Goal: Task Accomplishment & Management: Manage account settings

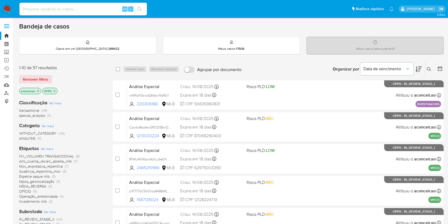
click at [36, 90] on p "aconceicao" at bounding box center [30, 91] width 22 height 6
click at [38, 90] on icon "close-filter" at bounding box center [37, 90] width 3 height 3
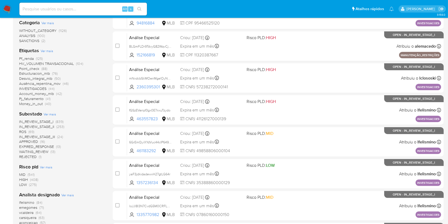
scroll to position [113, 0]
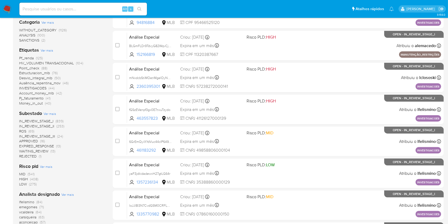
drag, startPoint x: 45, startPoint y: 131, endPoint x: 31, endPoint y: 129, distance: 13.9
click at [31, 129] on div "IN_REVIEW_STAGE_I (839) IN_REVIEW_STAGE_II (253) ROS (69) IN_REVIEW_STAGE_III (…" at bounding box center [61, 139] width 85 height 40
click at [31, 129] on span "(69)" at bounding box center [31, 130] width 6 height 5
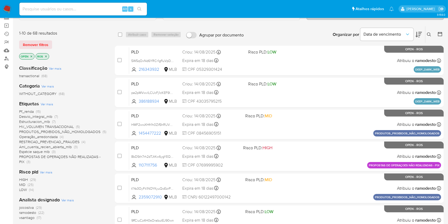
scroll to position [57, 0]
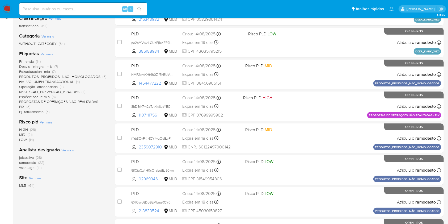
scroll to position [106, 0]
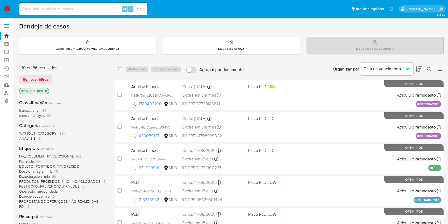
click at [426, 65] on div "Insira a ID do usuário ou caso Procurar Remover filtros" at bounding box center [429, 69] width 9 height 16
click at [427, 65] on div "Insira a ID do usuário ou caso Procurar Remover filtros" at bounding box center [429, 69] width 9 height 16
click at [427, 68] on button at bounding box center [430, 69] width 9 height 6
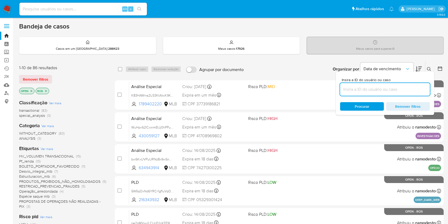
click at [399, 86] on input at bounding box center [385, 89] width 90 height 7
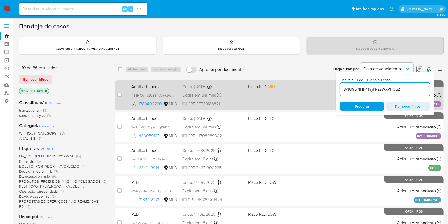
type input "sVtU9w4Hh4fYjFkazWxXFCuZ"
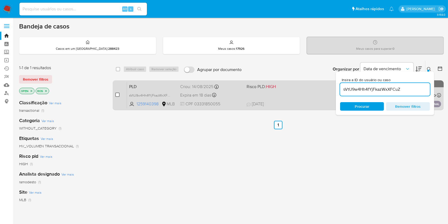
click at [118, 94] on input "checkbox" at bounding box center [117, 95] width 4 height 4
checkbox input "true"
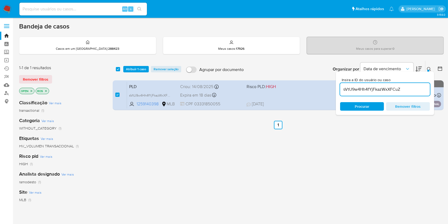
click at [372, 86] on input "sVtU9w4Hh4fYjFkazWxXFCuZ" at bounding box center [385, 89] width 90 height 7
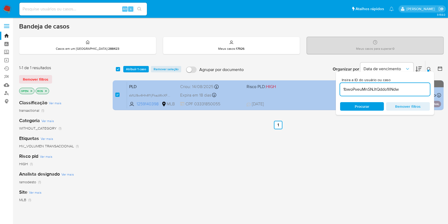
type input "1bwoPveuMnSNJtQddo1lINdw"
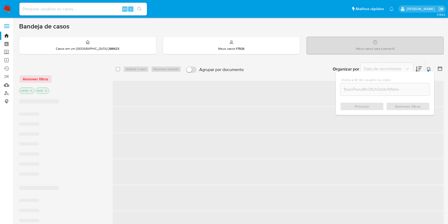
checkbox input "false"
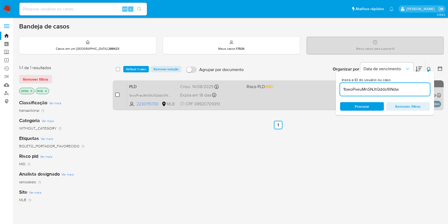
click at [116, 94] on input "checkbox" at bounding box center [117, 95] width 4 height 4
checkbox input "true"
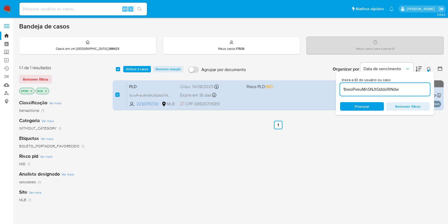
click at [368, 89] on input "1bwoPveuMnSNJtQddo1lINdw" at bounding box center [385, 89] width 90 height 7
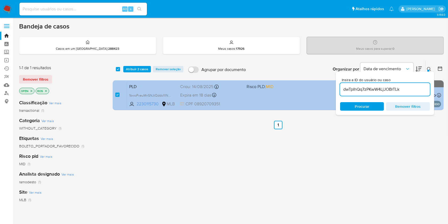
type input "dwTpIhQq7zPKwW4LjJOBrTLk"
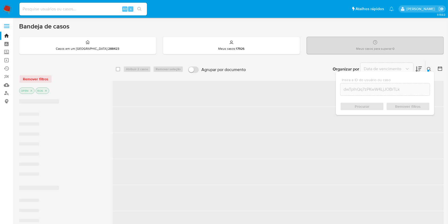
checkbox input "false"
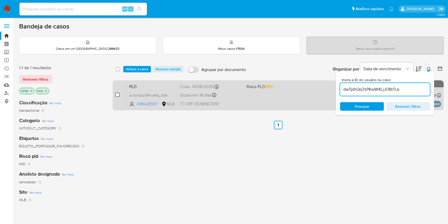
click at [117, 96] on input "checkbox" at bounding box center [117, 95] width 4 height 4
checkbox input "true"
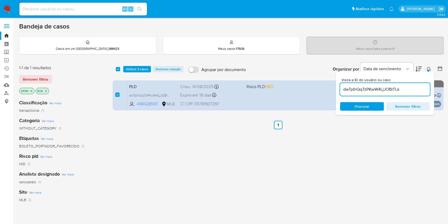
click at [368, 91] on input "dwTpIhQq7zPKwW4LjJOBrTLk" at bounding box center [385, 89] width 90 height 7
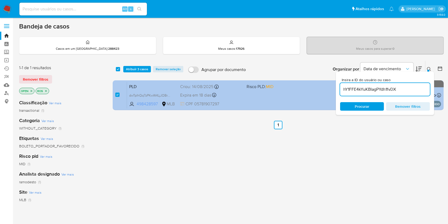
type input "hY1FFE4kYuKBIagPYdh1fvDX"
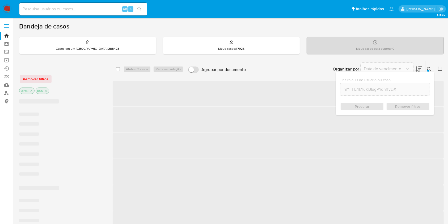
checkbox input "false"
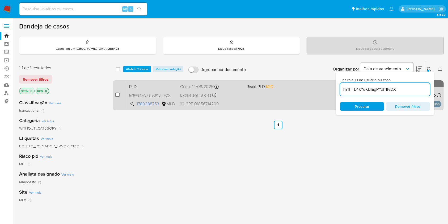
click at [119, 94] on input "checkbox" at bounding box center [117, 95] width 4 height 4
checkbox input "true"
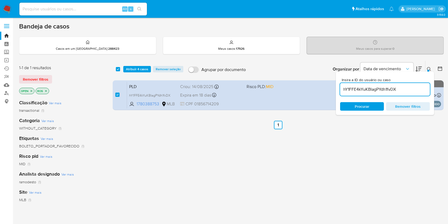
click at [379, 89] on input "hY1FFE4kYuKBIagPYdh1fvDX" at bounding box center [385, 89] width 90 height 7
type input "YTSyDEuuR35Hrmwkhg9ADKyS"
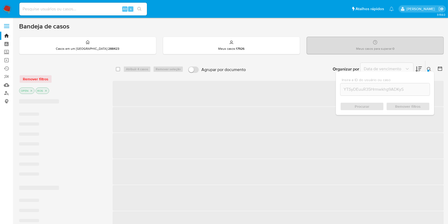
checkbox input "false"
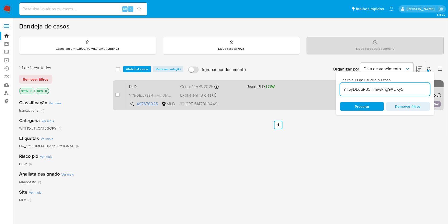
click at [114, 95] on div "case-item-checkbox Incapaz de atribuir o caso PLD YTSyDEuuR35Hrmwkhg9ADKyS 4976…" at bounding box center [278, 95] width 331 height 30
click at [117, 95] on input "checkbox" at bounding box center [117, 95] width 4 height 4
checkbox input "true"
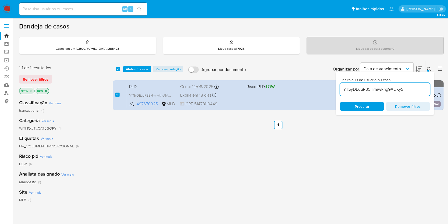
click at [397, 88] on input "YTSyDEuuR35Hrmwkhg9ADKyS" at bounding box center [385, 89] width 90 height 7
type input "B3kMwPqPpteLI14oas206xlZ"
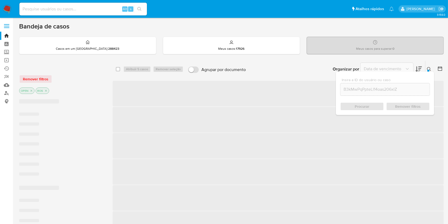
checkbox input "false"
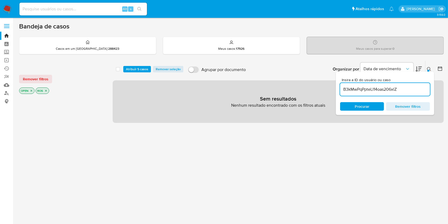
click at [362, 89] on input "B3kMwPqPpteLI14oas206xlZ" at bounding box center [385, 89] width 90 height 7
paste input "EI1kYII2idR4TPahlirlWnpL"
type input "EI1kYII2idR4TPahlirlWnpL"
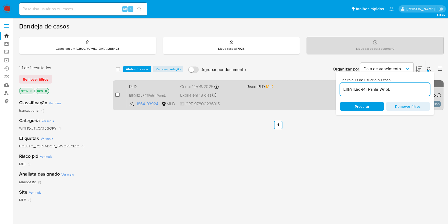
click at [117, 95] on input "checkbox" at bounding box center [117, 95] width 4 height 4
checkbox input "true"
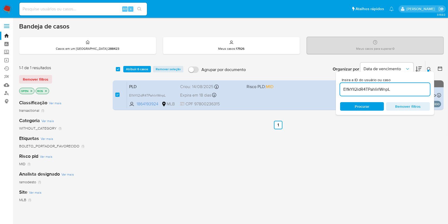
click at [362, 90] on input "EI1kYII2idR4TPahlirlWnpL" at bounding box center [385, 89] width 90 height 7
type input "hgiDX8C1K0wHY5LdB9S6ZSIq"
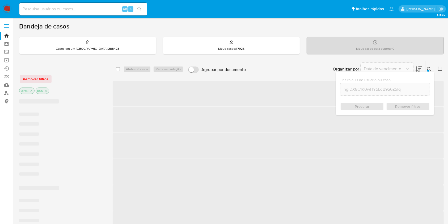
checkbox input "false"
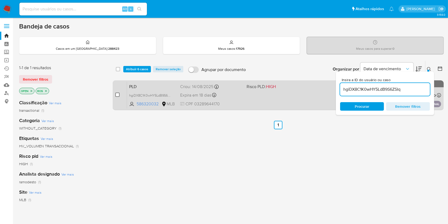
click at [116, 96] on input "checkbox" at bounding box center [117, 95] width 4 height 4
checkbox input "true"
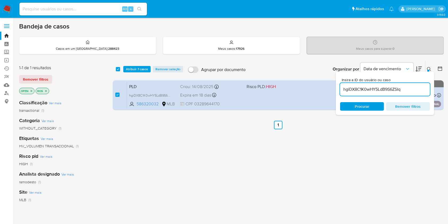
click at [394, 93] on div "hgiDX8C1K0wHY5LdB9S6ZSIq" at bounding box center [385, 89] width 90 height 13
click at [395, 93] on div "hgiDX8C1K0wHY5LdB9S6ZSIq" at bounding box center [385, 89] width 90 height 13
click at [395, 91] on input "hgiDX8C1K0wHY5LdB9S6ZSIq" at bounding box center [385, 89] width 90 height 7
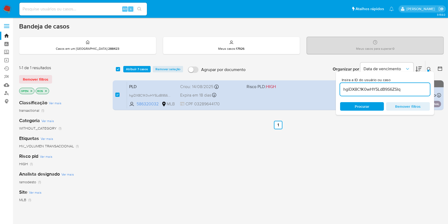
paste input "vqXYqjnwsv9efPqsc3txk80g"
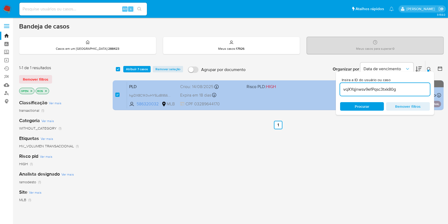
type input "vqXYqjnwsv9efPqsc3txk80g"
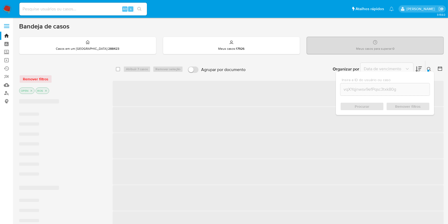
checkbox input "false"
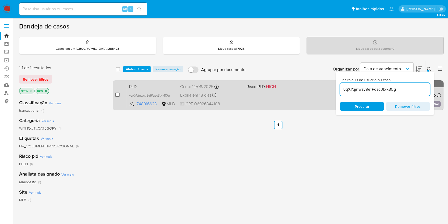
click at [118, 96] on input "checkbox" at bounding box center [117, 95] width 4 height 4
checkbox input "true"
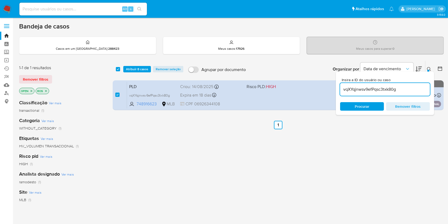
click at [377, 87] on input "vqXYqjnwsv9efPqsc3txk80g" at bounding box center [385, 89] width 90 height 7
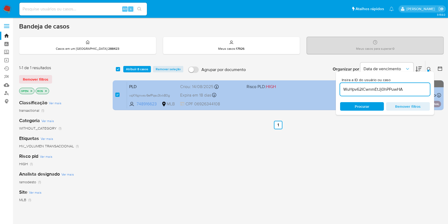
type input "WuHpv62ICwnmEtJj0hPPuwHA"
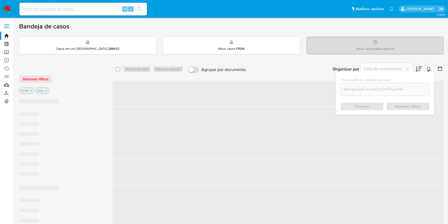
checkbox input "false"
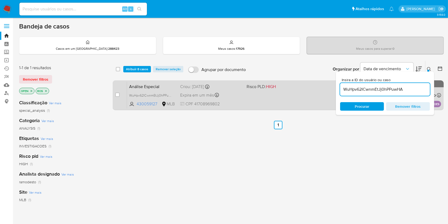
click at [114, 96] on div "case-item-checkbox Incapaz de atribuir o caso Análise Especial WuHpv62ICwnmEtJj…" at bounding box center [278, 95] width 331 height 30
click at [117, 94] on input "checkbox" at bounding box center [117, 95] width 4 height 4
checkbox input "true"
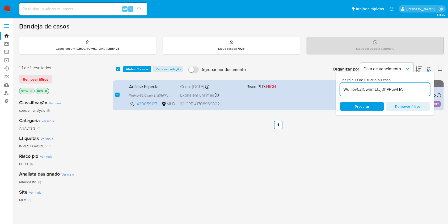
click at [357, 94] on div "WuHpv62ICwnmEtJj0hPPuwHA" at bounding box center [385, 89] width 90 height 13
click at [358, 89] on input "WuHpv62ICwnmEtJj0hPPuwHA" at bounding box center [385, 89] width 90 height 7
paste input "K83HAWrra2U33KtAkcK9KEWk"
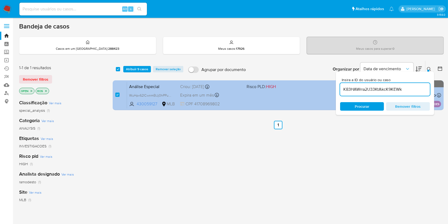
type input "K83HAWrra2U33KtAkcK9KEWk"
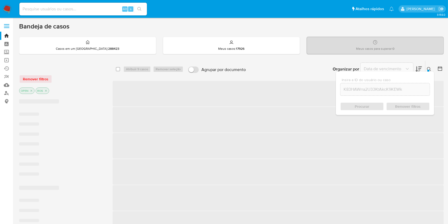
checkbox input "false"
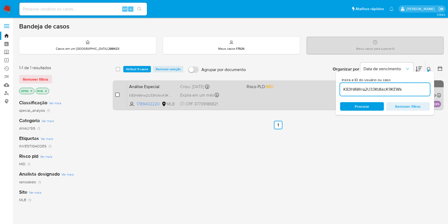
click at [119, 95] on input "checkbox" at bounding box center [117, 95] width 4 height 4
checkbox input "true"
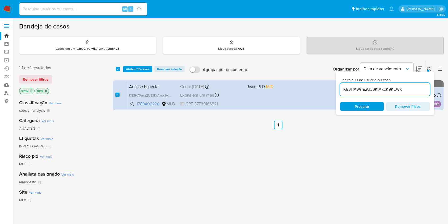
click at [375, 92] on input "K83HAWrra2U33KtAkcK9KEWk" at bounding box center [385, 89] width 90 height 7
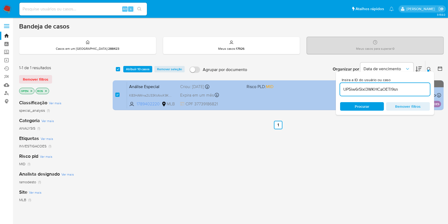
type input "UP5iw6r5lxl3WKHCaOETl9sn"
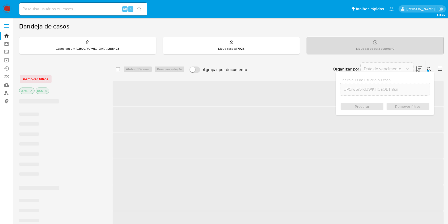
checkbox input "false"
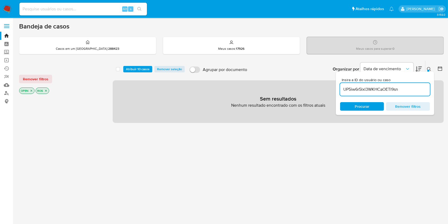
click at [132, 66] on span "Atribuir 10 casos" at bounding box center [138, 68] width 24 height 5
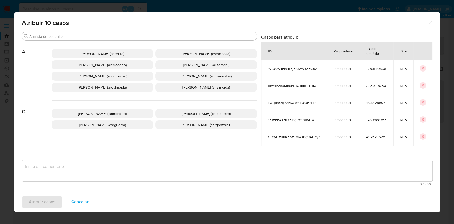
click at [110, 75] on span "Ana Cristina Da Conceicao (aconceicao)" at bounding box center [102, 75] width 49 height 5
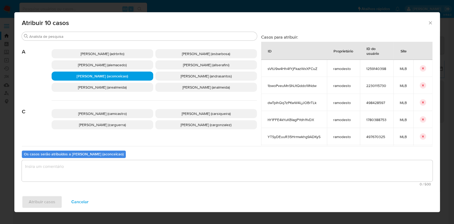
click at [125, 173] on textarea "assign-modal" at bounding box center [227, 170] width 410 height 21
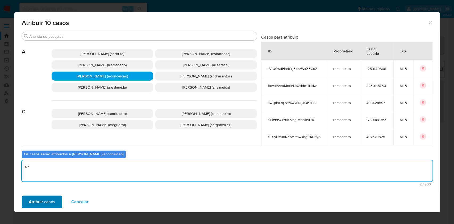
type textarea "ok"
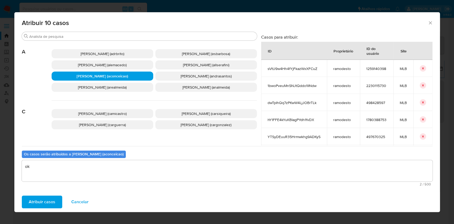
click at [43, 202] on span "Atribuir casos" at bounding box center [42, 202] width 27 height 12
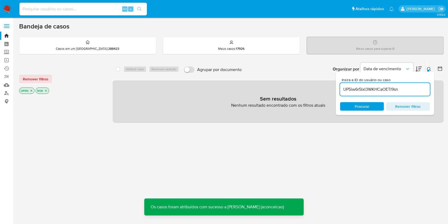
click at [367, 91] on input "UP5iw6r5lxl3WKHCaOETl9sn" at bounding box center [385, 89] width 90 height 7
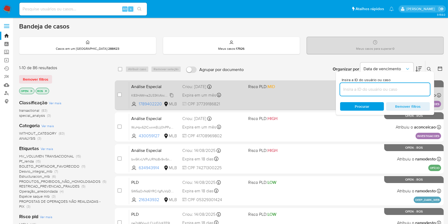
click at [170, 95] on span "K83HAWrra2U33KtAkcK9KEWk" at bounding box center [154, 95] width 46 height 6
click at [249, 109] on div "case-item-checkbox Incapaz de atribuir o caso Análise Especial K83HAWrra2U33KtA…" at bounding box center [279, 95] width 329 height 30
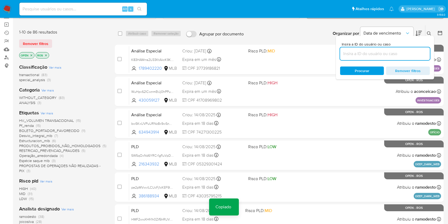
scroll to position [71, 0]
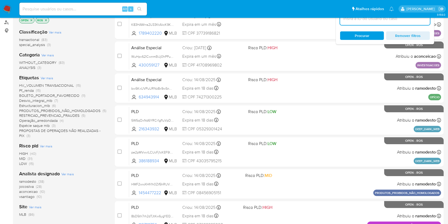
click at [39, 191] on span "aconceicao (10)" at bounding box center [32, 191] width 26 height 5
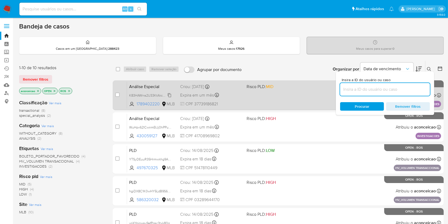
click at [169, 95] on span "K83HAWrra2U33KtAkcK9KEWk" at bounding box center [152, 95] width 46 height 6
click at [250, 110] on div "case-item-checkbox Incapaz de atribuir o caso Análise Especial K83HAWrra2U33KtA…" at bounding box center [278, 95] width 331 height 30
click at [251, 106] on div "Análise Especial K83HAWrra2U33KtAkcK9KEWk Copiado Copiado 1789402220 MLB Risco …" at bounding box center [284, 95] width 314 height 27
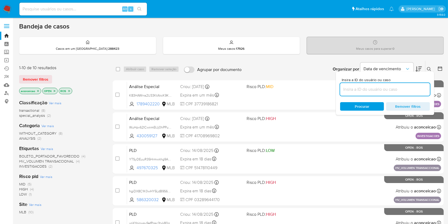
paste input "sVtU9w4Hh4fYjFkazWxXFCuZ"
click at [407, 90] on input at bounding box center [385, 89] width 90 height 7
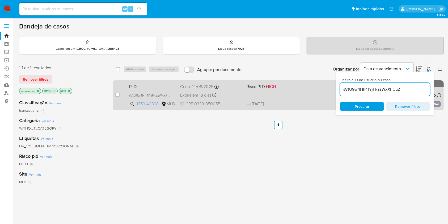
click at [268, 100] on div "PLD sVtU9w4Hh4fYjFkazWxXFCuZ 1259140398 MLB Risco PLD: HIGH Criou: 14/08/2025 C…" at bounding box center [284, 95] width 314 height 27
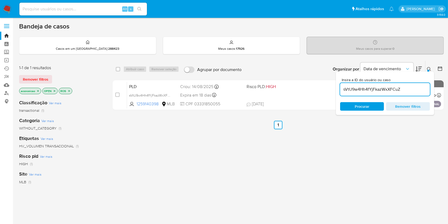
click at [406, 89] on input "sVtU9w4Hh4fYjFkazWxXFCuZ" at bounding box center [385, 89] width 90 height 7
paste input "1bwoPveuMnSNJtQddo1lINdw"
click at [406, 89] on input "sVtU9w4Hh4fYjFkazWxXFCuZ" at bounding box center [385, 89] width 90 height 7
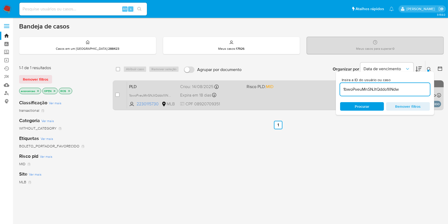
click at [282, 102] on div "PLD 1bwoPveuMnSNJtQddo1lINdw 2230115730 MLB Risco PLD: MID Criou: 14/08/2025 Cr…" at bounding box center [284, 95] width 314 height 27
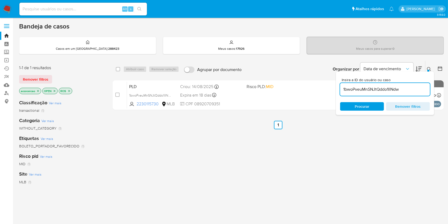
click at [370, 97] on div "Insira a ID do usuário ou caso 1bwoPveuMnSNJtQddo1lINdw Procurar Remover filtros" at bounding box center [385, 93] width 98 height 43
click at [369, 92] on input "1bwoPveuMnSNJtQddo1lINdw" at bounding box center [385, 89] width 90 height 7
paste input "dwTpIhQq7zPKwW4LjJOBrTLk"
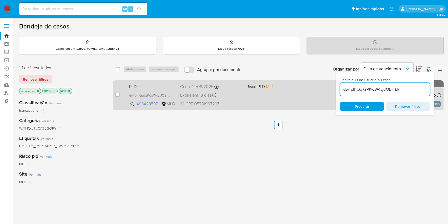
click at [290, 96] on div "PLD dwTpIhQq7zPKwW4LjJOBrTLk 498428597 MLB Risco PLD: MID Criou: 14/08/2025 Cri…" at bounding box center [284, 95] width 314 height 27
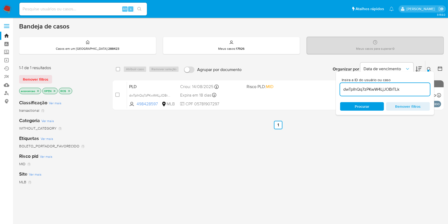
click at [376, 87] on input "dwTpIhQq7zPKwW4LjJOBrTLk" at bounding box center [385, 89] width 90 height 7
paste input "hY1FFE4kYuKBIagPYdh1fvDX"
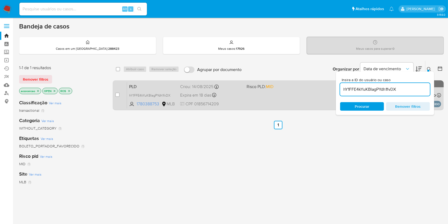
click at [275, 99] on div "PLD hY1FFE4kYuKBIagPYdh1fvDX 1780388753 MLB Risco PLD: MID Criou: 14/08/2025 Cr…" at bounding box center [284, 95] width 314 height 27
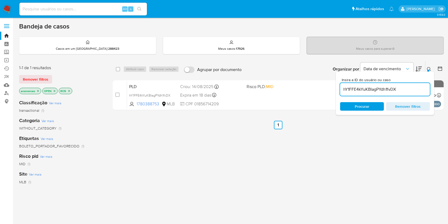
click at [402, 91] on input "hY1FFE4kYuKBIagPYdh1fvDX" at bounding box center [385, 89] width 90 height 7
click at [403, 91] on input "hY1FFE4kYuKBIagPYdh1fvDX" at bounding box center [385, 89] width 90 height 7
paste input "YTSyDEuuR35Hrmwkhg9ADKyS"
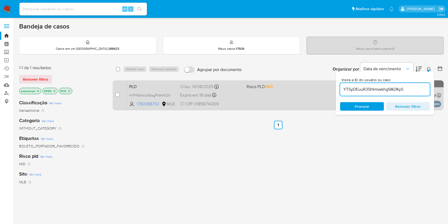
type input "YTSyDEuuR35Hrmwkhg9ADKyS"
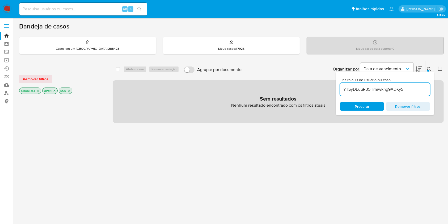
click at [86, 12] on div "Alt s" at bounding box center [83, 9] width 128 height 13
click at [86, 9] on input at bounding box center [83, 9] width 128 height 7
paste input "YTSyDEuuR35Hrmwkhg9ADKyS"
type input "YTSyDEuuR35Hrmwkhg9ADKyS"
click at [140, 10] on icon "search-icon" at bounding box center [139, 9] width 4 height 4
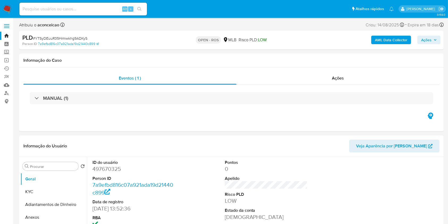
select select "10"
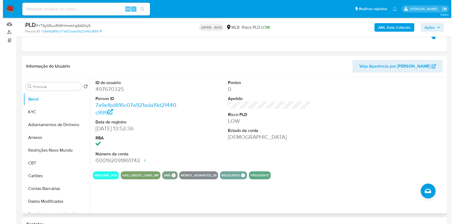
scroll to position [71, 0]
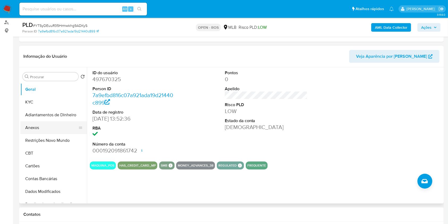
click at [49, 130] on button "Anexos" at bounding box center [51, 127] width 62 height 13
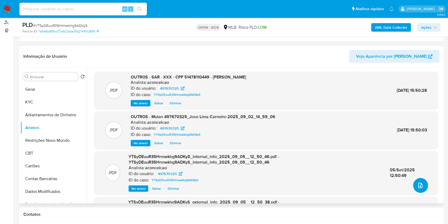
click at [415, 186] on button "upload-file" at bounding box center [420, 185] width 15 height 15
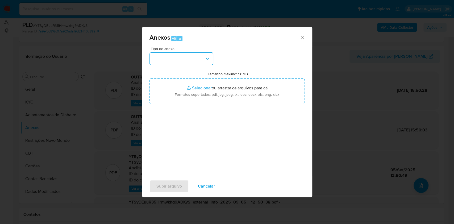
click at [185, 64] on button "button" at bounding box center [181, 58] width 64 height 13
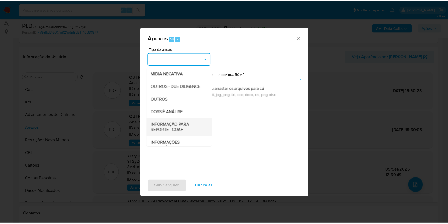
scroll to position [82, 0]
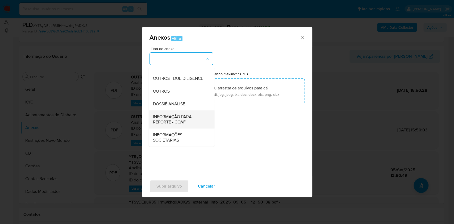
click at [184, 116] on span "INFORMAÇÃO PARA REPORTE - COAF" at bounding box center [180, 119] width 54 height 11
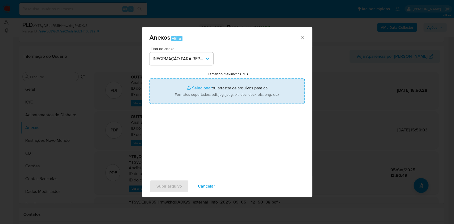
type input "C:\fakepath\SAR - YTSyDEuuR35Hrmwkhg9ADKyS - CPF 51478110449 - JOSE LIMA CARNEI…"
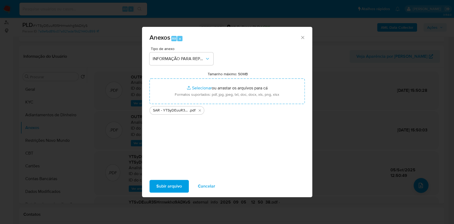
click at [175, 186] on span "Subir arquivo" at bounding box center [169, 186] width 26 height 12
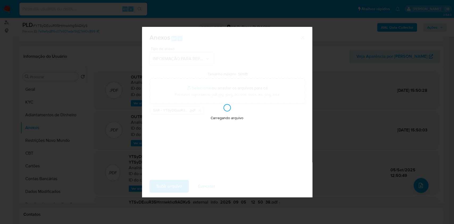
click at [350, 82] on div "Anexos Alt a Tipo de anexo INFORMAÇÃO PARA REPORTE - COAF Tamanho máximo: 50MB …" at bounding box center [227, 112] width 454 height 224
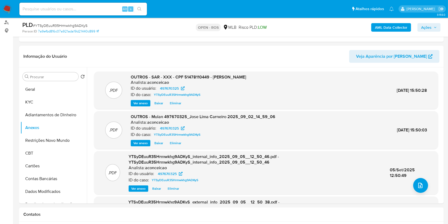
click at [431, 26] on span "Ações" at bounding box center [426, 27] width 10 height 9
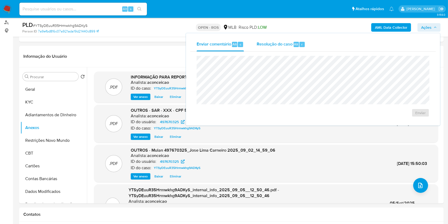
click at [287, 47] on span "Resolução do caso" at bounding box center [275, 44] width 36 height 6
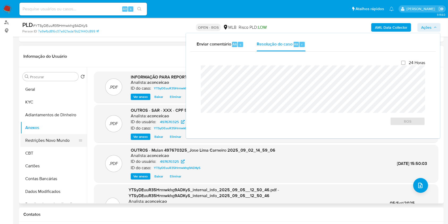
click at [60, 138] on button "Restrições Novo Mundo" at bounding box center [51, 140] width 62 height 13
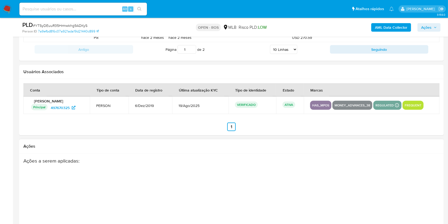
scroll to position [753, 0]
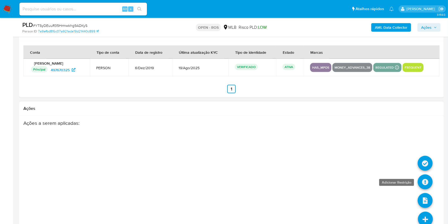
click at [425, 184] on icon at bounding box center [425, 181] width 15 height 15
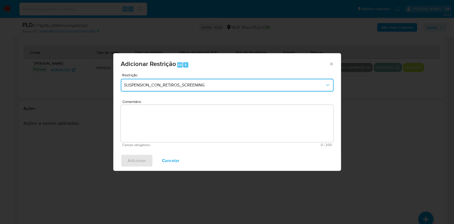
click at [206, 84] on span "SUSPENSION_CON_RETIROS_SCREENING" at bounding box center [224, 84] width 201 height 5
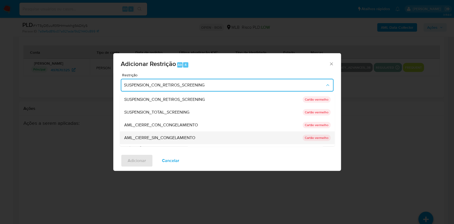
click at [169, 140] on span "AML_CIERRE_SIN_CONGELAMIENTO" at bounding box center [159, 137] width 71 height 5
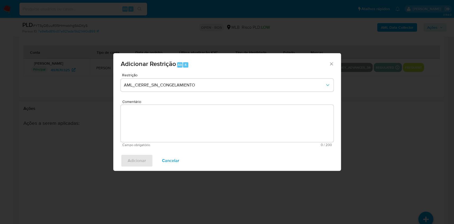
click at [248, 125] on textarea "Comentário" at bounding box center [227, 123] width 213 height 37
paste textarea "Deliberação para encerrar o relacionamento. NÃO INFORMAR AO USUÁRIO QUE SE TRAT…"
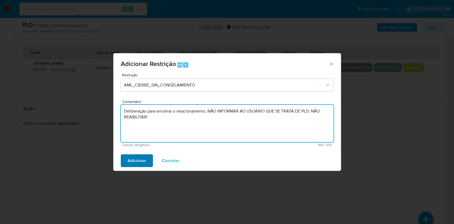
type textarea "Deliberação para encerrar o relacionamento. NÃO INFORMAR AO USUÁRIO QUE SE TRAT…"
click at [146, 160] on button "Adicionar" at bounding box center [137, 160] width 32 height 13
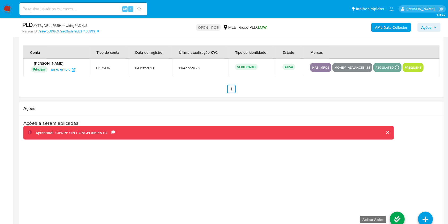
click at [396, 215] on icon at bounding box center [397, 219] width 15 height 15
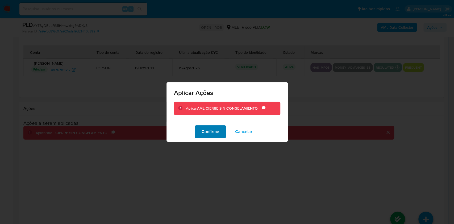
click at [215, 126] on span "Confirme" at bounding box center [211, 132] width 18 height 12
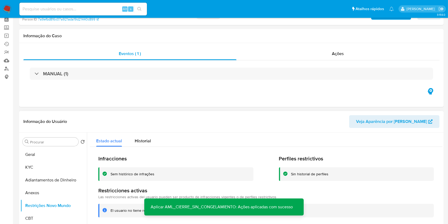
scroll to position [35, 0]
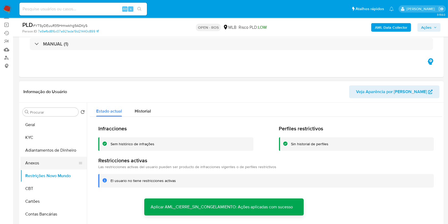
click at [44, 165] on button "Anexos" at bounding box center [51, 163] width 62 height 13
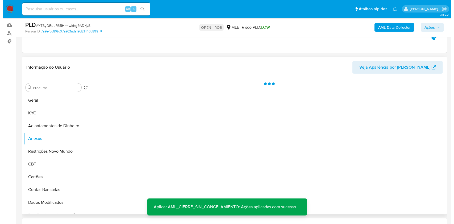
scroll to position [71, 0]
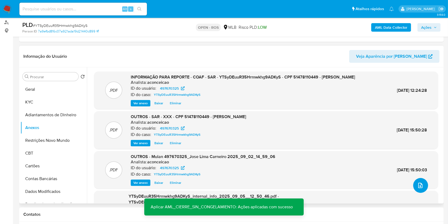
click at [422, 184] on button "upload-file" at bounding box center [420, 185] width 15 height 15
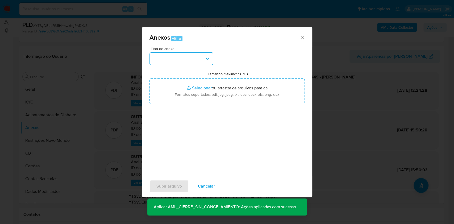
click at [200, 60] on button "button" at bounding box center [181, 58] width 64 height 13
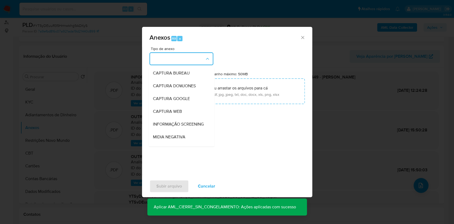
scroll to position [82, 0]
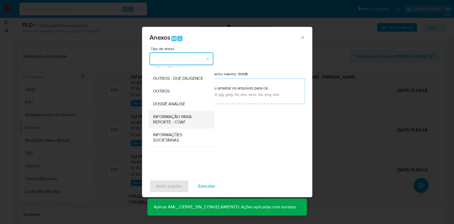
click at [176, 120] on span "INFORMAÇÃO PARA REPORTE - COAF" at bounding box center [180, 119] width 54 height 11
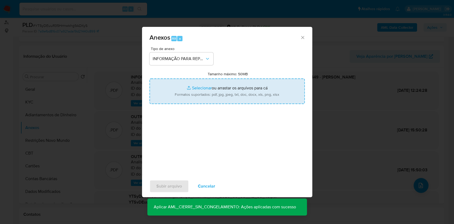
type input "C:\fakepath\SAR - YTSyDEuuR35Hrmwkhg9ADKyS - CPF 51478110449 - JOSE LIMA CARNEI…"
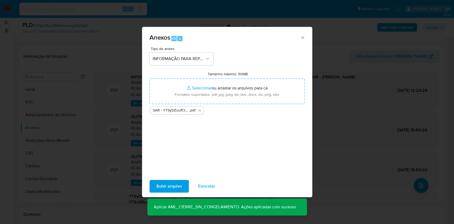
click at [176, 185] on span "Subir arquivo" at bounding box center [169, 186] width 26 height 12
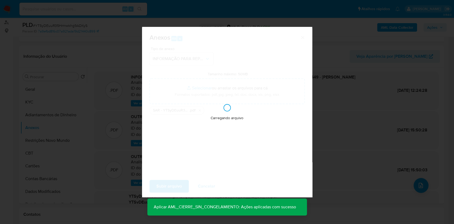
click at [373, 88] on div "Anexos Alt a Tipo de anexo INFORMAÇÃO PARA REPORTE - COAF Tamanho máximo: 50MB …" at bounding box center [227, 112] width 454 height 224
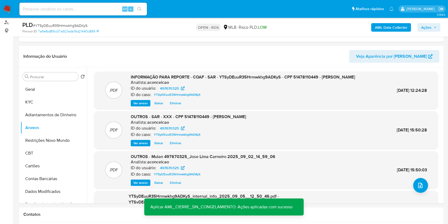
click at [431, 22] on div "AML Data Collector Ações" at bounding box center [372, 27] width 138 height 12
click at [426, 23] on span "Ações" at bounding box center [426, 27] width 10 height 9
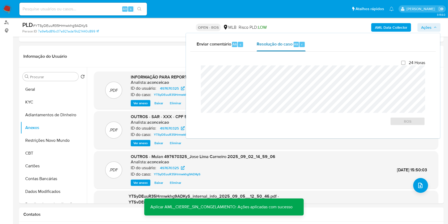
click at [288, 44] on span "Resolução do caso" at bounding box center [275, 44] width 36 height 6
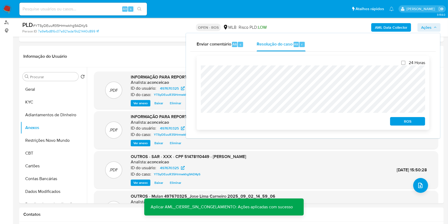
click at [405, 122] on span "ROS" at bounding box center [408, 121] width 28 height 7
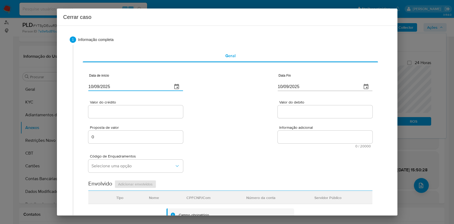
click at [142, 88] on input "10/09/2025" at bounding box center [128, 86] width 80 height 9
paste input "01/07"
type input "[DATE]"
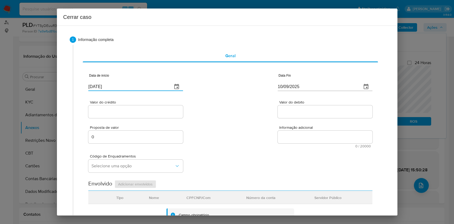
click at [300, 86] on input "10/09/2025" at bounding box center [318, 86] width 80 height 9
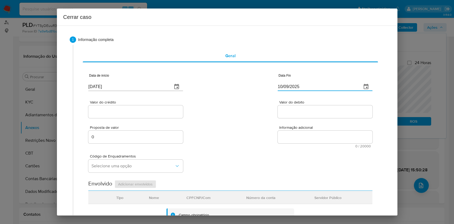
click at [300, 86] on input "10/09/2025" at bounding box center [318, 86] width 80 height 9
paste input "01"
click at [300, 86] on input "10/09/2025" at bounding box center [318, 86] width 80 height 9
type input "01/09/2025"
click at [149, 108] on input "Valor do crédito" at bounding box center [135, 111] width 95 height 7
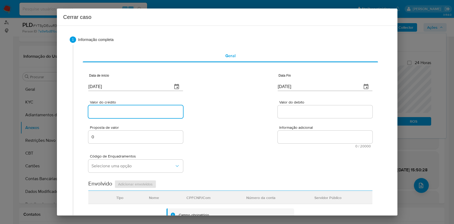
paste input "R$1.193.529"
type input "R$1.193.529"
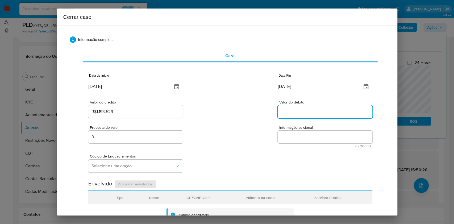
click at [297, 111] on input "Valor do debito" at bounding box center [325, 111] width 95 height 7
paste input "R$1.148.339"
type input "R$1.148.339"
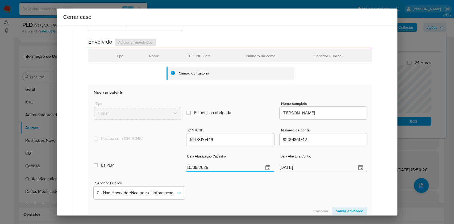
click at [246, 164] on input "10/09/2025" at bounding box center [222, 167] width 73 height 9
paste input "04/08"
type input "04/08/2025"
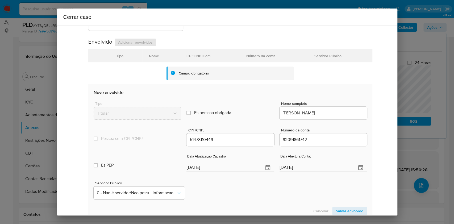
click at [349, 209] on span "Salvar envolvido" at bounding box center [349, 210] width 27 height 7
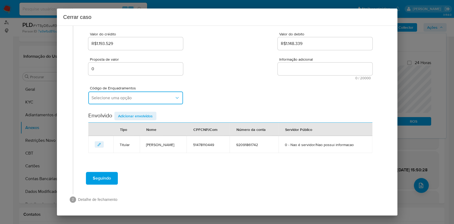
click at [140, 100] on span "Selecione uma opção" at bounding box center [132, 97] width 83 height 5
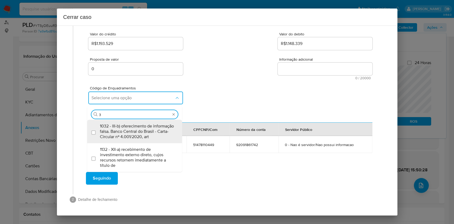
scroll to position [0, 0]
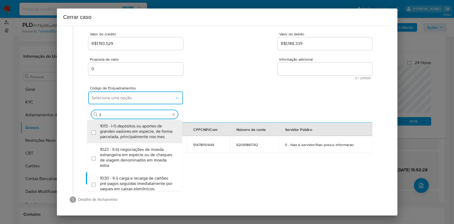
type input "31"
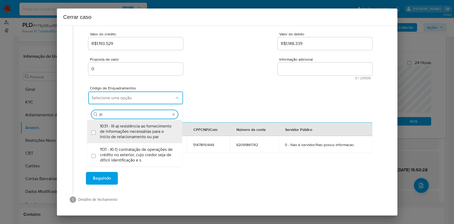
click at [132, 140] on div "1031 - III-a) resistência ao fornecimento de informações necessárias para o iní…" at bounding box center [137, 131] width 75 height 23
checkbox input "true"
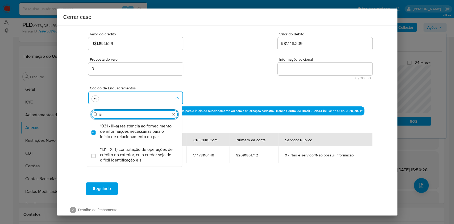
type input "3"
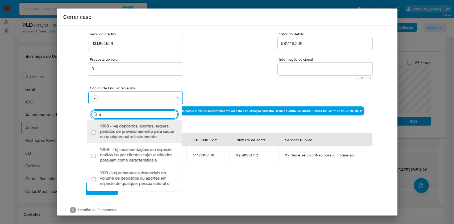
type input "45"
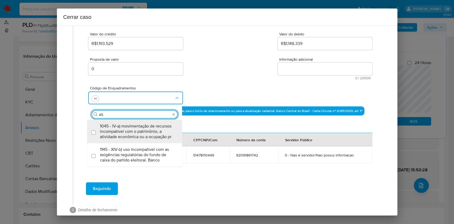
click at [132, 140] on div "1045 - IV-a) movimentação de recursos incompatível com o patrimônio, a atividad…" at bounding box center [137, 131] width 75 height 23
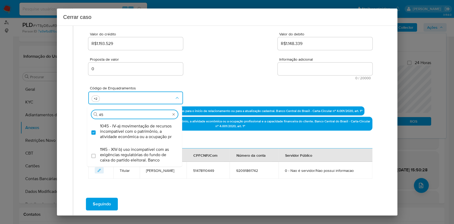
checkbox input "true"
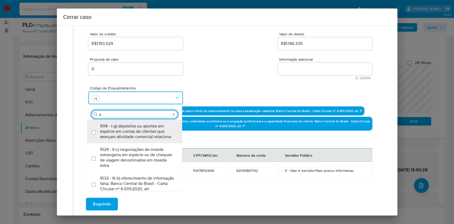
type input "47"
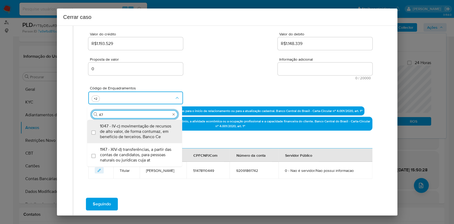
click at [132, 140] on div "1047 - IV-c) movimentação de recursos de alto valor, de forma contumaz, em bene…" at bounding box center [137, 131] width 75 height 23
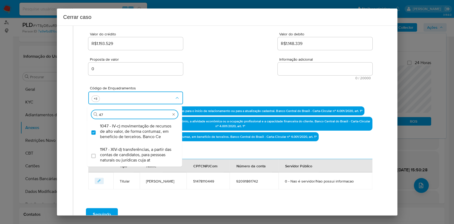
checkbox input "true"
type input "47"
click at [312, 67] on textarea "Informação adicional" at bounding box center [325, 68] width 95 height 13
paste textarea "Jose Lima Carneiro, CPF 51478110449, 62 anos, residente no município de Camarag…"
click at [312, 67] on textarea "Informação adicional" at bounding box center [325, 68] width 95 height 13
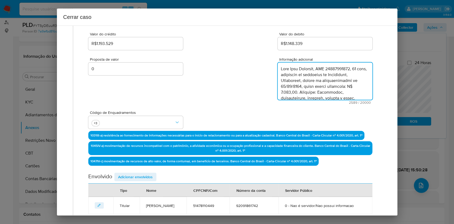
scroll to position [510, 0]
type textarea "Jose Lima Carneiro, CPF 51478110449, 62 anos, residente no município de Camarag…"
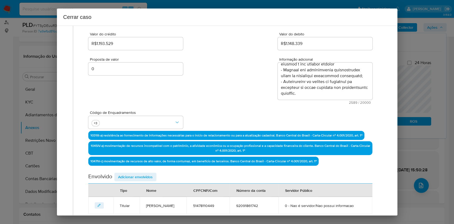
click at [143, 178] on span "Adicionar envolvidos" at bounding box center [135, 176] width 35 height 7
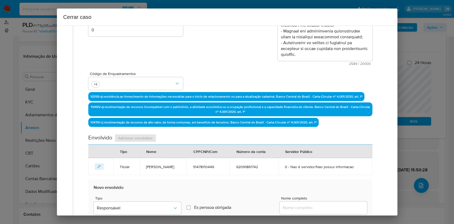
scroll to position [174, 0]
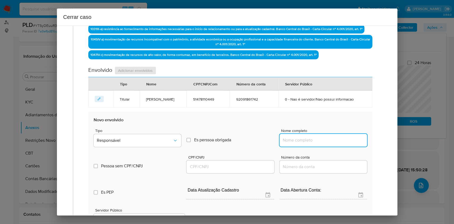
paste input "Evandro Dias Ribeiro Da Silva, 03605654410"
drag, startPoint x: 323, startPoint y: 139, endPoint x: 340, endPoint y: 137, distance: 17.1
click at [323, 139] on input "Nome completo" at bounding box center [322, 140] width 87 height 7
click at [341, 137] on input "Evandro Dias Ribeiro Da Silva, 03605654410" at bounding box center [322, 140] width 87 height 7
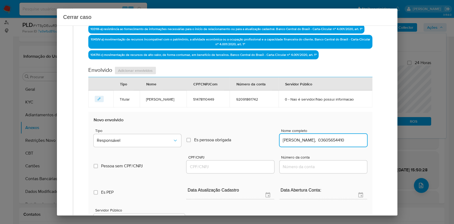
click at [341, 137] on input "Evandro Dias Ribeiro Da Silva, 03605654410" at bounding box center [322, 140] width 87 height 7
type input "Evandro Dias Ribeiro Da Silva,"
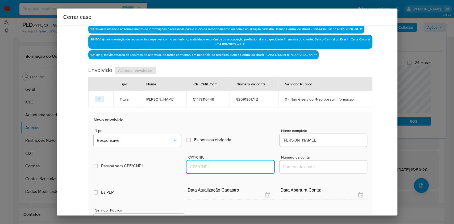
drag, startPoint x: 243, startPoint y: 166, endPoint x: 249, endPoint y: 162, distance: 6.7
click at [243, 166] on input "CPF/CNPJ" at bounding box center [229, 166] width 87 height 7
paste input "03605654410"
click at [163, 146] on button "Responsável" at bounding box center [137, 140] width 87 height 13
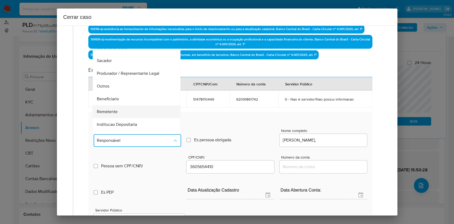
scroll to position [68, 0]
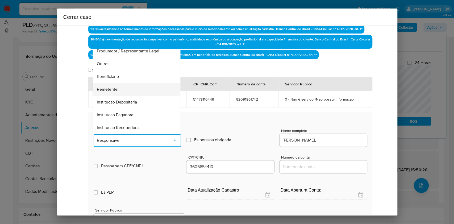
click at [122, 83] on div "Remetente" at bounding box center [135, 89] width 76 height 13
type input "03605654410"
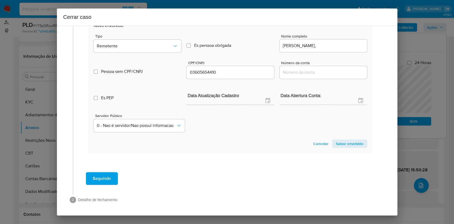
click at [349, 146] on span "Salvar envolvido" at bounding box center [349, 143] width 27 height 7
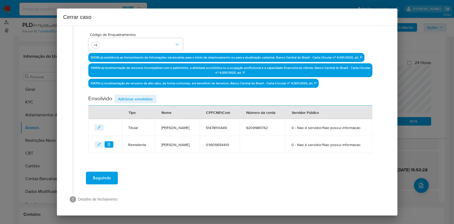
scroll to position [160, 0]
click at [145, 95] on div "Envolvido Adicionar envolvidos" at bounding box center [230, 100] width 284 height 11
click at [153, 95] on button "Adicionar envolvidos" at bounding box center [135, 99] width 42 height 9
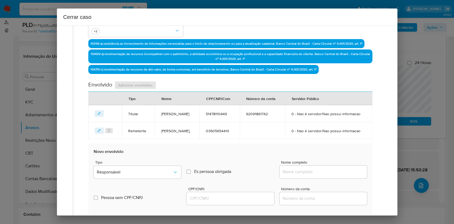
drag, startPoint x: 322, startPoint y: 186, endPoint x: 336, endPoint y: 185, distance: 14.6
click at [322, 175] on input "Nome completo" at bounding box center [322, 171] width 87 height 7
paste input "Edinaldo Lima Carneiro, 93630816487"
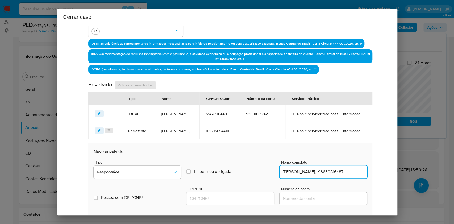
click at [336, 175] on input "Edinaldo Lima Carneiro, 93630816487" at bounding box center [322, 171] width 87 height 7
type input "Edinaldo Lima Carneiro,"
click at [246, 205] on div at bounding box center [229, 198] width 87 height 13
click at [247, 202] on input "CPF/CNPJ" at bounding box center [229, 198] width 87 height 7
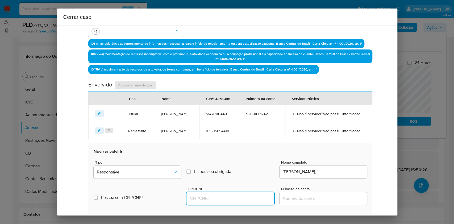
paste input "93630816487"
type input "93630816487"
click at [150, 179] on div "Tipo Responsável" at bounding box center [137, 170] width 87 height 20
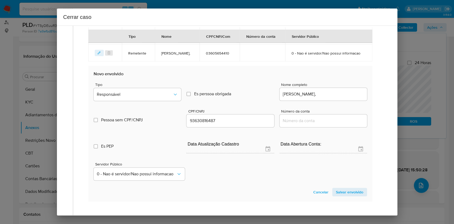
scroll to position [266, 0]
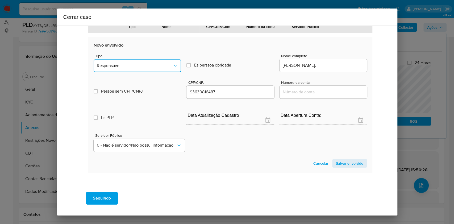
click at [131, 68] on span "Responsável" at bounding box center [135, 65] width 76 height 5
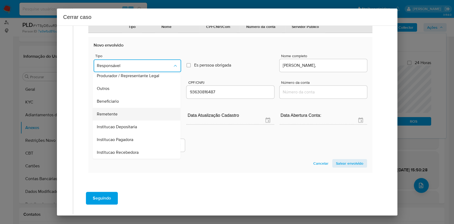
click at [117, 117] on span "Remetente" at bounding box center [107, 113] width 21 height 5
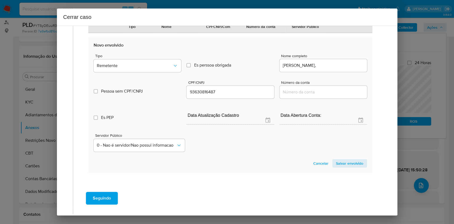
drag, startPoint x: 345, startPoint y: 174, endPoint x: 364, endPoint y: 162, distance: 22.6
click at [345, 167] on span "Salvar envolvido" at bounding box center [349, 163] width 27 height 7
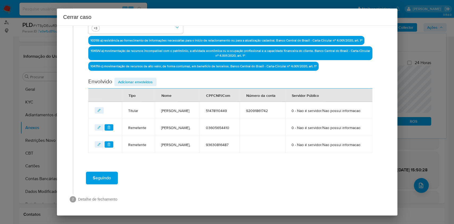
scroll to position [182, 0]
click at [153, 78] on div "Envolvido Adicionar envolvidos" at bounding box center [230, 83] width 284 height 11
click at [148, 78] on span "Adicionar envolvidos" at bounding box center [135, 81] width 35 height 7
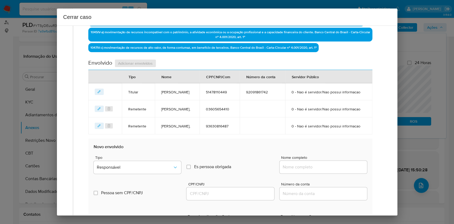
drag, startPoint x: 334, startPoint y: 182, endPoint x: 341, endPoint y: 186, distance: 8.7
click at [334, 170] on input "Nome completo" at bounding box center [322, 166] width 87 height 7
paste input "Marcos Agostinho De Morais, 00983932433"
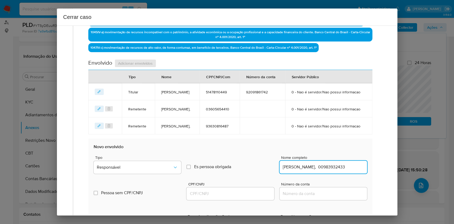
scroll to position [0, 4]
click at [344, 170] on input "Marcos Agostinho De Morais, 00983932433" at bounding box center [322, 166] width 87 height 7
type input "Marcos Agostinho De Morais,"
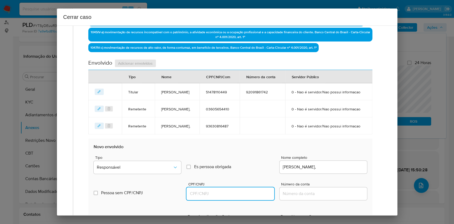
drag, startPoint x: 237, startPoint y: 213, endPoint x: 241, endPoint y: 208, distance: 5.9
click at [237, 197] on input "CPF/CNPJ" at bounding box center [229, 193] width 87 height 7
paste input "00983932433"
click at [167, 170] on span "Responsável" at bounding box center [135, 167] width 76 height 5
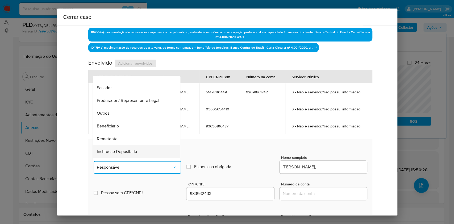
scroll to position [68, 0]
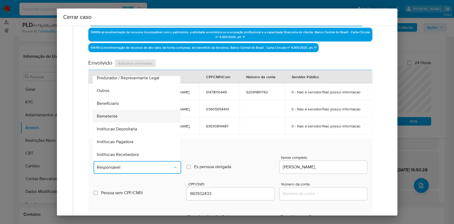
click at [122, 123] on div "Remetente" at bounding box center [135, 116] width 76 height 13
type input "00983932433"
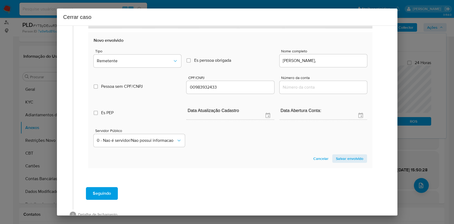
click at [338, 162] on span "Salvar envolvido" at bounding box center [349, 158] width 27 height 7
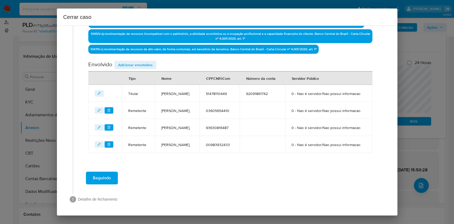
scroll to position [203, 0]
click at [139, 61] on span "Adicionar envolvidos" at bounding box center [135, 64] width 35 height 7
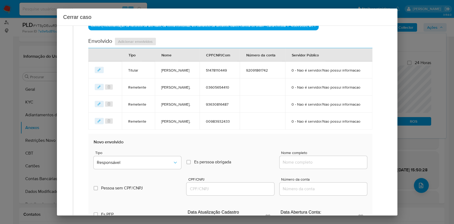
drag, startPoint x: 326, startPoint y: 189, endPoint x: 333, endPoint y: 190, distance: 7.0
click at [326, 169] on div at bounding box center [322, 162] width 87 height 13
click at [334, 166] on input "Nome completo" at bounding box center [322, 162] width 87 height 7
paste input "Mariana Arruda De Albuquerque, 10585529450"
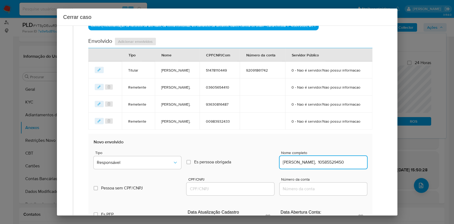
scroll to position [0, 11]
click at [341, 166] on input "Mariana Arruda De Albuquerque, 10585529450" at bounding box center [322, 162] width 87 height 7
type input "Mariana Arruda De Albuquerque"
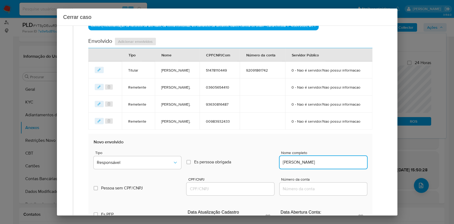
click at [238, 192] on input "CPF/CNPJ" at bounding box center [229, 188] width 87 height 7
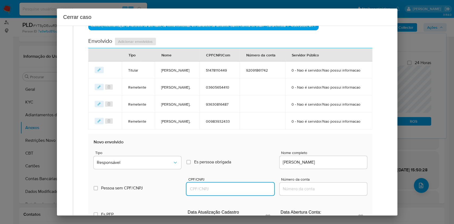
paste input "10585529450"
type input "10585529450"
click at [166, 165] on span "Responsável" at bounding box center [135, 162] width 76 height 5
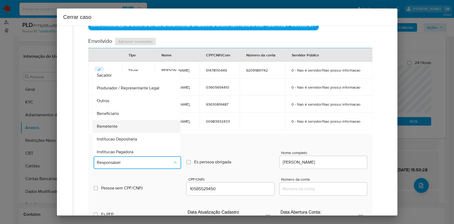
scroll to position [68, 0]
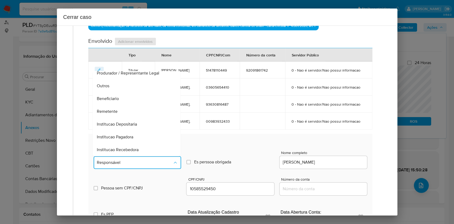
click at [121, 105] on div "Beneficiario" at bounding box center [135, 98] width 76 height 13
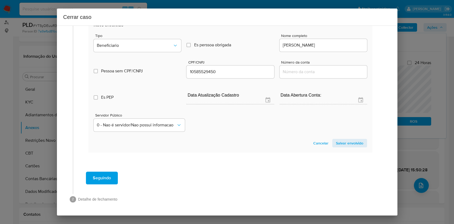
click at [342, 148] on section "Novo envolvido Tipo Beneficiario Es perssoa obrigada Is PObrigada Nome completo…" at bounding box center [230, 85] width 284 height 136
click at [343, 142] on span "Salvar envolvido" at bounding box center [349, 142] width 27 height 7
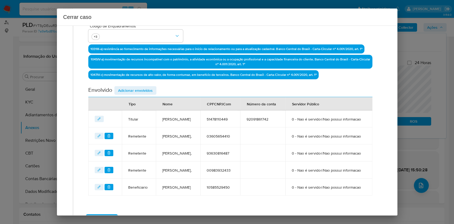
click at [148, 89] on span "Adicionar envolvidos" at bounding box center [135, 90] width 35 height 7
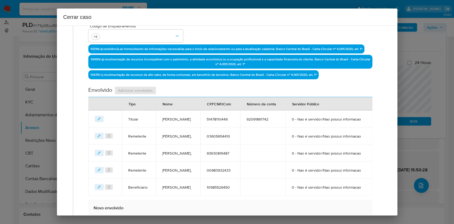
scroll to position [332, 0]
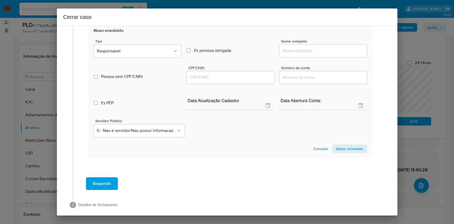
drag, startPoint x: 310, startPoint y: 89, endPoint x: 309, endPoint y: 85, distance: 4.5
click at [309, 86] on div "Tipo Responsável Es perssoa obrigada Is PObrigada Nome completo Pessoa sem CPF/…" at bounding box center [230, 86] width 273 height 106
click at [308, 57] on div at bounding box center [322, 50] width 87 height 13
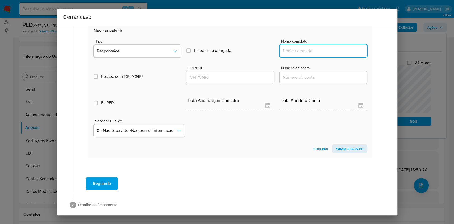
click at [312, 54] on input "Nome completo" at bounding box center [322, 50] width 87 height 7
paste input "Mikaele Rodrigues Da Silva, 13426840448"
click at [332, 54] on input "Mikaele Rodrigues Da Silva, 13426840448" at bounding box center [322, 50] width 87 height 7
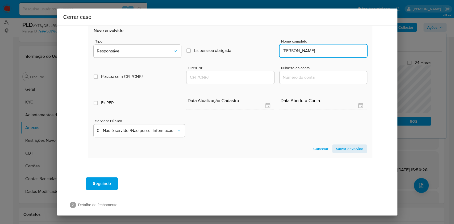
type input "Mikaele Rodrigues Da Silva"
drag, startPoint x: 244, startPoint y: 103, endPoint x: 250, endPoint y: 98, distance: 8.1
click at [244, 81] on input "CPF/CNPJ" at bounding box center [229, 77] width 87 height 7
paste input "13426840448"
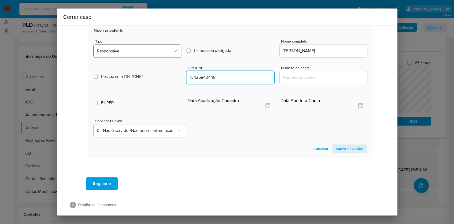
type input "13426840448"
click at [142, 54] on span "Responsável" at bounding box center [135, 50] width 76 height 5
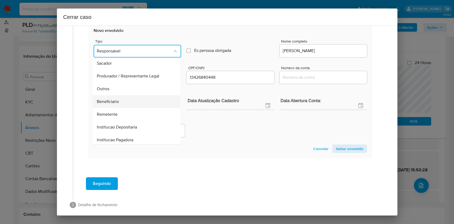
scroll to position [68, 0]
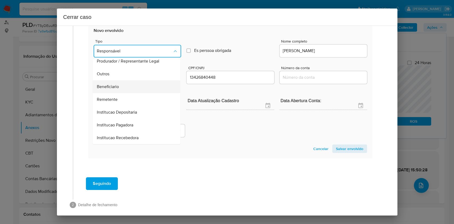
click at [120, 93] on div "Beneficiario" at bounding box center [135, 86] width 76 height 13
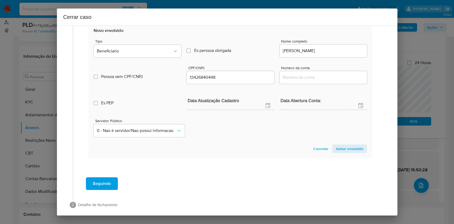
click at [353, 152] on span "Salvar envolvido" at bounding box center [349, 148] width 27 height 7
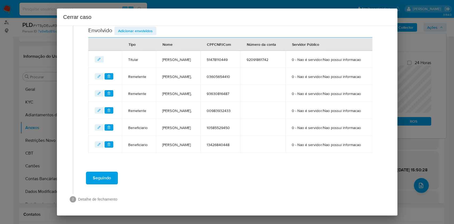
scroll to position [247, 0]
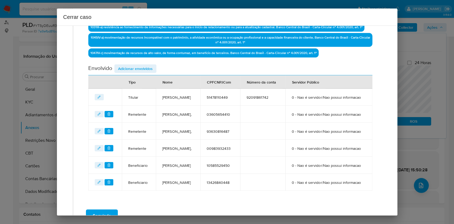
click at [137, 68] on span "Adicionar envolvidos" at bounding box center [135, 68] width 35 height 7
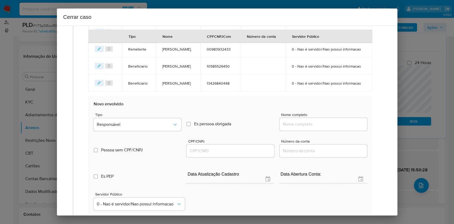
scroll to position [283, 0]
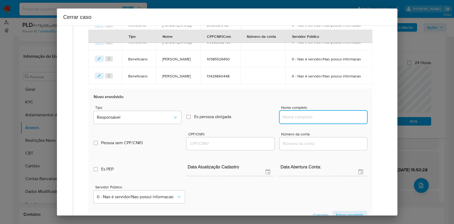
click at [338, 120] on input "Nome completo" at bounding box center [322, 117] width 87 height 7
paste input "Manoel Jose Da Costa, 06695396434"
click at [342, 120] on input "Manoel Jose Da Costa, 06695396434" at bounding box center [322, 117] width 87 height 7
type input "Manoel Jose Da Costa,"
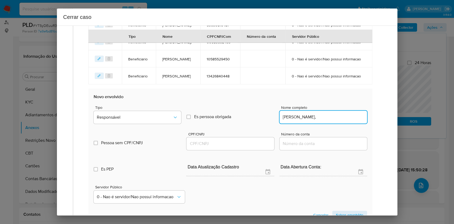
click at [242, 147] on input "CPF/CNPJ" at bounding box center [229, 143] width 87 height 7
paste input "06695396434"
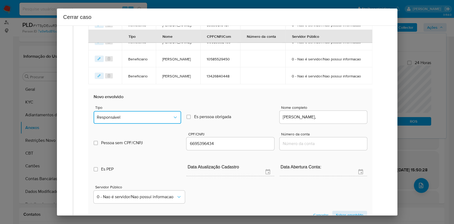
click at [147, 124] on button "Responsável" at bounding box center [137, 117] width 87 height 13
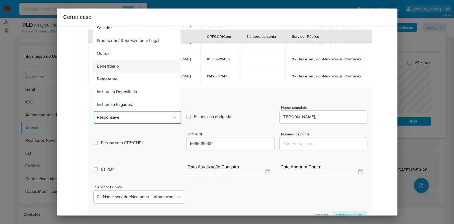
scroll to position [68, 0]
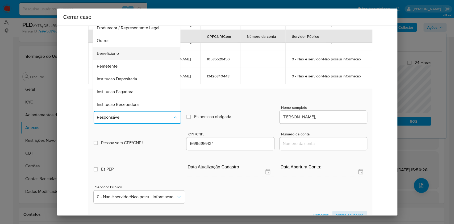
click at [116, 56] on span "Beneficiario" at bounding box center [108, 53] width 22 height 5
type input "06695396434"
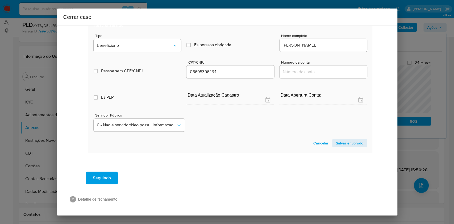
click at [351, 144] on span "Salvar envolvido" at bounding box center [349, 142] width 27 height 7
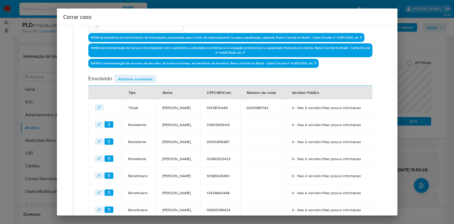
scroll to position [162, 0]
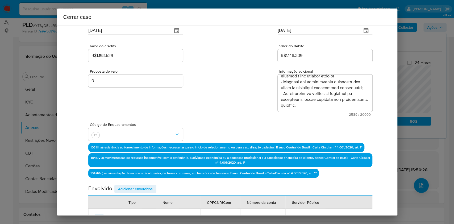
click at [141, 186] on span "Adicionar envolvidos" at bounding box center [135, 188] width 35 height 7
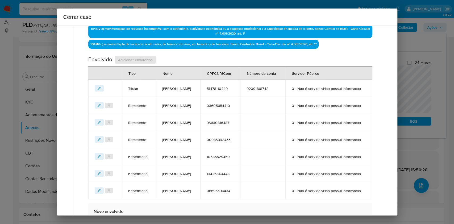
scroll to position [269, 0]
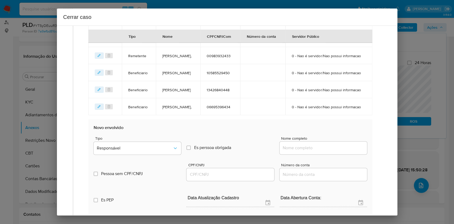
drag, startPoint x: 323, startPoint y: 184, endPoint x: 341, endPoint y: 184, distance: 18.3
click at [323, 151] on input "Nome completo" at bounding box center [322, 147] width 87 height 7
paste input "Jose Lima Carneiro 51478110449, 28622077000112"
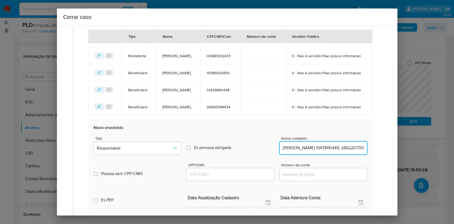
scroll to position [0, 16]
click at [341, 151] on input "Jose Lima Carneiro 51478110449, 28622077000112" at bounding box center [322, 147] width 87 height 7
type input "Jose Lima Carneiro 51478110449"
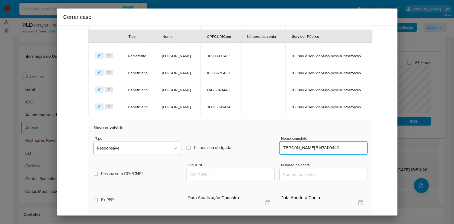
drag, startPoint x: 237, startPoint y: 212, endPoint x: 239, endPoint y: 208, distance: 4.2
click at [237, 178] on input "CPF/CNPJ" at bounding box center [229, 174] width 87 height 7
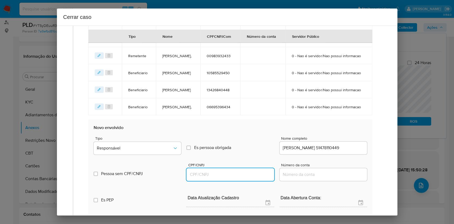
paste input "28622077000112"
type input "28622077000112"
click at [163, 154] on button "Responsável" at bounding box center [137, 148] width 87 height 13
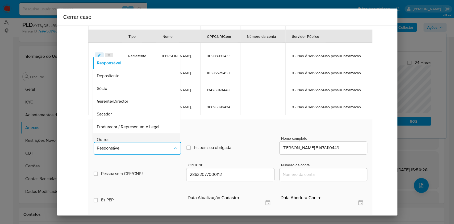
click at [137, 146] on div "Outros" at bounding box center [135, 139] width 76 height 13
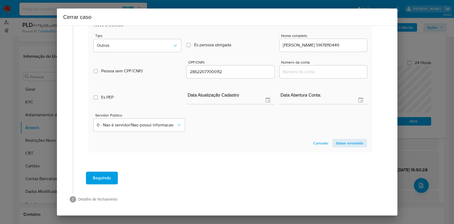
click at [341, 147] on span "Salvar envolvido" at bounding box center [349, 142] width 27 height 7
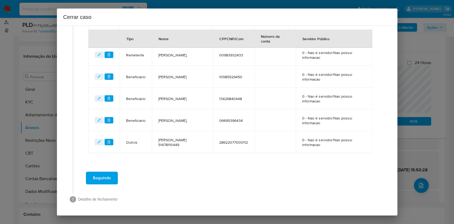
scroll to position [291, 0]
click at [102, 178] on span "Seguindo" at bounding box center [102, 179] width 18 height 12
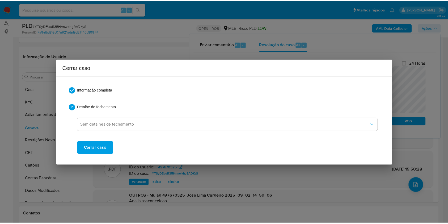
scroll to position [0, 0]
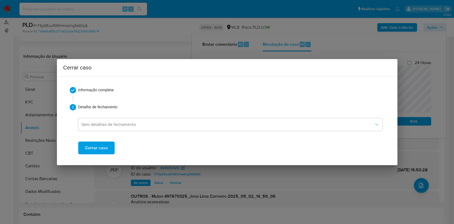
click at [98, 147] on span "Cerrar caso" at bounding box center [96, 148] width 23 height 12
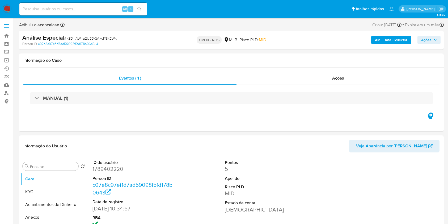
select select "10"
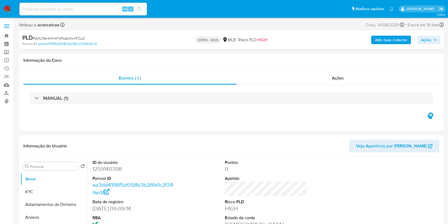
select select "10"
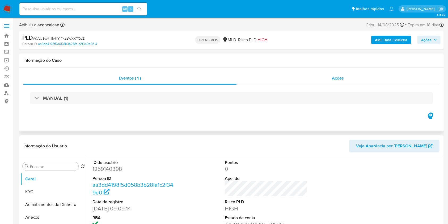
click at [345, 78] on div "Ações" at bounding box center [338, 78] width 203 height 13
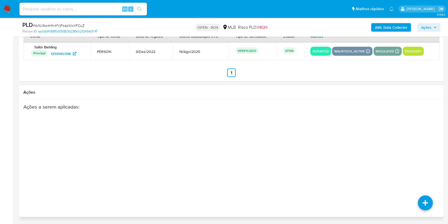
scroll to position [864, 0]
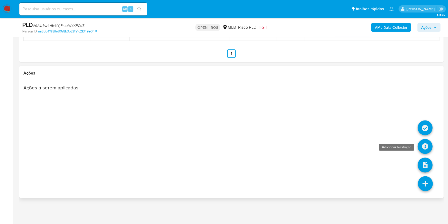
click at [429, 146] on icon at bounding box center [425, 146] width 15 height 15
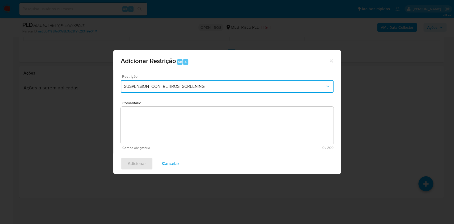
click at [181, 83] on button "SUSPENSION_CON_RETIROS_SCREENING" at bounding box center [227, 86] width 213 height 13
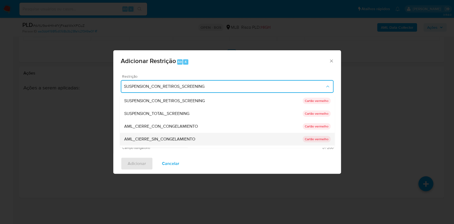
click at [174, 141] on span "AML_CIERRE_SIN_CONGELAMIENTO" at bounding box center [159, 138] width 71 height 5
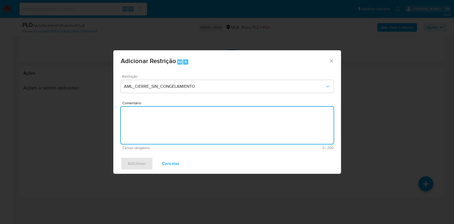
click at [250, 113] on textarea "Comentário" at bounding box center [227, 125] width 213 height 37
paste textarea "Deliberação para encerrar o relacionamento. NÃO INFORMAR AO USUÁRIO QUE SE TRAT…"
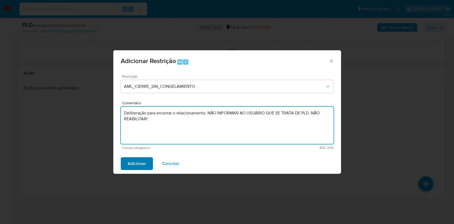
type textarea "Deliberação para encerrar o relacionamento. NÃO INFORMAR AO USUÁRIO QUE SE TRAT…"
click at [146, 161] on button "Adicionar" at bounding box center [137, 163] width 32 height 13
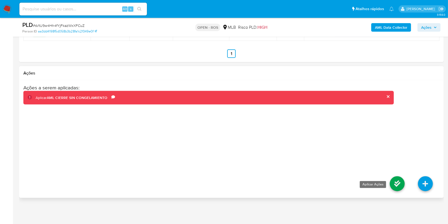
click at [395, 184] on icon at bounding box center [397, 183] width 15 height 15
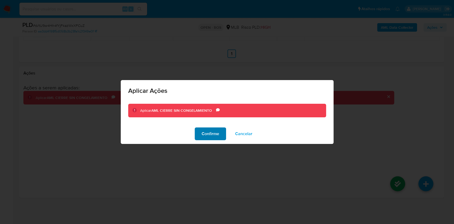
click at [209, 134] on span "Confirme" at bounding box center [211, 134] width 18 height 12
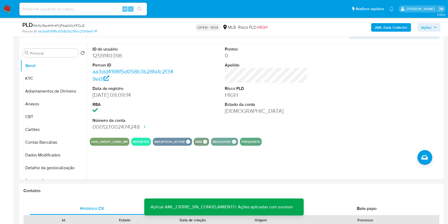
scroll to position [128, 0]
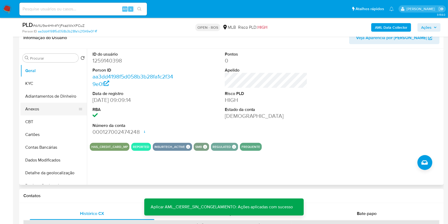
click at [54, 114] on button "Anexos" at bounding box center [51, 109] width 62 height 13
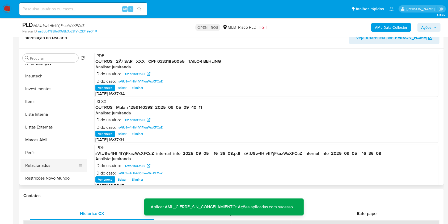
scroll to position [250, 0]
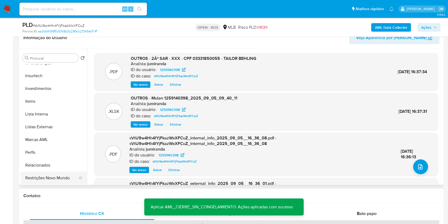
click at [69, 177] on button "Restrições Novo Mundo" at bounding box center [51, 177] width 62 height 13
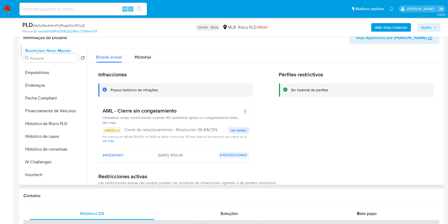
scroll to position [0, 0]
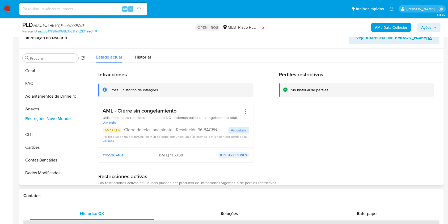
drag, startPoint x: 79, startPoint y: 177, endPoint x: 74, endPoint y: 118, distance: 59.2
click at [74, 118] on ul "Geral KYC Adiantamentos de Dinheiro Anexos CBT Cartões Contas Bancárias Dados M…" at bounding box center [53, 124] width 66 height 120
click at [42, 82] on button "KYC" at bounding box center [51, 83] width 62 height 13
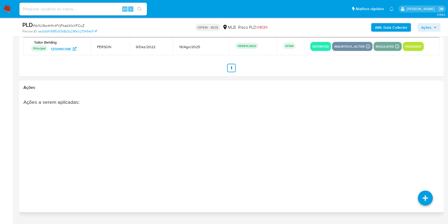
scroll to position [864, 0]
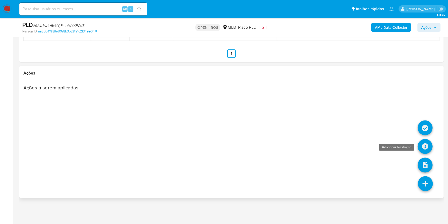
click at [425, 148] on icon at bounding box center [425, 146] width 15 height 15
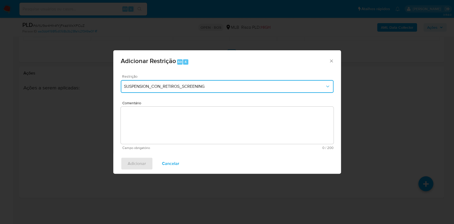
click at [202, 87] on span "SUSPENSION_CON_RETIROS_SCREENING" at bounding box center [224, 86] width 201 height 5
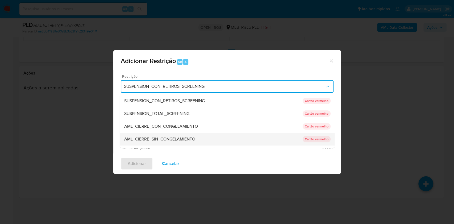
click at [162, 137] on span "AML_CIERRE_SIN_CONGELAMIENTO" at bounding box center [159, 138] width 71 height 5
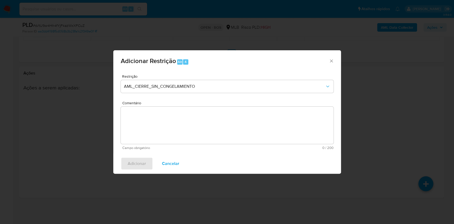
click at [238, 122] on textarea "Comentário" at bounding box center [227, 125] width 213 height 37
paste textarea "Deliberação para encerrar o relacionamento. NÃO INFORMAR AO USUÁRIO QUE SE TRAT…"
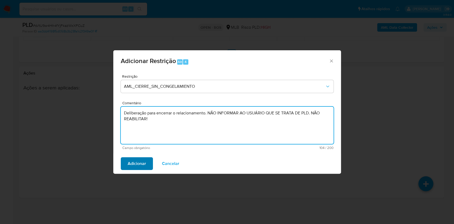
type textarea "Deliberação para encerrar o relacionamento. NÃO INFORMAR AO USUÁRIO QUE SE TRAT…"
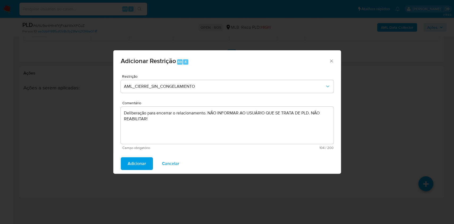
click at [141, 163] on span "Adicionar" at bounding box center [137, 164] width 18 height 12
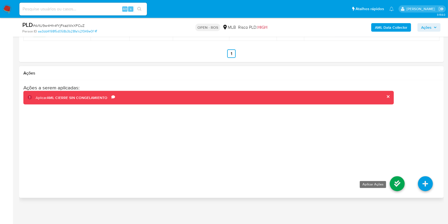
click at [398, 183] on icon at bounding box center [397, 183] width 15 height 15
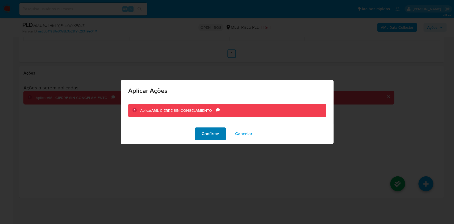
click at [225, 133] on button "Confirme" at bounding box center [210, 133] width 31 height 13
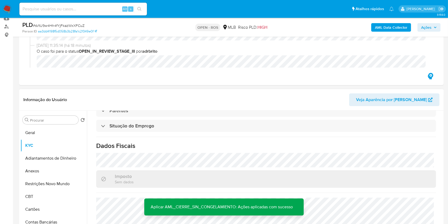
scroll to position [119, 0]
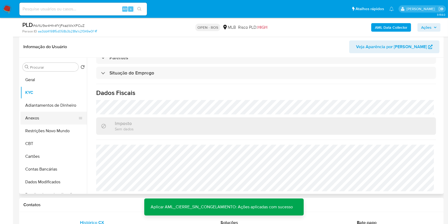
click at [51, 119] on button "Anexos" at bounding box center [51, 118] width 62 height 13
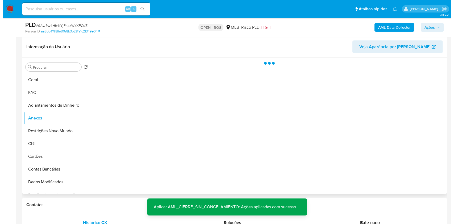
scroll to position [0, 0]
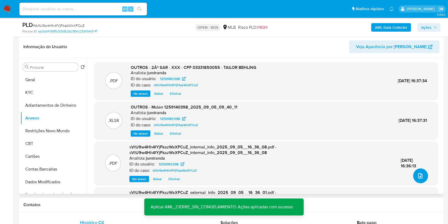
click at [420, 173] on icon "upload-file" at bounding box center [420, 176] width 6 height 6
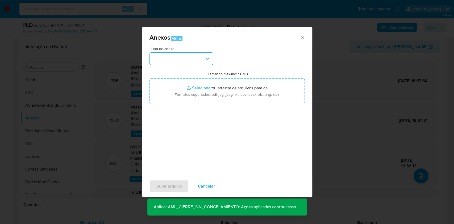
click at [191, 60] on button "button" at bounding box center [181, 58] width 64 height 13
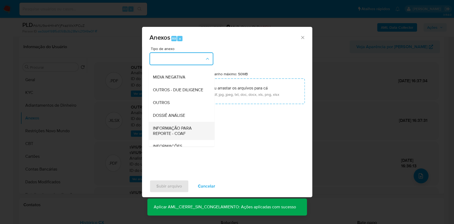
scroll to position [82, 0]
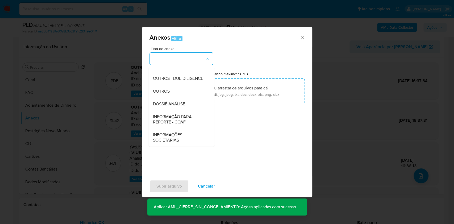
drag, startPoint x: 180, startPoint y: 116, endPoint x: 340, endPoint y: 73, distance: 166.0
click at [181, 116] on span "INFORMAÇÃO PARA REPORTE - COAF" at bounding box center [180, 119] width 54 height 11
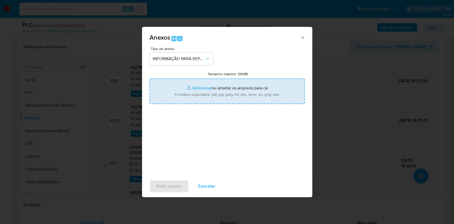
type input "C:\fakepath\2º SAR - sVtU9w4Hh4fYjFkazWxXFCuZ- CPF 03331850055 - TAILOR BEHLING…"
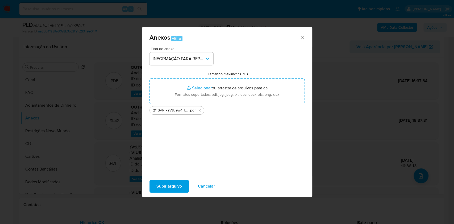
click at [178, 183] on span "Subir arquivo" at bounding box center [169, 186] width 26 height 12
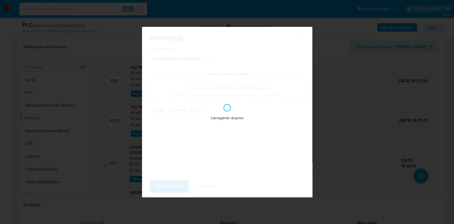
click at [337, 107] on div "Anexos Alt a Tipo de anexo INFORMAÇÃO PARA REPORTE - COAF Tamanho máximo: 50MB …" at bounding box center [227, 112] width 454 height 224
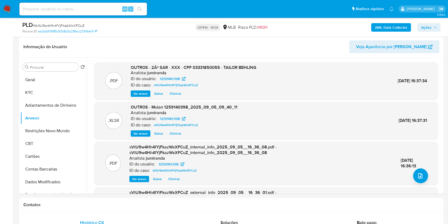
click at [423, 27] on span "Ações" at bounding box center [426, 27] width 10 height 9
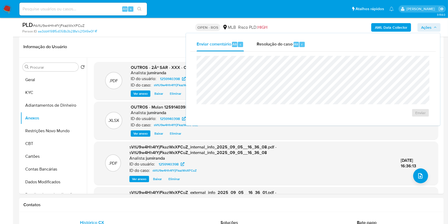
drag, startPoint x: 295, startPoint y: 41, endPoint x: 296, endPoint y: 54, distance: 13.9
click at [295, 41] on div "Resolução do caso Alt r" at bounding box center [281, 44] width 49 height 14
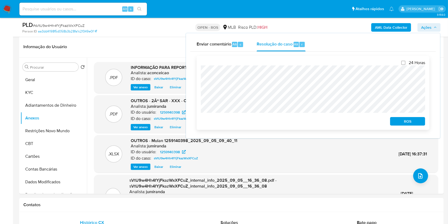
click at [403, 124] on span "ROS" at bounding box center [408, 121] width 28 height 7
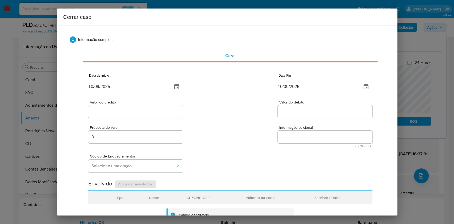
click at [148, 86] on input "10/09/2025" at bounding box center [128, 86] width 80 height 9
paste input "01/07"
type input "[DATE]"
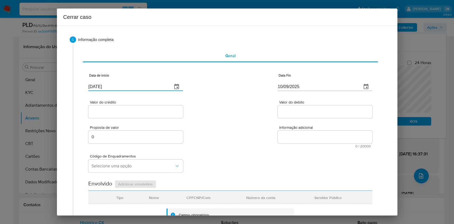
click at [289, 89] on input "10/09/2025" at bounding box center [318, 86] width 80 height 9
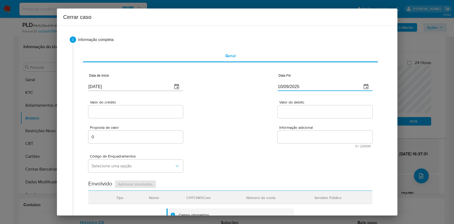
click at [289, 89] on input "10/09/2025" at bounding box center [318, 86] width 80 height 9
paste input "04"
type input "04/09/2025"
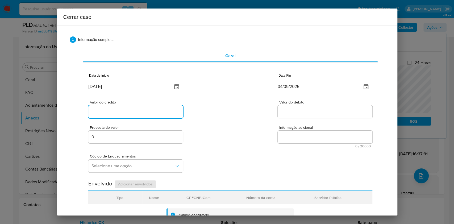
click at [114, 115] on input "Valor do crédito" at bounding box center [135, 111] width 95 height 7
paste input "R$552.075"
type input "R$552.075"
click at [278, 116] on div at bounding box center [325, 111] width 95 height 13
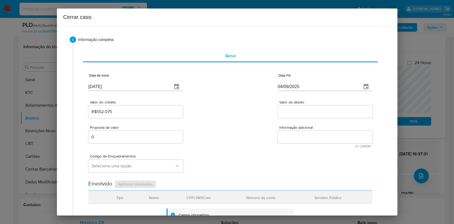
click at [278, 114] on input "Valor do debito" at bounding box center [325, 111] width 95 height 7
paste input "R$537.551"
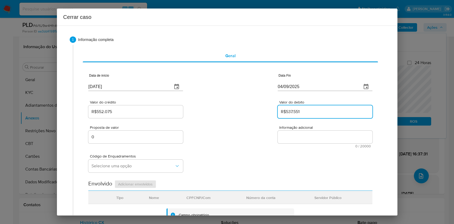
type input "R$537.551"
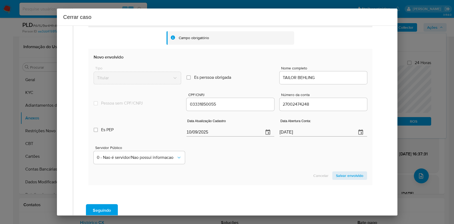
click at [216, 135] on input "10/09/2025" at bounding box center [222, 132] width 73 height 9
paste input "9/08"
type input "19/08/2025"
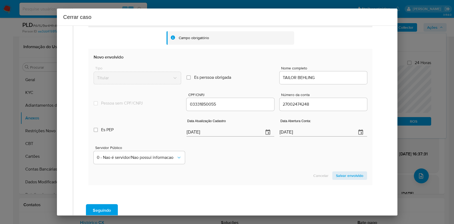
click at [344, 174] on span "Salvar envolvido" at bounding box center [349, 175] width 27 height 7
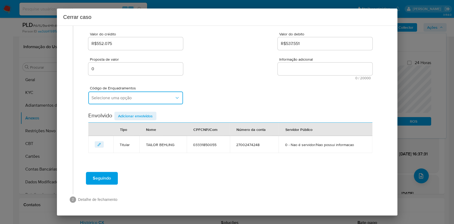
click at [139, 99] on span "Selecione uma opção" at bounding box center [132, 97] width 83 height 5
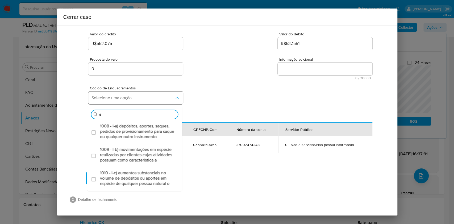
type input "45"
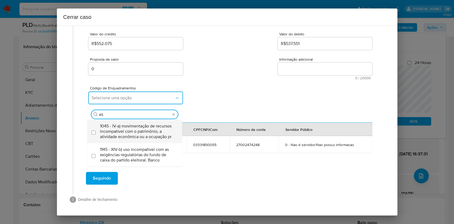
click at [149, 125] on span "1045 - IV-a) movimentação de recursos incompatível com o patrimônio, a atividad…" at bounding box center [137, 131] width 75 height 16
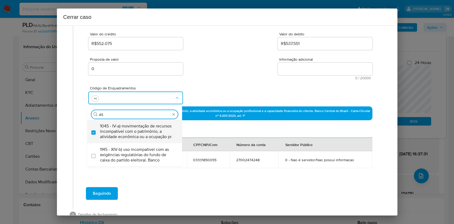
checkbox input "true"
type input "4"
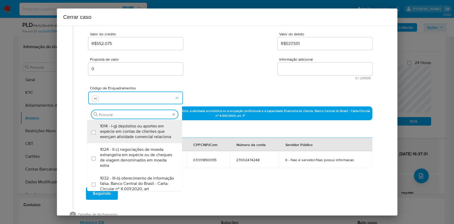
scroll to position [0, 0]
type input "74"
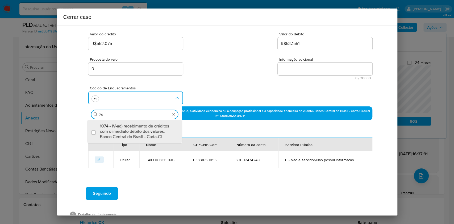
click at [149, 125] on span "1074 - IV-ad) recebimento de créditos com o imediato débito dos valores. Banco …" at bounding box center [137, 131] width 75 height 16
checkbox input "true"
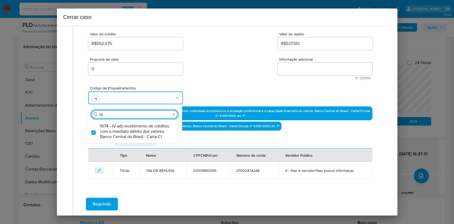
type input "7"
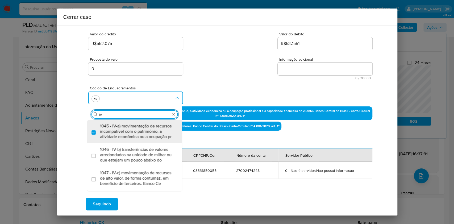
type input "IV-D"
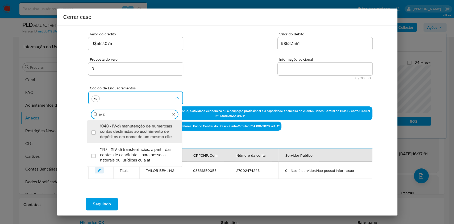
click at [149, 125] on span "1048 - IV-d) manutenção de numerosas contas destinadas ao acolhimento de depósi…" at bounding box center [137, 131] width 75 height 16
checkbox input "true"
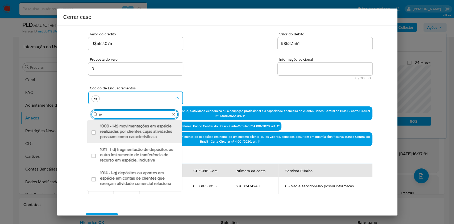
type input "I"
type input "81"
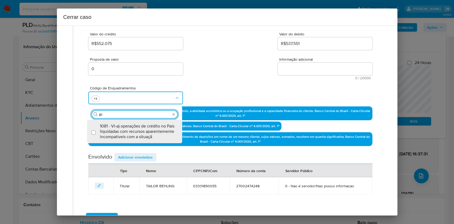
click at [149, 125] on span "1081 - VI-a) operações de crédito no País liquidadas com recursos aparentemente…" at bounding box center [137, 131] width 75 height 16
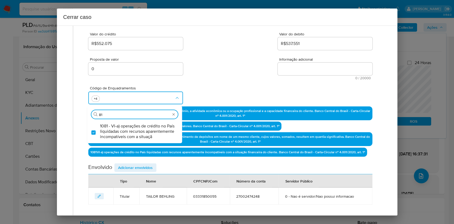
checkbox input "true"
type input "81"
click at [296, 68] on textarea "Informação adicional" at bounding box center [325, 68] width 95 height 13
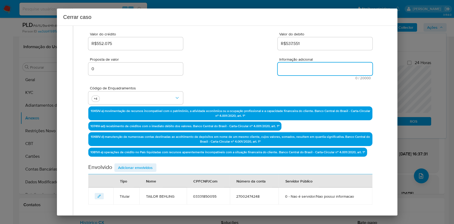
paste textarea "Tailor Behling, CPF 03331850055, 32 anos, residente no município de São Lourenç…"
click at [296, 68] on textarea "Informação adicional" at bounding box center [325, 68] width 95 height 13
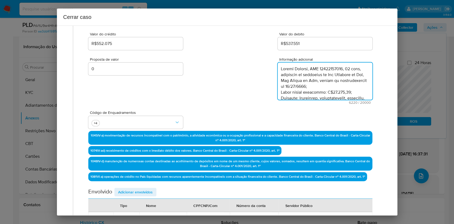
scroll to position [1276, 0]
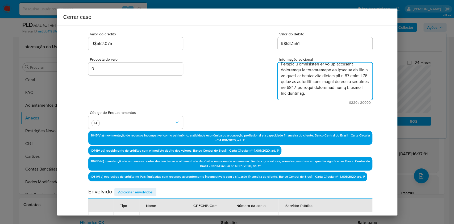
type textarea "Tailor Behling, CPF 03331850055, 32 anos, residente no município de São Lourenç…"
click at [133, 193] on span "Adicionar envolvidos" at bounding box center [135, 191] width 35 height 7
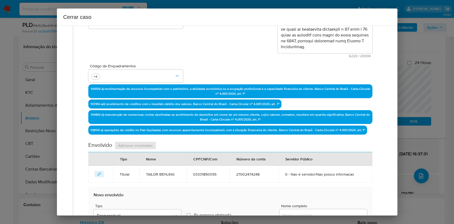
scroll to position [210, 0]
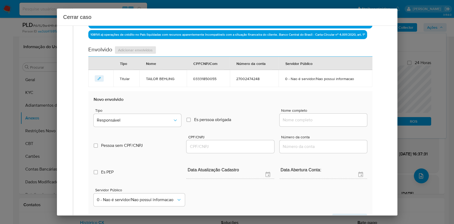
click at [330, 109] on span "Nome completo" at bounding box center [324, 110] width 87 height 4
click at [330, 116] on input "Nome completo" at bounding box center [322, 119] width 87 height 7
click at [335, 116] on input "Nome completo" at bounding box center [322, 119] width 87 height 7
paste input "Orbion Gaming Ltda - CNPJ 58368179000114"
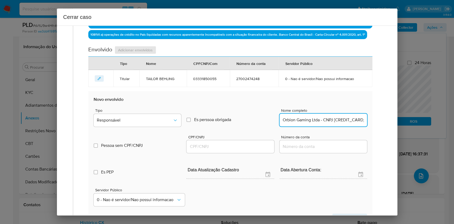
scroll to position [0, 4]
click at [339, 116] on input "Orbion Gaming Ltda - CNPJ 58368179000114" at bounding box center [322, 119] width 87 height 7
type input "Orbion Gaming Ltda"
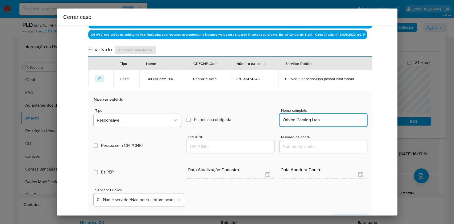
click at [238, 148] on input "CPF/CNPJ" at bounding box center [229, 146] width 87 height 7
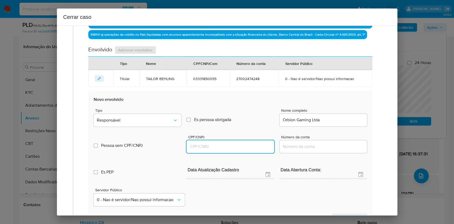
paste input "58368179000114"
type input "58368179000114"
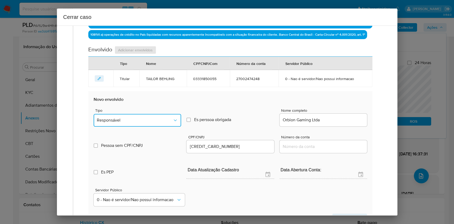
click at [164, 114] on button "Responsável" at bounding box center [137, 120] width 87 height 13
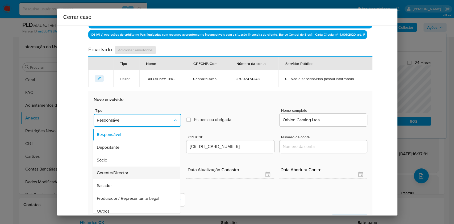
scroll to position [68, 0]
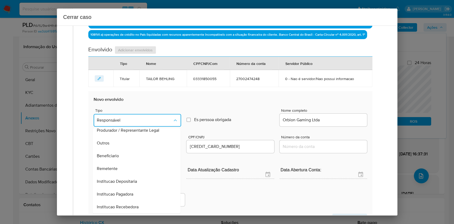
drag, startPoint x: 130, startPoint y: 166, endPoint x: 188, endPoint y: 175, distance: 59.3
click at [129, 166] on div "Remetente" at bounding box center [135, 168] width 76 height 13
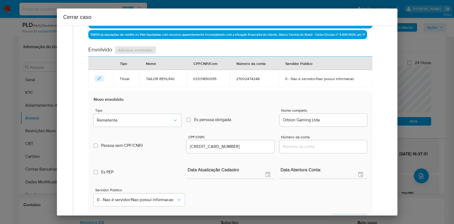
click at [342, 214] on span "Salvar envolvido" at bounding box center [349, 217] width 27 height 7
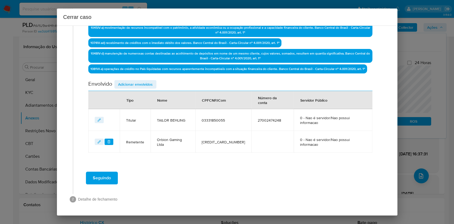
scroll to position [161, 0]
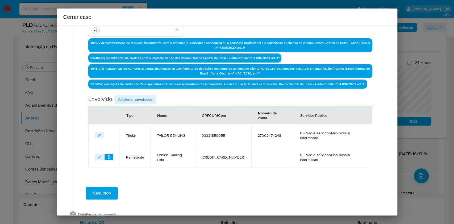
click at [142, 100] on span "Adicionar envolvidos" at bounding box center [135, 99] width 35 height 7
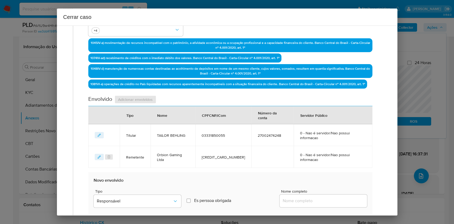
click at [322, 197] on input "Nome completo" at bounding box center [322, 200] width 87 height 7
paste input "3 AM INSTITUICAO DE PAGAMENTOS LTDA - CNPJ 57745437000171"
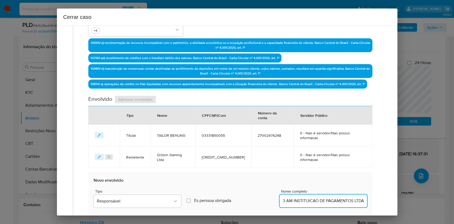
scroll to position [0, 0]
click at [339, 194] on div "3 AM INSTITUICAO DE PAGAMENTOS LTDA - CNPJ 57745437000171" at bounding box center [322, 200] width 87 height 13
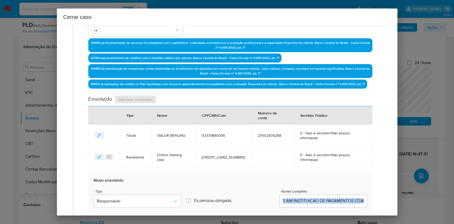
click at [339, 194] on div "3 AM INSTITUICAO DE PAGAMENTOS LTDA - CNPJ 57745437000171" at bounding box center [322, 200] width 87 height 13
click at [348, 197] on input "3 AM INSTITUICAO DE PAGAMENTOS LTDA - CNPJ 57745437000171" at bounding box center [322, 200] width 87 height 7
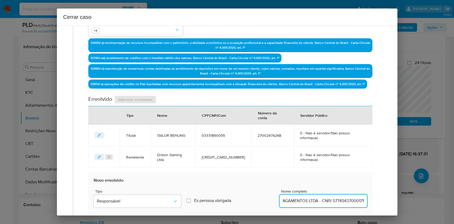
scroll to position [0, 49]
click at [348, 197] on input "3 AM INSTITUICAO DE PAGAMENTOS LTDA - CNPJ 57745437000171" at bounding box center [322, 200] width 87 height 7
type input "3 AM INSTITUICAO DE PAGAMENTOS LTDA"
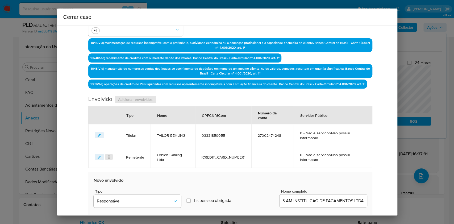
click at [259, 224] on input "CPF/CNPJ" at bounding box center [229, 227] width 87 height 7
paste input "57745437000171"
type input "57745437000171"
click at [146, 195] on button "Responsável" at bounding box center [137, 201] width 87 height 13
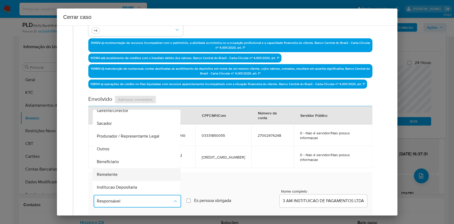
scroll to position [68, 0]
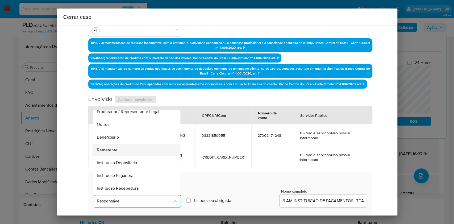
click at [123, 144] on div "Remetente" at bounding box center [135, 150] width 76 height 13
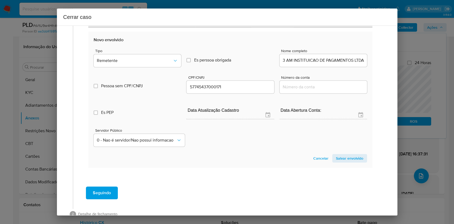
click at [345, 154] on span "Salvar envolvido" at bounding box center [349, 157] width 27 height 7
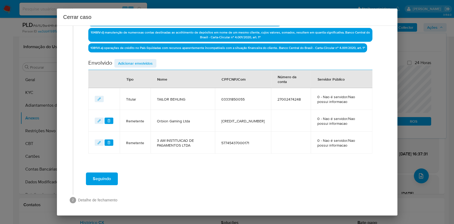
click at [130, 60] on span "Adicionar envolvidos" at bounding box center [135, 63] width 35 height 7
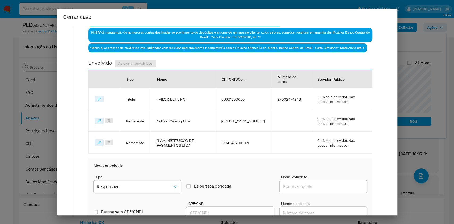
drag, startPoint x: 334, startPoint y: 187, endPoint x: 337, endPoint y: 186, distance: 3.2
click at [334, 187] on input "Nome completo" at bounding box center [322, 186] width 87 height 7
paste input "AVEIROPAY FACILITADORA DE PAGAMENTOS LTDA - CNPJ 41511275000177"
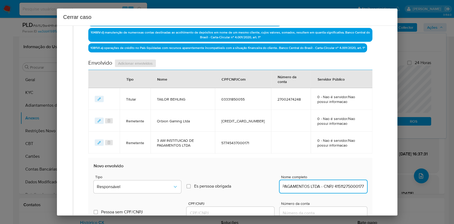
click at [337, 186] on input "AVEIROPAY FACILITADORA DE PAGAMENTOS LTDA - CNPJ 41511275000177" at bounding box center [322, 186] width 87 height 7
type input "AVEIROPAY FACILITADORA DE PAGAMENTOS LTDA"
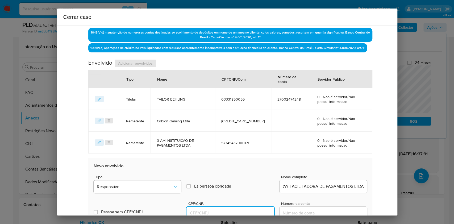
drag, startPoint x: 221, startPoint y: 212, endPoint x: 226, endPoint y: 209, distance: 6.0
click at [221, 212] on input "CPF/CNPJ" at bounding box center [229, 212] width 87 height 7
paste input "41511275000177"
type input "41511275000177"
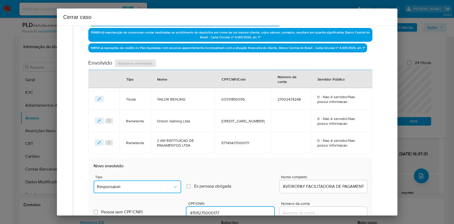
click at [170, 189] on button "Responsável" at bounding box center [137, 186] width 87 height 13
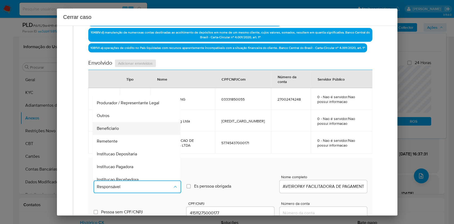
scroll to position [68, 0]
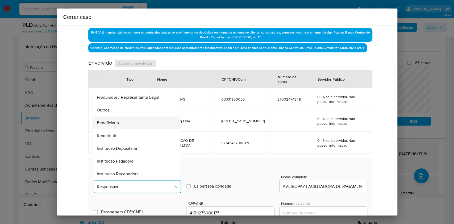
click at [127, 124] on div "Beneficiario" at bounding box center [135, 122] width 76 height 13
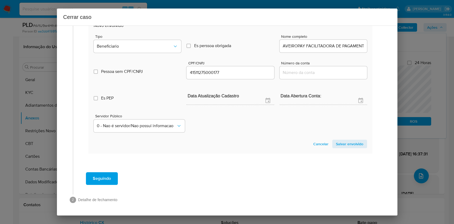
click at [346, 145] on span "Salvar envolvido" at bounding box center [349, 143] width 27 height 7
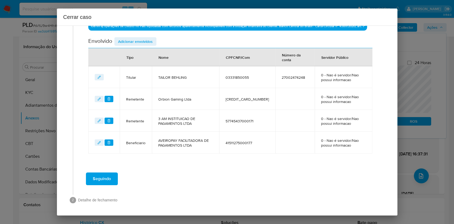
click at [136, 43] on span "Adicionar envolvidos" at bounding box center [135, 41] width 35 height 7
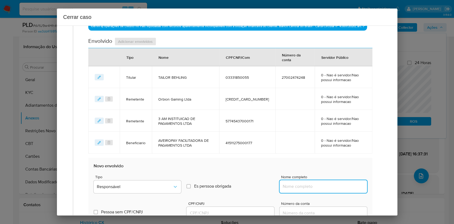
drag, startPoint x: 313, startPoint y: 187, endPoint x: 333, endPoint y: 187, distance: 20.5
click at [313, 187] on input "Nome completo" at bounding box center [322, 186] width 87 height 7
paste input "COOPERATIVA DE PRODUTORES AGROPECUARISTAS DA ESPLANADA DO SUL LTDA, CNPJ 173545…"
click at [344, 189] on input "COOPERATIVA DE PRODUTORES AGROPECUARISTAS DA ESPLANADA DO SUL LTDA, CNPJ 173545…" at bounding box center [322, 186] width 87 height 7
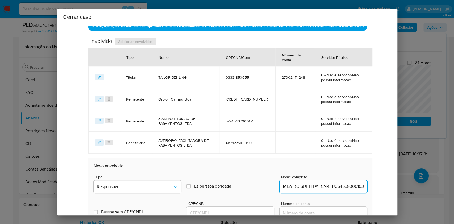
click at [344, 189] on input "COOPERATIVA DE PRODUTORES AGROPECUARISTAS DA ESPLANADA DO SUL LTDA, CNPJ 173545…" at bounding box center [322, 186] width 87 height 7
type input "COOPERATIVA DE PRODUTORES AGROPECUARISTAS DA ESPLANADA DO SUL LTDA"
click at [225, 209] on input "CPF/CNPJ" at bounding box center [229, 212] width 87 height 7
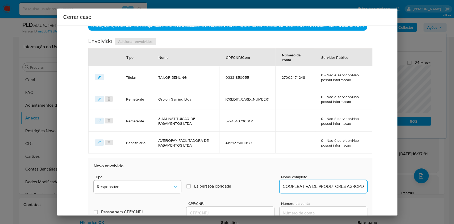
paste input "17354568000103"
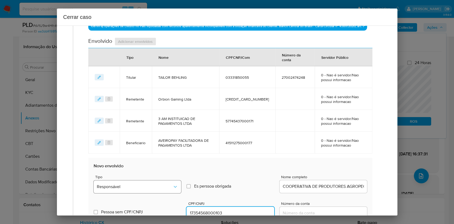
type input "17354568000103"
click at [162, 184] on span "Responsável" at bounding box center [135, 186] width 76 height 5
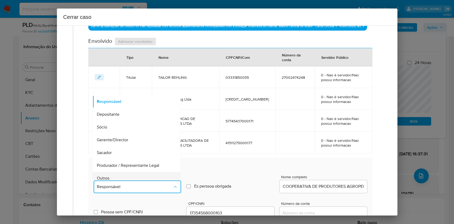
click at [135, 175] on div "Outros" at bounding box center [135, 178] width 76 height 13
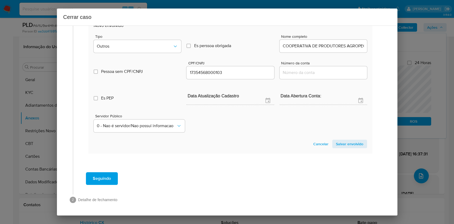
click at [350, 140] on span "Salvar envolvido" at bounding box center [349, 143] width 27 height 7
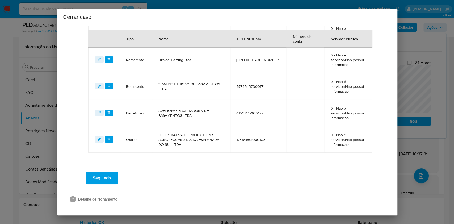
scroll to position [245, 0]
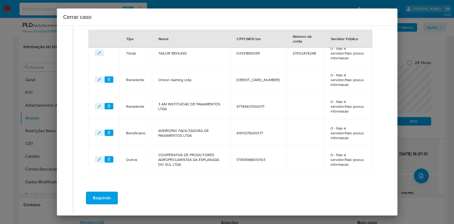
click at [112, 191] on button "Seguindo" at bounding box center [102, 197] width 32 height 13
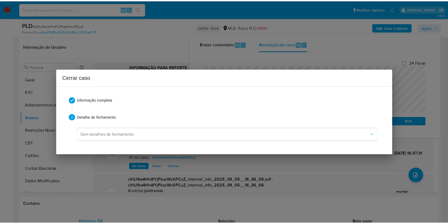
scroll to position [1268, 0]
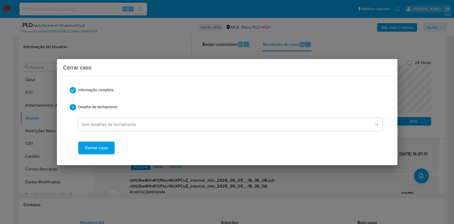
click at [100, 145] on span "Cerrar caso" at bounding box center [96, 148] width 23 height 12
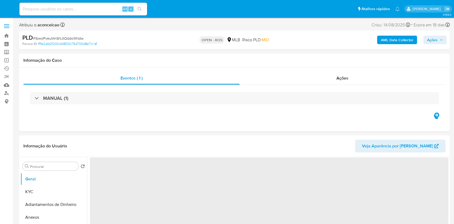
select select "10"
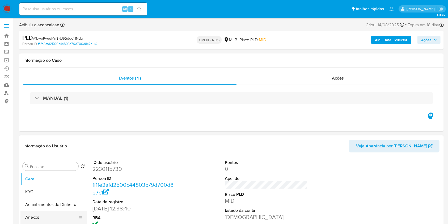
click at [66, 216] on button "Anexos" at bounding box center [51, 217] width 62 height 13
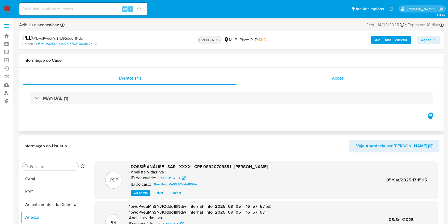
click at [334, 82] on div "Ações" at bounding box center [338, 78] width 203 height 13
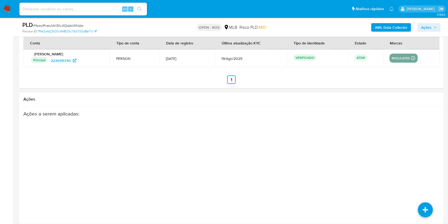
scroll to position [914, 0]
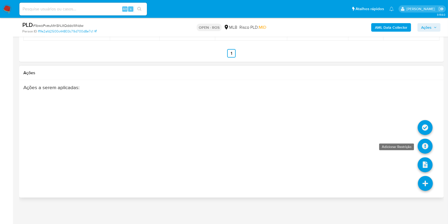
click at [422, 149] on icon at bounding box center [425, 146] width 15 height 15
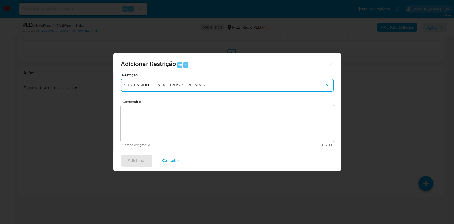
click at [209, 83] on span "SUSPENSION_CON_RETIROS_SCREENING" at bounding box center [224, 84] width 201 height 5
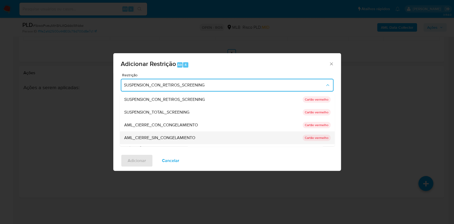
click at [179, 137] on span "AML_CIERRE_SIN_CONGELAMIENTO" at bounding box center [159, 137] width 71 height 5
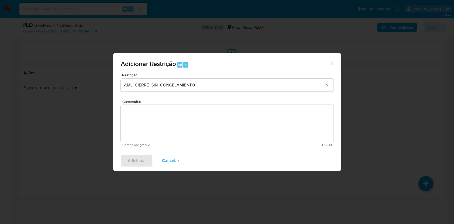
click at [278, 115] on textarea "Comentário" at bounding box center [227, 123] width 213 height 37
paste textarea "Deliberação para encerrar o relacionamento. NÃO INFORMAR AO USUÁRIO QUE SE TRAT…"
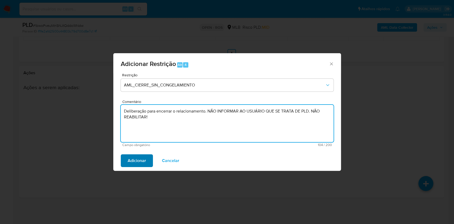
type textarea "Deliberação para encerrar o relacionamento. NÃO INFORMAR AO USUÁRIO QUE SE TRAT…"
click at [141, 159] on span "Adicionar" at bounding box center [137, 161] width 18 height 12
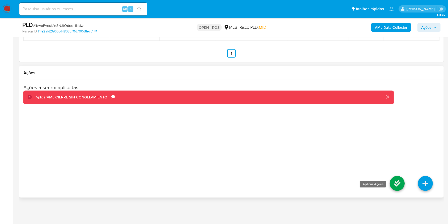
click at [398, 182] on icon at bounding box center [397, 183] width 15 height 15
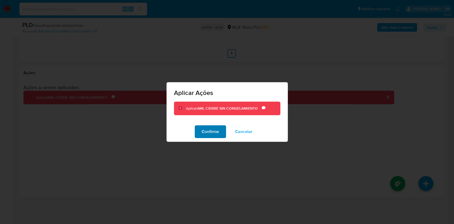
click at [210, 135] on span "Confirme" at bounding box center [211, 132] width 18 height 12
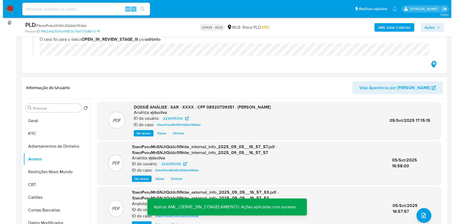
scroll to position [99, 0]
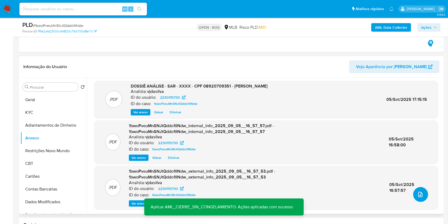
click at [417, 196] on icon "upload-file" at bounding box center [420, 194] width 6 height 6
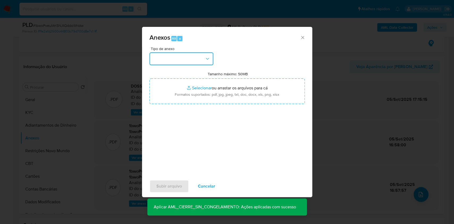
click at [167, 61] on button "button" at bounding box center [181, 58] width 64 height 13
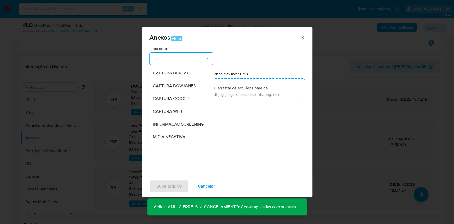
scroll to position [82, 0]
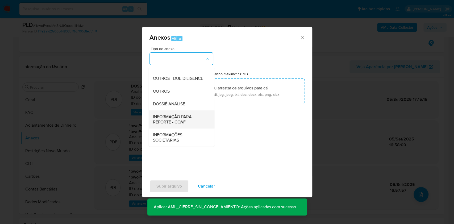
click at [192, 119] on span "INFORMAÇÃO PARA REPORTE - COAF" at bounding box center [180, 119] width 54 height 11
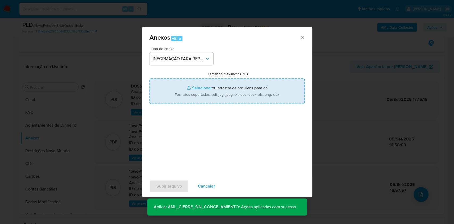
type input "C:\fakepath\SAR - 1bwoPveuMnSNJtQddo1lINdw- CPF 80662498372 - CLAUDIO ROBERTO M…"
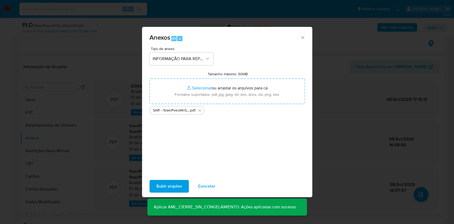
click at [175, 184] on span "Subir arquivo" at bounding box center [169, 186] width 26 height 12
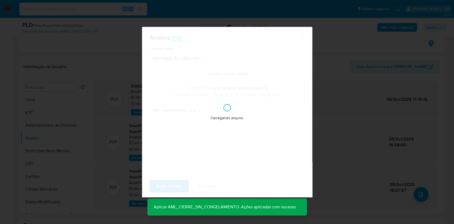
click at [369, 87] on div "Anexos Alt a Tipo de anexo INFORMAÇÃO PARA REPORTE - COAF Tamanho máximo: 50MB …" at bounding box center [227, 112] width 454 height 224
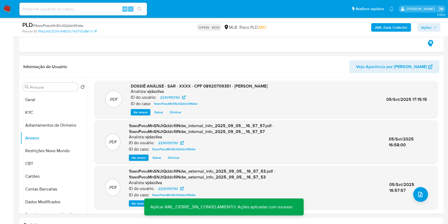
click at [426, 27] on span "Ações" at bounding box center [426, 27] width 10 height 9
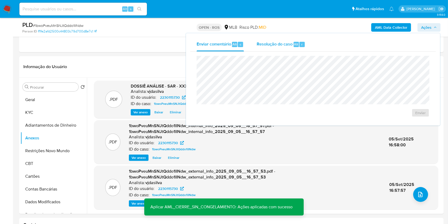
click at [284, 43] on span "Resolução do caso" at bounding box center [275, 44] width 36 height 6
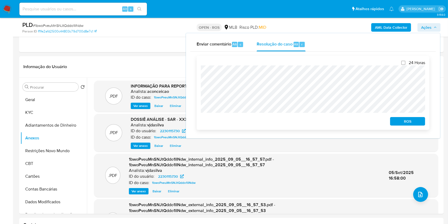
click at [426, 120] on div "24 Horas ROS" at bounding box center [313, 93] width 233 height 74
click at [421, 121] on span "ROS" at bounding box center [408, 121] width 28 height 7
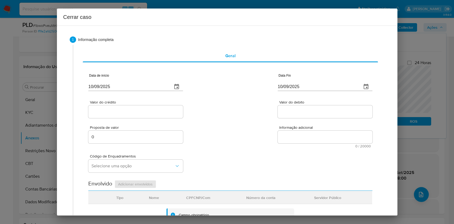
click at [145, 88] on input "10/09/2025" at bounding box center [128, 86] width 80 height 9
paste input "01/07"
type input "01/07/2025"
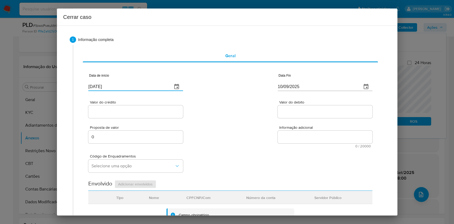
click at [297, 82] on div "10/09/2025" at bounding box center [325, 83] width 95 height 16
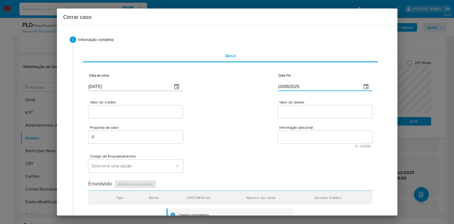
click at [301, 85] on input "10/09/2025" at bounding box center [318, 86] width 80 height 9
paste input "04"
type input "04/09/2025"
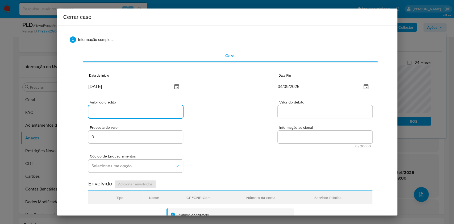
click at [144, 114] on input "Valor do crédito" at bounding box center [135, 111] width 95 height 7
paste input "R$45.102"
type input "R$45.102"
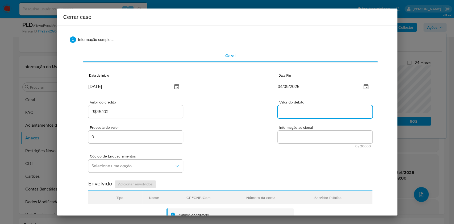
click at [303, 109] on input "Valor do debito" at bounding box center [325, 111] width 95 height 7
paste input "R$44.866"
type input "R$44.866"
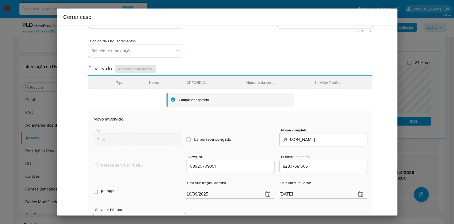
scroll to position [209, 0]
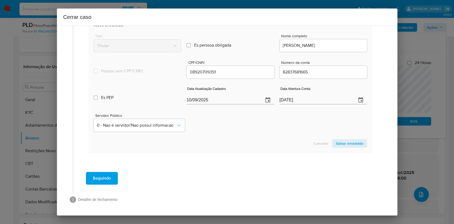
click at [247, 99] on input "10/09/2025" at bounding box center [222, 100] width 73 height 9
click at [248, 99] on input "10/09/2025" at bounding box center [222, 100] width 73 height 9
paste input "22/07"
click at [248, 99] on input "10/09/2025" at bounding box center [222, 100] width 73 height 9
type input "22/07/2025"
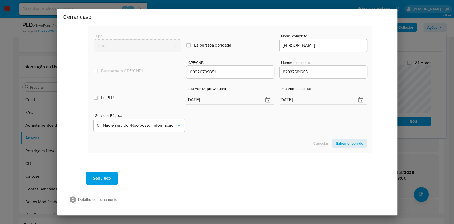
click at [345, 146] on span "Salvar envolvido" at bounding box center [349, 143] width 27 height 7
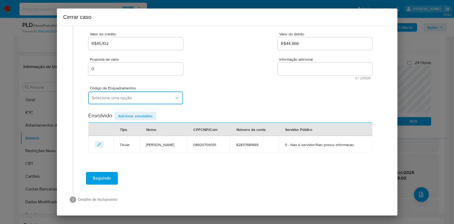
click at [139, 100] on span "Selecione uma opção" at bounding box center [132, 97] width 83 height 5
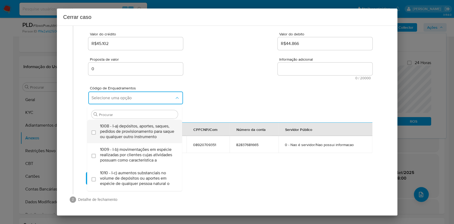
click at [138, 123] on span "1008 - I-a) depósitos, aportes, saques, pedidos de provisionamento para saque o…" at bounding box center [137, 131] width 75 height 16
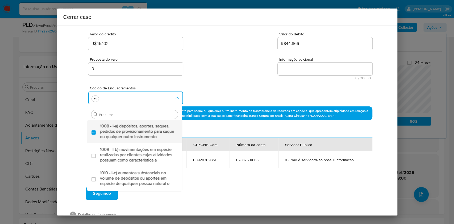
checkbox input "true"
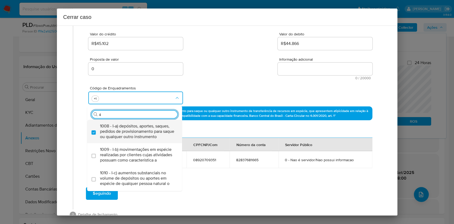
type input "45"
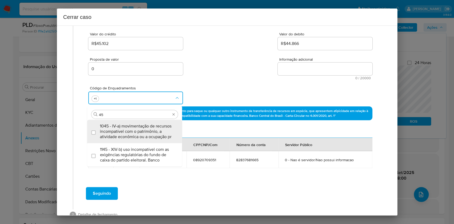
click at [138, 123] on span "1045 - IV-a) movimentação de recursos incompatível com o patrimônio, a atividad…" at bounding box center [137, 131] width 75 height 16
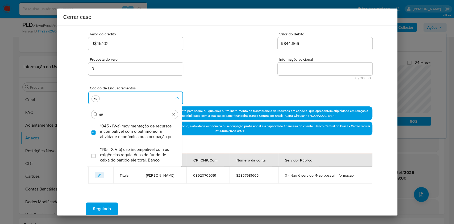
checkbox input "true"
type input "47"
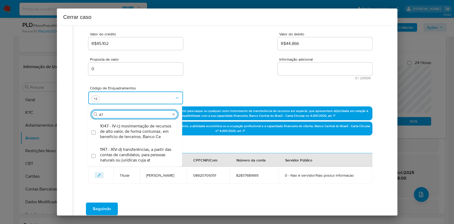
click at [138, 123] on span "1047 - IV-c) movimentação de recursos de alto valor, de forma contumaz, em bene…" at bounding box center [137, 131] width 75 height 16
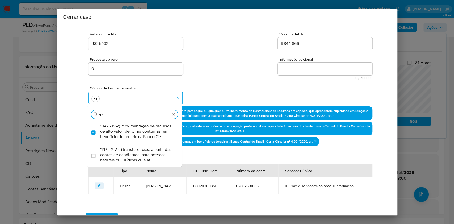
checkbox input "true"
type input "4"
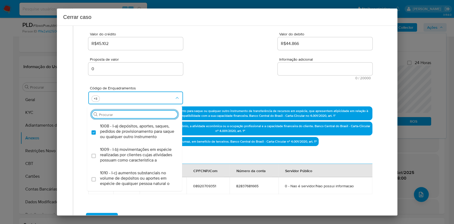
scroll to position [111, 0]
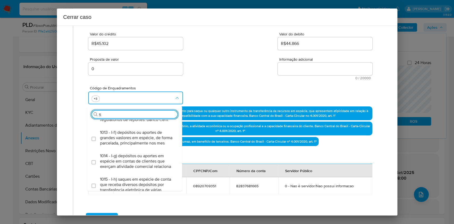
type input "56"
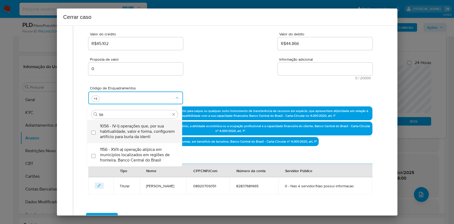
click at [139, 126] on span "1056 - IV-l) operações que, por sua habitualidade, valor e forma, configurem ar…" at bounding box center [137, 131] width 75 height 16
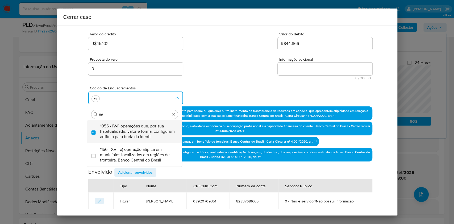
checkbox input "true"
type input "56"
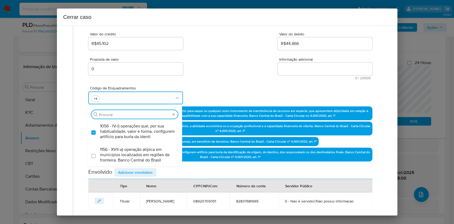
click at [305, 67] on textarea "Informação adicional" at bounding box center [325, 68] width 95 height 13
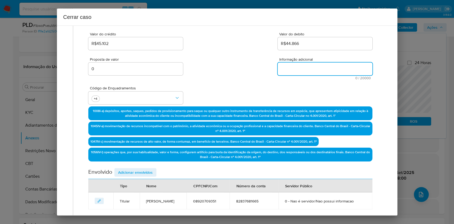
paste textarea "Claudio Roberto Miranda da Costa, CPF 80662498372, 46 anos, residente no municí…"
click at [305, 67] on textarea "Informação adicional" at bounding box center [325, 68] width 95 height 13
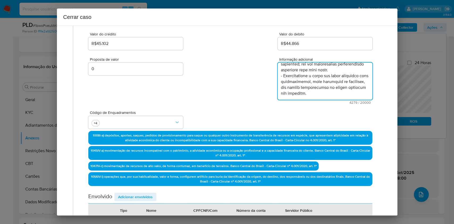
type textarea "Claudio Roberto Miranda da Costa, CPF 80662498372, 46 anos, residente no municí…"
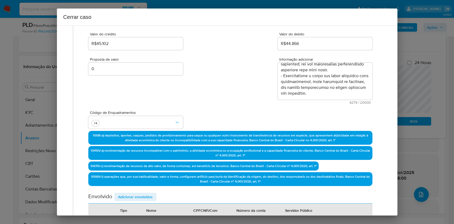
click at [145, 189] on div "Data de início 01/07/2025 Data Fin 04/09/2025 Valor do crédito R$45.102 Valor d…" at bounding box center [230, 116] width 284 height 236
click at [146, 193] on span "Adicionar envolvidos" at bounding box center [135, 196] width 35 height 7
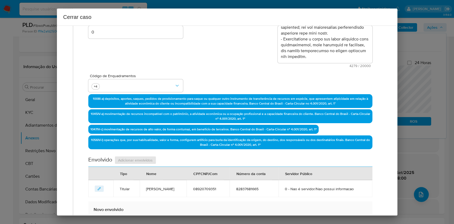
scroll to position [174, 0]
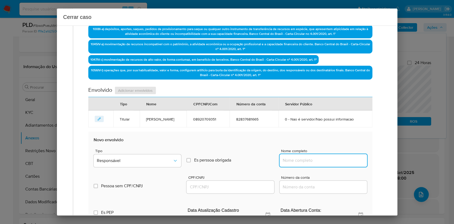
drag, startPoint x: 308, startPoint y: 161, endPoint x: 323, endPoint y: 159, distance: 14.8
click at [308, 161] on input "Nome completo" at bounding box center [322, 160] width 87 height 7
paste input "Casa Lotérica Globo Da Sorte Ltda, 04253440000101"
click at [333, 160] on input "Casa Lotérica Globo Da Sorte Ltda, 04253440000101" at bounding box center [322, 160] width 87 height 7
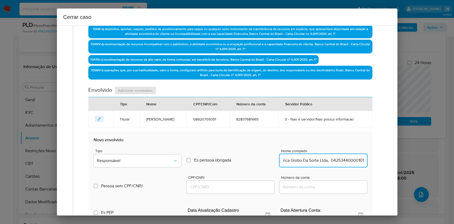
click at [333, 160] on input "Casa Lotérica Globo Da Sorte Ltda, 04253440000101" at bounding box center [322, 160] width 87 height 7
type input "Casa Lotérica Globo Da Sorte Ltda,"
click at [233, 184] on input "CPF/CNPJ" at bounding box center [229, 186] width 87 height 7
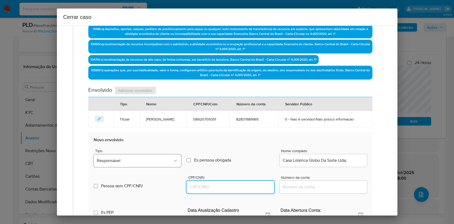
paste input "04253440000101"
type input "4253440000101"
click at [153, 156] on button "Responsável" at bounding box center [137, 160] width 87 height 13
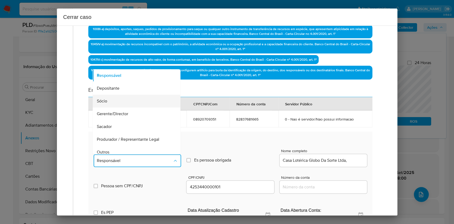
scroll to position [68, 0]
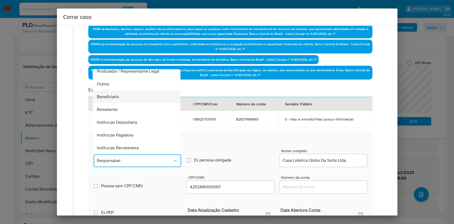
click at [122, 94] on div "Beneficiario" at bounding box center [135, 96] width 76 height 13
type input "04253440000101"
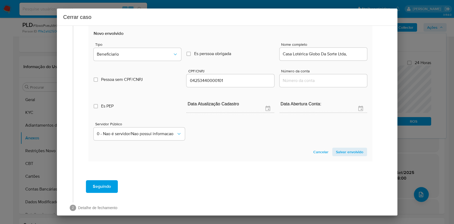
click at [345, 152] on span "Salvar envolvido" at bounding box center [349, 151] width 27 height 7
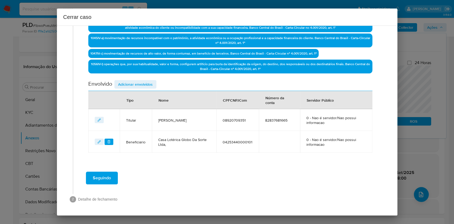
scroll to position [180, 0]
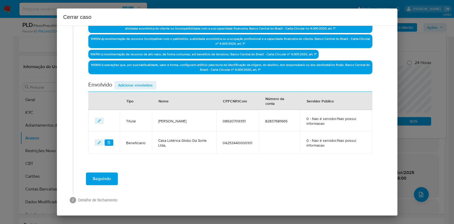
click at [141, 83] on span "Adicionar envolvidos" at bounding box center [135, 84] width 35 height 7
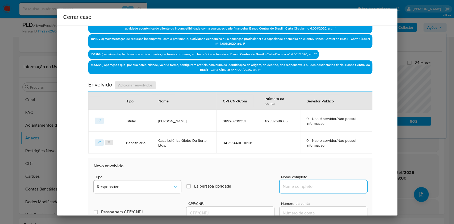
paste input "Anderson da Silva Soares CPF 79578934300"
drag, startPoint x: 332, startPoint y: 186, endPoint x: 347, endPoint y: 187, distance: 14.7
click at [332, 186] on input "Nome completo" at bounding box center [322, 186] width 87 height 7
click at [347, 187] on input "Anderson da Silva Soares CPF 79578934300" at bounding box center [322, 186] width 87 height 7
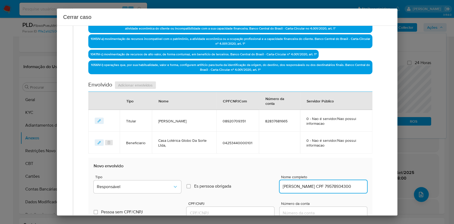
click at [347, 187] on input "Anderson da Silva Soares CPF 79578934300" at bounding box center [322, 186] width 87 height 7
type input "Anderson da Silva Soares"
click at [242, 215] on div "1 Informação completa Geral Data de início 01/07/2025 Data Fin 04/09/2025 Valor…" at bounding box center [227, 121] width 340 height 190
click at [223, 210] on input "CPF/CNPJ" at bounding box center [229, 212] width 87 height 7
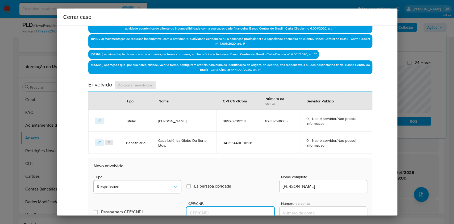
paste input "79578934300"
type input "79578934300"
click at [168, 190] on button "Responsável" at bounding box center [137, 186] width 87 height 13
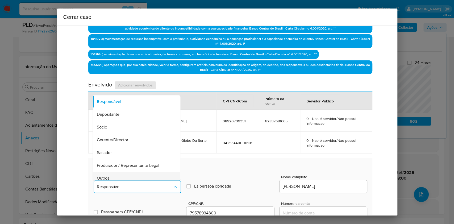
click at [155, 178] on div "Outros" at bounding box center [135, 178] width 76 height 13
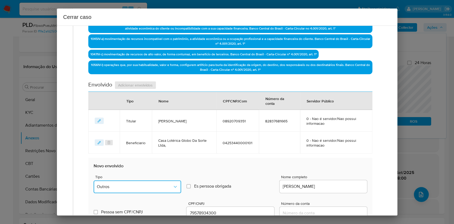
click at [155, 182] on button "Outros" at bounding box center [137, 186] width 87 height 13
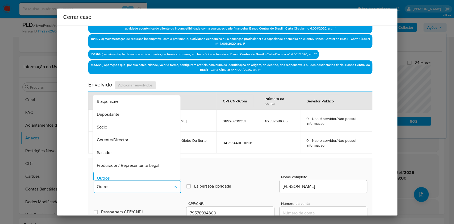
scroll to position [4, 0]
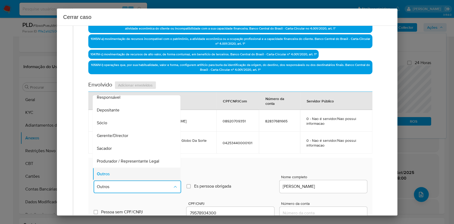
click at [165, 174] on div "Outros" at bounding box center [135, 173] width 76 height 13
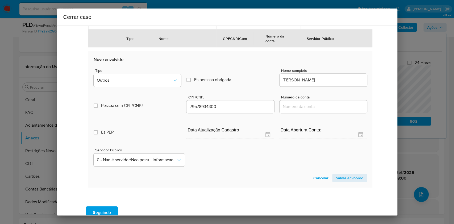
click at [342, 179] on span "Salvar envolvido" at bounding box center [349, 177] width 27 height 7
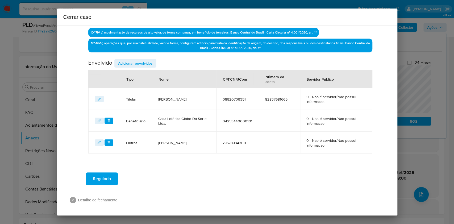
click at [130, 62] on span "Adicionar envolvidos" at bounding box center [135, 63] width 35 height 7
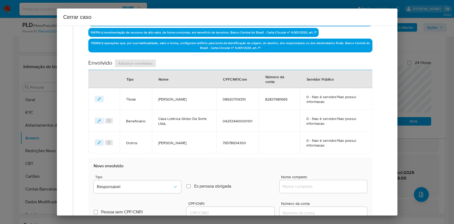
drag, startPoint x: 330, startPoint y: 187, endPoint x: 340, endPoint y: 186, distance: 10.4
click at [330, 187] on input "Nome completo" at bounding box center [322, 186] width 87 height 7
paste input "Francisco de Sousa Carvalho Filho CPF 03273668342"
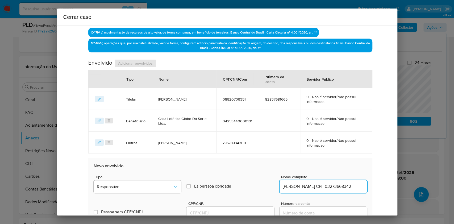
click at [340, 186] on input "Francisco de Sousa Carvalho Filho CPF 03273668342" at bounding box center [322, 186] width 87 height 7
type input "Francisco de Sousa Carvalho Filho"
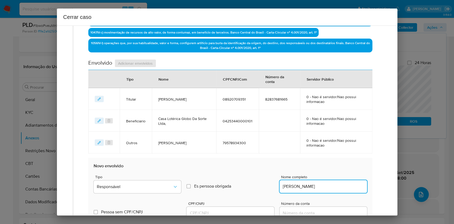
click at [249, 211] on input "CPF/CNPJ" at bounding box center [229, 212] width 87 height 7
paste input "03273668342"
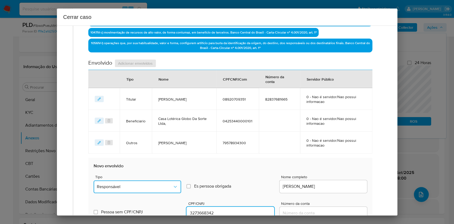
click at [166, 186] on span "Responsável" at bounding box center [135, 186] width 76 height 5
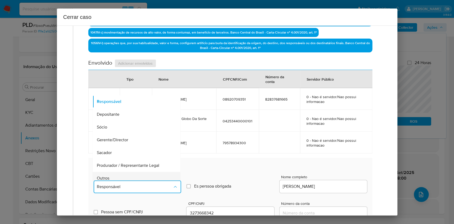
click at [142, 176] on div "Outros" at bounding box center [135, 178] width 76 height 13
type input "03273668342"
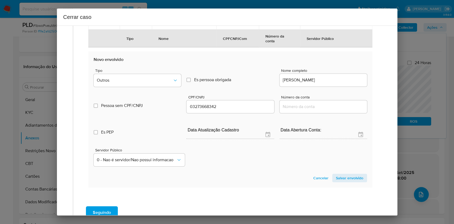
drag, startPoint x: 344, startPoint y: 173, endPoint x: 357, endPoint y: 168, distance: 14.4
click at [344, 174] on span "Salvar envolvido" at bounding box center [349, 177] width 27 height 7
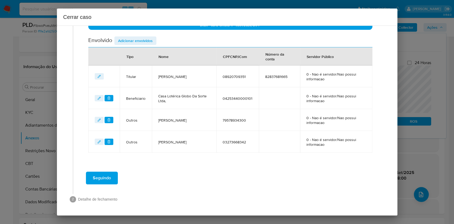
scroll to position [223, 0]
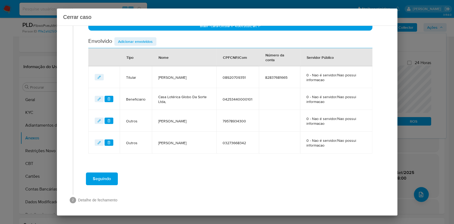
click at [148, 44] on span "Adicionar envolvidos" at bounding box center [135, 41] width 35 height 7
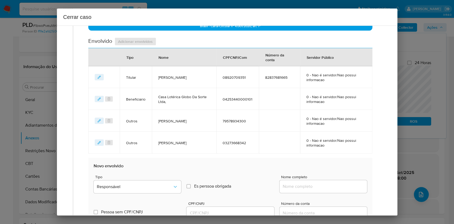
click at [326, 189] on div at bounding box center [322, 186] width 87 height 13
drag, startPoint x: 330, startPoint y: 187, endPoint x: 335, endPoint y: 186, distance: 5.1
click at [330, 187] on input "Nome completo" at bounding box center [322, 186] width 87 height 7
paste input "Carmosina Rodrigues da Costa Neta CPF 42133599304"
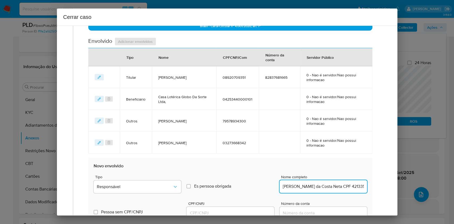
scroll to position [0, 24]
click at [337, 186] on input "Carmosina Rodrigues da Costa Neta CPF 42133599304" at bounding box center [322, 186] width 87 height 7
type input "Carmosina Rodrigues da Costa Neta"
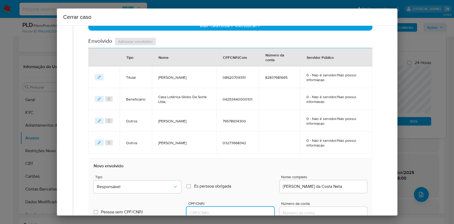
click at [234, 212] on input "CPF/CNPJ" at bounding box center [229, 212] width 87 height 7
paste input "42133599304"
type input "42133599304"
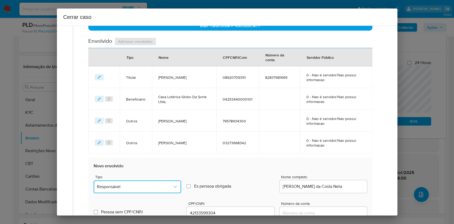
click at [165, 190] on button "Responsável" at bounding box center [137, 186] width 87 height 13
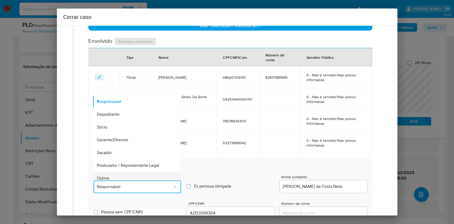
click at [150, 177] on div "Outros" at bounding box center [135, 178] width 76 height 13
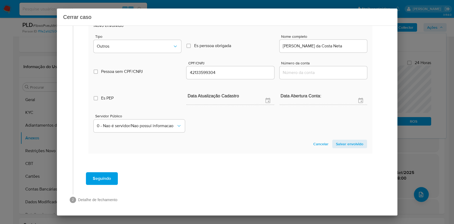
click at [347, 143] on span "Salvar envolvido" at bounding box center [349, 143] width 27 height 7
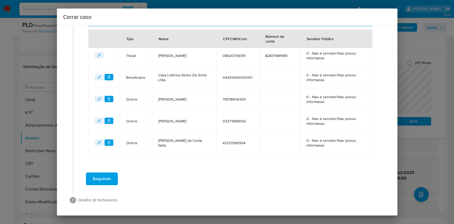
scroll to position [174, 0]
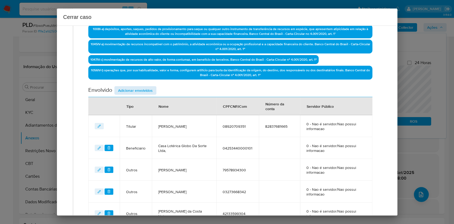
drag, startPoint x: 144, startPoint y: 82, endPoint x: 145, endPoint y: 86, distance: 4.2
click at [145, 85] on div "Data de início 01/07/2025 Data Fin 04/09/2025 Valor do crédito R$45.102 Valor d…" at bounding box center [230, 58] width 284 height 332
click at [146, 89] on span "Adicionar envolvidos" at bounding box center [135, 90] width 35 height 7
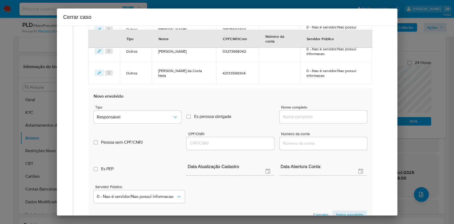
scroll to position [316, 0]
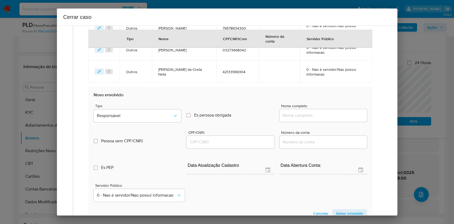
drag, startPoint x: 332, startPoint y: 119, endPoint x: 336, endPoint y: 117, distance: 4.3
click at [332, 119] on div at bounding box center [322, 115] width 87 height 13
click at [336, 117] on input "Nome completo" at bounding box center [322, 115] width 87 height 7
paste input "Suzana Sheron da Conceição CPF 02704385300"
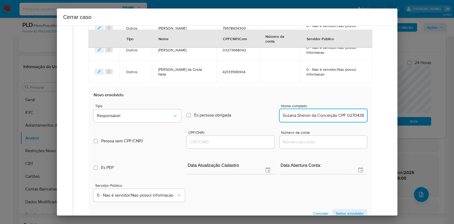
scroll to position [0, 13]
click at [342, 116] on input "Suzana Sheron da Conceição CPF 02704385300" at bounding box center [322, 115] width 87 height 7
type input "Suzana Sheron da Conceição"
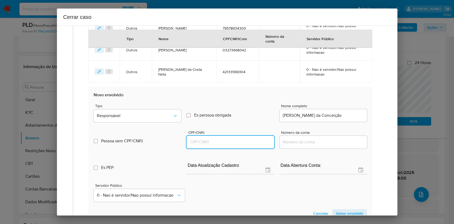
click at [233, 141] on input "CPF/CNPJ" at bounding box center [229, 142] width 87 height 7
paste input "02704385300"
click at [154, 122] on div "Tipo Responsável" at bounding box center [137, 114] width 87 height 20
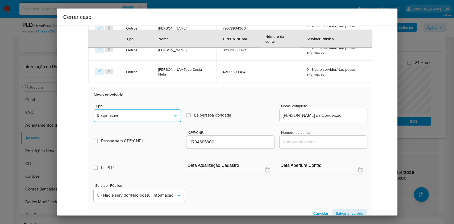
click at [148, 116] on span "Responsável" at bounding box center [135, 115] width 76 height 5
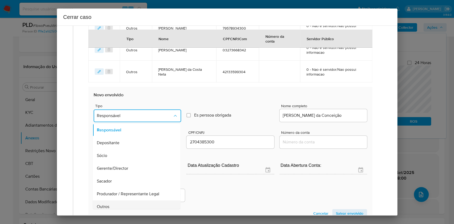
click at [127, 203] on div "Outros" at bounding box center [135, 206] width 76 height 13
type input "02704385300"
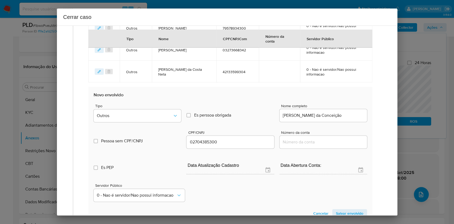
click at [336, 209] on span "Salvar envolvido" at bounding box center [349, 212] width 27 height 7
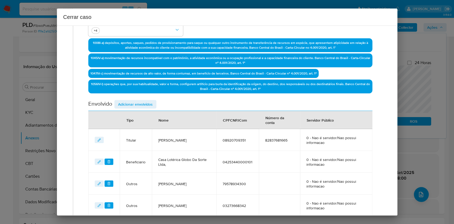
click at [141, 101] on span "Adicionar envolvidos" at bounding box center [135, 103] width 35 height 7
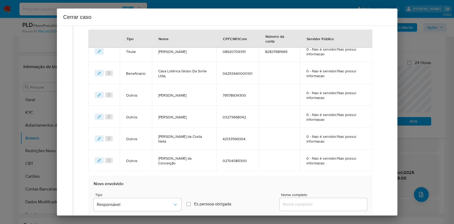
scroll to position [338, 0]
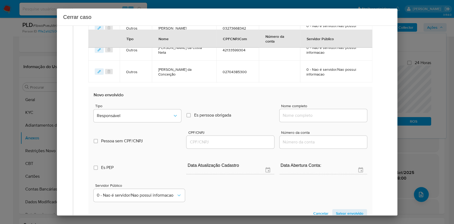
drag, startPoint x: 321, startPoint y: 118, endPoint x: 328, endPoint y: 115, distance: 8.1
click at [321, 118] on div at bounding box center [322, 115] width 87 height 13
drag, startPoint x: 330, startPoint y: 115, endPoint x: 339, endPoint y: 115, distance: 9.1
click at [331, 114] on input "Nome completo" at bounding box center [322, 115] width 87 height 7
paste input "Krijan Kell Oliveira da Costa CPF 08920692360"
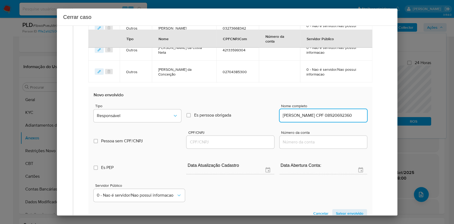
scroll to position [0, 9]
click at [340, 115] on input "Krijan Kell Oliveira da Costa CPF 08920692360" at bounding box center [322, 115] width 87 height 7
type input "Krijan Kell Oliveira da Costa"
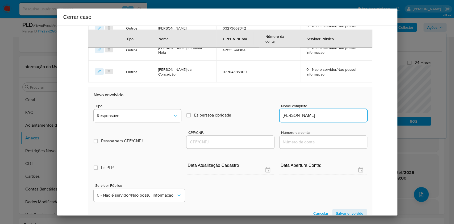
drag, startPoint x: 241, startPoint y: 140, endPoint x: 243, endPoint y: 137, distance: 3.1
click at [241, 140] on input "CPF/CNPJ" at bounding box center [229, 142] width 87 height 7
paste input "08920692360"
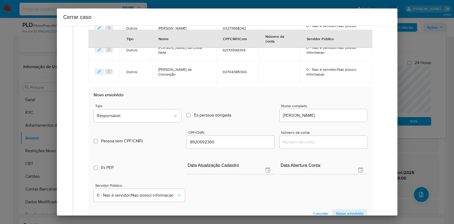
click at [154, 122] on div "Tipo Responsável" at bounding box center [137, 114] width 87 height 20
drag, startPoint x: 148, startPoint y: 116, endPoint x: 127, endPoint y: 117, distance: 20.5
click at [148, 116] on span "Responsável" at bounding box center [135, 115] width 76 height 5
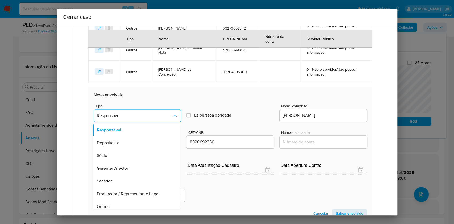
drag, startPoint x: 141, startPoint y: 203, endPoint x: 253, endPoint y: 191, distance: 112.3
click at [142, 203] on div "Outros" at bounding box center [135, 206] width 76 height 13
type input "08920692360"
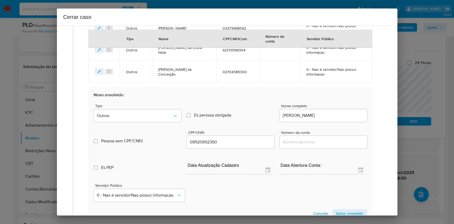
click at [351, 209] on span "Salvar envolvido" at bounding box center [349, 212] width 27 height 7
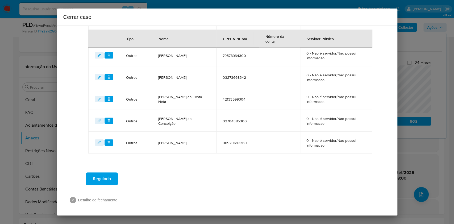
scroll to position [218, 0]
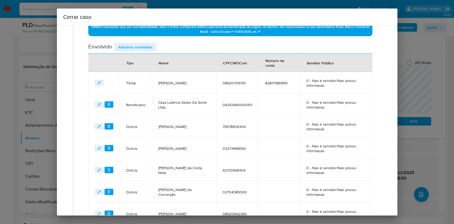
click at [137, 46] on span "Adicionar envolvidos" at bounding box center [135, 46] width 35 height 7
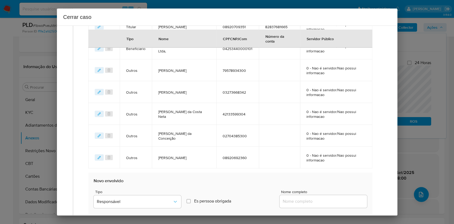
scroll to position [324, 0]
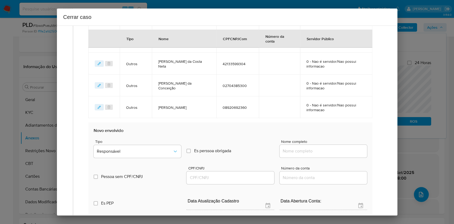
click at [328, 153] on input "Nome completo" at bounding box center [322, 151] width 87 height 7
paste input "Suzan Sheron da Conceição CPF 03104127301"
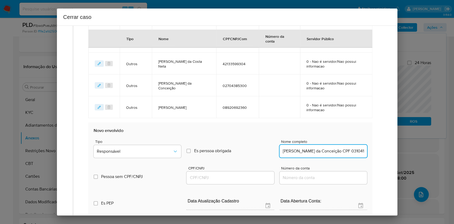
scroll to position [0, 7]
click at [338, 152] on input "Suzan Sheron da Conceição CPF 03104127301" at bounding box center [322, 151] width 87 height 7
type input "Suzan Sheron da Conceição"
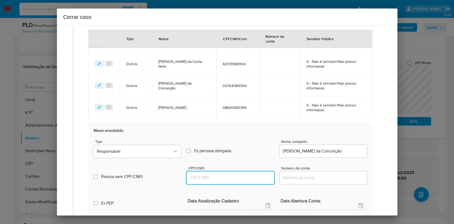
click at [255, 178] on input "CPF/CNPJ" at bounding box center [229, 177] width 87 height 7
paste input "03104127301"
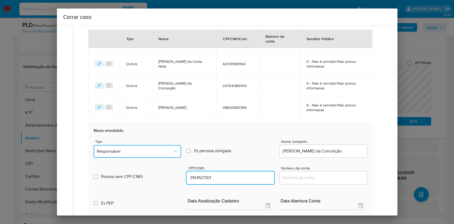
click at [156, 150] on span "Responsável" at bounding box center [135, 151] width 76 height 5
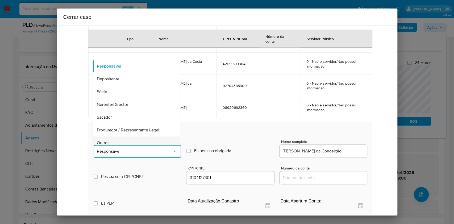
click at [136, 137] on div "Outros" at bounding box center [135, 142] width 76 height 13
type input "03104127301"
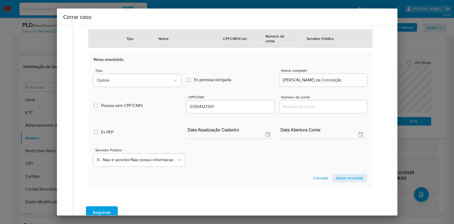
click at [341, 174] on span "Salvar envolvido" at bounding box center [349, 177] width 27 height 7
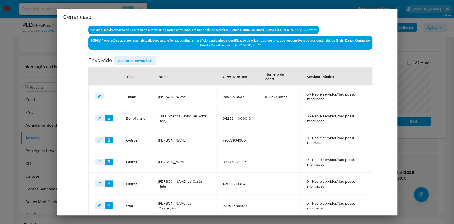
click at [140, 57] on span "Adicionar envolvidos" at bounding box center [135, 60] width 35 height 7
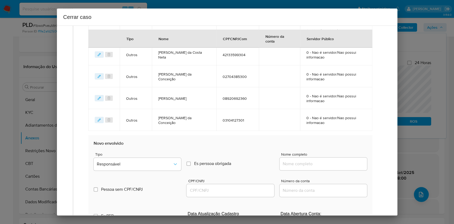
scroll to position [381, 0]
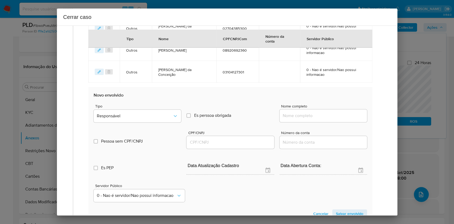
click at [336, 110] on div at bounding box center [322, 115] width 87 height 13
click at [338, 115] on input "Nome completo" at bounding box center [322, 115] width 87 height 7
paste input "Otaviana de Sousa Nasario CPF 08642542373"
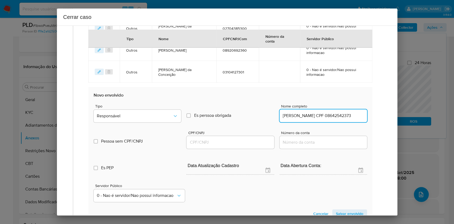
scroll to position [0, 8]
click at [345, 116] on input "Otaviana de Sousa Nasario CPF 08642542373" at bounding box center [322, 115] width 87 height 7
type input "Otaviana de Sousa Nasario"
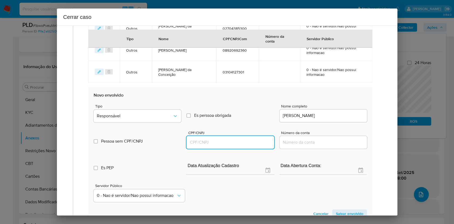
drag, startPoint x: 220, startPoint y: 142, endPoint x: 225, endPoint y: 138, distance: 6.0
click at [220, 142] on input "CPF/CNPJ" at bounding box center [229, 142] width 87 height 7
paste input "08642542373"
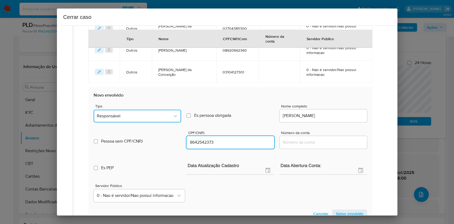
click at [154, 112] on button "Responsável" at bounding box center [137, 116] width 87 height 13
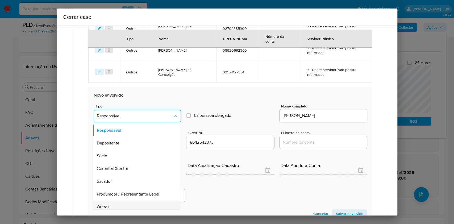
click at [129, 201] on div "Outros" at bounding box center [135, 206] width 76 height 13
type input "08642542373"
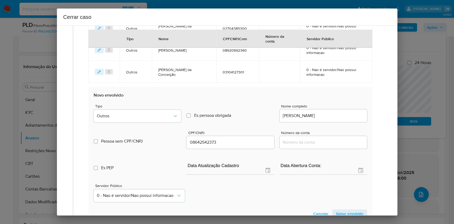
click at [336, 213] on span "Salvar envolvido" at bounding box center [349, 213] width 27 height 7
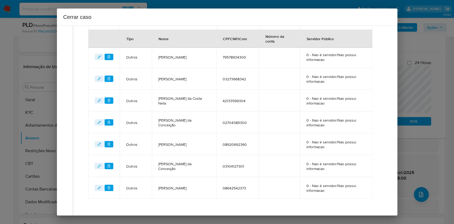
scroll to position [226, 0]
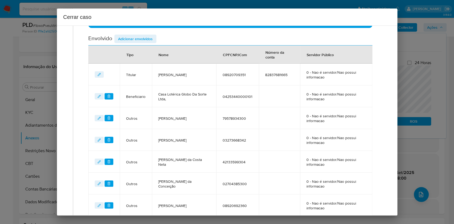
click at [132, 36] on span "Adicionar envolvidos" at bounding box center [135, 38] width 35 height 7
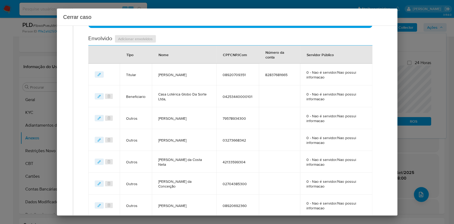
scroll to position [368, 0]
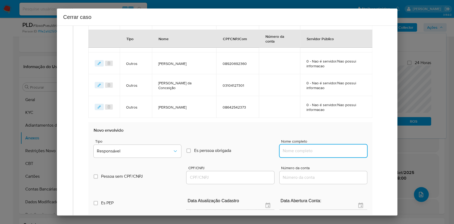
click at [328, 150] on input "Nome completo" at bounding box center [322, 150] width 87 height 7
paste input "Diego Lamartine Soares Teixeira CPF 01252722354"
click at [336, 148] on input "Diego Lamartine Soares Teixeira CPF 01252722354" at bounding box center [322, 150] width 87 height 7
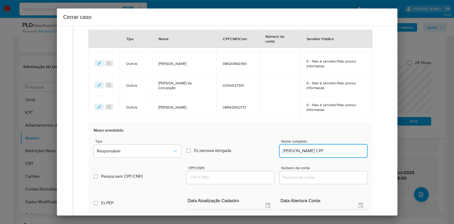
scroll to position [0, 0]
type input "Diego Lamartine Soares Teixeira"
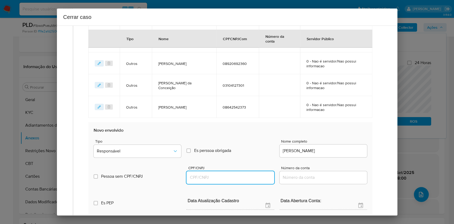
click at [247, 177] on input "CPF/CNPJ" at bounding box center [229, 177] width 87 height 7
paste input "01252722354"
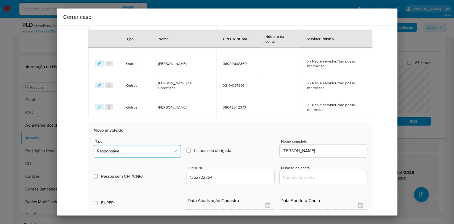
click at [162, 146] on button "Responsável" at bounding box center [137, 151] width 87 height 13
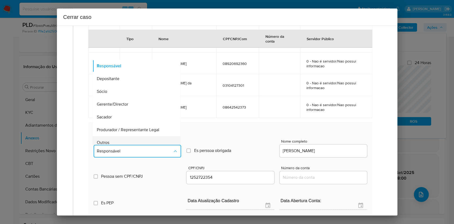
click at [146, 137] on div "Outros" at bounding box center [135, 142] width 76 height 13
type input "01252722354"
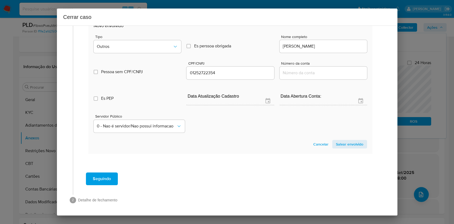
click at [342, 141] on span "Salvar envolvido" at bounding box center [349, 143] width 27 height 7
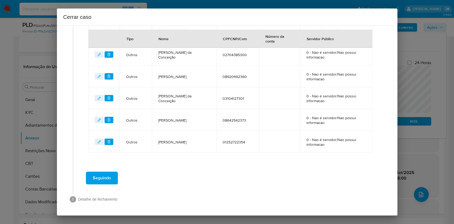
scroll to position [354, 0]
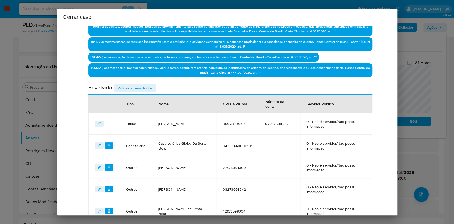
click at [142, 84] on span "Adicionar envolvidos" at bounding box center [135, 87] width 35 height 7
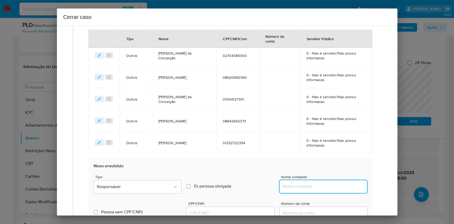
click at [334, 188] on input "Nome completo" at bounding box center [322, 186] width 87 height 7
paste input "Ana Paula da Silva CPF 03399917392"
click at [338, 186] on input "Ana Paula da Silva CPF 03399917392" at bounding box center [322, 186] width 87 height 7
type input "Ana Paula da Silva"
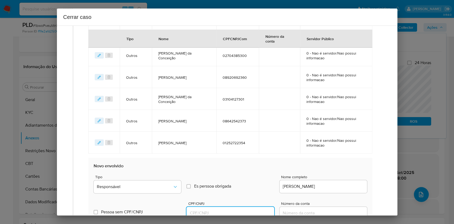
drag, startPoint x: 243, startPoint y: 214, endPoint x: 251, endPoint y: 209, distance: 9.5
click at [243, 214] on input "CPF/CNPJ" at bounding box center [229, 212] width 87 height 7
paste input "03399917392"
click at [150, 182] on button "Responsável" at bounding box center [137, 186] width 87 height 13
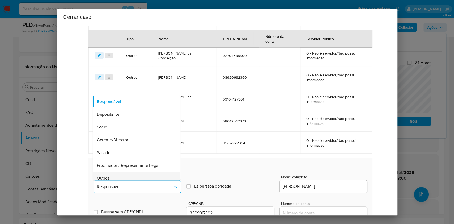
click at [132, 172] on div "Outros" at bounding box center [135, 178] width 76 height 13
type input "03399917392"
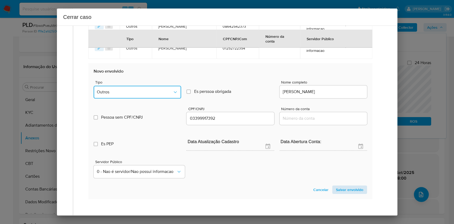
scroll to position [494, 0]
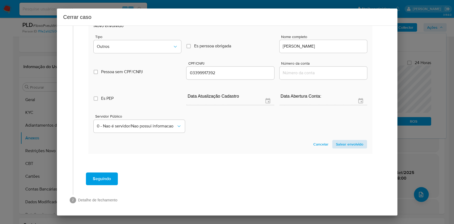
click at [343, 139] on section "Novo envolvido Tipo Outros Es perssoa obrigada Is PObrigada Nome completo Ana P…" at bounding box center [230, 86] width 284 height 136
click at [338, 142] on span "Salvar envolvido" at bounding box center [349, 143] width 27 height 7
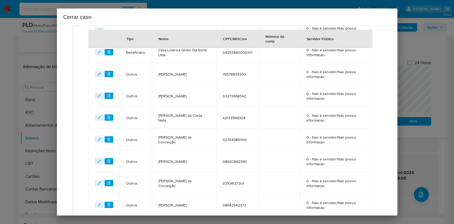
scroll to position [199, 0]
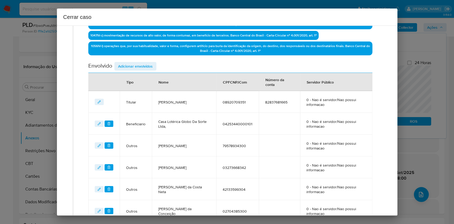
click at [136, 70] on div "Envolvido Adicionar envolvidos" at bounding box center [230, 67] width 284 height 11
click at [137, 65] on span "Adicionar envolvidos" at bounding box center [135, 65] width 35 height 7
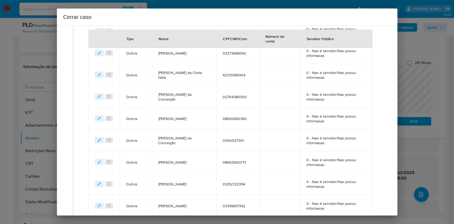
scroll to position [411, 0]
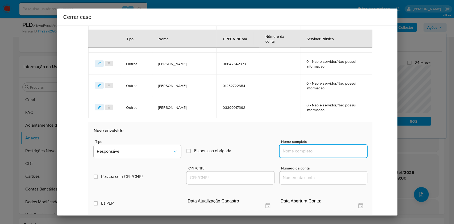
drag, startPoint x: 322, startPoint y: 149, endPoint x: 339, endPoint y: 153, distance: 16.6
click at [322, 149] on input "Nome completo" at bounding box center [322, 151] width 87 height 7
paste input "Marcos Aurelio da Silva Oliveira CPF 00801251311"
click at [339, 153] on input "Marcos Aurelio da Silva Oliveira CPF 00801251311" at bounding box center [322, 151] width 87 height 7
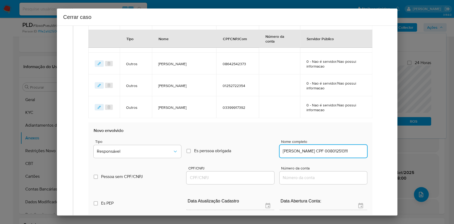
click at [339, 153] on input "Marcos Aurelio da Silva Oliveira CPF 00801251311" at bounding box center [322, 151] width 87 height 7
type input "Marcos Aurelio da Silva Oliveira"
click at [237, 181] on div at bounding box center [229, 177] width 87 height 13
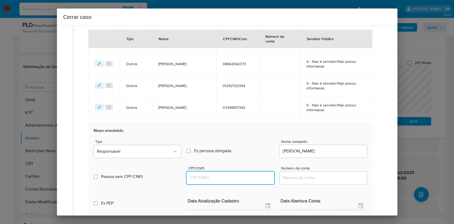
drag, startPoint x: 239, startPoint y: 178, endPoint x: 245, endPoint y: 173, distance: 7.5
click at [239, 178] on input "CPF/CNPJ" at bounding box center [229, 177] width 87 height 7
paste input "00801251311"
click at [157, 151] on span "Responsável" at bounding box center [135, 151] width 76 height 5
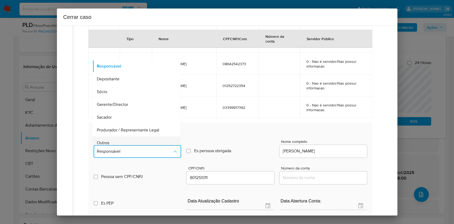
click at [135, 138] on div "Outros" at bounding box center [135, 142] width 76 height 13
type input "00801251311"
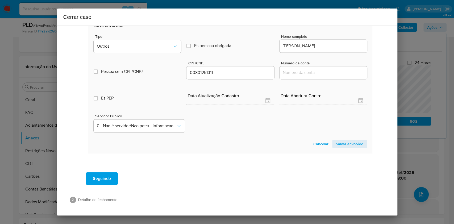
click at [332, 146] on button "Salvar envolvido" at bounding box center [349, 144] width 35 height 9
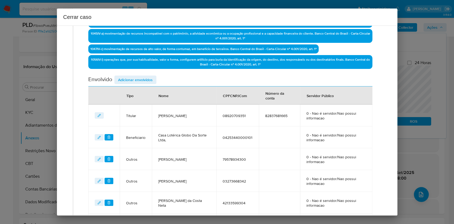
click at [146, 80] on span "Adicionar envolvidos" at bounding box center [135, 79] width 35 height 7
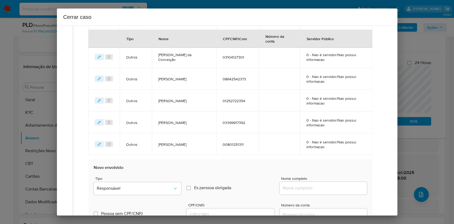
scroll to position [433, 0]
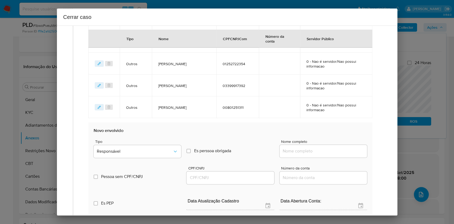
drag, startPoint x: 330, startPoint y: 154, endPoint x: 332, endPoint y: 152, distance: 2.8
click at [330, 154] on div at bounding box center [322, 151] width 87 height 13
drag, startPoint x: 332, startPoint y: 152, endPoint x: 339, endPoint y: 151, distance: 7.0
click at [332, 152] on input "Nome completo" at bounding box center [322, 151] width 87 height 7
paste input "Antonia Marcia Lopes e Silva CPF 03388945780"
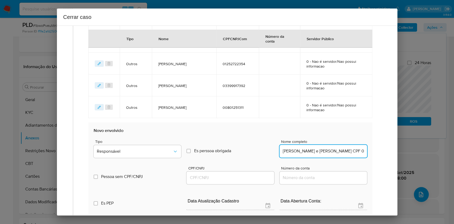
scroll to position [0, 11]
click at [341, 151] on input "Antonia Marcia Lopes e Silva CPF 03388945780" at bounding box center [322, 151] width 87 height 7
type input "Antonia Marcia Lopes e Silva"
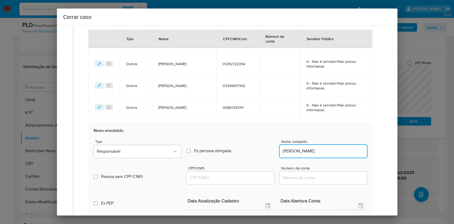
click at [224, 178] on input "CPF/CNPJ" at bounding box center [229, 177] width 87 height 7
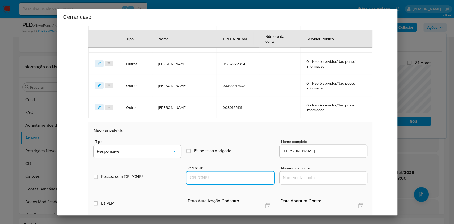
paste input "03388945780"
click at [156, 152] on span "Responsável" at bounding box center [135, 151] width 76 height 5
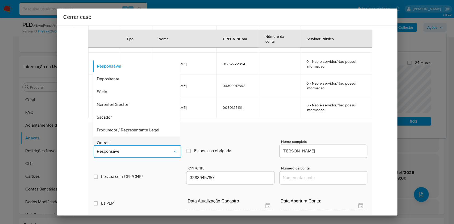
click at [130, 136] on div "Outros" at bounding box center [135, 142] width 76 height 13
type input "03388945780"
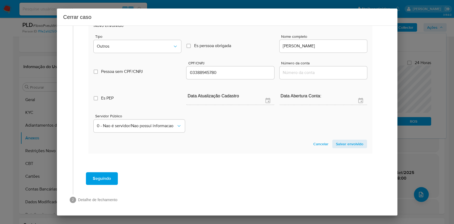
click at [341, 146] on span "Salvar envolvido" at bounding box center [349, 143] width 27 height 7
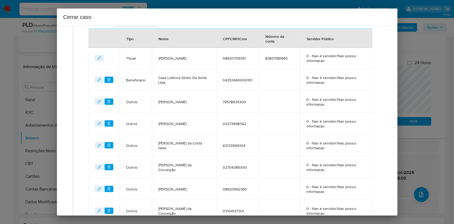
scroll to position [171, 0]
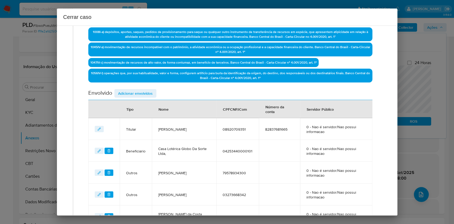
click at [142, 92] on span "Adicionar envolvidos" at bounding box center [135, 93] width 35 height 7
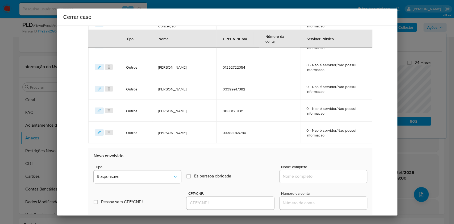
scroll to position [455, 0]
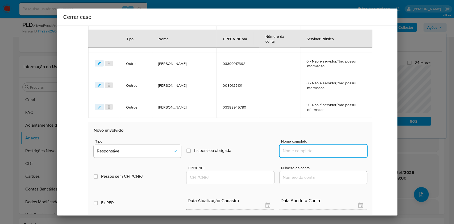
click at [325, 150] on input "Nome completo" at bounding box center [322, 150] width 87 height 7
paste input "Lucidio Alves de Sousa CPF 66798850359"
click at [343, 153] on input "Lucidio Alves de Sousa CPF 66798850359" at bounding box center [322, 150] width 87 height 7
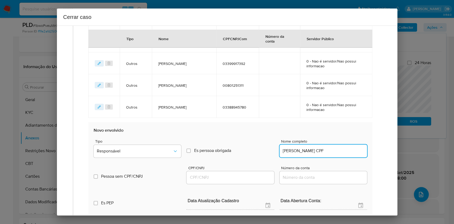
scroll to position [0, 0]
type input "Lucidio Alves de Sousa"
click at [221, 175] on input "CPF/CNPJ" at bounding box center [229, 177] width 87 height 7
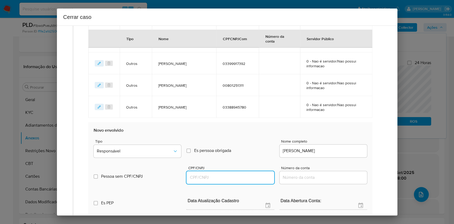
paste input "66798850359"
type input "66798850359"
click at [154, 150] on span "Responsável" at bounding box center [135, 150] width 76 height 5
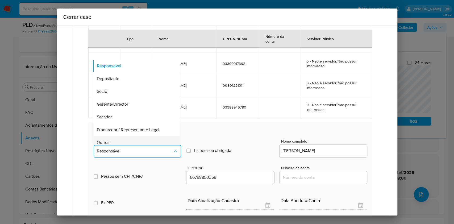
click at [130, 137] on div "Outros" at bounding box center [135, 142] width 76 height 13
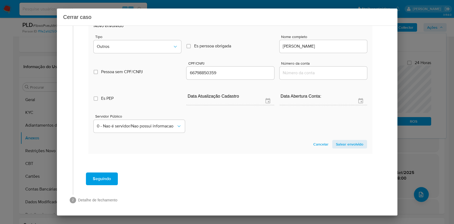
click at [338, 142] on span "Salvar envolvido" at bounding box center [349, 143] width 27 height 7
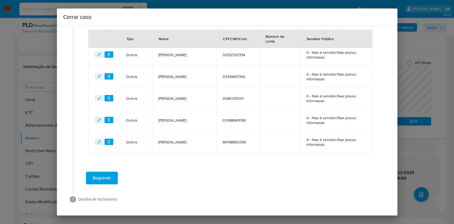
scroll to position [441, 0]
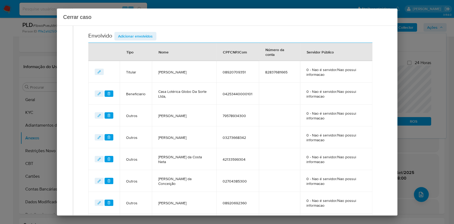
click at [140, 35] on span "Adicionar envolvidos" at bounding box center [135, 35] width 35 height 7
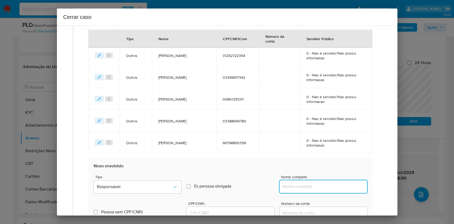
click at [333, 183] on input "Nome completo" at bounding box center [322, 186] width 87 height 7
paste input "Lusia Oliveira da Silva CPF 39822575300"
click at [342, 185] on input "Lusia Oliveira da Silva CPF 39822575300" at bounding box center [322, 186] width 87 height 7
type input "Lusia Oliveira da Silva"
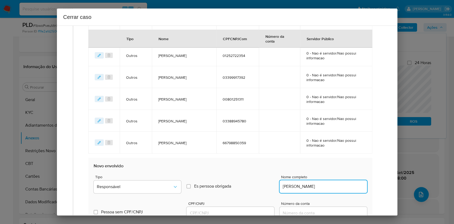
click at [226, 209] on input "CPF/CNPJ" at bounding box center [229, 212] width 87 height 7
paste input "39822575300"
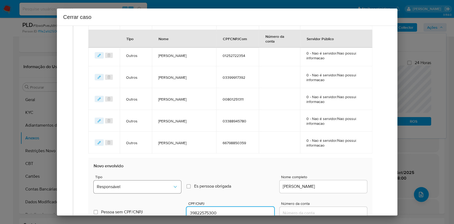
type input "39822575300"
click at [159, 181] on button "Responsável" at bounding box center [137, 186] width 87 height 13
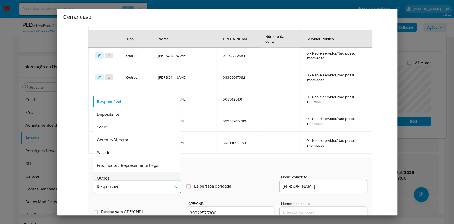
click at [143, 175] on div "Outros" at bounding box center [135, 178] width 76 height 13
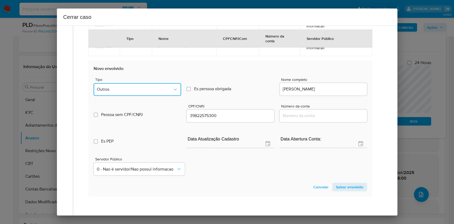
scroll to position [581, 0]
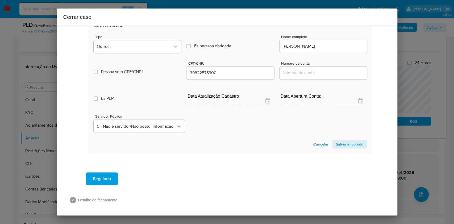
click at [336, 136] on section "Novo envolvido Tipo Outros Es perssoa obrigada Is PObrigada Nome completo Lusia…" at bounding box center [230, 86] width 284 height 136
click at [340, 141] on span "Salvar envolvido" at bounding box center [349, 143] width 27 height 7
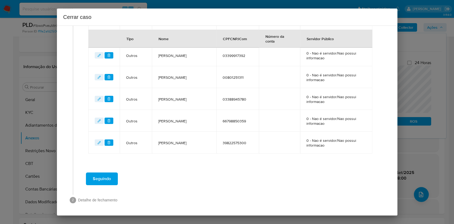
scroll to position [215, 0]
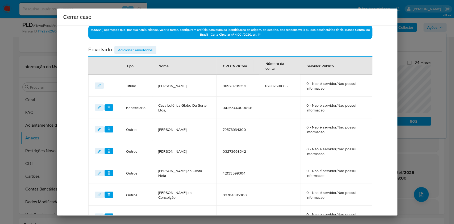
click at [134, 49] on span "Adicionar envolvidos" at bounding box center [135, 49] width 35 height 7
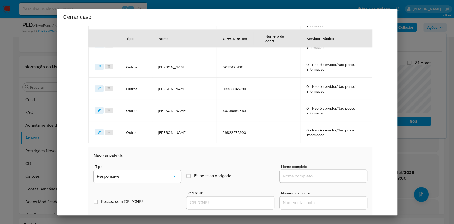
scroll to position [498, 0]
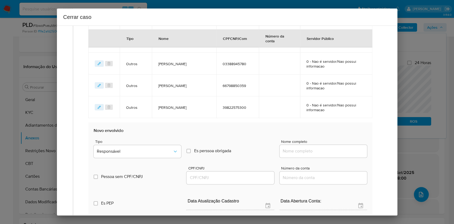
drag, startPoint x: 336, startPoint y: 151, endPoint x: 339, endPoint y: 151, distance: 3.5
click at [336, 151] on input "Nome completo" at bounding box center [322, 151] width 87 height 7
paste input "Olgarina Maria da Conceição CPF 97800236315"
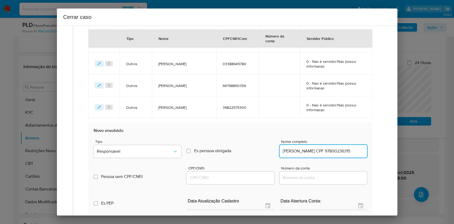
scroll to position [0, 11]
click at [339, 151] on input "Olgarina Maria da Conceição CPF 97800236315" at bounding box center [322, 151] width 87 height 7
type input "Olgarina Maria da Conceição"
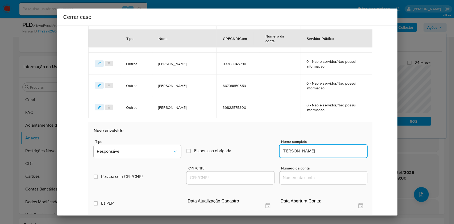
drag, startPoint x: 221, startPoint y: 178, endPoint x: 227, endPoint y: 176, distance: 6.5
click at [221, 178] on input "CPF/CNPJ" at bounding box center [229, 177] width 87 height 7
paste input "97800236315"
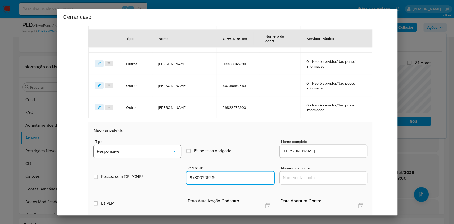
type input "97800236315"
click at [173, 154] on button "Responsável" at bounding box center [137, 151] width 87 height 13
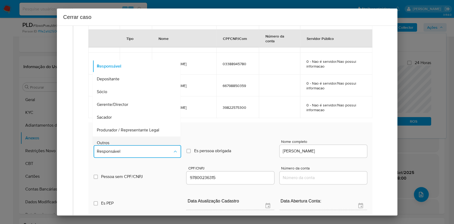
click at [128, 138] on div "Outros" at bounding box center [135, 142] width 76 height 13
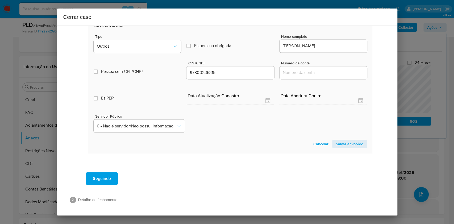
click at [343, 143] on span "Salvar envolvido" at bounding box center [349, 143] width 27 height 7
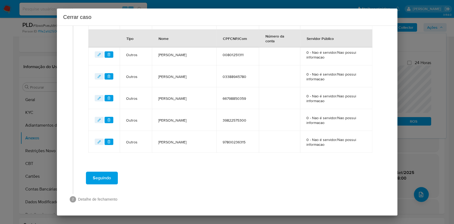
scroll to position [485, 0]
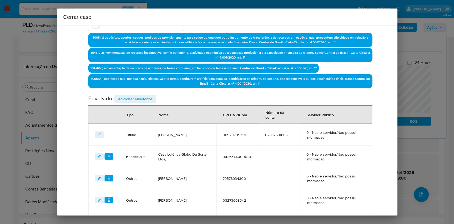
click at [140, 100] on span "Adicionar envolvidos" at bounding box center [135, 98] width 35 height 7
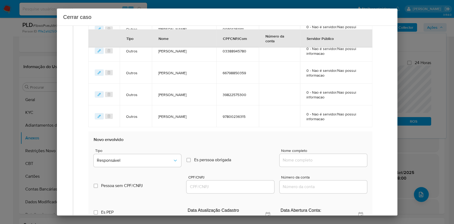
scroll to position [520, 0]
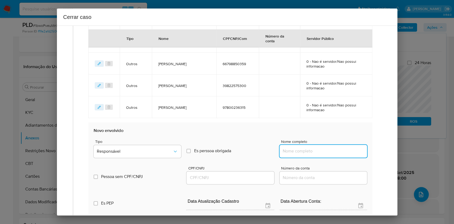
drag, startPoint x: 326, startPoint y: 150, endPoint x: 334, endPoint y: 151, distance: 8.0
click at [326, 150] on input "Nome completo" at bounding box center [322, 151] width 87 height 7
paste input "Ketley Keyla Oliveira da Costa CPF 08920709351"
click at [334, 151] on input "Ketley Keyla Oliveira da Costa CPF 08920709351" at bounding box center [322, 151] width 87 height 7
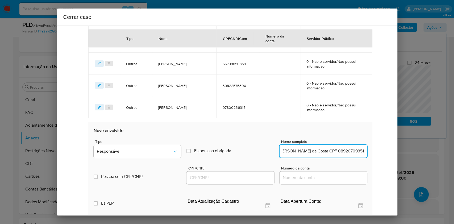
click at [334, 151] on input "Ketley Keyla Oliveira da Costa CPF 08920709351" at bounding box center [322, 151] width 87 height 7
type input "Ketley Keyla Oliveira da Costa"
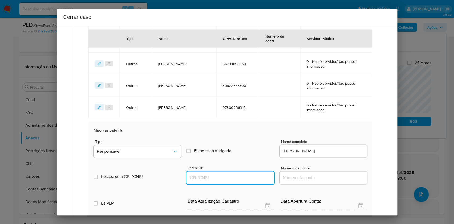
click at [234, 176] on input "CPF/CNPJ" at bounding box center [229, 177] width 87 height 7
paste input "08920709351"
click at [173, 152] on icon "Tipo de envolvimento" at bounding box center [175, 151] width 5 height 5
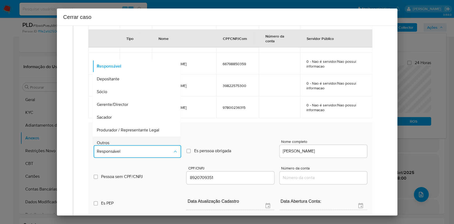
click at [145, 137] on div "Outros" at bounding box center [135, 142] width 76 height 13
type input "08920709351"
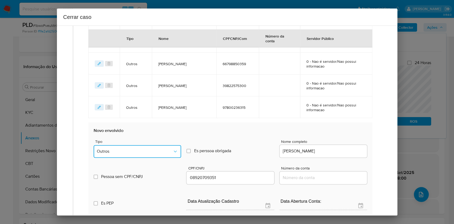
scroll to position [625, 0]
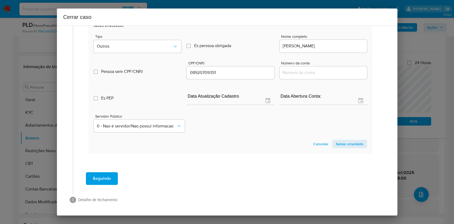
click at [350, 146] on span "Salvar envolvido" at bounding box center [349, 143] width 27 height 7
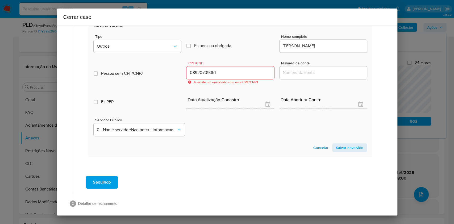
click at [316, 149] on span "Cancelar" at bounding box center [320, 147] width 15 height 7
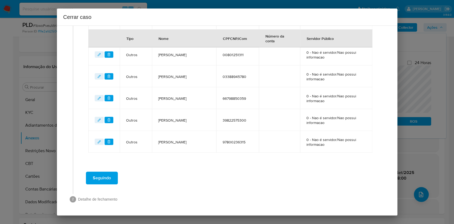
scroll to position [485, 0]
click at [112, 178] on button "Seguindo" at bounding box center [102, 178] width 32 height 13
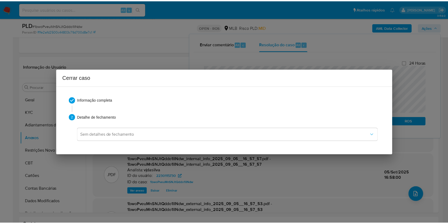
scroll to position [823, 0]
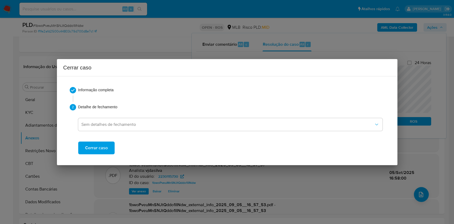
click at [103, 149] on span "Cerrar caso" at bounding box center [96, 148] width 23 height 12
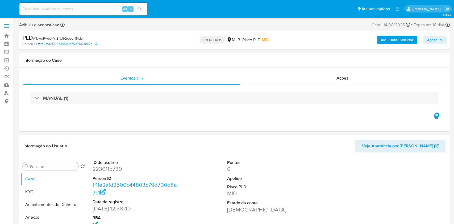
select select "10"
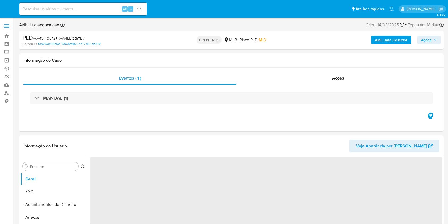
select select "10"
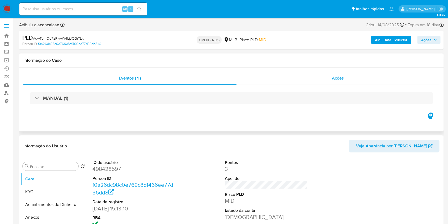
drag, startPoint x: 347, startPoint y: 73, endPoint x: 342, endPoint y: 78, distance: 7.0
click at [347, 73] on div "Ações" at bounding box center [338, 78] width 203 height 13
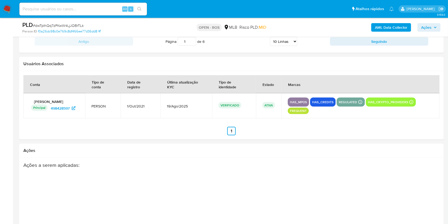
scroll to position [896, 0]
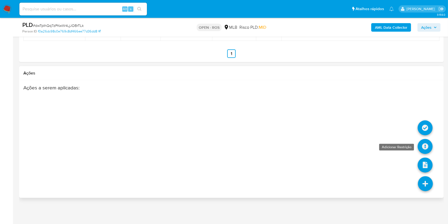
click at [423, 150] on icon at bounding box center [425, 146] width 15 height 15
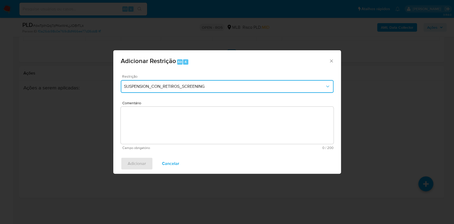
click at [179, 90] on button "SUSPENSION_CON_RETIROS_SCREENING" at bounding box center [227, 86] width 213 height 13
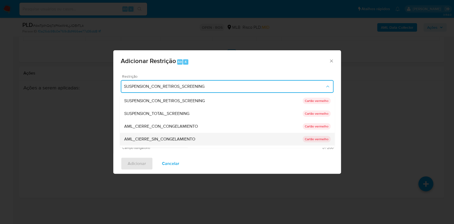
click at [168, 141] on span "AML_CIERRE_SIN_CONGELAMIENTO" at bounding box center [159, 138] width 71 height 5
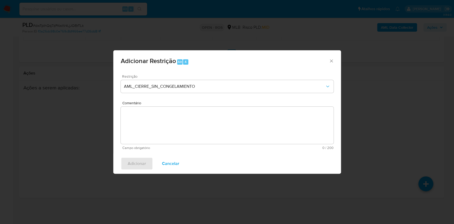
click at [263, 119] on textarea "Comentário" at bounding box center [227, 125] width 213 height 37
paste textarea "Deliberação para encerrar o relacionamento. NÃO INFORMAR AO USUÁRIO QUE SE TRAT…"
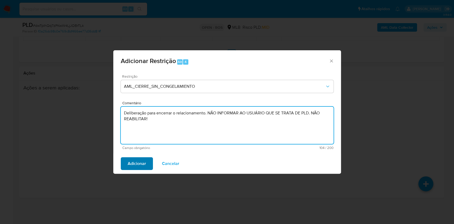
type textarea "Deliberação para encerrar o relacionamento. NÃO INFORMAR AO USUÁRIO QUE SE TRAT…"
click at [137, 165] on span "Adicionar" at bounding box center [137, 164] width 18 height 12
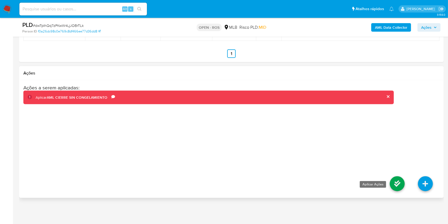
click at [393, 180] on icon at bounding box center [397, 183] width 15 height 15
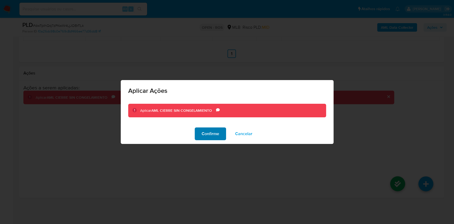
click at [212, 134] on span "Confirme" at bounding box center [211, 134] width 18 height 12
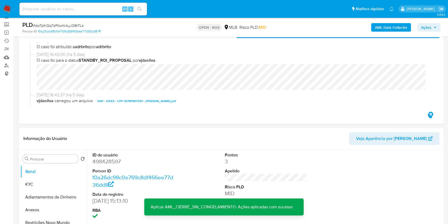
scroll to position [71, 0]
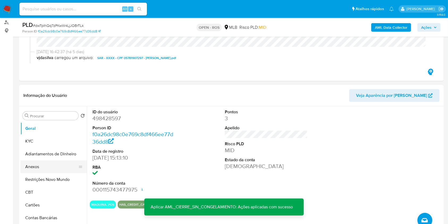
click at [54, 166] on button "Anexos" at bounding box center [51, 166] width 62 height 13
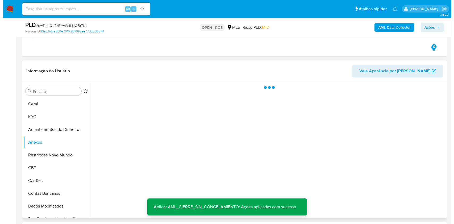
scroll to position [106, 0]
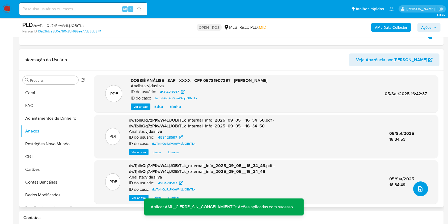
click at [421, 191] on span "upload-file" at bounding box center [420, 189] width 6 height 6
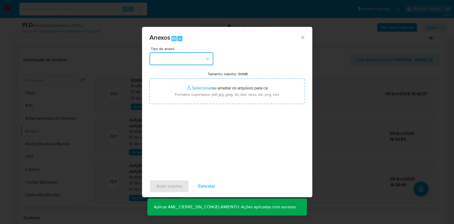
click at [187, 55] on button "button" at bounding box center [181, 58] width 64 height 13
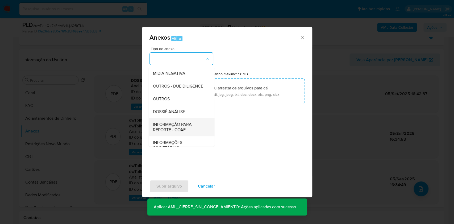
scroll to position [82, 0]
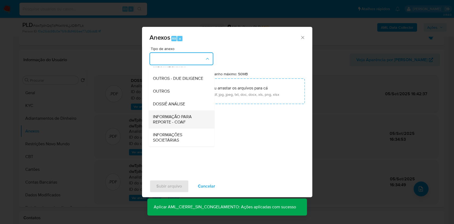
click at [177, 121] on span "INFORMAÇÃO PARA REPORTE - COAF" at bounding box center [180, 119] width 54 height 11
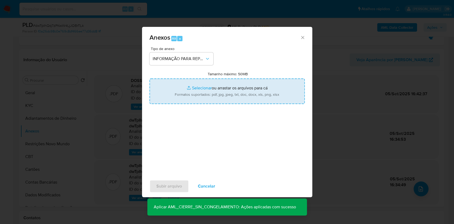
type input "C:\fakepath\SAR - dwTpIhQq7zPKwW4LjJOBrTLk- CPF 01856714209 - [PERSON_NAME].pdf"
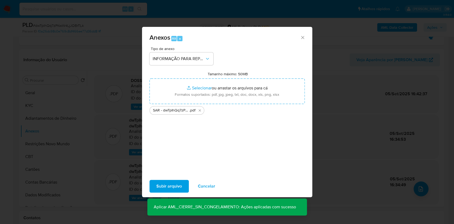
click at [177, 187] on span "Subir arquivo" at bounding box center [169, 186] width 26 height 12
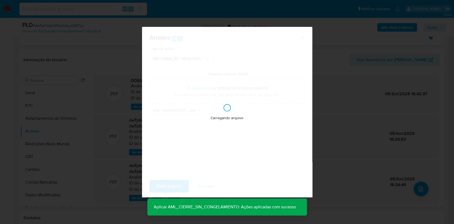
click at [325, 120] on div "Anexos Alt a Tipo de anexo INFORMAÇÃO PARA REPORTE - COAF Tamanho máximo: 50MB …" at bounding box center [227, 112] width 454 height 224
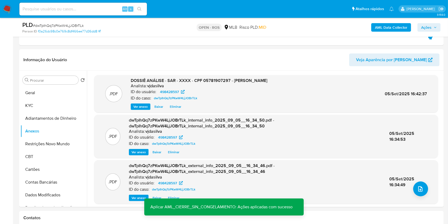
click at [432, 30] on span "Ações" at bounding box center [429, 27] width 16 height 7
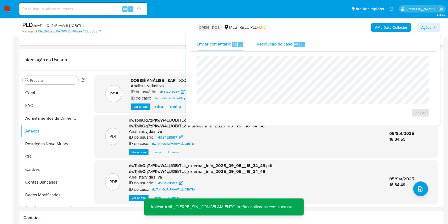
click at [287, 50] on div "Resolução do caso Alt r" at bounding box center [281, 44] width 49 height 14
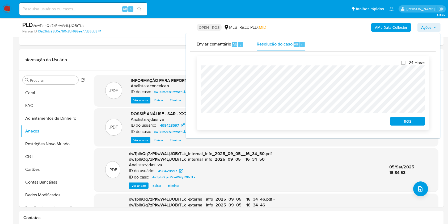
click at [413, 120] on span "ROS" at bounding box center [408, 121] width 28 height 7
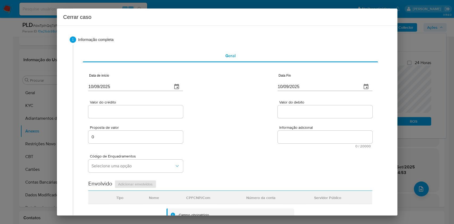
click at [131, 90] on input "10/09/2025" at bounding box center [128, 86] width 80 height 9
paste input "01/07"
type input "[DATE]"
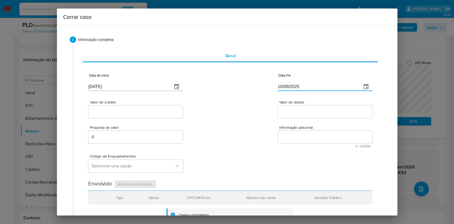
click at [303, 88] on input "10/09/2025" at bounding box center [318, 86] width 80 height 9
paste input "04"
click at [303, 88] on input "10/09/2025" at bounding box center [318, 86] width 80 height 9
type input "04/09/2025"
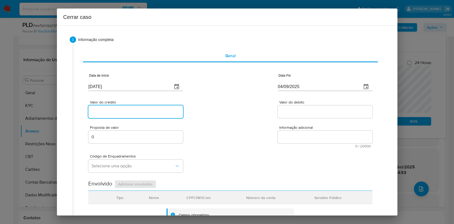
click at [145, 112] on input "Valor do crédito" at bounding box center [135, 111] width 95 height 7
paste input "R$345.011"
type input "R$345.011"
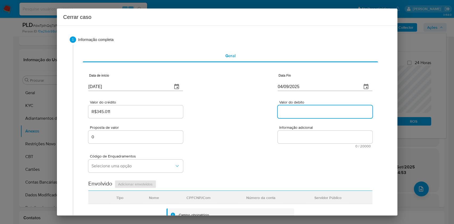
click at [296, 114] on input "Valor do debito" at bounding box center [325, 111] width 95 height 7
paste input "R$345.009"
type input "R$345.009"
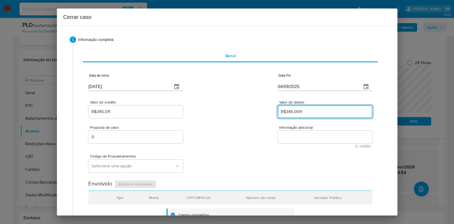
scroll to position [142, 0]
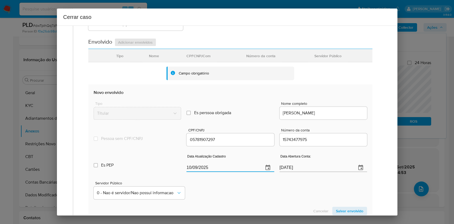
click at [249, 165] on input "10/09/2025" at bounding box center [222, 167] width 73 height 9
paste input "6/05"
click at [249, 165] on input "10/09/2025" at bounding box center [222, 167] width 73 height 9
type input "16/05/2025"
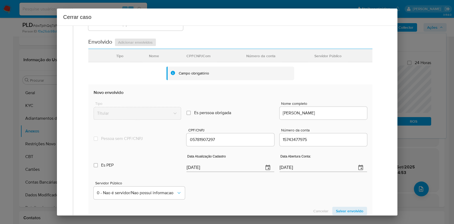
click at [336, 207] on span "Salvar envolvido" at bounding box center [349, 210] width 27 height 7
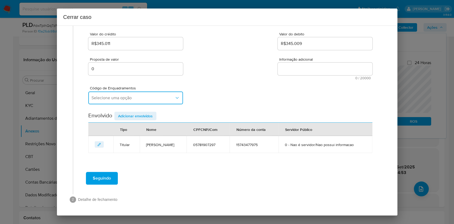
click at [142, 95] on span "Selecione uma opção" at bounding box center [132, 97] width 83 height 5
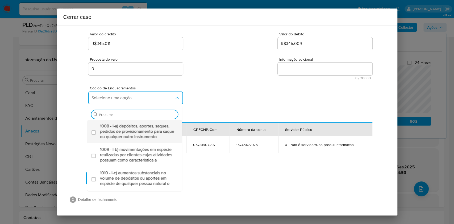
click at [120, 126] on span "1008 - I-a) depósitos, aportes, saques, pedidos de provisionamento para saque o…" at bounding box center [137, 131] width 75 height 16
checkbox input "true"
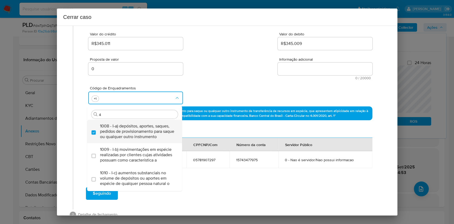
type input "45"
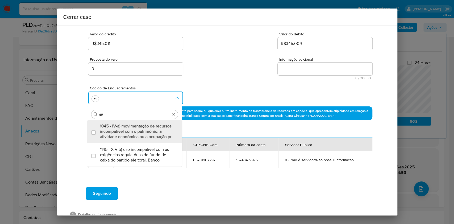
click at [120, 126] on span "1045 - IV-a) movimentação de recursos incompatível com o patrimônio, a atividad…" at bounding box center [137, 131] width 75 height 16
checkbox input "true"
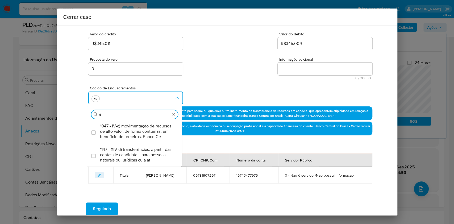
type input "47"
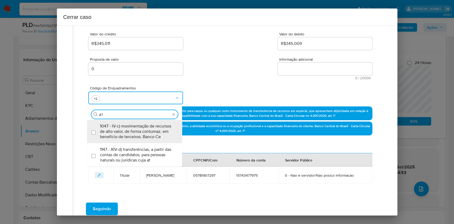
click at [120, 126] on span "1047 - IV-c) movimentação de recursos de alto valor, de forma contumaz, em bene…" at bounding box center [137, 131] width 75 height 16
checkbox input "true"
type input "47"
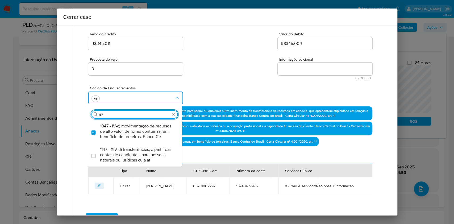
click at [311, 74] on textarea "Informação adicional" at bounding box center [325, 68] width 95 height 13
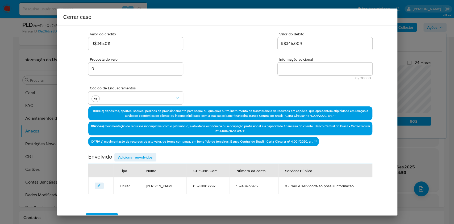
click at [311, 74] on textarea "Informação adicional" at bounding box center [325, 68] width 95 height 13
paste textarea "Ueliton Oliveira Ferreira Junior, CPF 01856714209, 19 anos, residente no municí…"
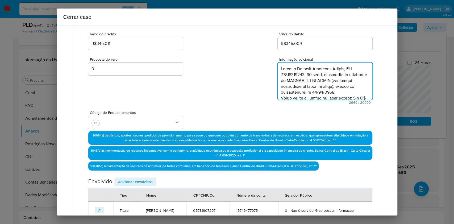
scroll to position [627, 0]
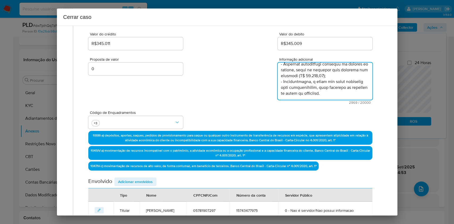
type textarea "Ueliton Oliveira Ferreira Junior, CPF 01856714209, 19 anos, residente no municí…"
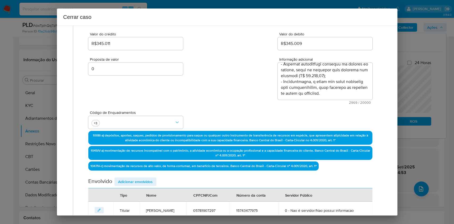
click at [146, 180] on span "Adicionar envolvidos" at bounding box center [135, 181] width 35 height 7
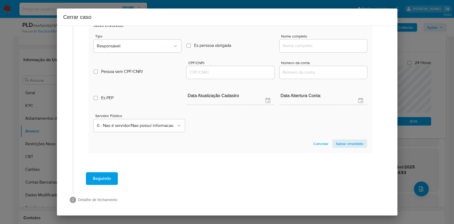
click at [323, 49] on div at bounding box center [322, 45] width 87 height 13
drag, startPoint x: 323, startPoint y: 49, endPoint x: 327, endPoint y: 45, distance: 5.1
click at [323, 48] on input "Nome completo" at bounding box center [322, 45] width 87 height 7
paste input "Roude Tavares Martins, 1895802245"
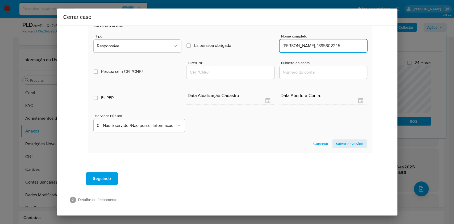
click at [336, 46] on input "Roude Tavares Martins, 1895802245" at bounding box center [322, 45] width 87 height 7
type input "Roude Tavares Martins,"
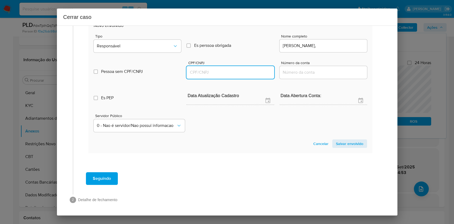
click at [240, 70] on input "CPF/CNPJ" at bounding box center [229, 72] width 87 height 7
paste input "1895802245"
type input "1895802245"
click at [152, 54] on div "Pessoa sem CPF/CNPJ Is CPFCNPJ CPF/CNPJ 1895802245 Número da conta" at bounding box center [230, 66] width 273 height 25
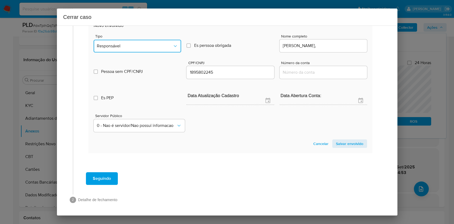
click at [148, 48] on span "Responsável" at bounding box center [135, 45] width 76 height 5
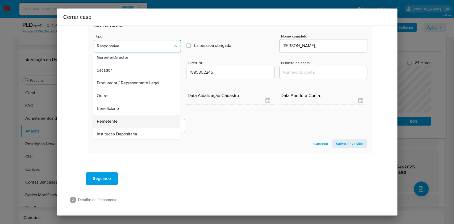
scroll to position [68, 0]
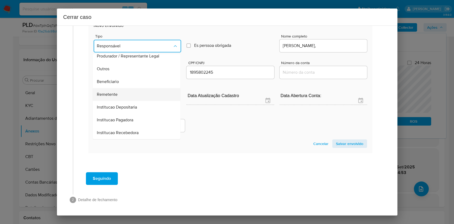
click at [124, 94] on div "Remetente" at bounding box center [135, 94] width 76 height 13
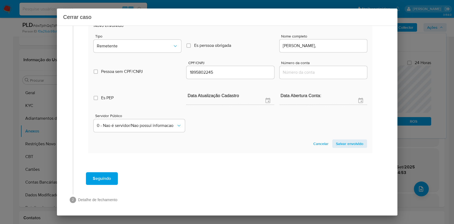
click at [346, 143] on span "Salvar envolvido" at bounding box center [349, 143] width 27 height 7
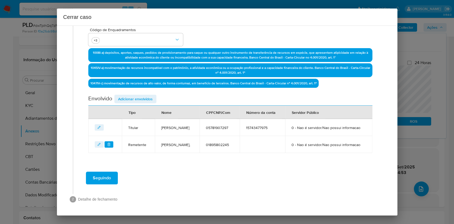
click at [149, 95] on span "Adicionar envolvidos" at bounding box center [135, 98] width 35 height 7
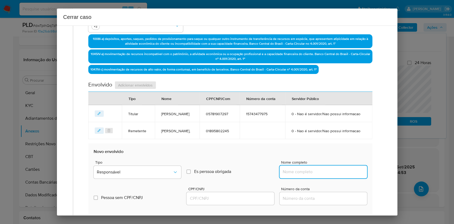
click at [308, 175] on input "Nome completo" at bounding box center [322, 171] width 87 height 7
paste input "Werlinton Sarraff Ferreira, 60188782249"
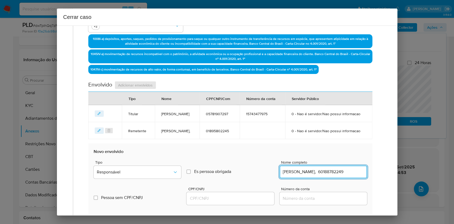
click at [336, 178] on div "Werlinton Sarraff Ferreira, 60188782249" at bounding box center [322, 171] width 87 height 13
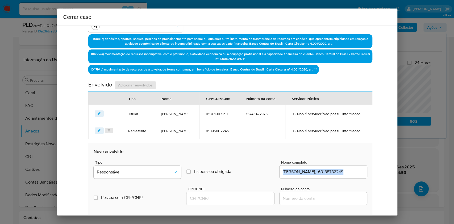
click at [336, 178] on div "Werlinton Sarraff Ferreira, 60188782249" at bounding box center [322, 171] width 87 height 13
click at [339, 175] on input "Werlinton Sarraff Ferreira, 60188782249" at bounding box center [322, 171] width 87 height 7
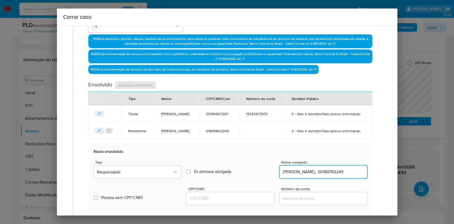
click at [339, 175] on input "Werlinton Sarraff Ferreira, 60188782249" at bounding box center [322, 171] width 87 height 7
type input "Werlinton Sarraff Ferreira,"
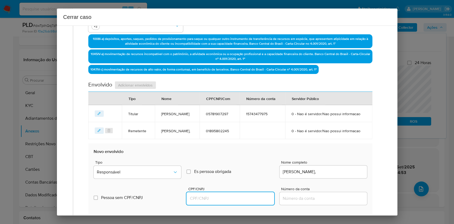
drag, startPoint x: 250, startPoint y: 212, endPoint x: 255, endPoint y: 209, distance: 6.3
click at [250, 202] on input "CPF/CNPJ" at bounding box center [229, 198] width 87 height 7
paste input "60188782249"
type input "60188782249"
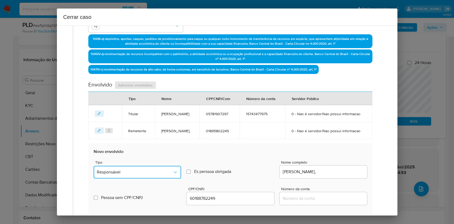
click at [175, 178] on button "Responsável" at bounding box center [137, 172] width 87 height 13
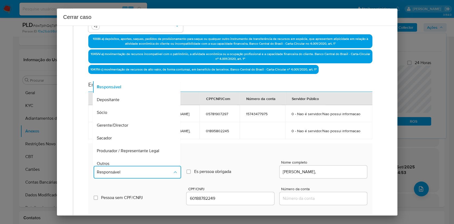
scroll to position [68, 0]
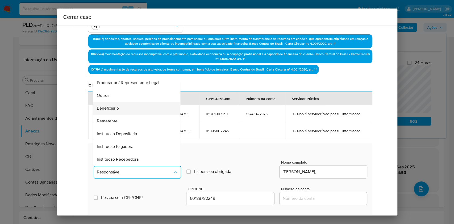
click at [126, 115] on div "Beneficiario" at bounding box center [135, 108] width 76 height 13
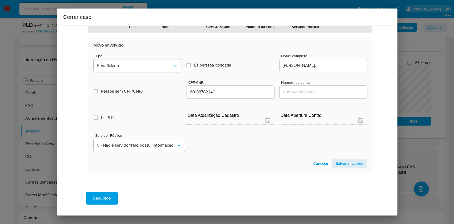
click at [352, 167] on span "Salvar envolvido" at bounding box center [349, 163] width 27 height 7
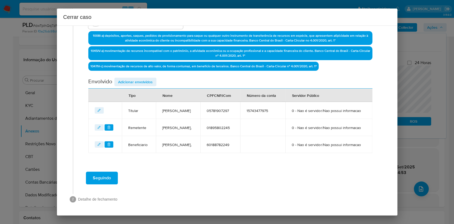
click at [148, 78] on span "Adicionar envolvidos" at bounding box center [135, 81] width 35 height 7
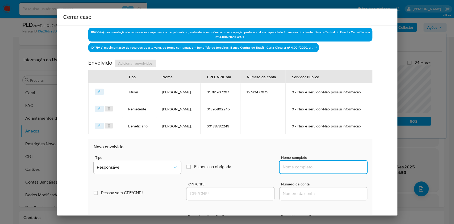
drag, startPoint x: 323, startPoint y: 186, endPoint x: 346, endPoint y: 184, distance: 22.4
click at [323, 170] on input "Nome completo" at bounding box center [322, 166] width 87 height 7
paste input "Loterica Super Sorte Ltda, 21230224000160"
click at [346, 170] on input "Loterica Super Sorte Ltda, 21230224000160" at bounding box center [322, 166] width 87 height 7
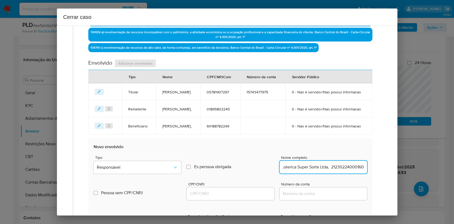
click at [346, 170] on input "Loterica Super Sorte Ltda, 21230224000160" at bounding box center [322, 166] width 87 height 7
type input "Loterica Super Sorte Ltda,"
drag, startPoint x: 242, startPoint y: 212, endPoint x: 249, endPoint y: 208, distance: 7.7
click at [242, 197] on input "CPF/CNPJ" at bounding box center [229, 193] width 87 height 7
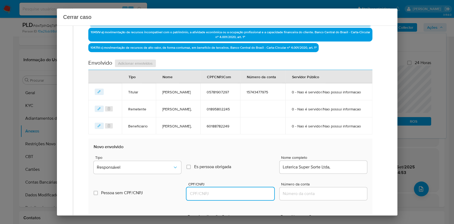
paste input "21230224000160"
type input "21230224000160"
click at [150, 174] on button "Responsável" at bounding box center [137, 167] width 87 height 13
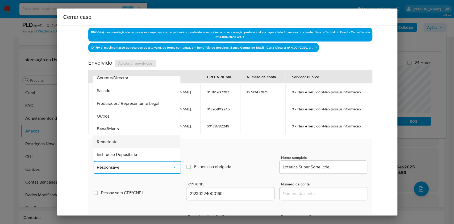
scroll to position [68, 0]
click at [122, 110] on div "Beneficiario" at bounding box center [135, 103] width 76 height 13
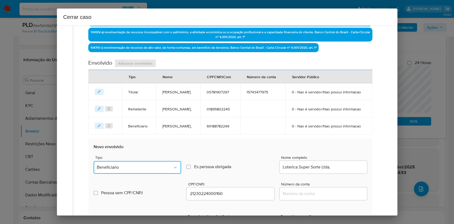
scroll to position [327, 0]
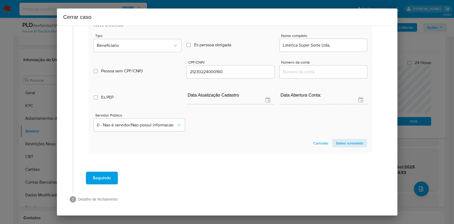
click at [351, 141] on span "Salvar envolvido" at bounding box center [349, 142] width 27 height 7
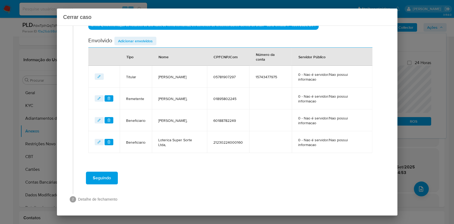
scroll to position [208, 0]
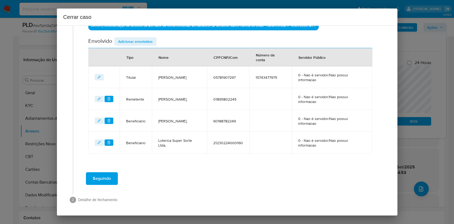
click at [137, 45] on span "Adicionar envolvidos" at bounding box center [135, 41] width 35 height 7
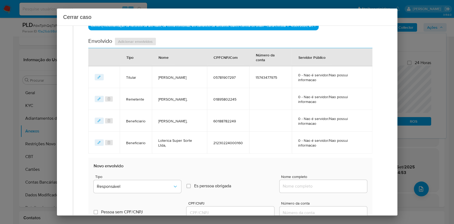
drag, startPoint x: 328, startPoint y: 187, endPoint x: 341, endPoint y: 183, distance: 14.1
click at [330, 186] on input "Nome completo" at bounding box center [322, 186] width 87 height 7
paste input "Wellington Rodrigues Ferreira, 01593489277"
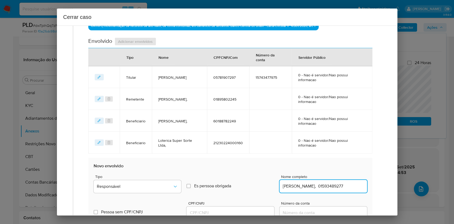
click at [341, 183] on input "Wellington Rodrigues Ferreira, 01593489277" at bounding box center [322, 186] width 87 height 7
type input "Wellington Rodrigues Ferreira,"
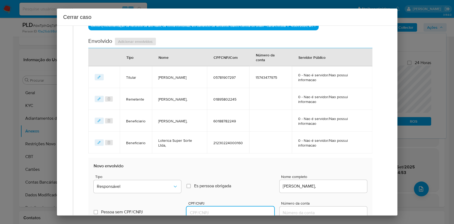
click at [258, 210] on input "CPF/CNPJ" at bounding box center [229, 212] width 87 height 7
paste input "01593489277"
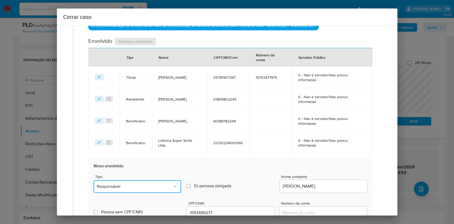
click at [147, 186] on span "Responsável" at bounding box center [135, 186] width 76 height 5
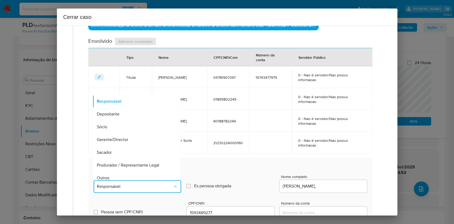
scroll to position [68, 0]
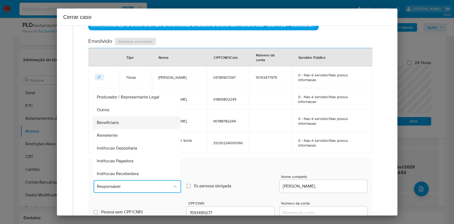
click at [121, 125] on div "Beneficiario" at bounding box center [135, 122] width 76 height 13
type input "01593489277"
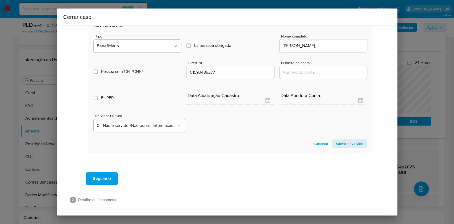
click at [336, 144] on span "Salvar envolvido" at bounding box center [349, 143] width 27 height 7
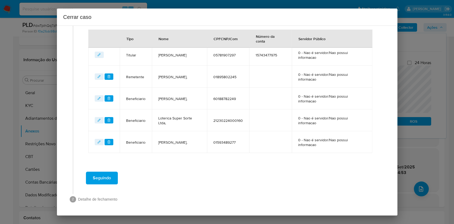
scroll to position [230, 0]
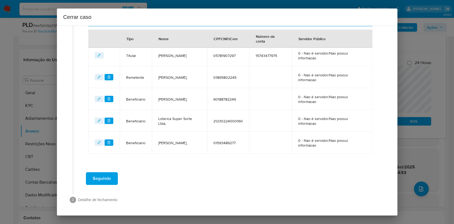
click at [115, 177] on button "Seguindo" at bounding box center [102, 178] width 32 height 13
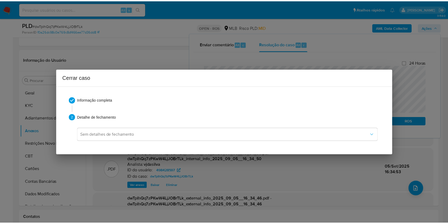
scroll to position [607, 0]
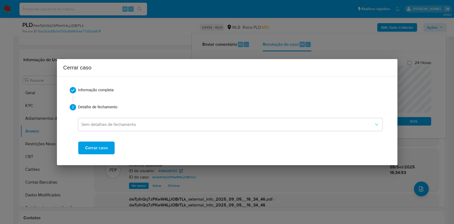
click at [101, 149] on span "Cerrar caso" at bounding box center [96, 148] width 23 height 12
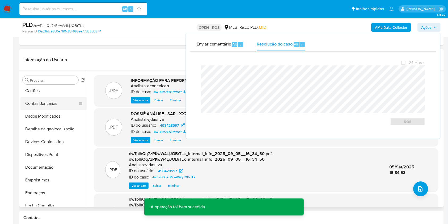
scroll to position [37, 0]
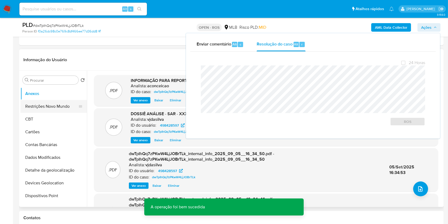
click at [46, 107] on button "Restrições Novo Mundo" at bounding box center [51, 106] width 62 height 13
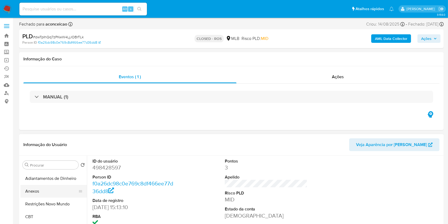
select select "10"
click at [51, 194] on button "Restrições Novo Mundo" at bounding box center [51, 193] width 62 height 13
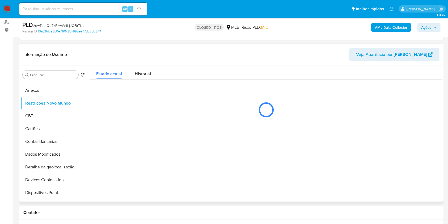
scroll to position [106, 0]
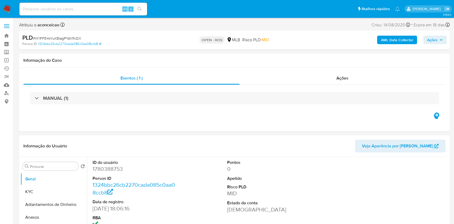
select select "10"
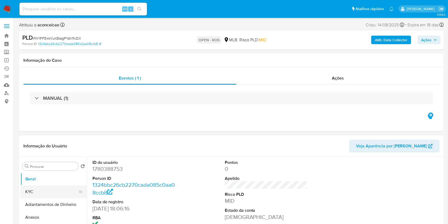
drag, startPoint x: 42, startPoint y: 191, endPoint x: 58, endPoint y: 189, distance: 16.7
click at [42, 191] on button "KYC" at bounding box center [51, 191] width 62 height 13
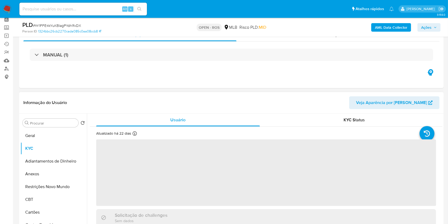
scroll to position [35, 0]
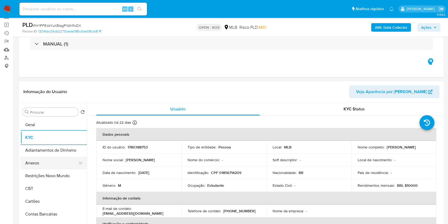
click at [62, 161] on button "Anexos" at bounding box center [51, 163] width 62 height 13
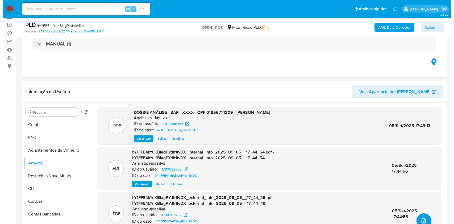
scroll to position [71, 0]
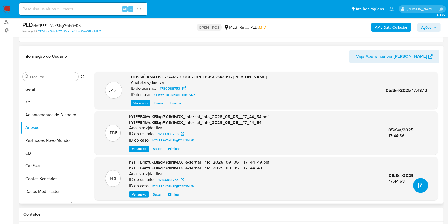
click at [418, 185] on icon "upload-file" at bounding box center [420, 185] width 4 height 5
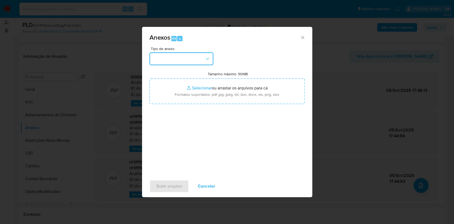
click at [194, 61] on button "button" at bounding box center [181, 58] width 64 height 13
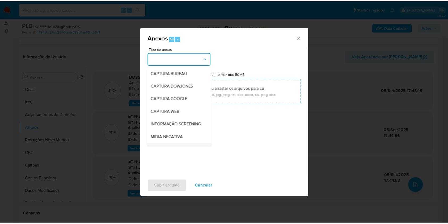
scroll to position [82, 0]
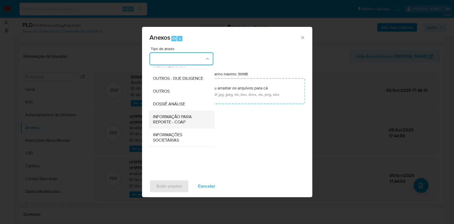
click at [179, 118] on span "INFORMAÇÃO PARA REPORTE - COAF" at bounding box center [180, 119] width 54 height 11
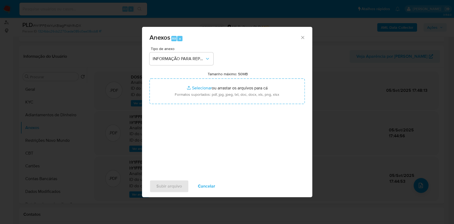
click at [302, 35] on icon "Fechar" at bounding box center [302, 37] width 5 height 5
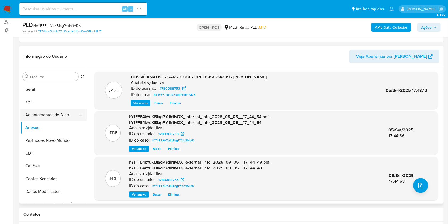
click at [63, 111] on button "Adiantamentos de Dinheiro" at bounding box center [51, 114] width 62 height 13
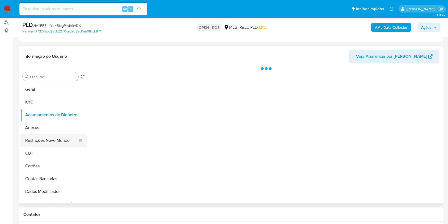
click at [40, 142] on button "Restrições Novo Mundo" at bounding box center [51, 140] width 62 height 13
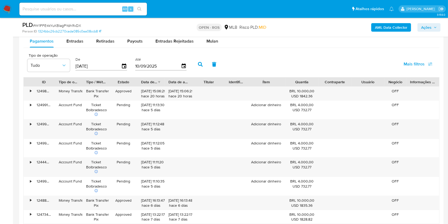
scroll to position [850, 0]
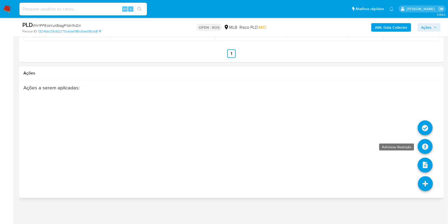
click at [429, 148] on icon at bounding box center [425, 146] width 15 height 15
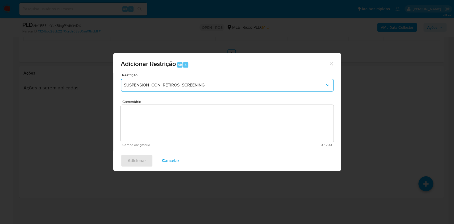
click at [188, 86] on span "SUSPENSION_CON_RETIROS_SCREENING" at bounding box center [224, 84] width 201 height 5
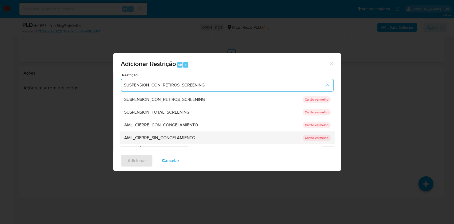
click at [167, 140] on div "AML_CIERRE_SIN_CONGELAMIENTO" at bounding box center [211, 137] width 175 height 13
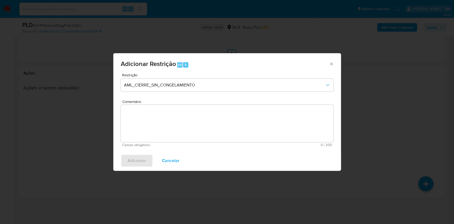
click at [225, 128] on textarea "Comentário" at bounding box center [227, 123] width 213 height 37
paste textarea "Deliberação para encerrar o relacionamento. NÃO INFORMAR AO USUÁRIO QUE SE TRAT…"
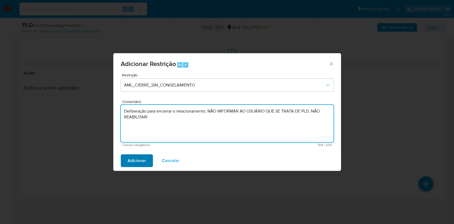
type textarea "Deliberação para encerrar o relacionamento. NÃO INFORMAR AO USUÁRIO QUE SE TRAT…"
click at [134, 158] on span "Adicionar" at bounding box center [137, 161] width 18 height 12
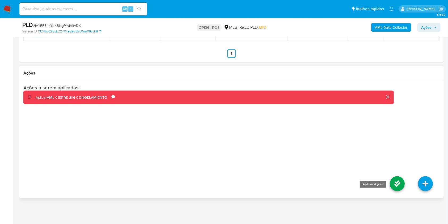
click at [400, 182] on icon at bounding box center [397, 183] width 15 height 15
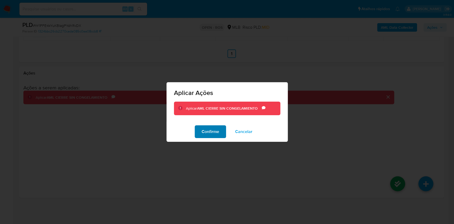
click at [216, 133] on span "Confirme" at bounding box center [211, 132] width 18 height 12
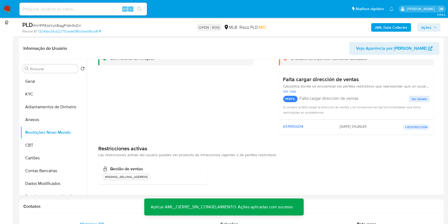
scroll to position [32, 0]
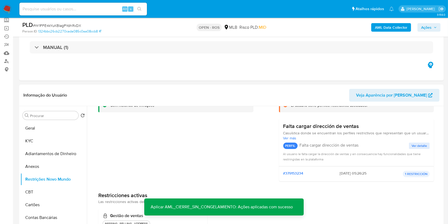
click at [425, 27] on span "Ações" at bounding box center [426, 27] width 10 height 9
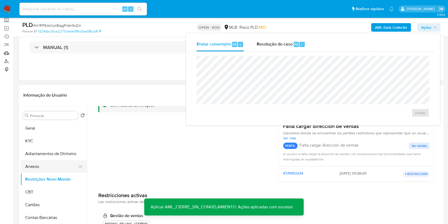
click at [43, 166] on button "Anexos" at bounding box center [51, 166] width 62 height 13
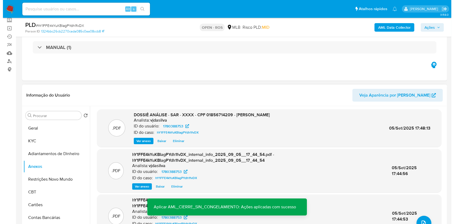
scroll to position [2, 0]
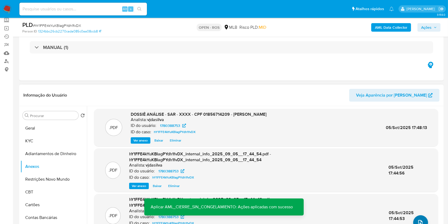
click at [419, 221] on icon "upload-file" at bounding box center [420, 222] width 6 height 6
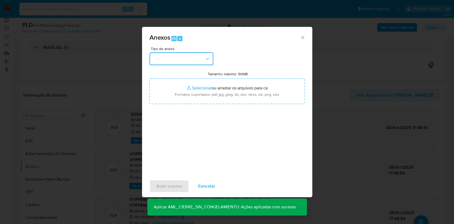
click at [204, 63] on button "button" at bounding box center [181, 58] width 64 height 13
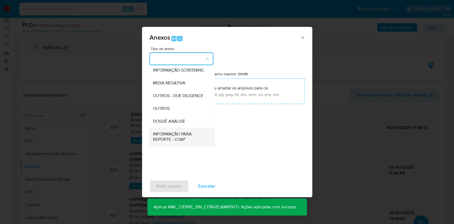
scroll to position [82, 0]
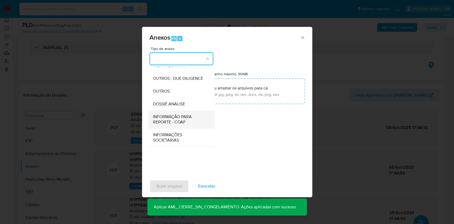
click at [186, 118] on span "INFORMAÇÃO PARA REPORTE - COAF" at bounding box center [180, 119] width 54 height 11
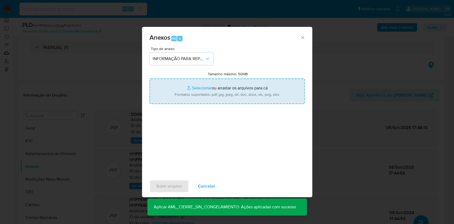
type input "C:\fakepath\SAR - hY1FFE4kYuKBIagPYdh1fvDX- CPF 01856714209 - [PERSON_NAME].pdf"
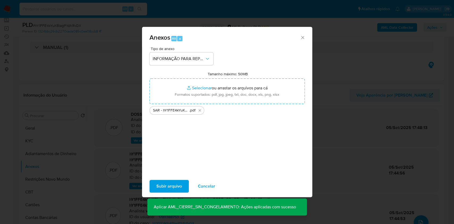
click at [170, 187] on span "Subir arquivo" at bounding box center [169, 186] width 26 height 12
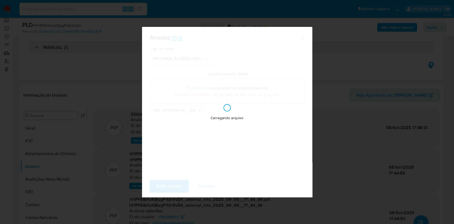
click at [377, 133] on div "Anexos Alt a Tipo de anexo INFORMAÇÃO PARA REPORTE - COAF Tamanho máximo: 50MB …" at bounding box center [227, 112] width 454 height 224
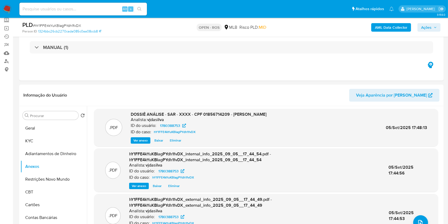
drag, startPoint x: 428, startPoint y: 24, endPoint x: 424, endPoint y: 26, distance: 4.4
click at [428, 24] on span "Ações" at bounding box center [426, 27] width 10 height 9
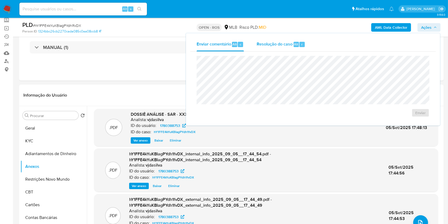
click at [285, 44] on span "Resolução do caso" at bounding box center [275, 44] width 36 height 6
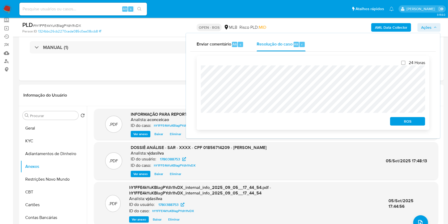
click at [402, 123] on span "ROS" at bounding box center [408, 121] width 28 height 7
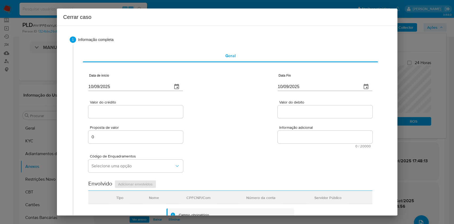
click at [159, 88] on input "10/09/2025" at bounding box center [128, 86] width 80 height 9
paste input "01/07"
type input "[DATE]"
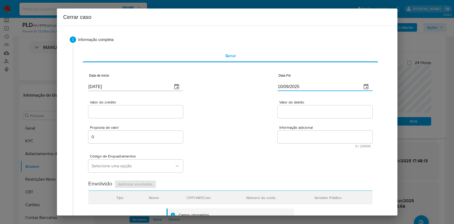
click at [286, 87] on input "10/09/2025" at bounding box center [318, 86] width 80 height 9
paste input "04"
type input "04/09/2025"
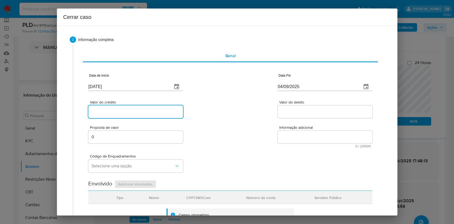
drag, startPoint x: 139, startPoint y: 108, endPoint x: 145, endPoint y: 110, distance: 5.9
click at [139, 108] on input "Valor do crédito" at bounding box center [135, 111] width 95 height 7
paste input "R$345.011"
type input "R$345.011"
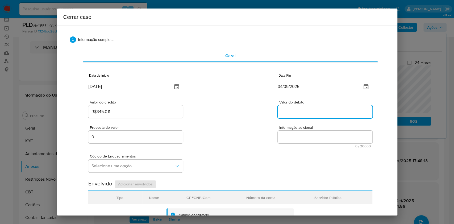
click at [304, 111] on input "Valor do debito" at bounding box center [325, 111] width 95 height 7
paste input "R$345.009"
type input "R$345.009"
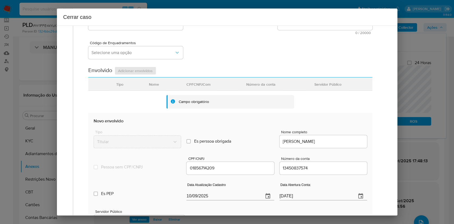
scroll to position [177, 0]
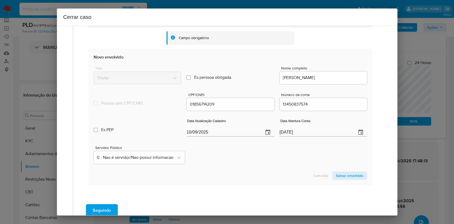
click at [245, 128] on input "10/09/2025" at bounding box center [222, 132] width 73 height 9
paste input "6/05"
type input "[DATE]"
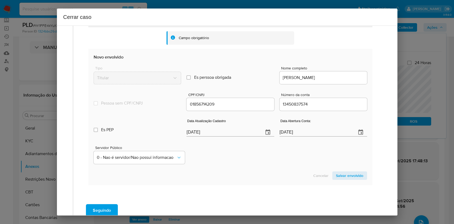
drag, startPoint x: 339, startPoint y: 175, endPoint x: 359, endPoint y: 159, distance: 25.3
click at [340, 175] on span "Salvar envolvido" at bounding box center [349, 175] width 27 height 7
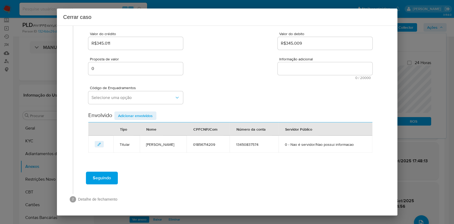
scroll to position [78, 0]
click at [142, 91] on button "Selecione uma opção" at bounding box center [135, 97] width 95 height 13
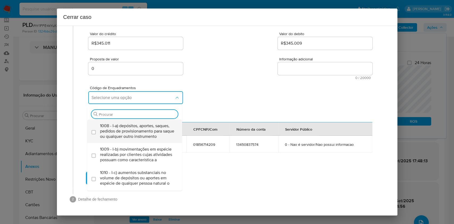
click at [129, 123] on span "1008 - I-a) depósitos, aportes, saques, pedidos de provisionamento para saque o…" at bounding box center [137, 131] width 75 height 16
checkbox input "true"
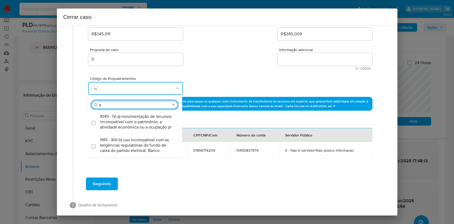
type input "45"
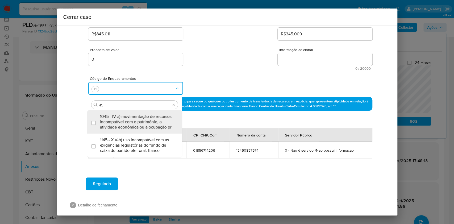
click at [129, 120] on span "1045 - IV-a) movimentação de recursos incompatível com o patrimônio, a atividad…" at bounding box center [137, 122] width 75 height 16
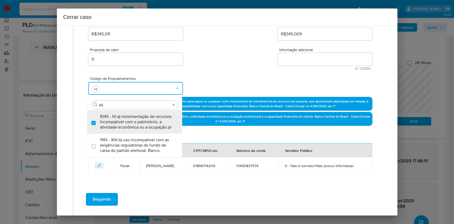
checkbox input "true"
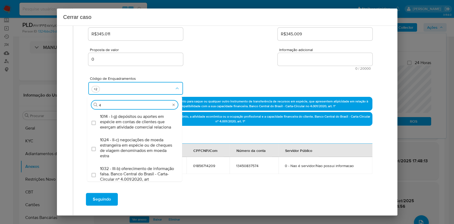
type input "47"
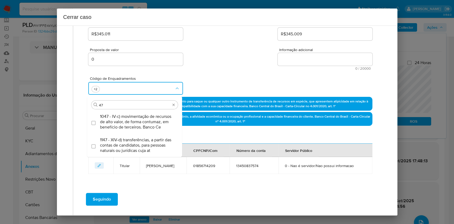
click at [129, 120] on span "1047 - IV-c) movimentação de recursos de alto valor, de forma contumaz, em bene…" at bounding box center [137, 122] width 75 height 16
checkbox input "true"
type input "47"
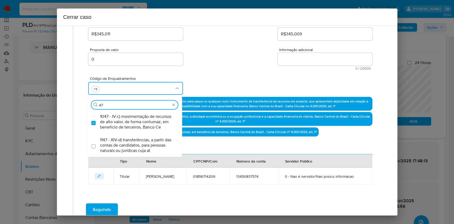
click at [310, 63] on textarea "Informação adicional" at bounding box center [325, 59] width 95 height 13
paste textarea "Ueliton Oliveira Ferreira Junior, CPF 01856714209, 19 anos, residente no municí…"
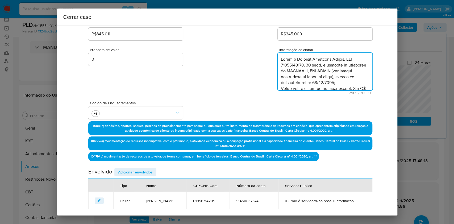
scroll to position [627, 0]
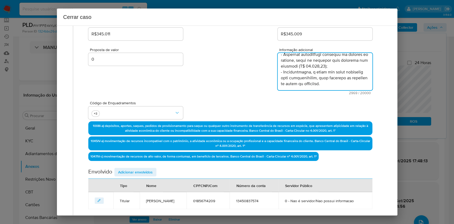
type textarea "Ueliton Oliveira Ferreira Junior, CPF 01856714209, 19 anos, residente no municí…"
click at [144, 171] on span "Adicionar envolvidos" at bounding box center [135, 171] width 35 height 7
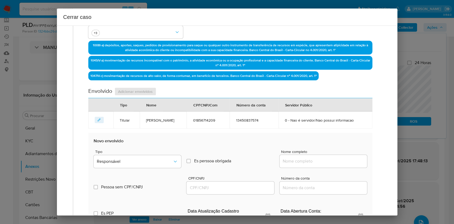
scroll to position [219, 0]
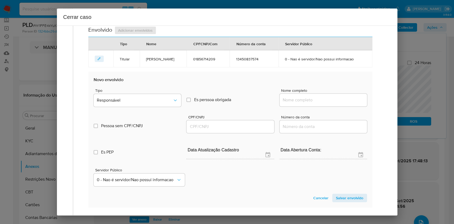
drag, startPoint x: 335, startPoint y: 107, endPoint x: 341, endPoint y: 107, distance: 5.6
click at [335, 103] on input "Nome completo" at bounding box center [322, 99] width 87 height 7
paste input "Roude Tavares Martins, 1895802245"
click at [341, 103] on input "Roude Tavares Martins, 1895802245" at bounding box center [322, 99] width 87 height 7
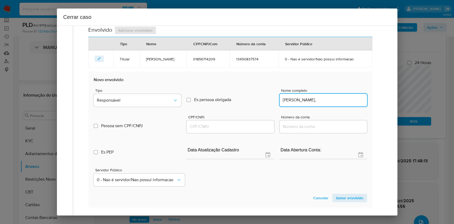
type input "Roude Tavares Martins,"
drag, startPoint x: 239, startPoint y: 135, endPoint x: 242, endPoint y: 131, distance: 5.1
click at [239, 130] on input "CPF/CNPJ" at bounding box center [229, 126] width 87 height 7
paste input "1895802245"
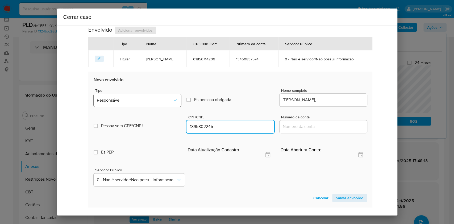
type input "1895802245"
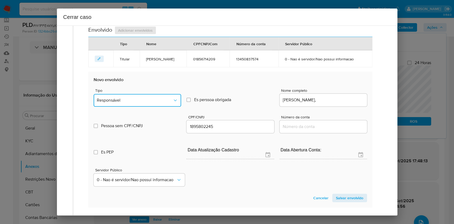
click at [160, 103] on span "Responsável" at bounding box center [135, 100] width 76 height 5
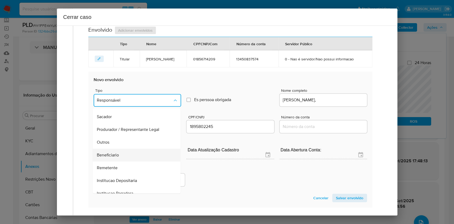
scroll to position [68, 0]
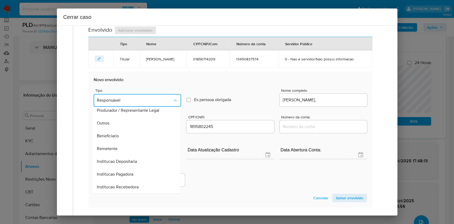
click at [125, 155] on div "Remetente" at bounding box center [135, 148] width 76 height 13
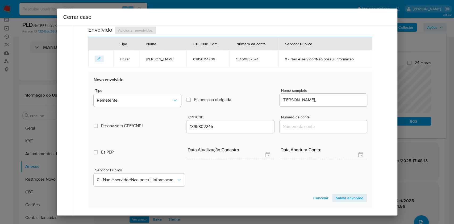
drag, startPoint x: 337, startPoint y: 205, endPoint x: 361, endPoint y: 193, distance: 26.6
click at [338, 202] on span "Salvar envolvido" at bounding box center [349, 197] width 27 height 7
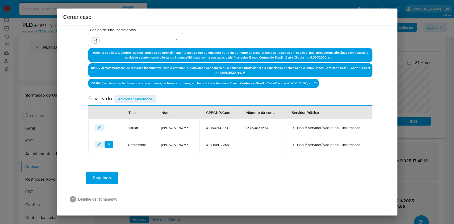
click at [148, 95] on span "Adicionar envolvidos" at bounding box center [135, 98] width 35 height 7
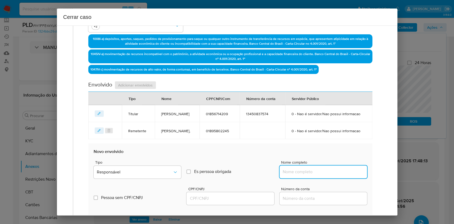
drag, startPoint x: 336, startPoint y: 186, endPoint x: 355, endPoint y: 182, distance: 18.8
click at [336, 175] on input "Nome completo" at bounding box center [322, 171] width 87 height 7
paste input "Werlinton Sarraff Ferreira, 60188782249"
click at [355, 175] on input "Werlinton Sarraff Ferreira, 60188782249" at bounding box center [322, 171] width 87 height 7
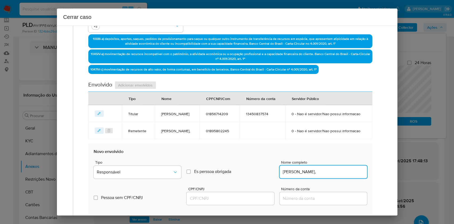
type input "Werlinton Sarraff Ferreira,"
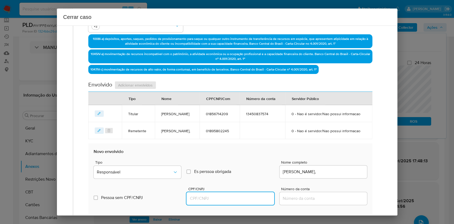
click at [249, 202] on input "CPF/CNPJ" at bounding box center [229, 198] width 87 height 7
paste input "60188782249"
type input "60188782249"
click at [156, 178] on button "Responsável" at bounding box center [137, 172] width 87 height 13
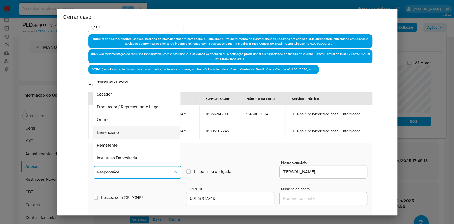
scroll to position [68, 0]
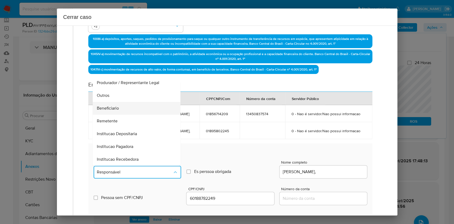
click at [122, 115] on div "Beneficiario" at bounding box center [135, 108] width 76 height 13
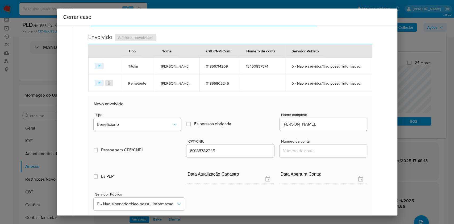
scroll to position [271, 0]
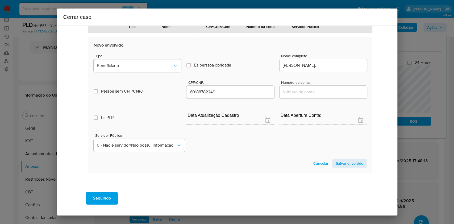
click at [350, 167] on span "Salvar envolvido" at bounding box center [349, 163] width 27 height 7
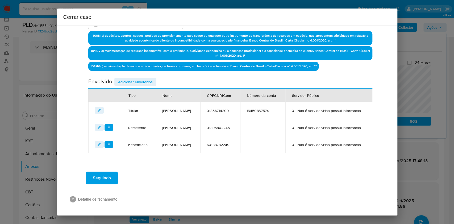
scroll to position [186, 0]
click at [129, 78] on span "Adicionar envolvidos" at bounding box center [135, 81] width 35 height 7
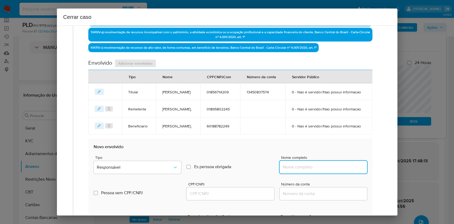
click at [300, 170] on input "Nome completo" at bounding box center [322, 166] width 87 height 7
paste input "Loterica Super Sorte Ltda, 21230224000160"
click at [337, 170] on input "Loterica Super Sorte Ltda, 21230224000160" at bounding box center [322, 166] width 87 height 7
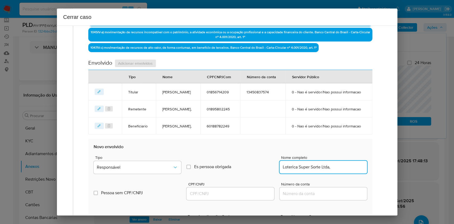
scroll to position [0, 0]
type input "Loterica Super Sorte Ltda,"
click at [236, 197] on input "CPF/CNPJ" at bounding box center [229, 193] width 87 height 7
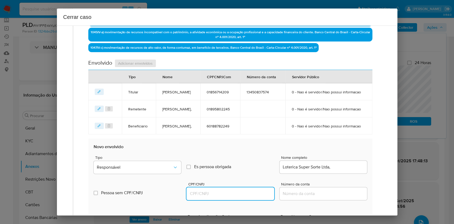
paste input "21230224000160"
type input "21230224000160"
click at [131, 170] on span "Responsável" at bounding box center [135, 167] width 76 height 5
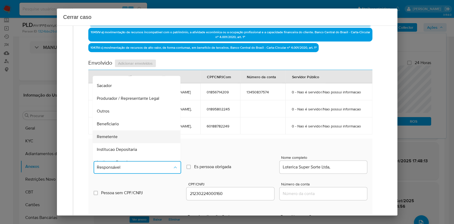
scroll to position [68, 0]
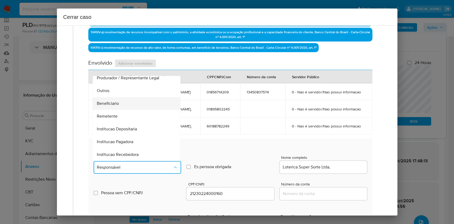
click at [112, 106] on span "Beneficiario" at bounding box center [108, 103] width 22 height 5
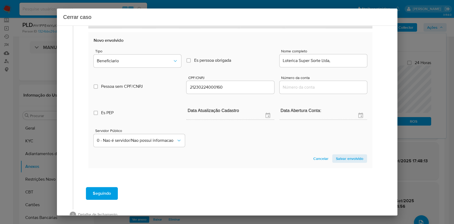
drag, startPoint x: 341, startPoint y: 179, endPoint x: 368, endPoint y: 161, distance: 33.2
click at [341, 162] on span "Salvar envolvido" at bounding box center [349, 158] width 27 height 7
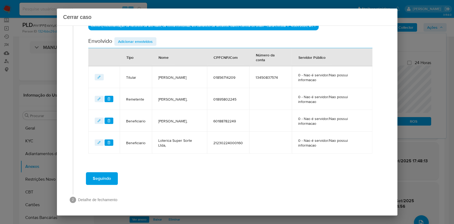
click at [138, 43] on span "Adicionar envolvidos" at bounding box center [135, 41] width 35 height 7
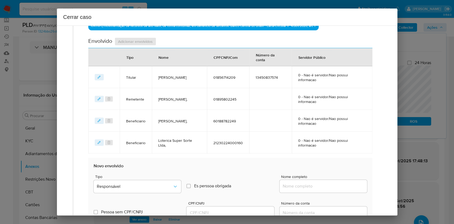
click at [316, 182] on div at bounding box center [322, 186] width 87 height 13
click at [334, 183] on input "Nome completo" at bounding box center [322, 186] width 87 height 7
paste input "Wellington Rodrigues Ferreira, 01593489277"
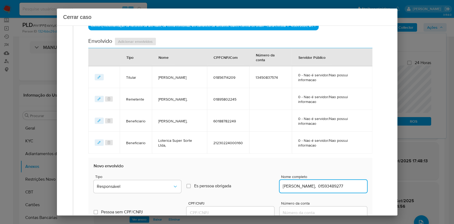
scroll to position [0, 5]
click at [349, 183] on input "Wellington Rodrigues Ferreira, 01593489277" at bounding box center [322, 186] width 87 height 7
type input "Wellington Rodrigues Ferreira,"
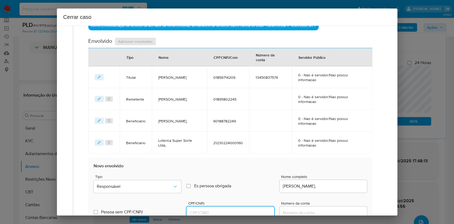
click at [236, 212] on input "CPF/CNPJ" at bounding box center [229, 212] width 87 height 7
paste input "01593489277"
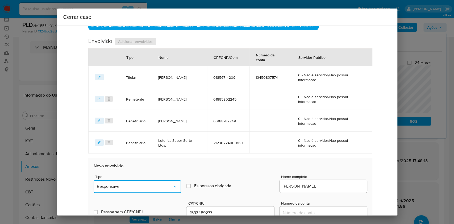
click at [166, 186] on span "Responsável" at bounding box center [135, 186] width 76 height 5
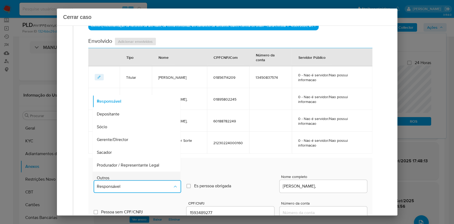
scroll to position [68, 0]
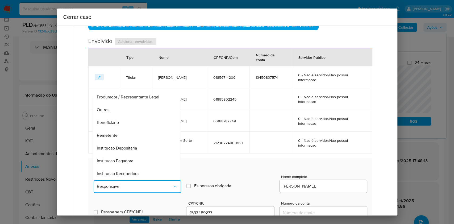
drag, startPoint x: 120, startPoint y: 120, endPoint x: 183, endPoint y: 115, distance: 63.5
click at [120, 120] on div "Beneficiario" at bounding box center [135, 122] width 76 height 13
type input "01593489277"
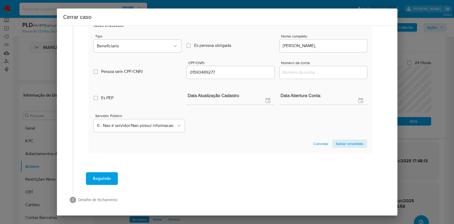
click at [347, 137] on section "Novo envolvido Tipo Beneficiario Es perssoa obrigada Is PObrigada Nome completo…" at bounding box center [230, 85] width 284 height 136
click at [347, 140] on span "Salvar envolvido" at bounding box center [349, 143] width 27 height 7
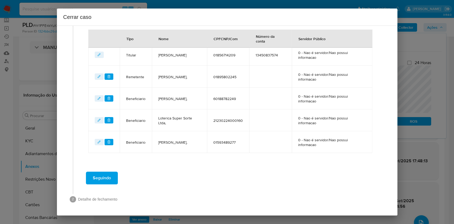
scroll to position [230, 0]
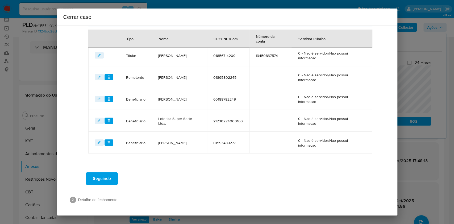
click at [107, 177] on span "Seguindo" at bounding box center [102, 179] width 18 height 12
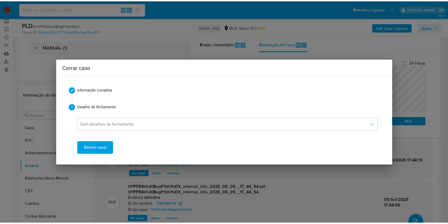
scroll to position [0, 0]
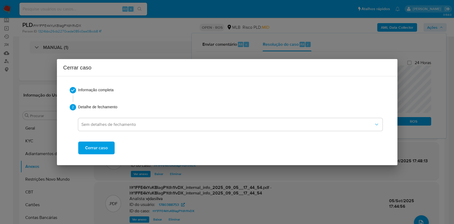
click at [96, 144] on span "Cerrar caso" at bounding box center [96, 148] width 23 height 12
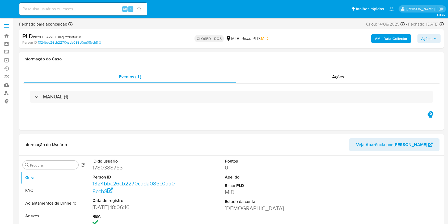
select select "10"
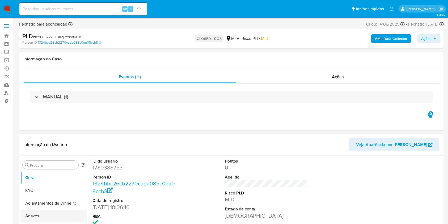
click at [49, 217] on button "Anexos" at bounding box center [51, 215] width 62 height 13
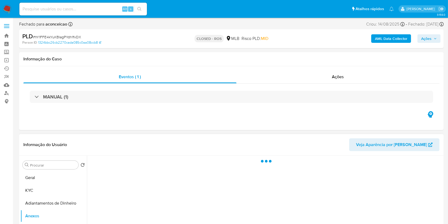
scroll to position [71, 0]
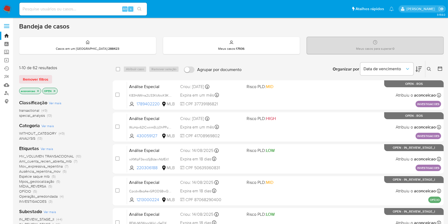
click at [39, 89] on icon "close-filter" at bounding box center [37, 90] width 3 height 3
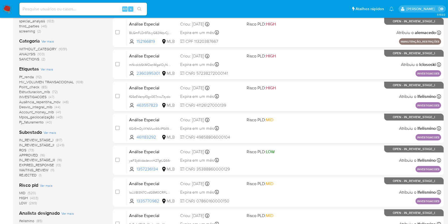
scroll to position [106, 0]
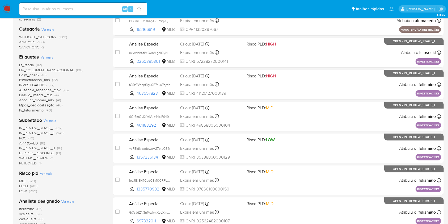
click at [33, 138] on span "(73)" at bounding box center [31, 137] width 6 height 5
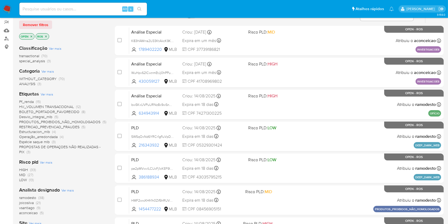
scroll to position [35, 0]
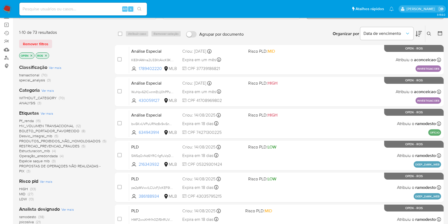
click at [427, 31] on button at bounding box center [430, 34] width 9 height 6
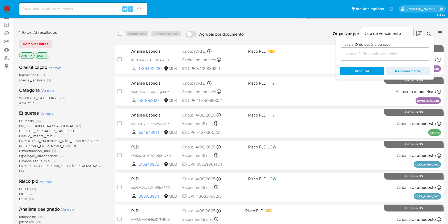
click at [376, 52] on input at bounding box center [385, 54] width 90 height 7
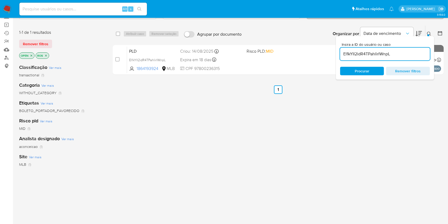
click at [427, 36] on div "Insira a ID do usuário ou caso EI1kYII2idR4TPahlirlWnpL Procurar Remover filtros" at bounding box center [385, 57] width 98 height 43
click at [428, 31] on button at bounding box center [430, 34] width 9 height 6
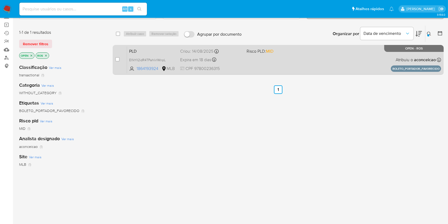
click at [283, 62] on div "PLD EI1kYII2idR4TPahlirlWnpL 1864193924 MLB Risco PLD: MID Criou: 14/08/2025 Cr…" at bounding box center [284, 59] width 314 height 27
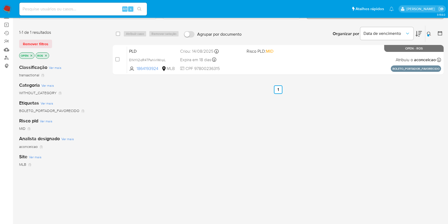
click at [433, 32] on button at bounding box center [430, 34] width 9 height 6
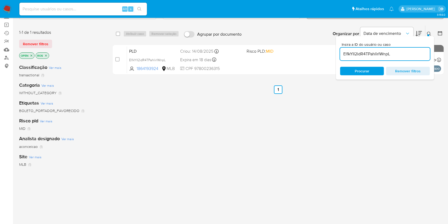
click at [402, 53] on input "EI1kYII2idR4TPahlirlWnpL" at bounding box center [385, 54] width 90 height 7
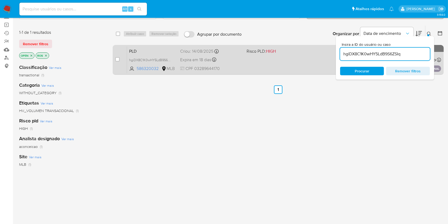
click at [280, 65] on div "PLD hgiDX8C1K0wHY5LdB9S6ZSIq 586320032 MLB Risco PLD: HIGH Criou: 14/08/2025 Cr…" at bounding box center [284, 59] width 314 height 27
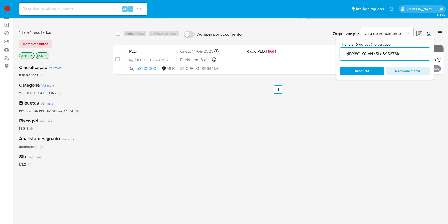
click at [352, 52] on input "hgiDX8C1K0wHY5LdB9S6ZSIq" at bounding box center [385, 54] width 90 height 7
paste input "vqXYqjnwsv9efPqsc3txk80g"
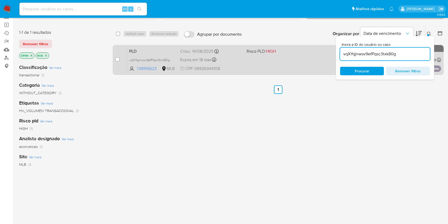
click at [251, 64] on div "PLD vqXYqjnwsv9efPqsc3txk80g 748916623 MLB Risco PLD: HIGH Criou: 14/08/2025 Cr…" at bounding box center [284, 59] width 314 height 27
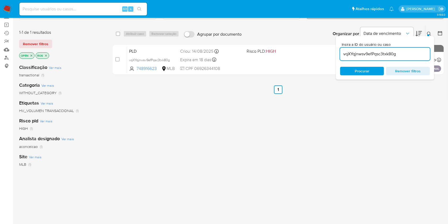
click at [368, 54] on input "vqXYqjnwsv9efPqsc3txk80g" at bounding box center [385, 54] width 90 height 7
paste input "WuHpv62ICwnmEtJj0hPPuwHA"
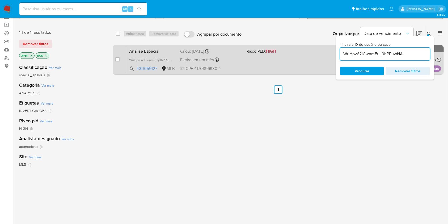
click at [260, 68] on div "Análise Especial WuHpv62ICwnmEtJj0hPPuwHA 430059127 MLB Risco PLD: HIGH Criou: …" at bounding box center [284, 59] width 314 height 27
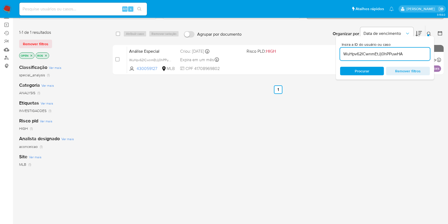
click at [362, 51] on input "WuHpv62ICwnmEtJj0hPPuwHA" at bounding box center [385, 54] width 90 height 7
paste input "K83HAWrra2U33KtAkcK9KEWk"
click at [291, 63] on div "Análise Especial K83HAWrra2U33KtAkcK9KEWk 1789402220 MLB Risco PLD: MID Criou: …" at bounding box center [284, 59] width 314 height 27
click at [391, 52] on input "K83HAWrra2U33KtAkcK9KEWk" at bounding box center [385, 54] width 90 height 7
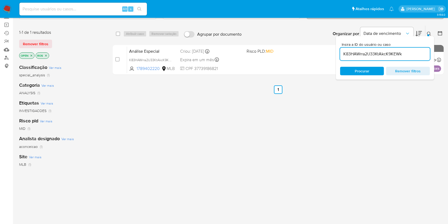
paste input "RhH8GRiZ3wjaodp1WQLiFZa"
click at [391, 52] on input "K83HAWrra2U33KtAkcK9KEWk" at bounding box center [385, 54] width 90 height 7
type input "RhH8GRiZ3wjaodp1WQLiFZak"
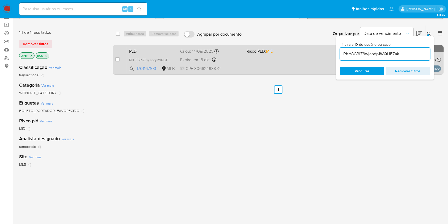
click at [296, 62] on div "PLD RhH8GRiZ3wjaodp1WQLiFZak 1701167103 MLB Risco PLD: MID Criou: 14/08/2025 Cr…" at bounding box center [284, 59] width 314 height 27
click at [118, 60] on input "checkbox" at bounding box center [117, 59] width 4 height 4
checkbox input "true"
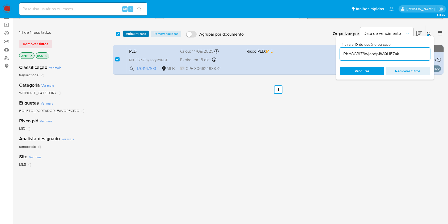
click at [136, 35] on span "Atribuir 1 caso" at bounding box center [136, 33] width 20 height 5
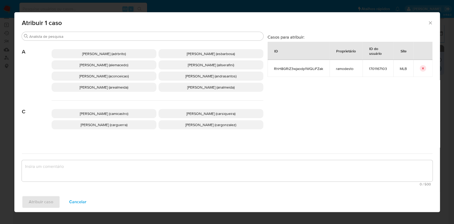
drag, startPoint x: 101, startPoint y: 82, endPoint x: 113, endPoint y: 87, distance: 12.9
click at [100, 81] on div "Ana Cristina Da Conceicao (aconceicao)" at bounding box center [104, 76] width 105 height 9
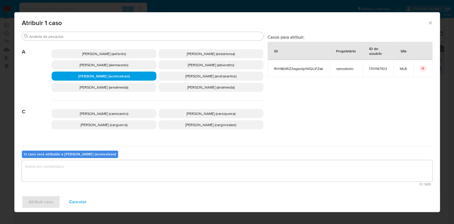
drag, startPoint x: 150, startPoint y: 157, endPoint x: 153, endPoint y: 167, distance: 10.8
click at [150, 157] on div "O caso será atribuído a Ana Cristina Da Conceicao (aconceicao) 0 / 500 500 cara…" at bounding box center [227, 167] width 410 height 42
click at [156, 167] on textarea "assign-modal" at bounding box center [227, 170] width 410 height 21
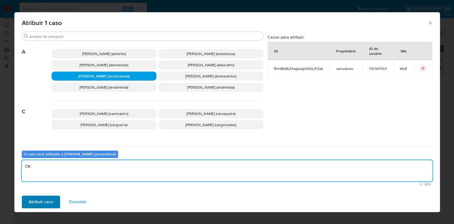
type textarea "OK"
click at [52, 199] on button "Atribuir caso" at bounding box center [41, 201] width 38 height 13
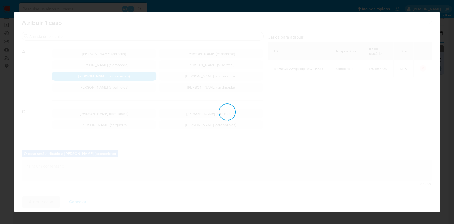
checkbox input "false"
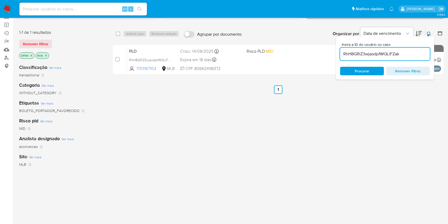
click at [381, 54] on input "RhH8GRiZ3wjaodp1WQLiFZak" at bounding box center [385, 54] width 90 height 7
paste input "UP5iw6r5lxl3WKHCaOETl9sn"
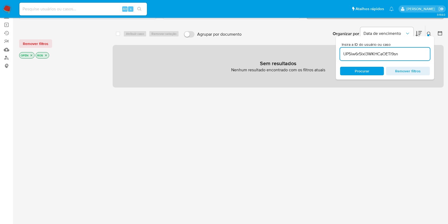
click at [381, 54] on input "UP5iw6r5lxl3WKHCaOETl9sn" at bounding box center [385, 54] width 90 height 7
paste input "B3kMwPqPpteLI14oas206xlZ"
type input "B3kMwPqPpteLI14oas206xlZ"
click at [111, 11] on input at bounding box center [83, 9] width 128 height 7
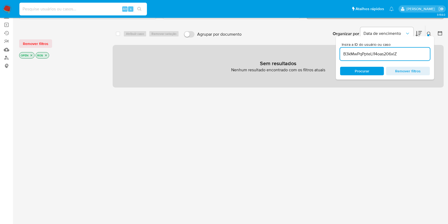
paste input "1bwoPveuMnSNJtQddo1lINdw"
type input "1bwoPveuMnSNJtQddo1lINdw"
click at [144, 6] on button "search-icon" at bounding box center [139, 8] width 11 height 7
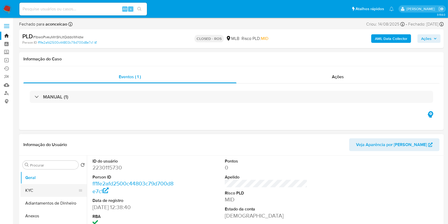
select select "10"
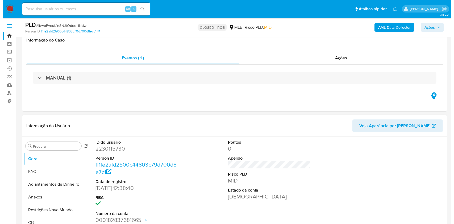
scroll to position [71, 0]
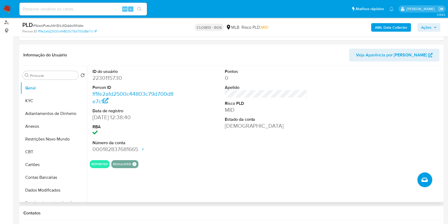
click at [428, 182] on button "Criar caso manual" at bounding box center [425, 179] width 15 height 15
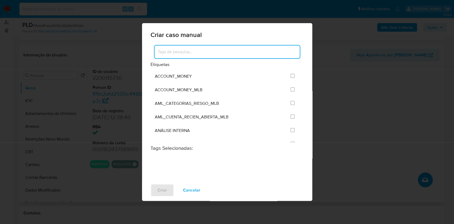
click at [195, 53] on input at bounding box center [226, 51] width 145 height 7
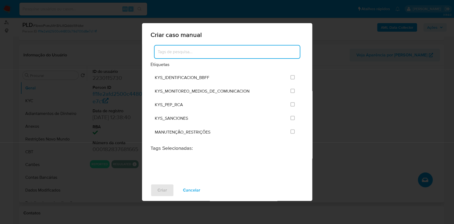
scroll to position [638, 0]
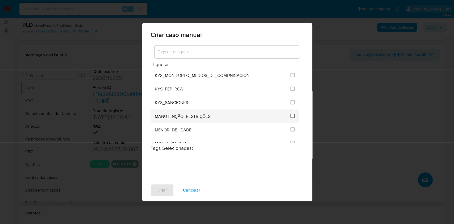
click at [290, 115] on input "2407" at bounding box center [292, 116] width 4 height 4
checkbox input "true"
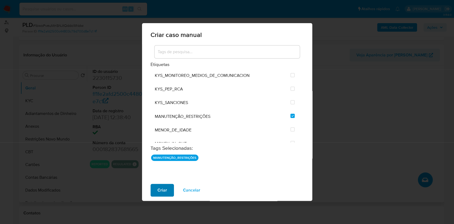
click at [160, 191] on span "Criar" at bounding box center [162, 190] width 10 height 12
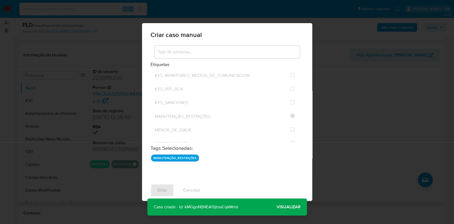
click at [290, 207] on span "Visualizar" at bounding box center [288, 207] width 24 height 0
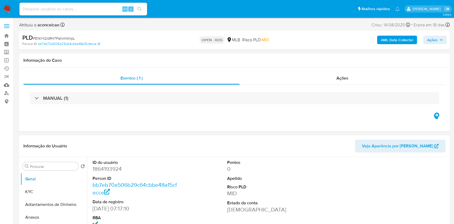
select select "10"
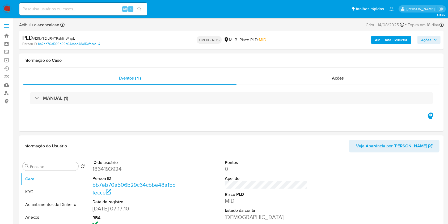
click at [56, 40] on span "# EI1kYII2idR4TPahlirlWnpL" at bounding box center [54, 38] width 42 height 5
copy span "EI1kYII2idR4TPahlirlWnpL"
click at [56, 40] on span "# EI1kYII2idR4TPahlirlWnpL" at bounding box center [54, 38] width 42 height 5
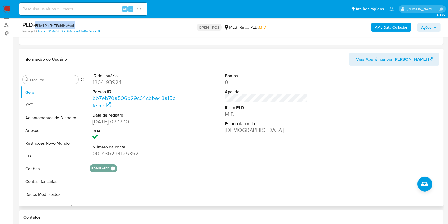
scroll to position [71, 0]
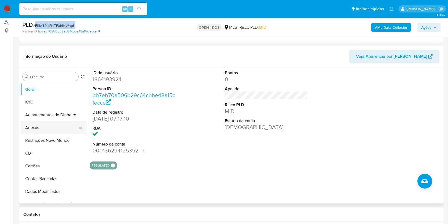
click at [40, 122] on button "Anexos" at bounding box center [51, 127] width 62 height 13
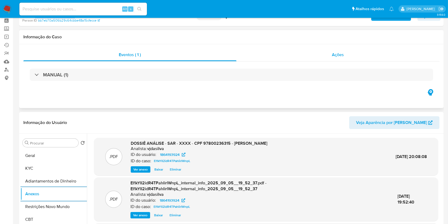
scroll to position [0, 0]
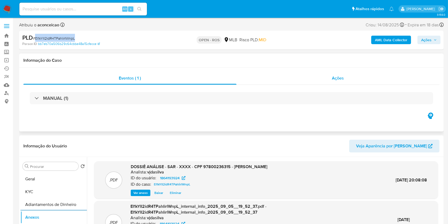
click at [326, 77] on div "Ações" at bounding box center [338, 78] width 203 height 13
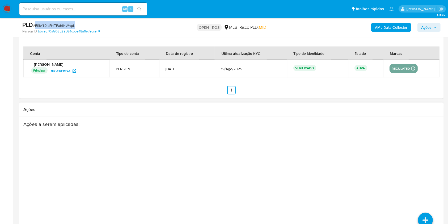
scroll to position [914, 0]
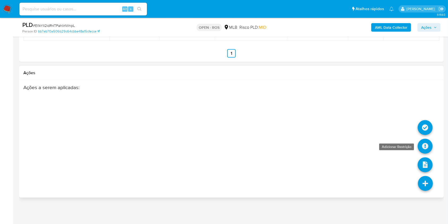
click at [426, 143] on icon at bounding box center [425, 146] width 15 height 15
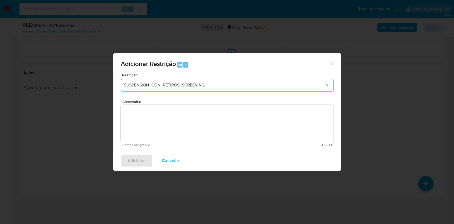
click at [186, 80] on button "SUSPENSION_CON_RETIROS_SCREENING" at bounding box center [227, 85] width 213 height 13
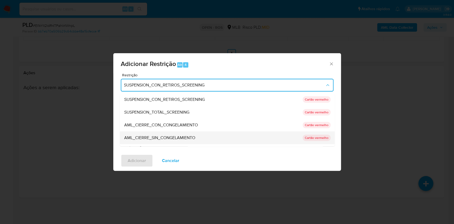
click at [181, 139] on span "AML_CIERRE_SIN_CONGELAMIENTO" at bounding box center [159, 137] width 71 height 5
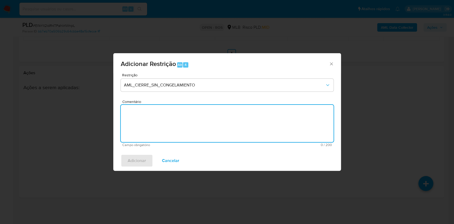
click at [182, 110] on textarea "Comentário" at bounding box center [227, 123] width 213 height 37
paste textarea "Deliberação para encerrar o relacionamento. NÃO INFORMAR AO USUÁRIO QUE SE TRAT…"
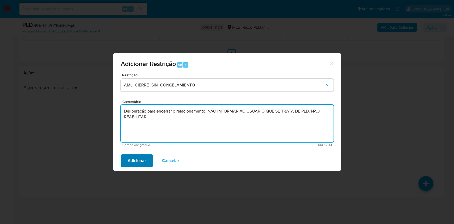
type textarea "Deliberação para encerrar o relacionamento. NÃO INFORMAR AO USUÁRIO QUE SE TRAT…"
click at [145, 158] on span "Adicionar" at bounding box center [137, 161] width 18 height 12
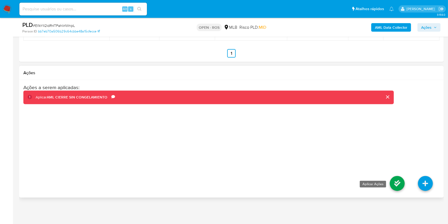
click at [398, 182] on icon at bounding box center [397, 183] width 15 height 15
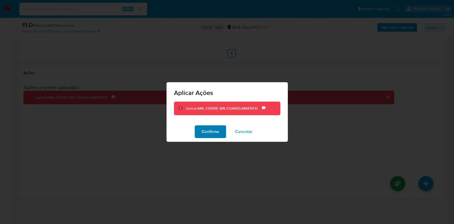
click at [205, 134] on span "Confirme" at bounding box center [211, 132] width 18 height 12
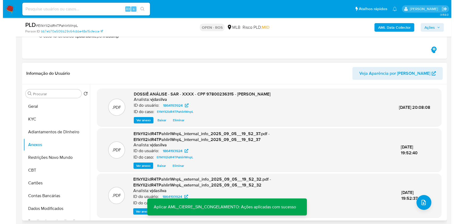
scroll to position [142, 0]
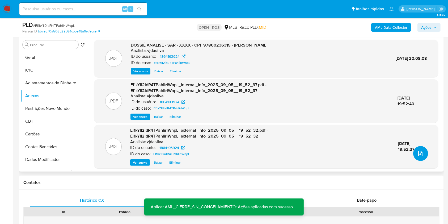
click at [419, 156] on icon "upload-file" at bounding box center [420, 153] width 6 height 6
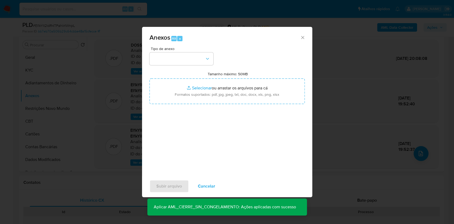
click at [179, 67] on div "Tipo de anexo Tamanho máximo: 50MB Selecionar arquivos Selecionar ou arrastar o…" at bounding box center [226, 109] width 155 height 125
click at [181, 63] on button "button" at bounding box center [181, 58] width 64 height 13
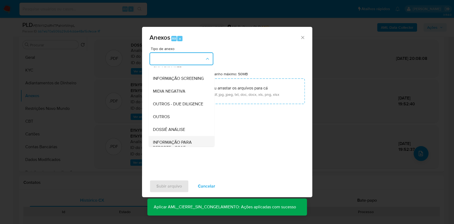
scroll to position [82, 0]
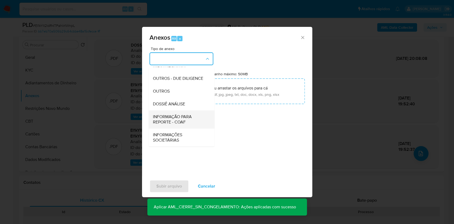
click at [185, 116] on span "INFORMAÇÃO PARA REPORTE - COAF" at bounding box center [180, 119] width 54 height 11
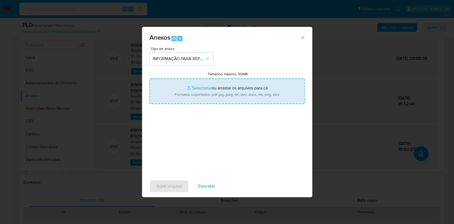
type input "C:\fakepath\SAR - EI1kYII2idR4TPahlirlWnpL- CPF 97800236315 - OLGARINA MARIA DA…"
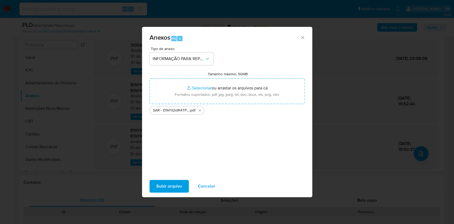
click at [171, 186] on span "Subir arquivo" at bounding box center [169, 186] width 26 height 12
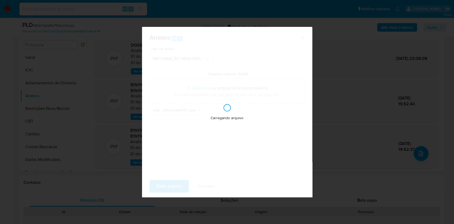
click at [334, 118] on div "Anexos Alt a Tipo de anexo INFORMAÇÃO PARA REPORTE - COAF Tamanho máximo: 50MB …" at bounding box center [227, 112] width 454 height 224
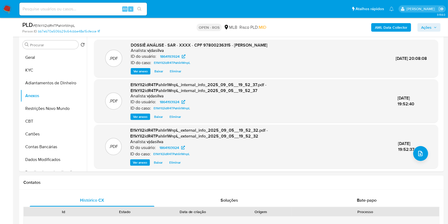
click at [427, 27] on span "Ações" at bounding box center [426, 27] width 10 height 9
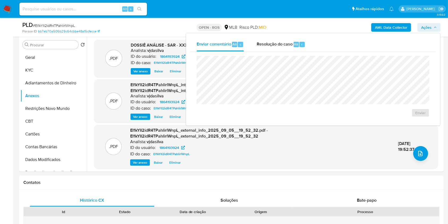
drag, startPoint x: 291, startPoint y: 45, endPoint x: 293, endPoint y: 53, distance: 8.4
click at [291, 45] on span "Resolução do caso" at bounding box center [275, 44] width 36 height 6
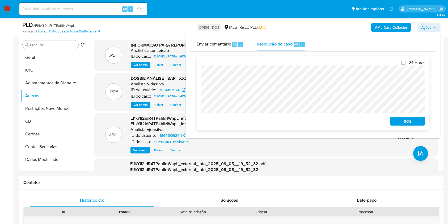
click at [412, 122] on span "ROS" at bounding box center [408, 121] width 28 height 7
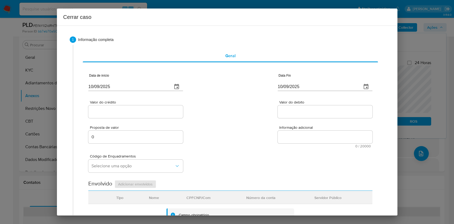
click at [148, 89] on input "10/09/2025" at bounding box center [128, 86] width 80 height 9
paste input "5/07"
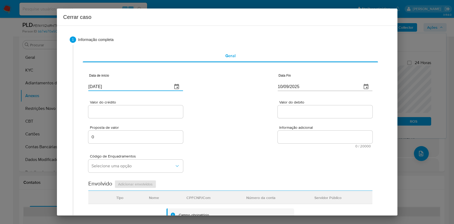
type input "15/07/2025"
click at [303, 82] on div "10/09/2025" at bounding box center [325, 83] width 95 height 16
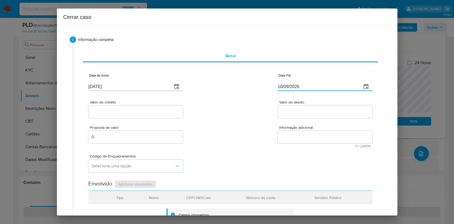
click at [303, 84] on input "10/09/2025" at bounding box center [318, 86] width 80 height 9
paste input "9/08"
type input "19/08/2025"
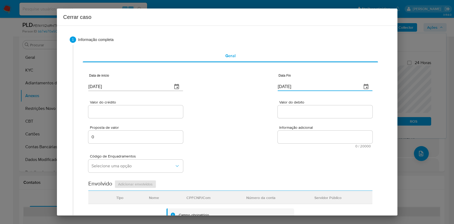
drag, startPoint x: 160, startPoint y: 109, endPoint x: 169, endPoint y: 111, distance: 9.5
click at [160, 109] on input "Valor do crédito" at bounding box center [135, 111] width 95 height 7
paste input "R$32.000"
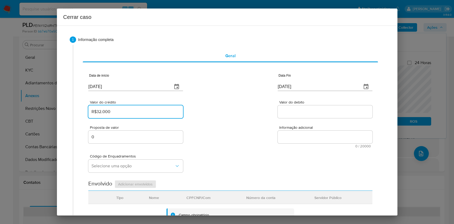
type input "R$32.000"
click at [308, 107] on div at bounding box center [325, 111] width 95 height 13
click at [309, 111] on input "Valor do debito" at bounding box center [325, 111] width 95 height 7
paste input "R$32.000"
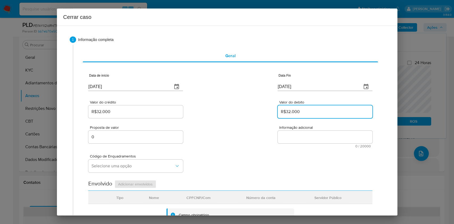
type input "R$32.000"
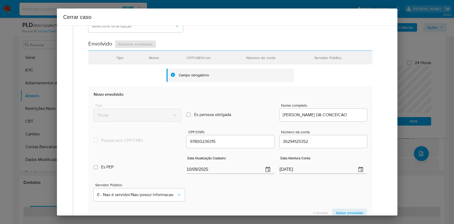
scroll to position [209, 0]
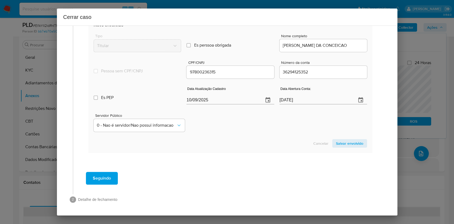
click at [233, 102] on input "10/09/2025" at bounding box center [222, 100] width 73 height 9
paste input "6/05"
click at [233, 102] on input "10/09/2025" at bounding box center [222, 100] width 73 height 9
type input "16/05/2025"
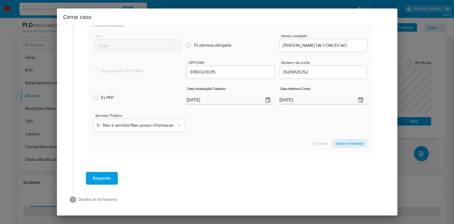
click at [344, 142] on span "Salvar envolvido" at bounding box center [349, 143] width 27 height 7
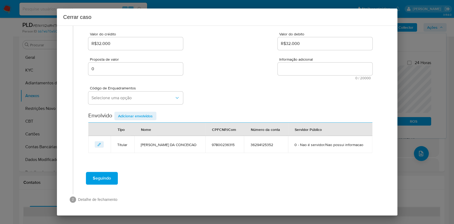
click at [157, 105] on div "Código de Enquadramentos Selecione uma opção" at bounding box center [135, 96] width 95 height 20
click at [150, 100] on span "Selecione uma opção" at bounding box center [132, 97] width 83 height 5
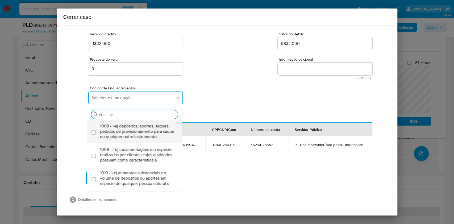
click at [128, 127] on span "1008 - I-a) depósitos, aportes, saques, pedidos de provisionamento para saque o…" at bounding box center [137, 131] width 75 height 16
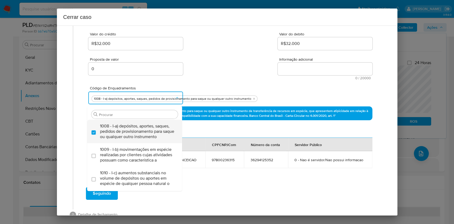
checkbox input "true"
type input "45"
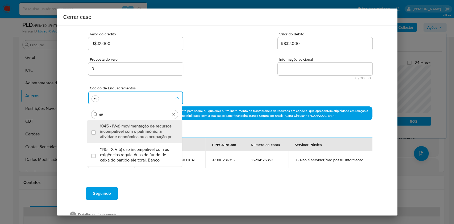
click at [128, 127] on span "1045 - IV-a) movimentação de recursos incompatível com o patrimônio, a atividad…" at bounding box center [137, 131] width 75 height 16
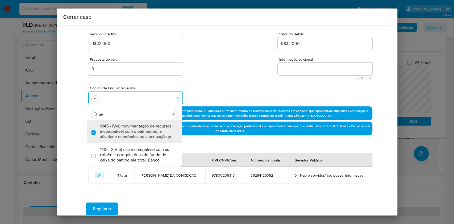
checkbox input "true"
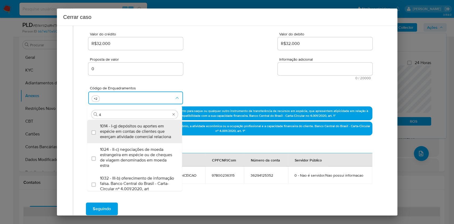
type input "47"
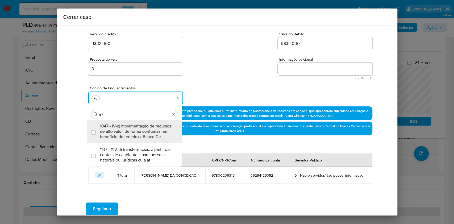
click at [128, 127] on span "1047 - IV-c) movimentação de recursos de alto valor, de forma contumaz, em bene…" at bounding box center [137, 131] width 75 height 16
checkbox input "true"
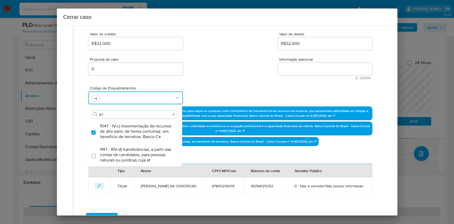
type input "47"
click at [328, 55] on div "Proposta de valor 0 Informação adicional 0 / 20000 20000 caracteres restantes" at bounding box center [230, 65] width 284 height 29
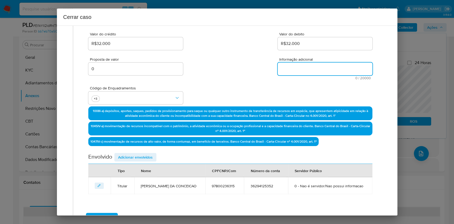
click at [324, 67] on textarea "Informação adicional" at bounding box center [325, 68] width 95 height 13
paste textarea "Olgarina Maria da Conceicao, CPF 97800236315, 62 anos, residente no município d…"
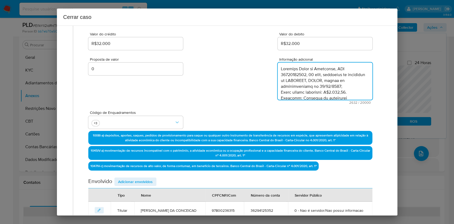
scroll to position [522, 0]
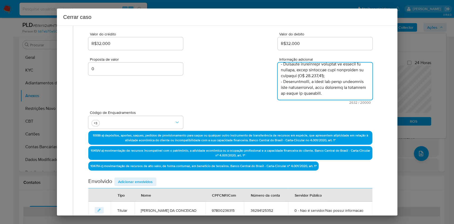
type textarea "Olgarina Maria da Conceicao, CPF 97800236315, 62 anos, residente no município d…"
click at [146, 183] on span "Adicionar envolvidos" at bounding box center [135, 181] width 35 height 7
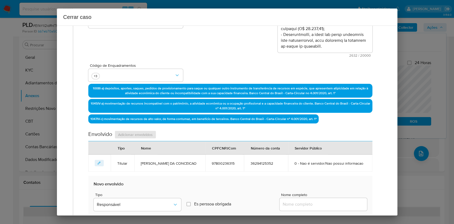
scroll to position [139, 0]
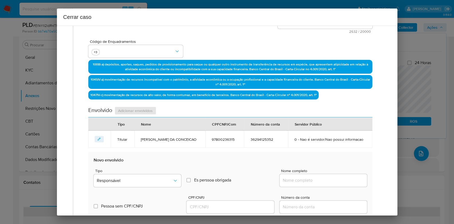
drag, startPoint x: 319, startPoint y: 188, endPoint x: 323, endPoint y: 184, distance: 5.6
click at [319, 187] on div "Nome completo" at bounding box center [322, 179] width 87 height 20
click at [323, 184] on div at bounding box center [322, 180] width 87 height 13
drag, startPoint x: 331, startPoint y: 183, endPoint x: 336, endPoint y: 182, distance: 5.8
click at [332, 183] on div at bounding box center [322, 180] width 87 height 13
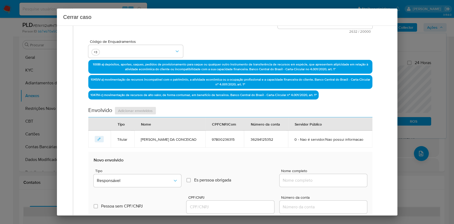
click at [340, 181] on input "Nome completo" at bounding box center [322, 180] width 87 height 7
paste input "Claudio Roberto Miranda Da Costa, 80662498372"
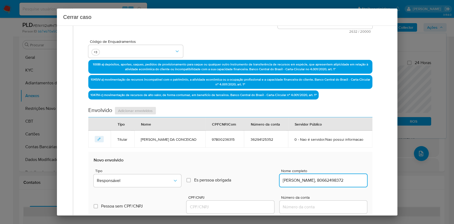
scroll to position [0, 14]
click at [353, 181] on input "Claudio Roberto Miranda Da Costa, 80662498372" at bounding box center [322, 180] width 87 height 7
type input "Claudio Roberto Miranda Da Costa"
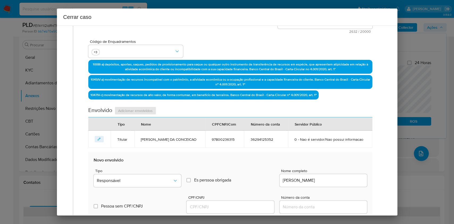
click at [228, 201] on div at bounding box center [229, 206] width 87 height 13
paste input "80662498372"
click at [236, 208] on input "CPF/CNPJ" at bounding box center [229, 206] width 87 height 7
type input "80662498372"
click at [155, 175] on button "Responsável" at bounding box center [137, 180] width 87 height 13
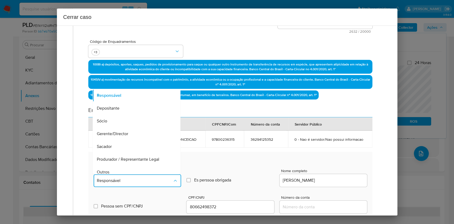
scroll to position [68, 0]
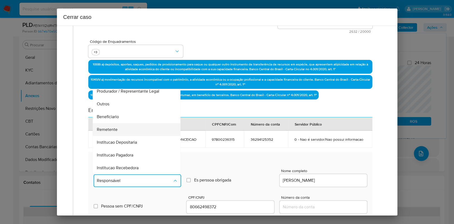
click at [127, 128] on div "Remetente" at bounding box center [135, 129] width 76 height 13
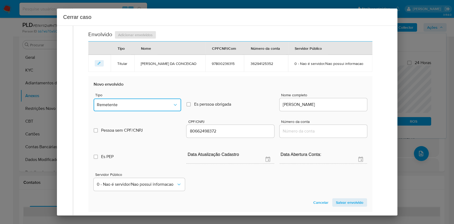
scroll to position [245, 0]
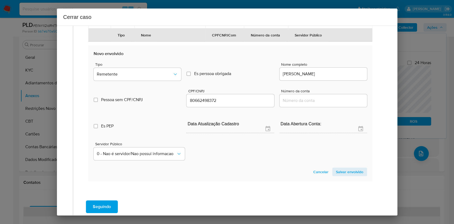
click at [340, 171] on span "Salvar envolvido" at bounding box center [349, 171] width 27 height 7
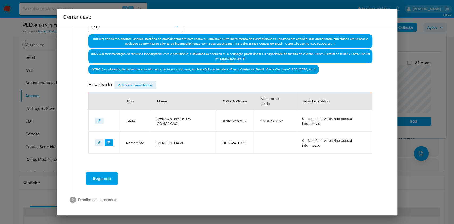
click at [149, 81] on span "Adicionar envolvidos" at bounding box center [135, 84] width 35 height 7
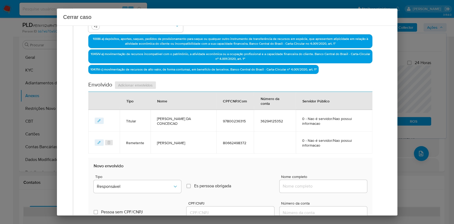
click at [313, 191] on div at bounding box center [322, 186] width 87 height 13
paste input "Lisley Lindiely Alves Rodrigues, 09675438355"
drag, startPoint x: 315, startPoint y: 187, endPoint x: 335, endPoint y: 189, distance: 19.8
click at [315, 187] on input "Nome completo" at bounding box center [322, 186] width 87 height 7
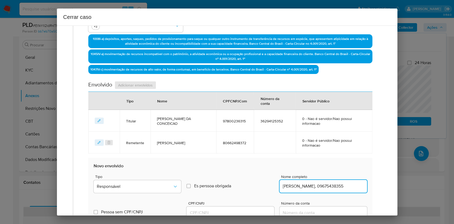
scroll to position [0, 7]
click at [349, 192] on div "Nome completo Lisley Lindiely Alves Rodrigues, 09675438355" at bounding box center [322, 185] width 87 height 20
click at [354, 185] on input "Lisley Lindiely Alves Rodrigues, 09675438355" at bounding box center [322, 186] width 87 height 7
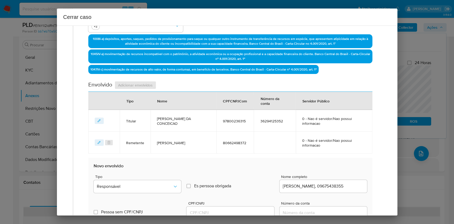
click at [354, 185] on input "Lisley Lindiely Alves Rodrigues, 09675438355" at bounding box center [322, 186] width 87 height 7
type input "Lisley Lindiely Alves Rodrigues,"
click at [253, 207] on div at bounding box center [229, 212] width 87 height 13
drag, startPoint x: 254, startPoint y: 211, endPoint x: 260, endPoint y: 209, distance: 6.1
click at [254, 211] on input "CPF/CNPJ" at bounding box center [229, 212] width 87 height 7
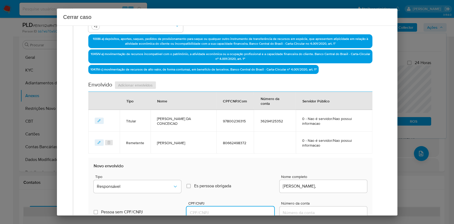
paste input "09675438355"
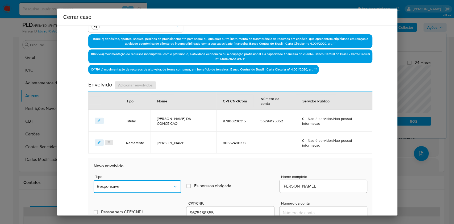
click at [171, 182] on button "Responsável" at bounding box center [137, 186] width 87 height 13
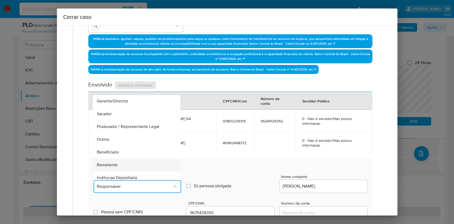
scroll to position [68, 0]
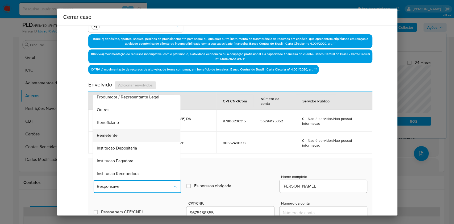
click at [126, 136] on div "Remetente" at bounding box center [135, 135] width 76 height 13
type input "09675438355"
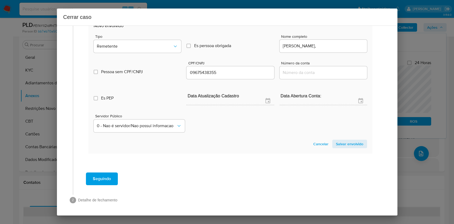
click at [345, 144] on span "Salvar envolvido" at bounding box center [349, 143] width 27 height 7
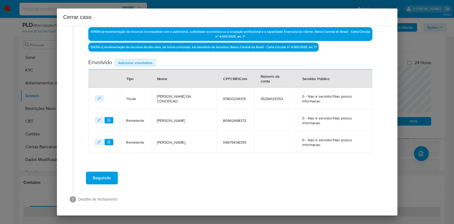
scroll to position [186, 0]
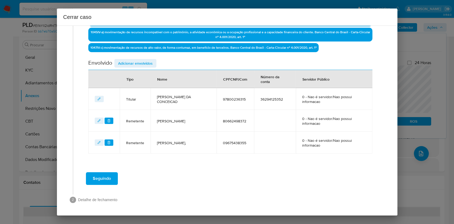
click at [137, 60] on span "Adicionar envolvidos" at bounding box center [135, 63] width 35 height 7
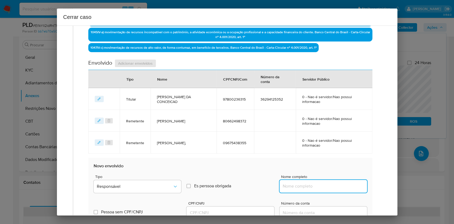
paste input "Casa Lotérica Globo Da Sorte Ltda, 04253440000101"
click at [335, 184] on input "Nome completo" at bounding box center [322, 186] width 87 height 7
click at [339, 184] on input "Casa Lotérica Globo Da Sorte Ltda, 04253440000101" at bounding box center [322, 186] width 87 height 7
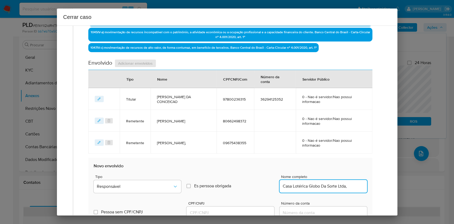
scroll to position [0, 0]
type input "Casa Lotérica Globo Da Sorte Ltda,"
click at [246, 211] on input "CPF/CNPJ" at bounding box center [229, 212] width 87 height 7
paste input "04253440000101"
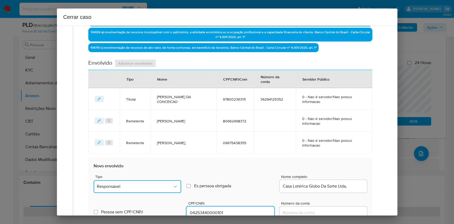
type input "4253440000101"
click at [173, 184] on icon "Tipo de envolvimento" at bounding box center [175, 186] width 5 height 5
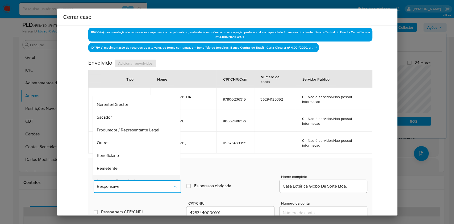
scroll to position [68, 0]
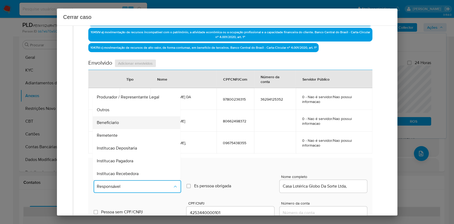
click at [125, 124] on div "Beneficiario" at bounding box center [135, 122] width 76 height 13
type input "04253440000101"
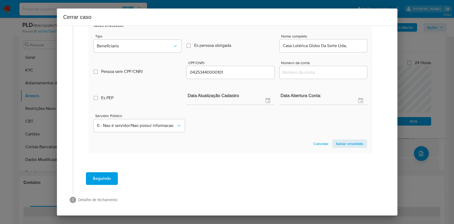
click at [344, 146] on span "Salvar envolvido" at bounding box center [349, 143] width 27 height 7
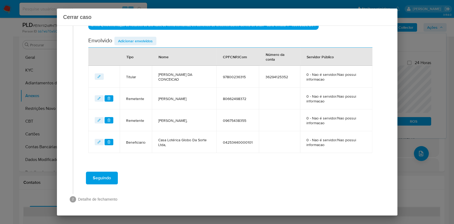
scroll to position [208, 0]
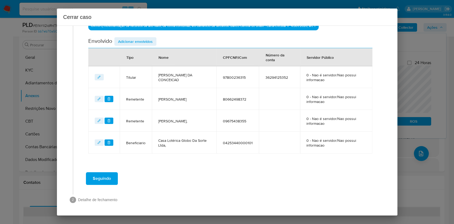
click at [107, 178] on span "Seguindo" at bounding box center [102, 179] width 18 height 12
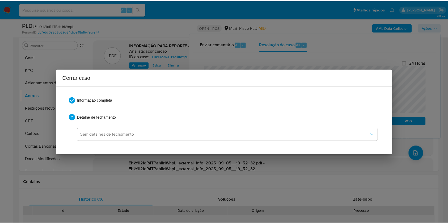
scroll to position [510, 0]
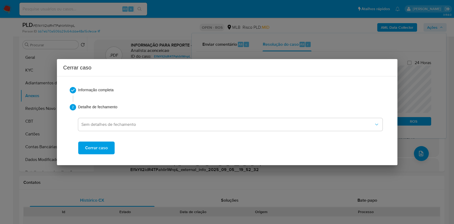
click at [97, 143] on span "Cerrar caso" at bounding box center [96, 148] width 23 height 12
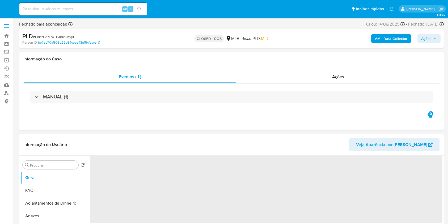
select select "10"
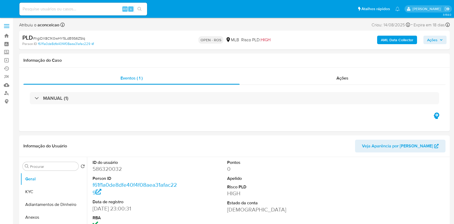
select select "10"
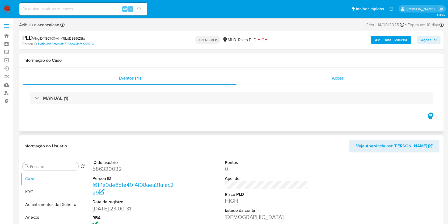
click at [337, 78] on span "Ações" at bounding box center [338, 78] width 12 height 6
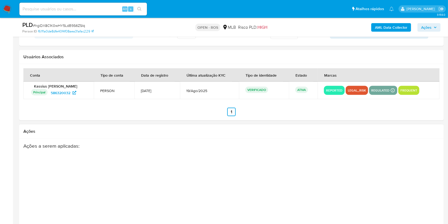
scroll to position [864, 0]
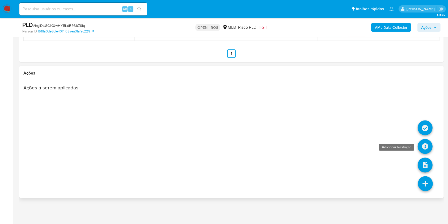
click at [422, 145] on icon at bounding box center [425, 146] width 15 height 15
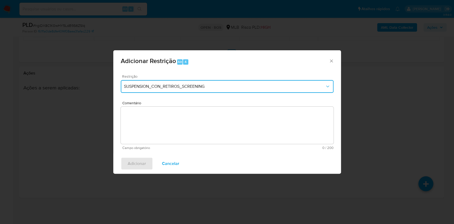
click at [186, 88] on span "SUSPENSION_CON_RETIROS_SCREENING" at bounding box center [224, 86] width 201 height 5
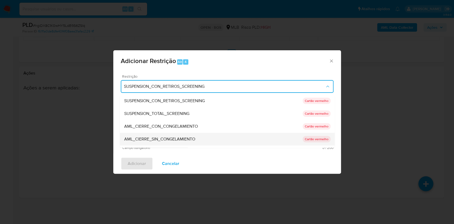
click at [166, 139] on span "AML_CIERRE_SIN_CONGELAMIENTO" at bounding box center [159, 138] width 71 height 5
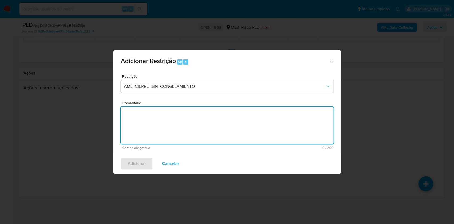
click at [272, 115] on textarea "Comentário" at bounding box center [227, 125] width 213 height 37
paste textarea "Deliberação para encerrar o relacionamento. NÃO INFORMAR AO USUÁRIO QUE SE TRAT…"
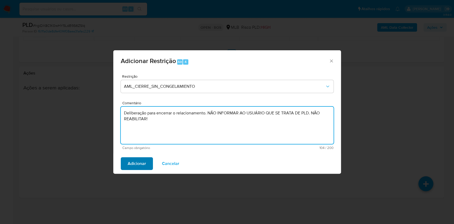
type textarea "Deliberação para encerrar o relacionamento. NÃO INFORMAR AO USUÁRIO QUE SE TRAT…"
click at [148, 164] on button "Adicionar" at bounding box center [137, 163] width 32 height 13
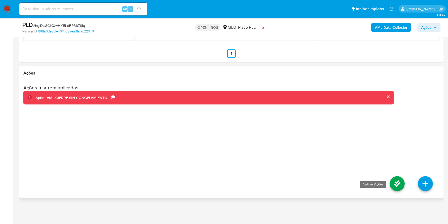
click at [395, 183] on icon at bounding box center [397, 183] width 15 height 15
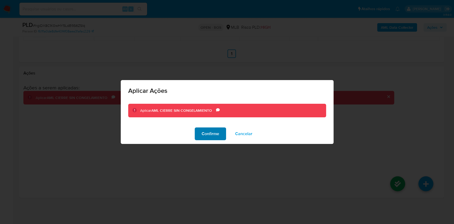
click at [219, 134] on span "Confirme" at bounding box center [211, 134] width 18 height 12
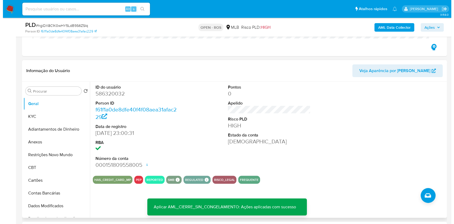
scroll to position [106, 0]
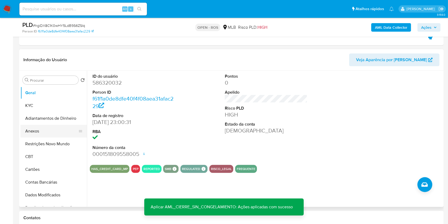
click at [37, 129] on button "Anexos" at bounding box center [51, 131] width 62 height 13
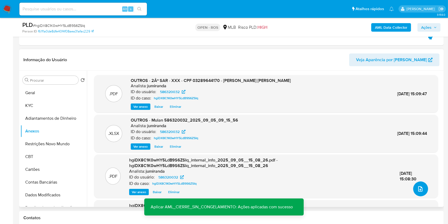
click at [423, 189] on button "upload-file" at bounding box center [420, 188] width 15 height 15
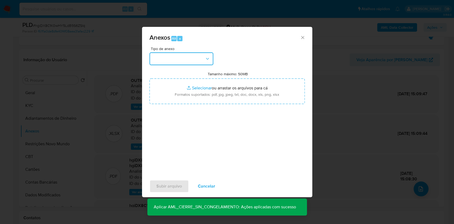
click at [196, 63] on button "button" at bounding box center [181, 58] width 64 height 13
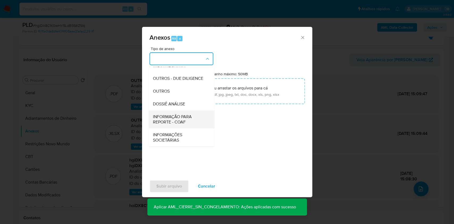
scroll to position [82, 0]
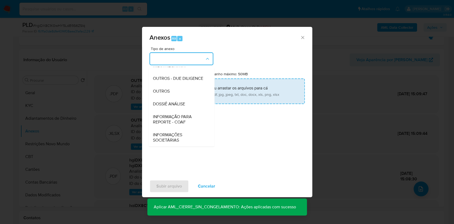
drag, startPoint x: 185, startPoint y: 120, endPoint x: 276, endPoint y: 84, distance: 97.7
click at [186, 119] on span "INFORMAÇÃO PARA REPORTE - COAF" at bounding box center [180, 119] width 54 height 11
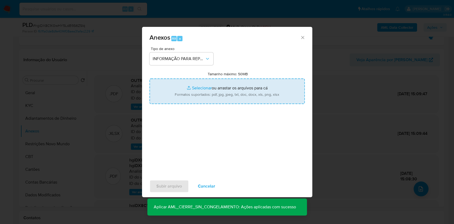
type input "C:\fakepath\2º SAR - hgiDX8C1K0wHY5LdB9S6ZSIq- CPF 03289644170 - KASSIUS [PERSO…"
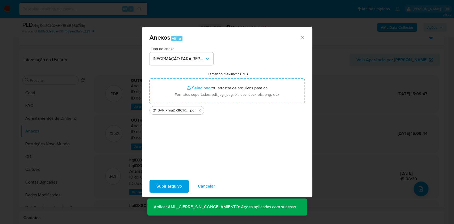
drag, startPoint x: 242, startPoint y: 88, endPoint x: 178, endPoint y: 187, distance: 117.7
click at [178, 187] on span "Subir arquivo" at bounding box center [169, 186] width 26 height 12
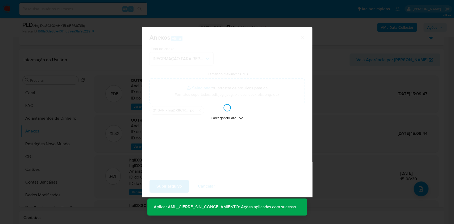
click at [419, 88] on div "Anexos Alt a Tipo de anexo INFORMAÇÃO PARA REPORTE - COAF Tamanho máximo: 50MB …" at bounding box center [227, 112] width 454 height 224
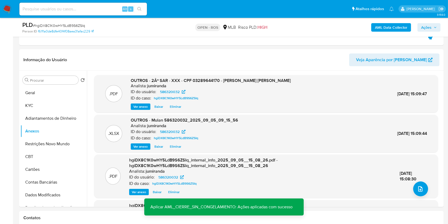
click at [426, 27] on span "Ações" at bounding box center [426, 27] width 10 height 9
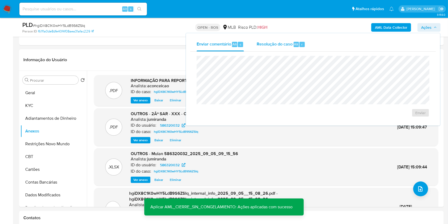
click at [276, 48] on div "Resolução do caso Alt r" at bounding box center [281, 44] width 49 height 14
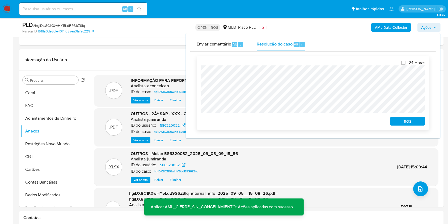
click at [408, 119] on span "ROS" at bounding box center [408, 121] width 28 height 7
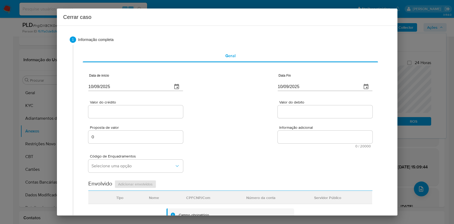
click at [136, 84] on input "10/09/2025" at bounding box center [128, 86] width 80 height 9
paste input "01/07"
type input "[DATE]"
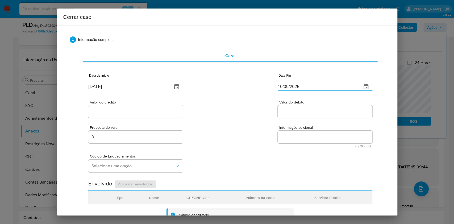
click at [290, 89] on input "10/09/2025" at bounding box center [318, 86] width 80 height 9
paste input "04"
type input "04/09/2025"
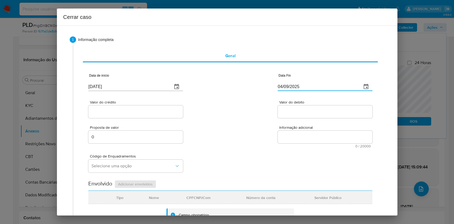
click at [132, 113] on input "Valor do crédito" at bounding box center [135, 111] width 95 height 7
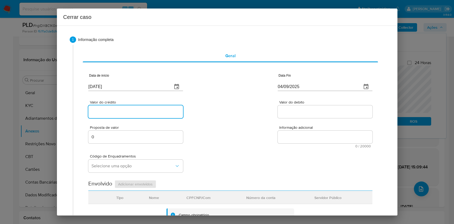
paste input "R$1.489.691"
type input "R$1.489.691"
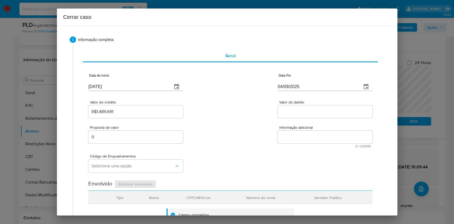
click at [296, 114] on div at bounding box center [325, 111] width 95 height 13
click at [296, 114] on input "Valor do debito" at bounding box center [325, 111] width 95 height 7
paste input "R$1.503.524"
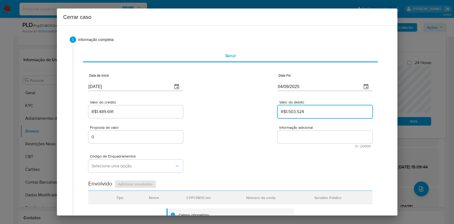
type input "R$1.503.524"
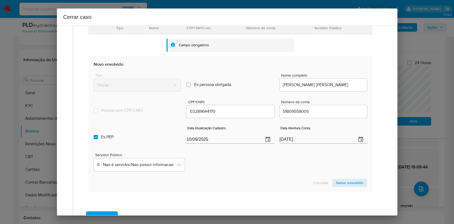
scroll to position [209, 0]
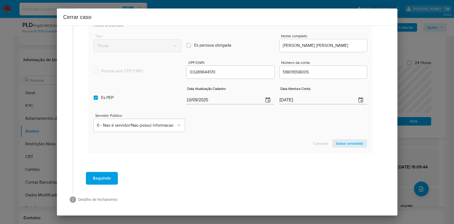
click at [225, 101] on input "10/09/2025" at bounding box center [222, 100] width 73 height 9
paste input "9/08"
type input "[DATE]"
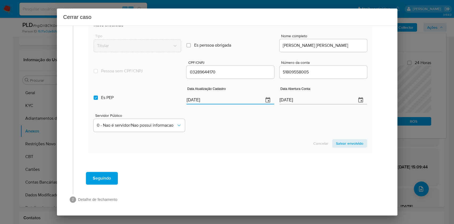
click at [145, 96] on label "Es PEP isPEP" at bounding box center [137, 97] width 87 height 19
click at [98, 96] on input "Es PEP isPEP" at bounding box center [96, 97] width 4 height 4
checkbox input "false"
click at [354, 142] on span "Salvar envolvido" at bounding box center [349, 143] width 27 height 7
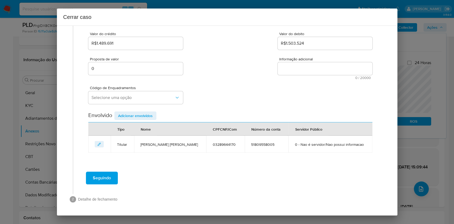
scroll to position [68, 0]
click at [159, 102] on button "Selecione uma opção" at bounding box center [135, 97] width 95 height 13
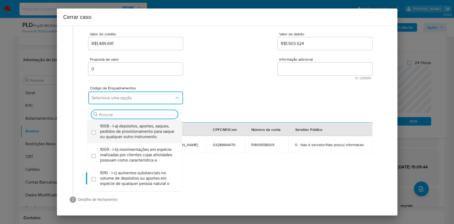
click at [135, 124] on span "1008 - I-a) depósitos, aportes, saques, pedidos de provisionamento para saque o…" at bounding box center [137, 131] width 75 height 16
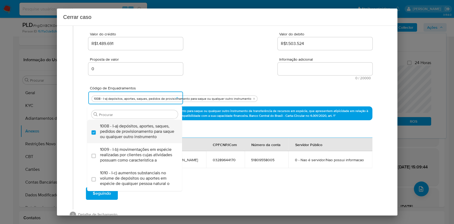
checkbox input "true"
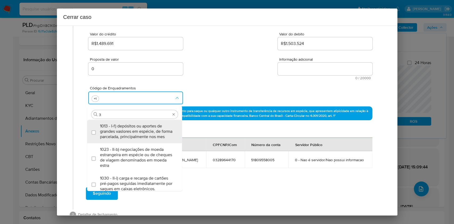
type input "31"
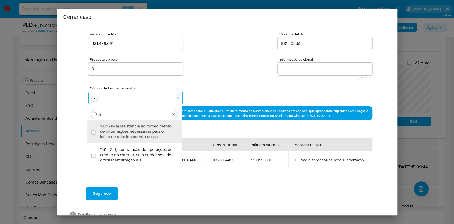
click at [135, 124] on span "1031 - III-a) resistência ao fornecimento de informações necessárias para o iní…" at bounding box center [137, 131] width 75 height 16
checkbox input "true"
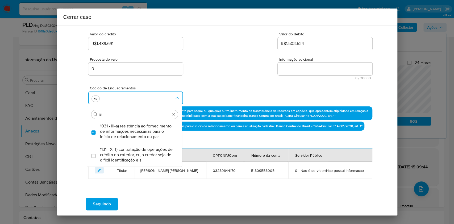
type input "3"
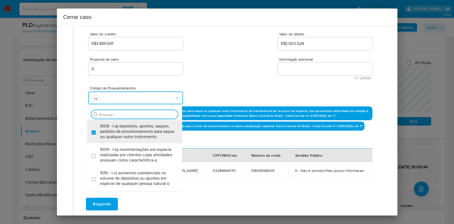
scroll to position [0, 0]
type input "45"
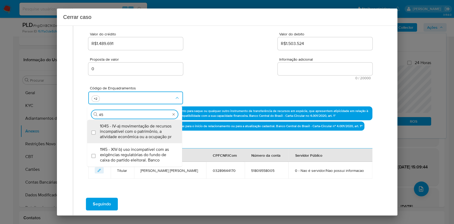
click at [135, 124] on span "1045 - IV-a) movimentação de recursos incompatível com o patrimônio, a atividad…" at bounding box center [137, 131] width 75 height 16
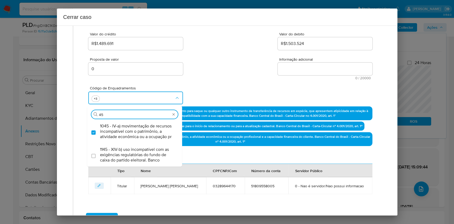
checkbox input "true"
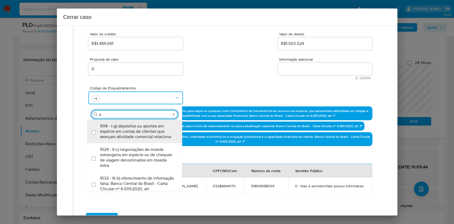
type input "47"
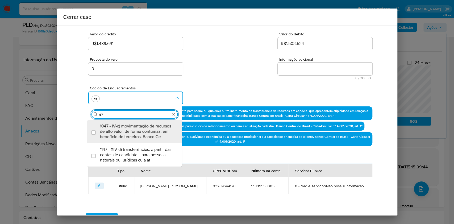
click at [135, 124] on span "1047 - IV-c) movimentação de recursos de alto valor, de forma contumaz, em bene…" at bounding box center [137, 131] width 75 height 16
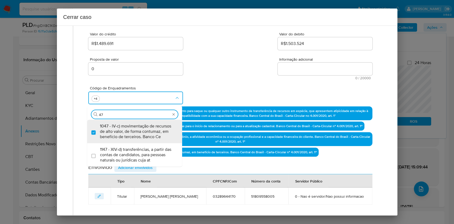
checkbox input "true"
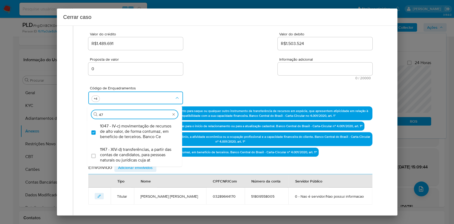
type input "4"
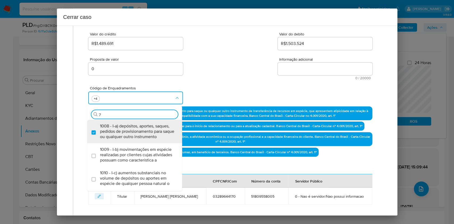
type input "74"
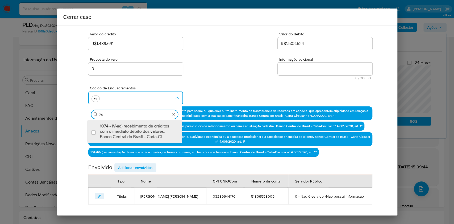
click at [135, 124] on span "1074 - IV-ad) recebimento de créditos com o imediato débito dos valores. Banco …" at bounding box center [137, 131] width 75 height 16
checkbox input "true"
type input "74"
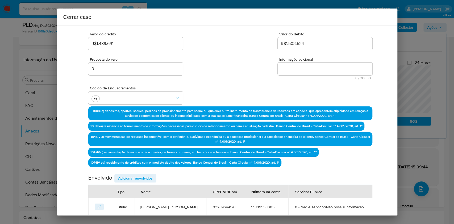
click at [299, 70] on textarea "Informação adicional" at bounding box center [325, 68] width 95 height 13
paste textarea "Loremip Dolo Sitametc, ADI 27554173419, 02 elit, seddoeius te incididun ut LABO…"
click at [299, 70] on textarea "Informação adicional" at bounding box center [325, 68] width 95 height 13
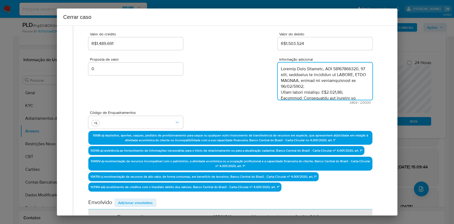
scroll to position [691, 0]
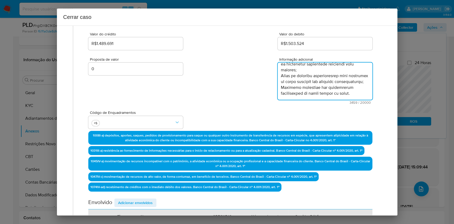
type textarea "Loremip Dolo Sitametc, ADI 27554173419, 02 elit, seddoeius te incididun ut LABO…"
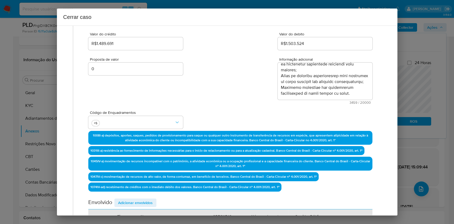
click at [146, 200] on span "Adicionar envolvidos" at bounding box center [135, 202] width 35 height 7
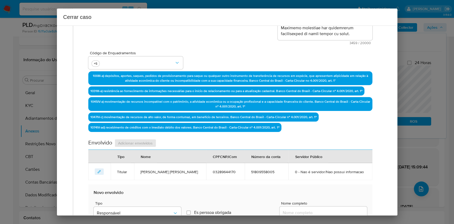
scroll to position [174, 0]
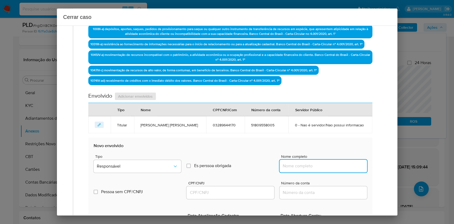
click at [307, 162] on input "Nome completo" at bounding box center [322, 165] width 87 height 7
paste input "[PERSON_NAME] - CPF 16841262824"
click at [351, 172] on div "Nome completo [PERSON_NAME] - CPF 16841262824" at bounding box center [322, 164] width 87 height 20
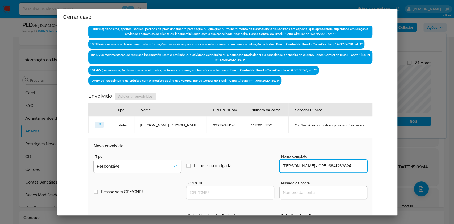
scroll to position [0, 0]
click at [355, 162] on input "[PERSON_NAME] - CPF 16841262824" at bounding box center [322, 165] width 87 height 7
type input "[PERSON_NAME]"
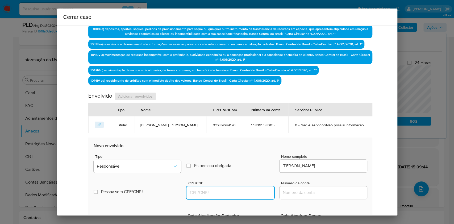
drag, startPoint x: 235, startPoint y: 194, endPoint x: 244, endPoint y: 188, distance: 11.1
click at [235, 194] on input "CPF/CNPJ" at bounding box center [229, 192] width 87 height 7
paste input "16841262824"
type input "16841262824"
click at [147, 164] on span "Responsável" at bounding box center [135, 165] width 76 height 5
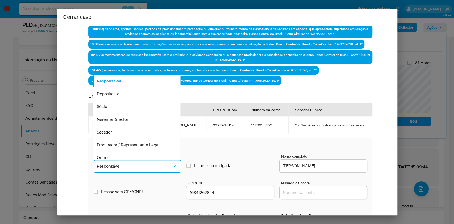
scroll to position [68, 0]
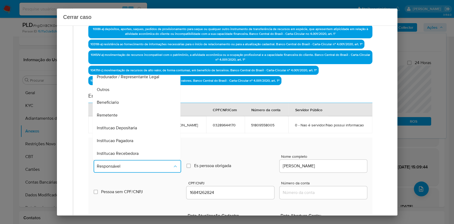
drag, startPoint x: 119, startPoint y: 109, endPoint x: 187, endPoint y: 127, distance: 69.8
click at [119, 109] on div "Remetente" at bounding box center [135, 115] width 76 height 13
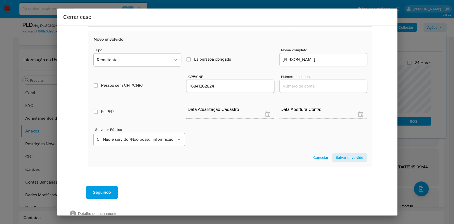
click at [338, 154] on span "Salvar envolvido" at bounding box center [349, 157] width 27 height 7
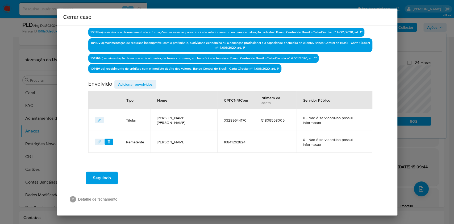
scroll to position [171, 0]
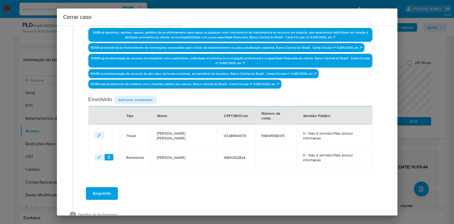
click at [146, 102] on span "Adicionar envolvidos" at bounding box center [135, 99] width 35 height 7
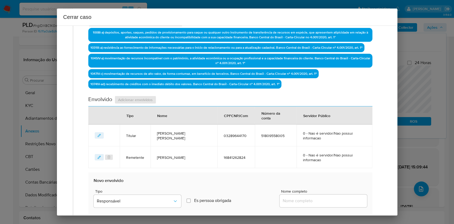
drag, startPoint x: 304, startPoint y: 188, endPoint x: 324, endPoint y: 187, distance: 19.5
click at [304, 197] on input "Nome completo" at bounding box center [322, 200] width 87 height 7
paste input "[PERSON_NAME] - CPF 11638695547"
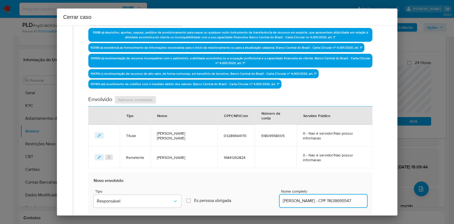
scroll to position [0, 2]
click at [324, 197] on input "[PERSON_NAME] - CPF 11638695547" at bounding box center [322, 200] width 87 height 7
drag, startPoint x: 324, startPoint y: 187, endPoint x: 333, endPoint y: 187, distance: 9.9
click at [324, 197] on input "[PERSON_NAME] - CPF 11638695547" at bounding box center [322, 200] width 87 height 7
click at [343, 197] on input "[PERSON_NAME] - CPF 11638695547" at bounding box center [322, 200] width 87 height 7
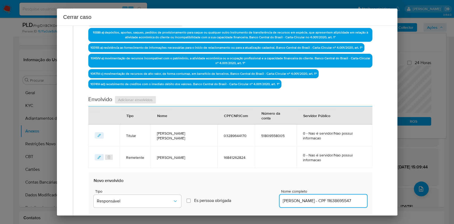
click at [343, 197] on input "[PERSON_NAME] - CPF 11638695547" at bounding box center [322, 200] width 87 height 7
type input "[PERSON_NAME]"
click at [211, 221] on div at bounding box center [229, 227] width 87 height 13
drag, startPoint x: 220, startPoint y: 214, endPoint x: 224, endPoint y: 213, distance: 3.4
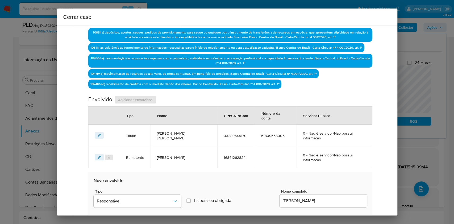
click at [220, 224] on input "CPF/CNPJ" at bounding box center [229, 227] width 87 height 7
paste input "11638695547"
type input "11638695547"
click at [158, 195] on button "Responsável" at bounding box center [137, 201] width 87 height 13
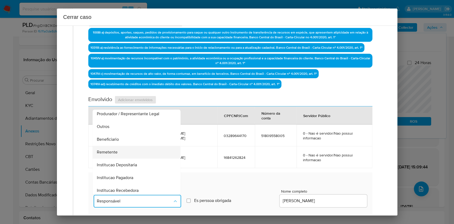
scroll to position [68, 0]
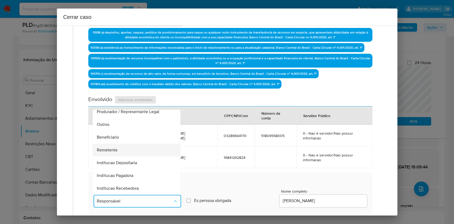
click at [124, 144] on div "Remetente" at bounding box center [135, 150] width 76 height 13
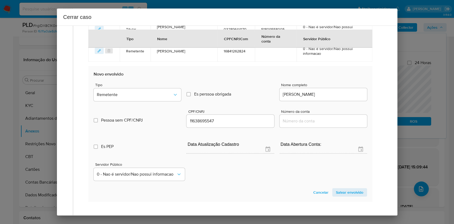
click at [351, 188] on span "Salvar envolvido" at bounding box center [349, 191] width 27 height 7
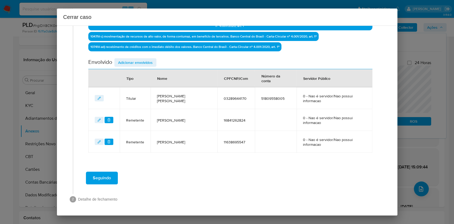
scroll to position [188, 0]
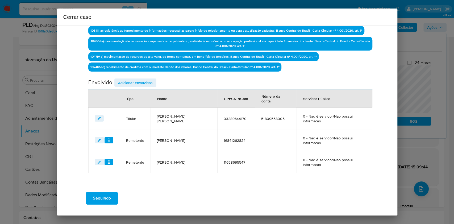
click at [138, 80] on span "Adicionar envolvidos" at bounding box center [135, 82] width 35 height 7
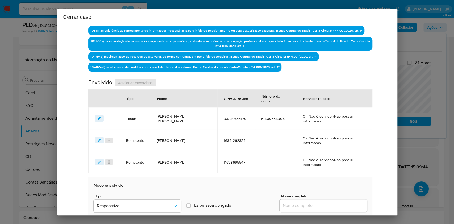
drag, startPoint x: 327, startPoint y: 186, endPoint x: 339, endPoint y: 185, distance: 11.7
click at [327, 202] on input "Nome completo" at bounding box center [322, 205] width 87 height 7
paste input "61.532.236 [PERSON_NAME] Laurentino - CNPJ 61532236000163"
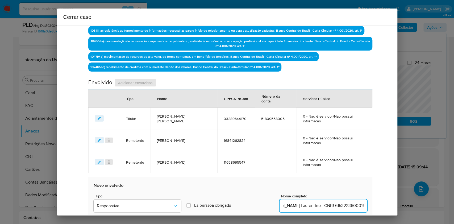
click at [339, 202] on input "61.532.236 [PERSON_NAME] Laurentino - CNPJ 61532236000163" at bounding box center [322, 205] width 87 height 7
type input "61.532.236 [PERSON_NAME] [GEOGRAPHIC_DATA]"
drag, startPoint x: 254, startPoint y: 211, endPoint x: 258, endPoint y: 208, distance: 4.9
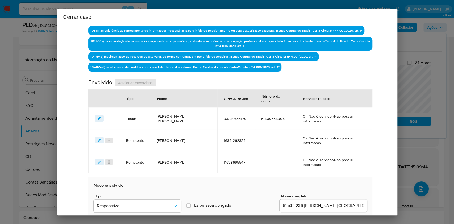
paste input "61532236000163"
type input "61532236000163"
click at [168, 199] on button "Responsável" at bounding box center [137, 205] width 87 height 13
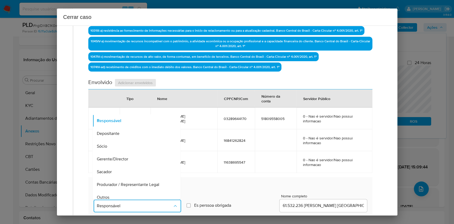
scroll to position [68, 0]
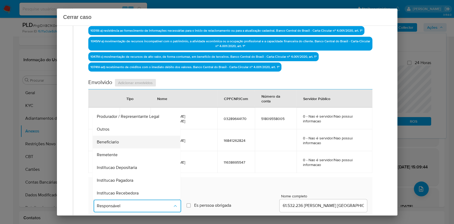
click at [112, 139] on span "Beneficiario" at bounding box center [108, 141] width 22 height 5
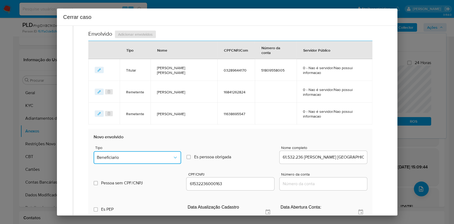
scroll to position [294, 0]
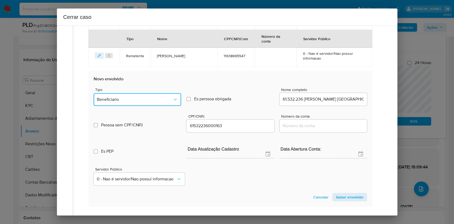
click at [152, 93] on button "Beneficiario" at bounding box center [137, 99] width 87 height 13
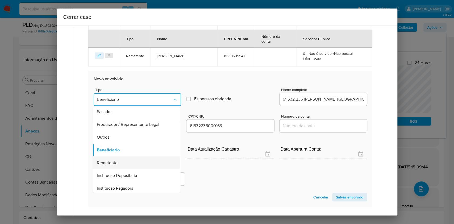
click at [119, 156] on div "Remetente" at bounding box center [135, 162] width 76 height 13
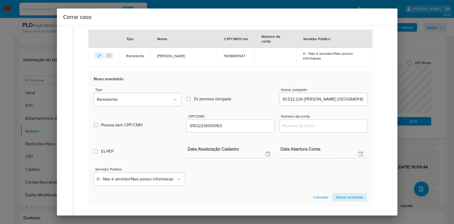
click at [345, 193] on span "Salvar envolvido" at bounding box center [349, 196] width 27 height 7
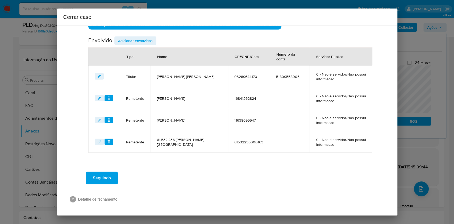
scroll to position [229, 0]
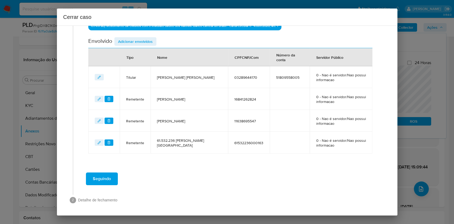
click at [144, 43] on span "Adicionar envolvidos" at bounding box center [135, 41] width 35 height 7
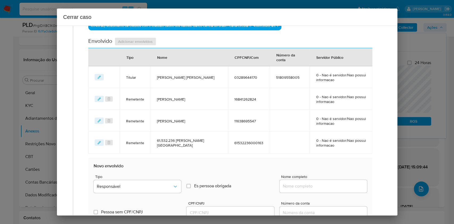
drag, startPoint x: 337, startPoint y: 187, endPoint x: 344, endPoint y: 186, distance: 7.0
click at [337, 187] on input "Nome completo" at bounding box center [322, 186] width 87 height 7
paste input "61.693.334 Lucas Andrie Santos Albino - CNPJ 61693334000182"
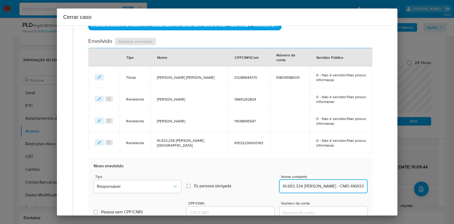
scroll to position [0, 40]
click at [344, 186] on input "61.693.334 Lucas Andrie Santos Albino - CNPJ 61693334000182" at bounding box center [322, 186] width 87 height 7
type input "61.693.334 Lucas Andrie Santos Albino"
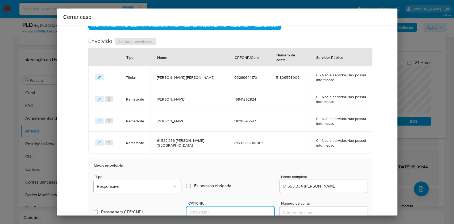
drag, startPoint x: 229, startPoint y: 212, endPoint x: 234, endPoint y: 208, distance: 6.8
click at [229, 212] on input "CPF/CNPJ" at bounding box center [229, 212] width 87 height 7
paste input "61693334000182"
type input "61693334000182"
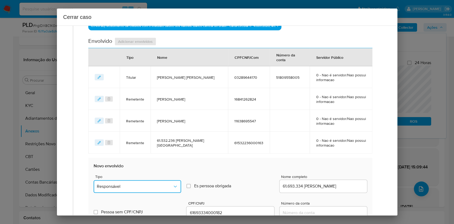
click at [147, 180] on button "Responsável" at bounding box center [137, 186] width 87 height 13
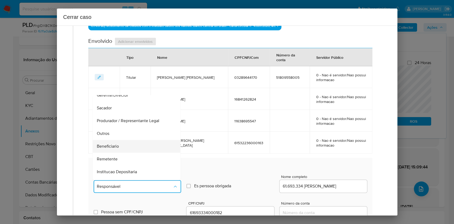
scroll to position [68, 0]
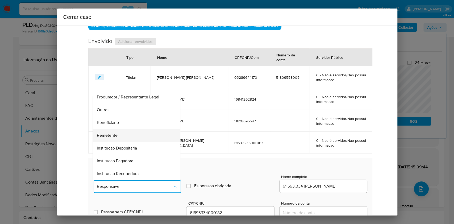
click at [122, 134] on div "Remetente" at bounding box center [135, 135] width 76 height 13
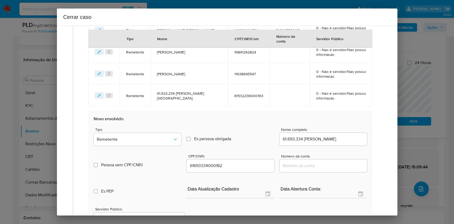
scroll to position [300, 0]
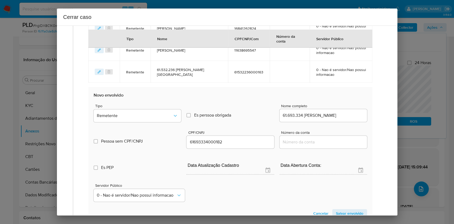
click at [345, 212] on span "Salvar envolvido" at bounding box center [349, 212] width 27 height 7
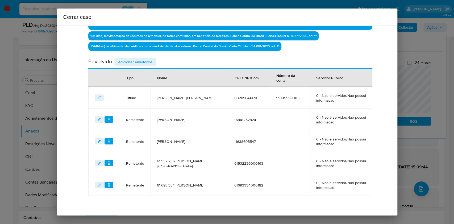
scroll to position [180, 0]
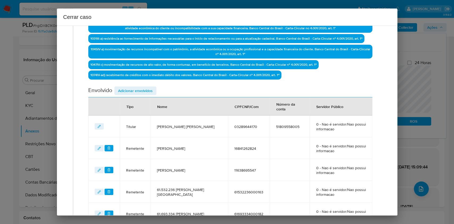
click at [140, 84] on div "Data de início 01/07/2025 Data Fin 04/09/2025 Valor do crédito R$1.489.691 Valo…" at bounding box center [230, 55] width 284 height 338
click at [143, 87] on span "Adicionar envolvidos" at bounding box center [135, 90] width 35 height 7
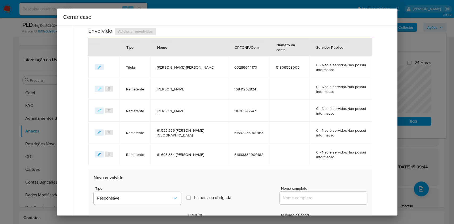
scroll to position [391, 0]
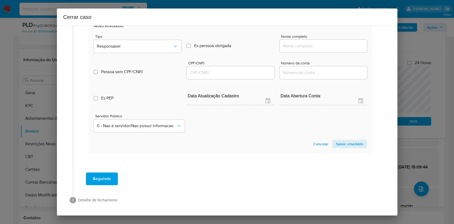
click at [330, 46] on input "Nome completo" at bounding box center [322, 46] width 87 height 7
paste input "Bruna Lorrainy Soares Lopes Pina - CPF 03104909105"
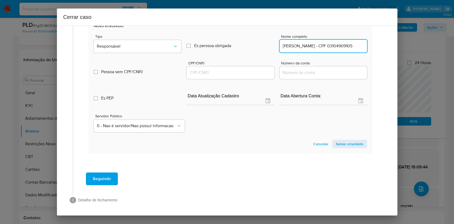
scroll to position [0, 21]
click at [332, 46] on input "Bruna Lorrainy Soares Lopes Pina - CPF 03104909105" at bounding box center [322, 46] width 87 height 7
type input "Bruna Lorrainy Soares Lopes Pina"
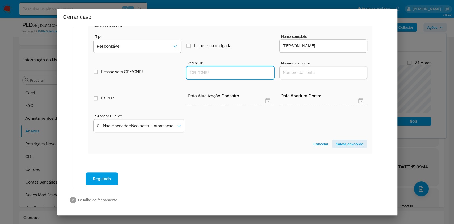
click at [229, 69] on input "CPF/CNPJ" at bounding box center [229, 72] width 87 height 7
paste input "03104909105"
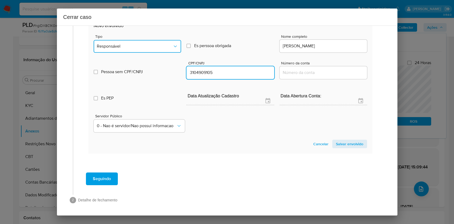
click at [160, 51] on button "Responsável" at bounding box center [137, 46] width 87 height 13
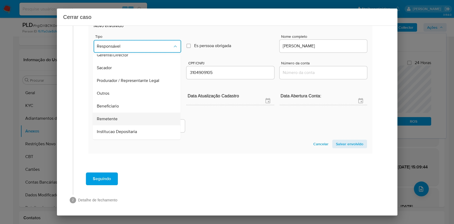
scroll to position [68, 0]
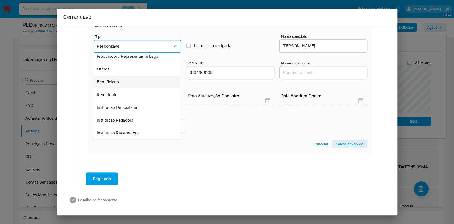
click at [109, 82] on span "Beneficiario" at bounding box center [108, 81] width 22 height 5
type input "03104909105"
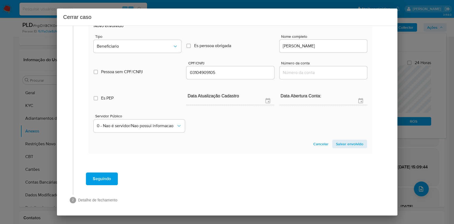
drag, startPoint x: 353, startPoint y: 144, endPoint x: 375, endPoint y: 120, distance: 31.8
click at [354, 143] on span "Salvar envolvido" at bounding box center [349, 143] width 27 height 7
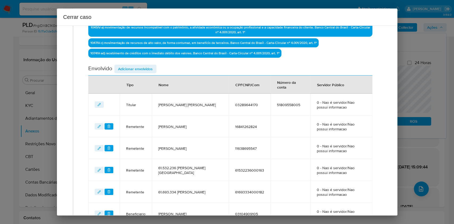
click at [136, 69] on span "Adicionar envolvidos" at bounding box center [135, 68] width 35 height 7
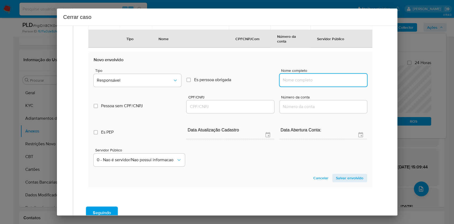
drag, startPoint x: 311, startPoint y: 80, endPoint x: 320, endPoint y: 80, distance: 9.0
click at [311, 80] on input "Nome completo" at bounding box center [322, 80] width 87 height 7
paste input "Wither Leite Do Espirito Santo - CPF 02803803135"
click at [333, 78] on input "Wither Leite Do Espirito Santo - CPF 02803803135" at bounding box center [322, 80] width 87 height 7
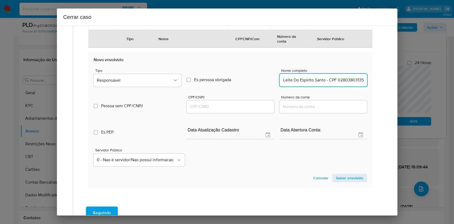
click at [333, 78] on input "Wither Leite Do Espirito Santo - CPF 02803803135" at bounding box center [322, 80] width 87 height 7
type input "Wither Leite Do Espirito Santo"
drag, startPoint x: 228, startPoint y: 112, endPoint x: 227, endPoint y: 107, distance: 4.6
click at [227, 108] on div at bounding box center [229, 106] width 87 height 13
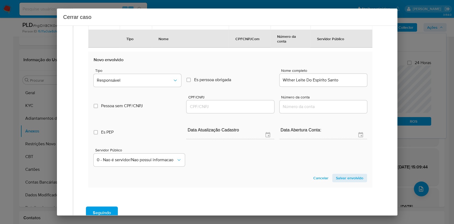
click at [227, 107] on input "CPF/CNPJ" at bounding box center [229, 106] width 87 height 7
paste input "02803803135"
click at [153, 81] on span "Responsável" at bounding box center [135, 80] width 76 height 5
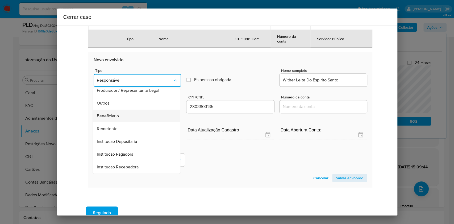
click at [117, 114] on span "Beneficiario" at bounding box center [108, 115] width 22 height 5
type input "02803803135"
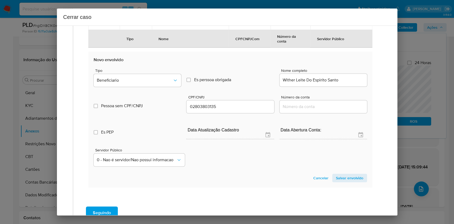
click at [347, 179] on span "Salvar envolvido" at bounding box center [349, 177] width 27 height 7
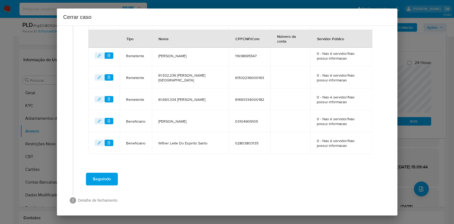
click at [104, 173] on span "Seguindo" at bounding box center [102, 179] width 18 height 12
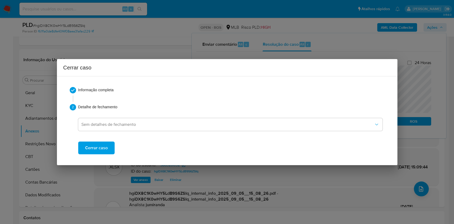
click at [106, 152] on span "Cerrar caso" at bounding box center [96, 148] width 23 height 12
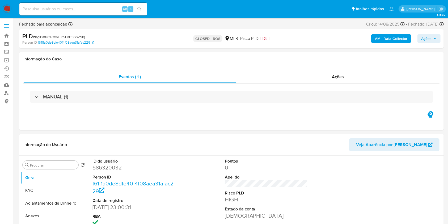
select select "10"
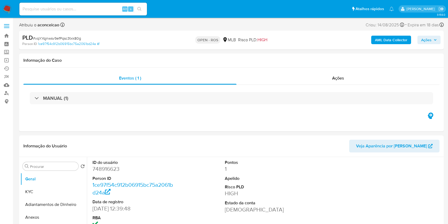
select select "10"
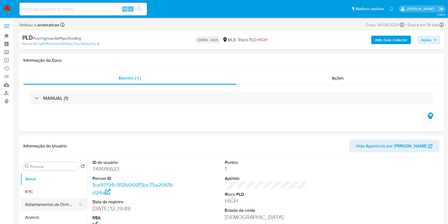
click at [56, 213] on button "Anexos" at bounding box center [53, 217] width 66 height 13
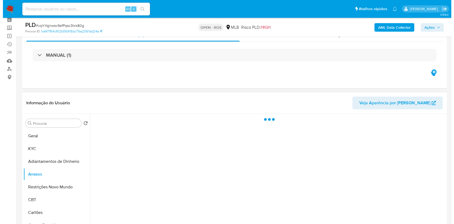
scroll to position [35, 0]
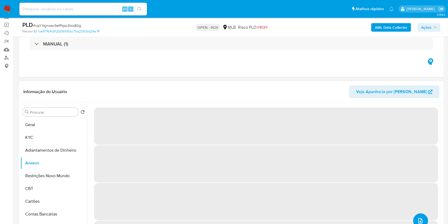
click at [420, 216] on button "upload-file" at bounding box center [420, 220] width 15 height 15
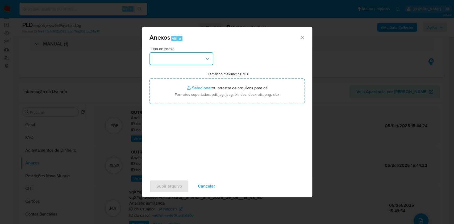
click at [208, 61] on icon "button" at bounding box center [207, 58] width 5 height 5
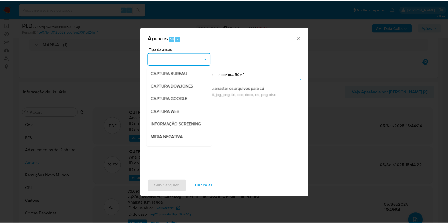
scroll to position [82, 0]
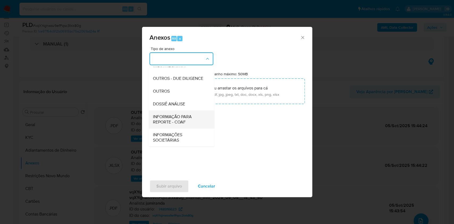
click at [185, 115] on span "INFORMAÇÃO PARA REPORTE - COAF" at bounding box center [180, 119] width 54 height 11
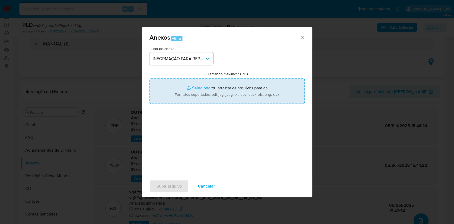
type input "C:\fakepath\2º SAR - vqXYqjnwsv9efPqsc3txk80g- CPF 06926344108 - ANA BEATRIZ BR…"
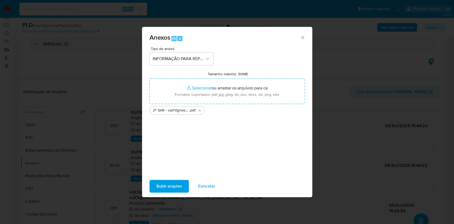
click at [176, 185] on span "Subir arquivo" at bounding box center [169, 186] width 26 height 12
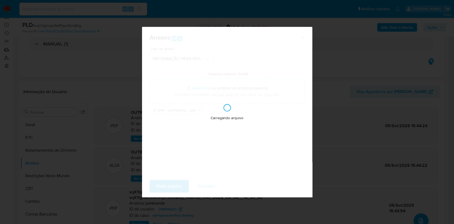
click at [376, 152] on div "Anexos Alt a Tipo de anexo INFORMAÇÃO PARA REPORTE - COAF Tamanho máximo: 50MB …" at bounding box center [227, 112] width 454 height 224
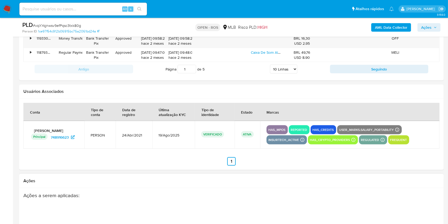
scroll to position [815, 0]
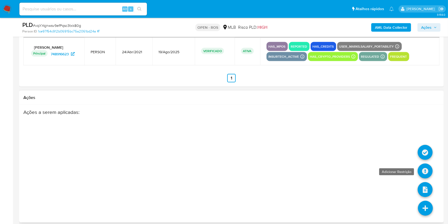
click at [427, 176] on icon at bounding box center [425, 170] width 15 height 15
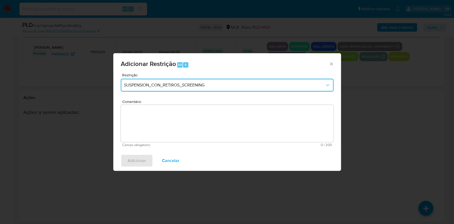
click at [190, 88] on button "SUSPENSION_CON_RETIROS_SCREENING" at bounding box center [227, 85] width 213 height 13
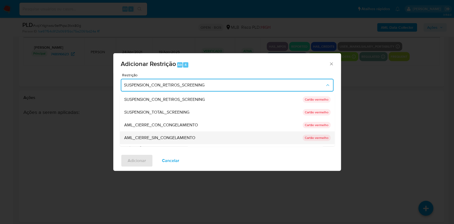
click at [169, 137] on span "AML_CIERRE_SIN_CONGELAMIENTO" at bounding box center [159, 137] width 71 height 5
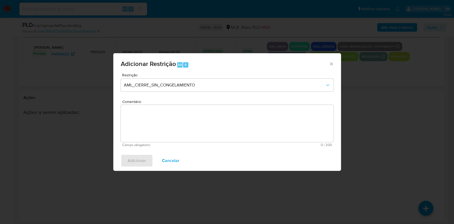
click at [259, 122] on textarea "Comentário" at bounding box center [227, 123] width 213 height 37
paste textarea "Deliberação para encerrar o relacionamento. NÃO INFORMAR AO USUÁRIO QUE SE TRAT…"
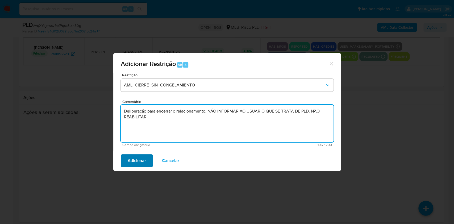
type textarea "Deliberação para encerrar o relacionamento. NÃO INFORMAR AO USUÁRIO QUE SE TRAT…"
click at [137, 163] on span "Adicionar" at bounding box center [137, 161] width 18 height 12
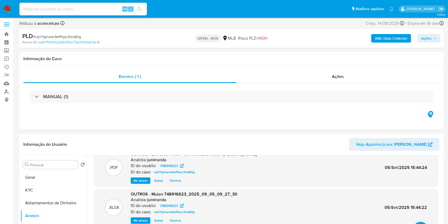
scroll to position [0, 0]
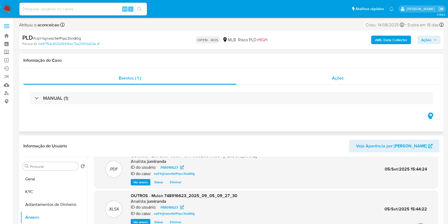
click at [336, 77] on span "Ações" at bounding box center [338, 78] width 12 height 6
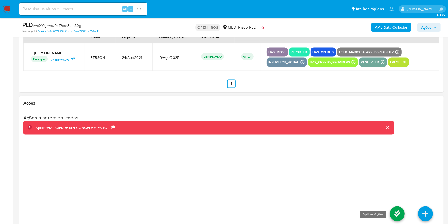
scroll to position [879, 0]
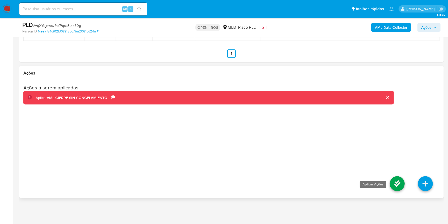
click at [398, 181] on icon at bounding box center [397, 183] width 15 height 15
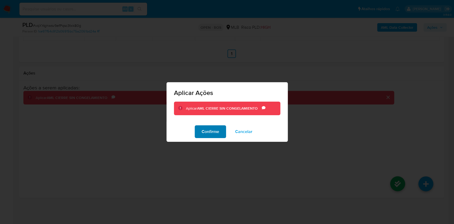
click at [214, 130] on span "Confirme" at bounding box center [211, 132] width 18 height 12
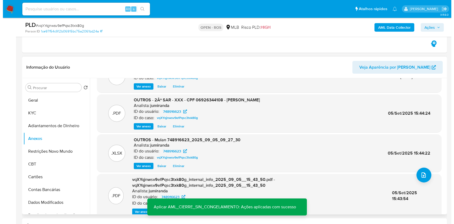
scroll to position [0, 0]
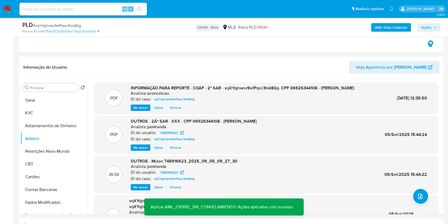
drag, startPoint x: 429, startPoint y: 28, endPoint x: 423, endPoint y: 30, distance: 6.4
click at [429, 28] on span "Ações" at bounding box center [426, 27] width 10 height 9
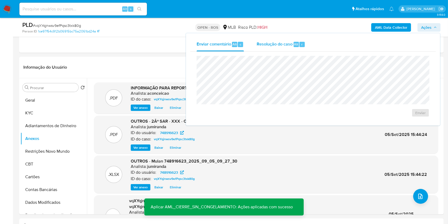
click at [290, 41] on span "Resolução do caso" at bounding box center [275, 44] width 36 height 6
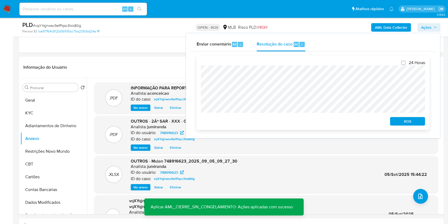
drag, startPoint x: 417, startPoint y: 120, endPoint x: 427, endPoint y: 116, distance: 10.9
click at [418, 119] on span "ROS" at bounding box center [408, 121] width 28 height 7
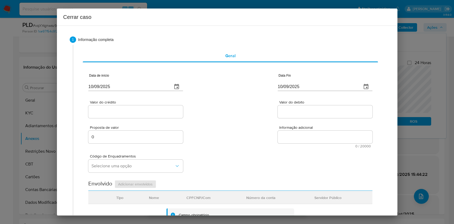
click at [132, 88] on input "10/09/2025" at bounding box center [128, 86] width 80 height 9
paste input "01/07"
click at [132, 88] on input "10/09/2025" at bounding box center [128, 86] width 80 height 9
type input "01/07/2025"
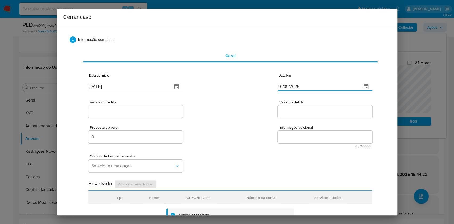
click at [297, 89] on input "10/09/2025" at bounding box center [318, 86] width 80 height 9
paste input "25/08"
click at [297, 89] on input "10/09/2025" at bounding box center [318, 86] width 80 height 9
type input "25/08/2025"
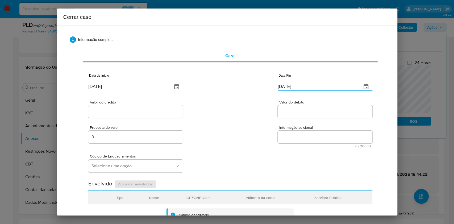
click at [132, 113] on input "Valor do crédito" at bounding box center [135, 111] width 95 height 7
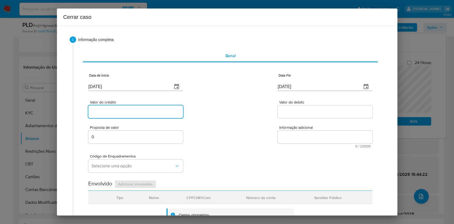
paste input "R$1.093.772"
type input "R$1.093.772"
click at [302, 107] on div at bounding box center [325, 111] width 95 height 13
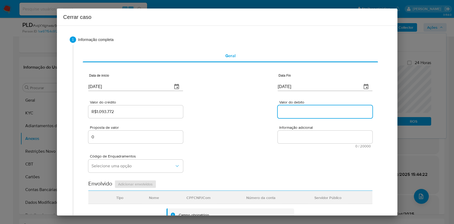
click at [302, 109] on input "Valor do debito" at bounding box center [325, 111] width 95 height 7
paste input "R$1.084.579"
type input "R$1.084.579"
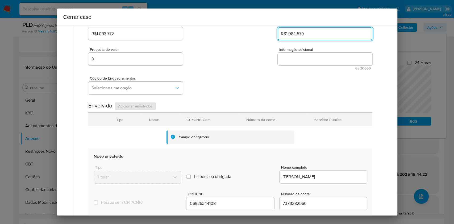
scroll to position [177, 0]
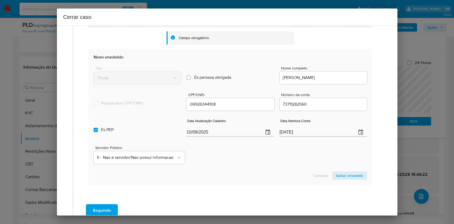
click at [238, 133] on input "10/09/2025" at bounding box center [222, 132] width 73 height 9
paste input "9/08"
click at [238, 133] on input "10/09/2025" at bounding box center [222, 132] width 73 height 9
type input "19/08/2025"
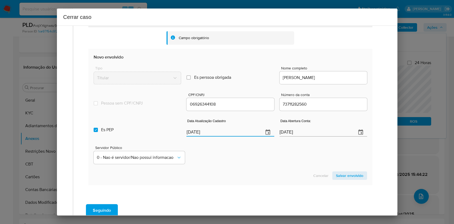
click at [138, 133] on label "Es PEP isPEP" at bounding box center [137, 129] width 87 height 19
click at [98, 132] on input "Es PEP isPEP" at bounding box center [96, 130] width 4 height 4
checkbox input "false"
click at [336, 172] on span "Salvar envolvido" at bounding box center [349, 175] width 27 height 7
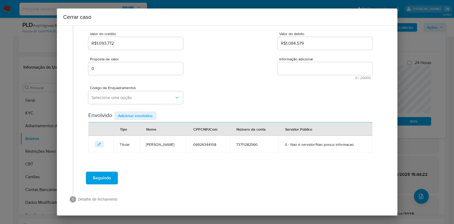
scroll to position [68, 0]
click at [142, 101] on button "Selecione uma opção" at bounding box center [135, 97] width 95 height 13
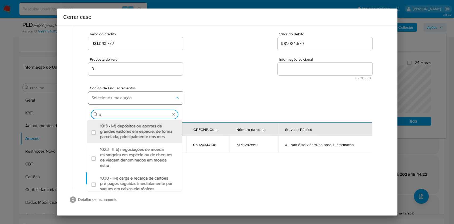
type input "31"
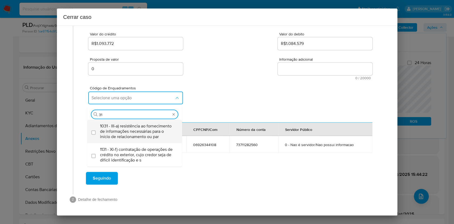
click at [149, 129] on span "1031 - III-a) resistência ao fornecimento de informações necessárias para o iní…" at bounding box center [137, 131] width 75 height 16
checkbox input "true"
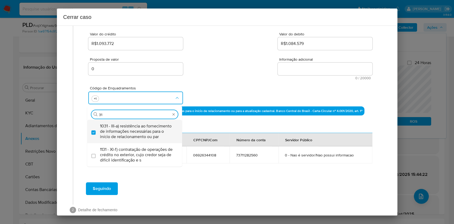
type input "3"
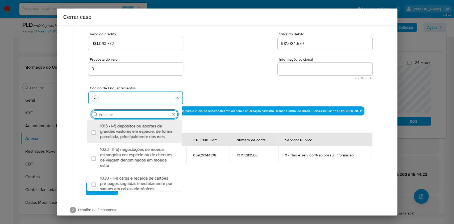
scroll to position [0, 0]
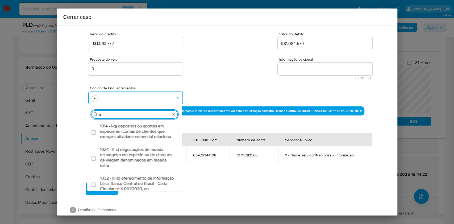
type input "45"
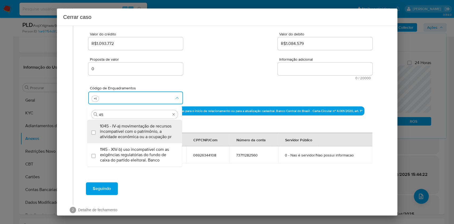
click at [149, 129] on span "1045 - IV-a) movimentação de recursos incompatível com o patrimônio, a atividad…" at bounding box center [137, 131] width 75 height 16
checkbox input "true"
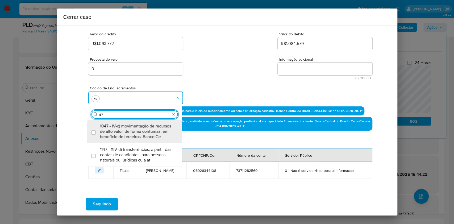
type input "47"
click at [149, 129] on span "1047 - IV-c) movimentação de recursos de alto valor, de forma contumaz, em bene…" at bounding box center [137, 131] width 75 height 16
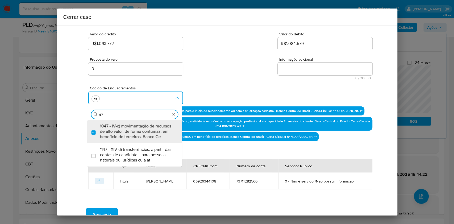
checkbox input "true"
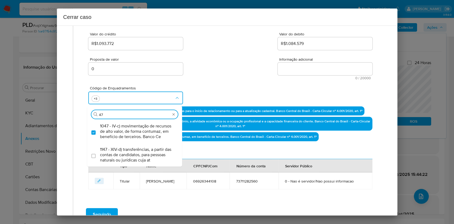
type input "4"
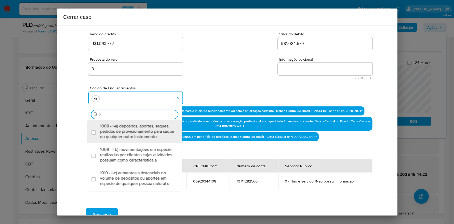
type input "74"
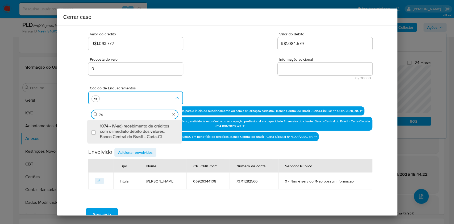
click at [149, 129] on span "1074 - IV-ad) recebimento de créditos com o imediato débito dos valores. Banco …" at bounding box center [137, 131] width 75 height 16
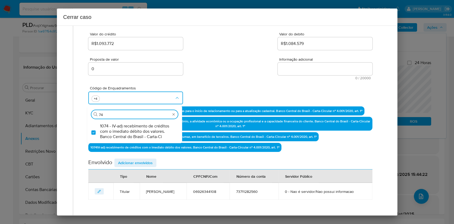
checkbox input "true"
type input "74"
click at [305, 71] on textarea "Informação adicional" at bounding box center [325, 68] width 95 height 13
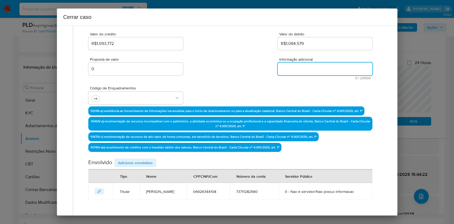
paste textarea "Ana Beatriz Brito da Silva, CPF 06926344108, 22 anos, residente no município de…"
click at [305, 71] on textarea "Informação adicional" at bounding box center [325, 68] width 95 height 13
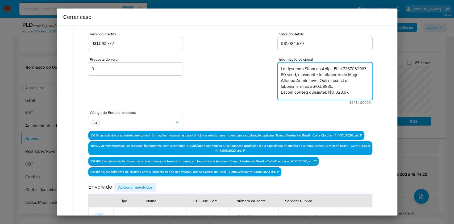
scroll to position [621, 0]
type textarea "Ana Beatriz Brito da Silva, CPF 06926344108, 22 anos, residente no município de…"
click at [145, 183] on span "Adicionar envolvidos" at bounding box center [135, 186] width 35 height 7
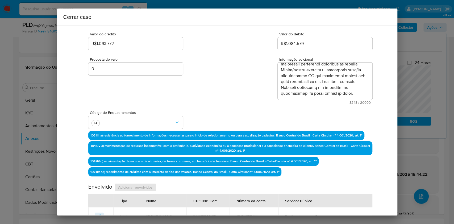
scroll to position [174, 0]
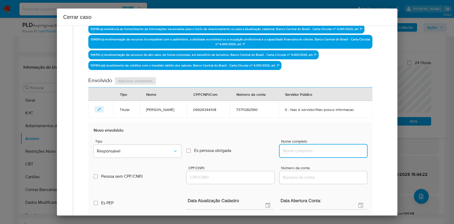
click at [340, 147] on input "Nome completo" at bounding box center [322, 150] width 87 height 7
paste input "Kaizen Gaming Brasil Ltda. - CNPJ 46786961000174"
click at [341, 148] on input "Kaizen Gaming Brasil Ltda. - CNPJ 46786961000174" at bounding box center [322, 150] width 87 height 7
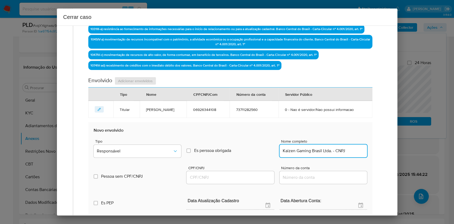
scroll to position [0, 0]
paste input "46786961000174"
type input "Kaizen Gaming Brasil Ltda. 46786961000174"
click at [246, 177] on input "CPF/CNPJ" at bounding box center [229, 177] width 87 height 7
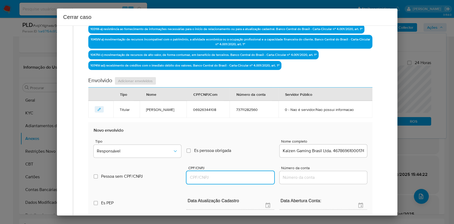
paste input "46786961000174"
type input "46786961000174"
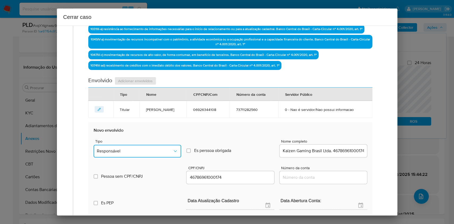
click at [162, 147] on button "Responsável" at bounding box center [137, 151] width 87 height 13
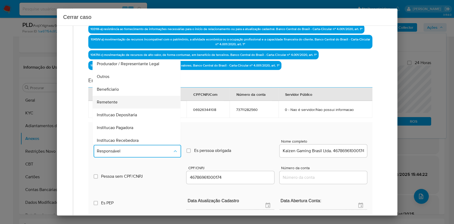
scroll to position [68, 0]
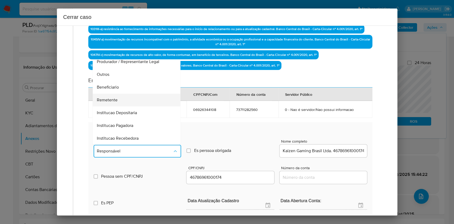
click at [113, 100] on span "Remetente" at bounding box center [107, 99] width 21 height 5
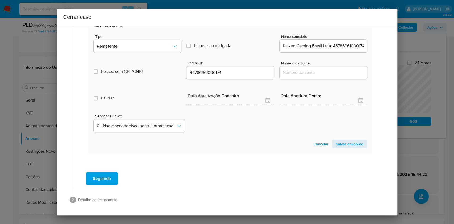
drag, startPoint x: 355, startPoint y: 142, endPoint x: 368, endPoint y: 118, distance: 27.3
click at [354, 142] on span "Salvar envolvido" at bounding box center [349, 143] width 27 height 7
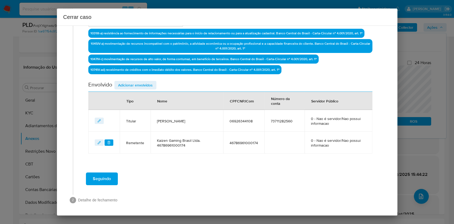
click at [149, 84] on span "Adicionar envolvidos" at bounding box center [135, 84] width 35 height 7
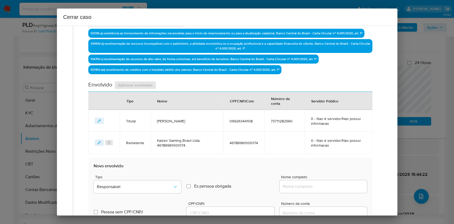
drag, startPoint x: 317, startPoint y: 190, endPoint x: 320, endPoint y: 188, distance: 3.8
click at [318, 190] on div at bounding box center [322, 186] width 87 height 13
paste input "Esportes Gaming Brasil Ltda - CNPJ 56075466000100"
drag, startPoint x: 320, startPoint y: 188, endPoint x: 334, endPoint y: 185, distance: 13.8
click at [320, 188] on input "Nome completo" at bounding box center [322, 186] width 87 height 7
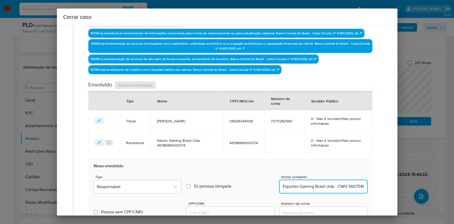
scroll to position [0, 23]
click at [337, 185] on input "Esportes Gaming Brasil Ltda - CNPJ 56075466000100" at bounding box center [322, 186] width 87 height 7
type input "Esportes Gaming Brasil Ltda"
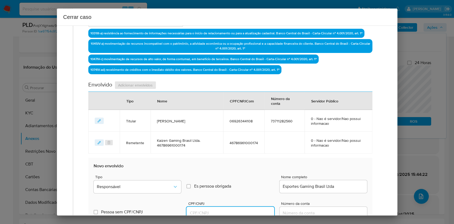
click at [241, 209] on input "CPF/CNPJ" at bounding box center [229, 212] width 87 height 7
paste input "56075466000100"
type input "56075466000100"
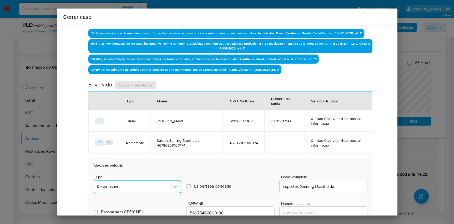
click at [159, 188] on span "Responsável" at bounding box center [135, 186] width 76 height 5
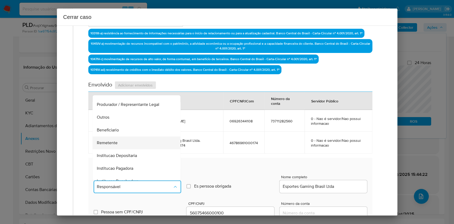
scroll to position [68, 0]
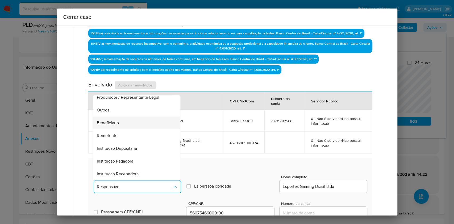
click at [131, 126] on div "Beneficiario" at bounding box center [135, 122] width 76 height 13
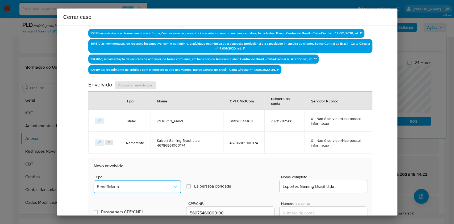
scroll to position [311, 0]
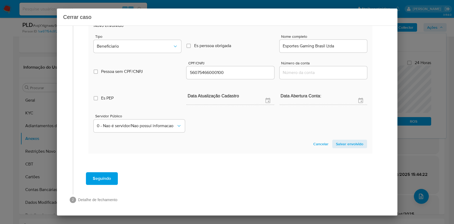
click at [345, 143] on span "Salvar envolvido" at bounding box center [349, 143] width 27 height 7
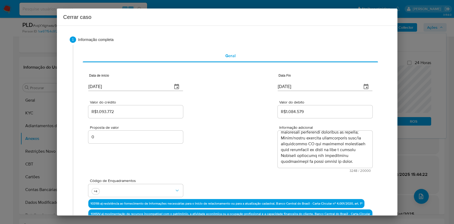
scroll to position [192, 0]
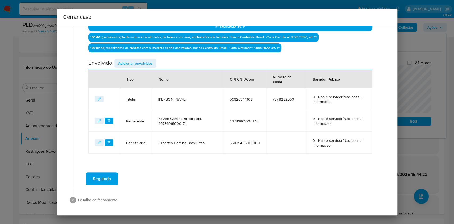
click at [112, 176] on button "Seguindo" at bounding box center [102, 178] width 32 height 13
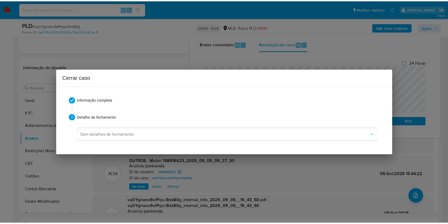
scroll to position [0, 0]
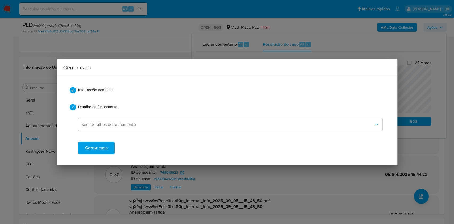
click at [105, 148] on span "Cerrar caso" at bounding box center [96, 148] width 23 height 12
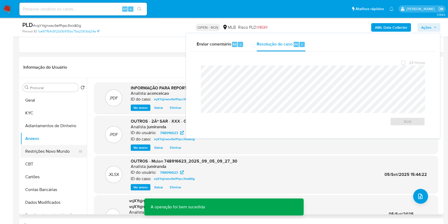
click at [55, 147] on button "Restrições Novo Mundo" at bounding box center [51, 151] width 62 height 13
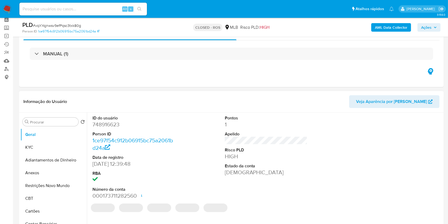
scroll to position [35, 0]
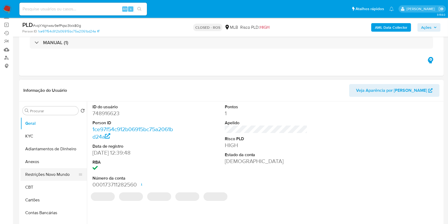
select select "10"
click at [65, 171] on button "Restrições Novo Mundo" at bounding box center [51, 174] width 62 height 13
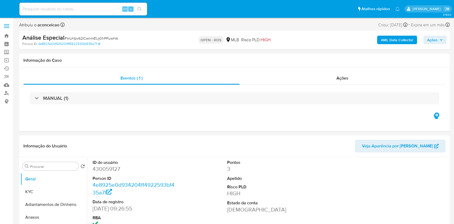
select select "10"
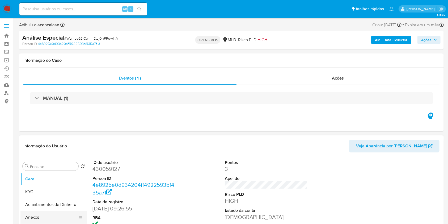
drag, startPoint x: 40, startPoint y: 214, endPoint x: 57, endPoint y: 211, distance: 17.5
click at [40, 214] on button "Anexos" at bounding box center [51, 217] width 62 height 13
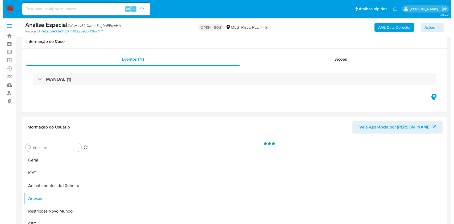
scroll to position [71, 0]
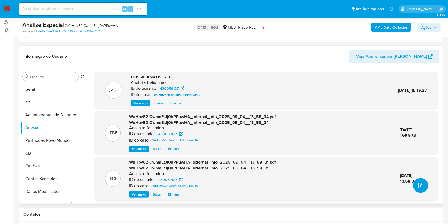
click at [423, 187] on button "upload-file" at bounding box center [420, 185] width 15 height 15
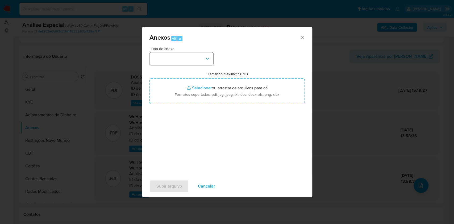
drag, startPoint x: 207, startPoint y: 73, endPoint x: 200, endPoint y: 64, distance: 10.8
click at [207, 73] on div "Tamanho máximo: 50MB Selecionar arquivos Selecionar ou arrastar os arquivos par…" at bounding box center [226, 88] width 155 height 32
click at [200, 64] on button "button" at bounding box center [181, 58] width 64 height 13
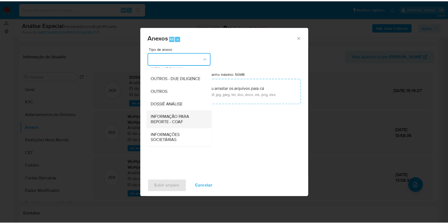
scroll to position [82, 0]
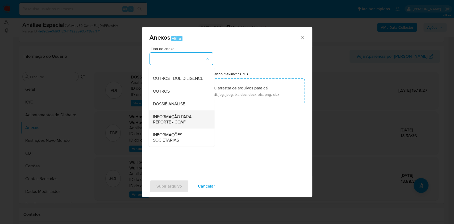
click at [167, 118] on span "INFORMAÇÃO PARA REPORTE - COAF" at bounding box center [180, 119] width 54 height 11
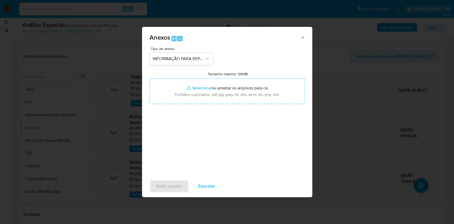
click at [300, 38] on icon "Fechar" at bounding box center [302, 37] width 5 height 5
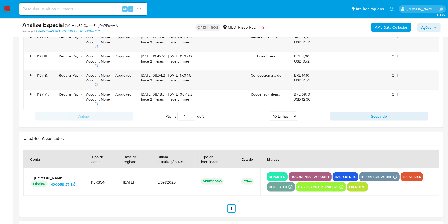
scroll to position [815, 0]
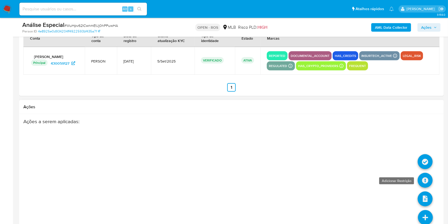
click at [425, 174] on icon at bounding box center [425, 180] width 15 height 15
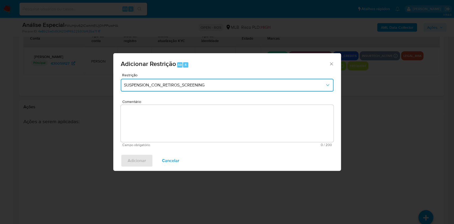
click at [187, 88] on button "SUSPENSION_CON_RETIROS_SCREENING" at bounding box center [227, 85] width 213 height 13
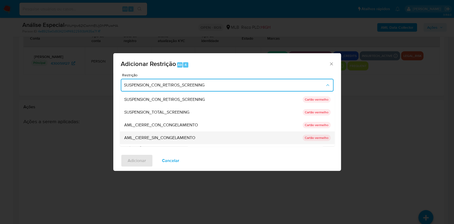
click at [174, 140] on span "AML_CIERRE_SIN_CONGELAMIENTO" at bounding box center [159, 137] width 71 height 5
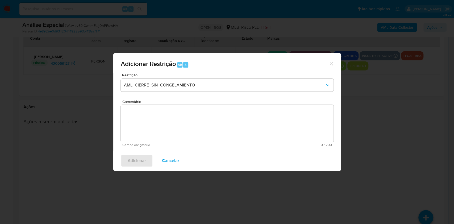
click at [185, 127] on textarea "Comentário" at bounding box center [227, 123] width 213 height 37
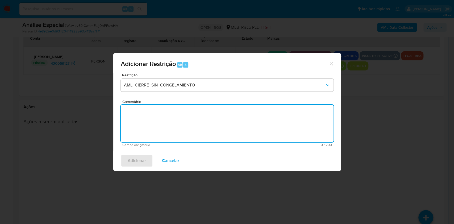
paste textarea "Deliberação para encerrar o relacionamento. NÃO INFORMAR AO USUÁRIO QUE SE TRAT…"
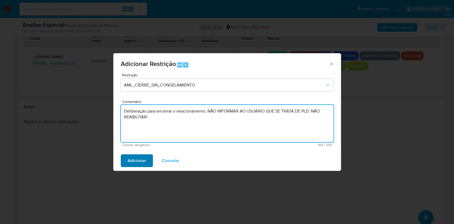
type textarea "Deliberação para encerrar o relacionamento. NÃO INFORMAR AO USUÁRIO QUE SE TRAT…"
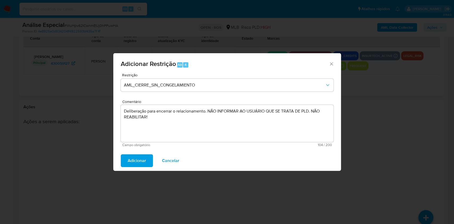
click at [136, 163] on span "Adicionar" at bounding box center [137, 161] width 18 height 12
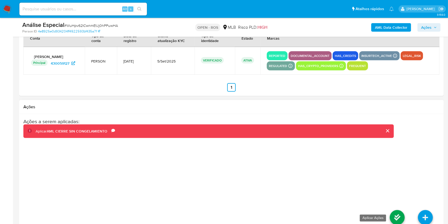
click at [400, 215] on icon at bounding box center [397, 217] width 15 height 15
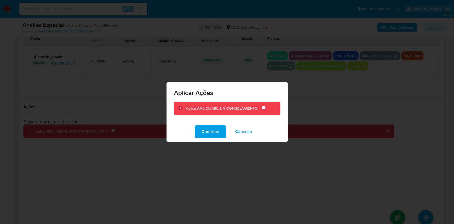
click at [249, 136] on span "Cancelar" at bounding box center [243, 132] width 17 height 12
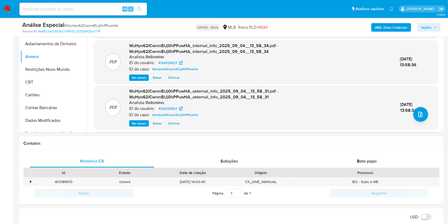
scroll to position [0, 0]
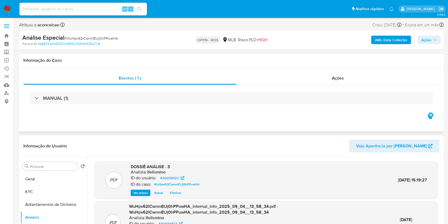
click at [332, 86] on div "MANUAL (1)" at bounding box center [231, 98] width 416 height 27
click at [346, 80] on div "Ações" at bounding box center [338, 78] width 203 height 13
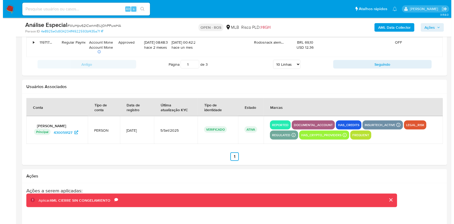
scroll to position [888, 0]
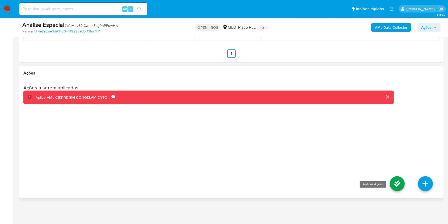
click at [398, 186] on icon at bounding box center [397, 183] width 15 height 15
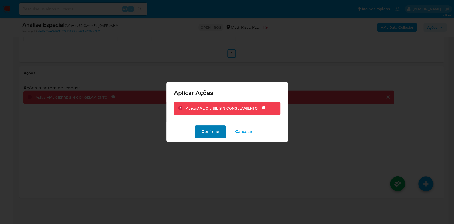
click at [219, 132] on span "Confirme" at bounding box center [211, 132] width 18 height 12
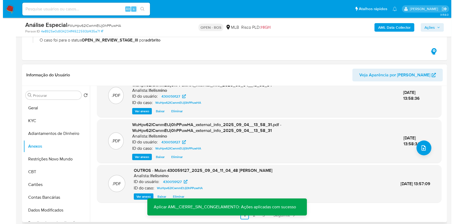
scroll to position [144, 0]
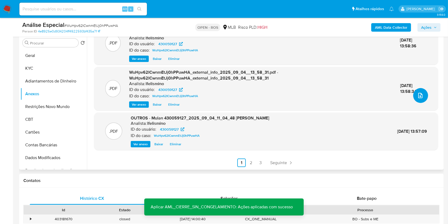
click at [419, 100] on button "upload-file" at bounding box center [420, 95] width 15 height 15
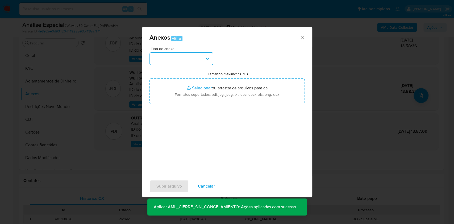
click at [205, 61] on icon "button" at bounding box center [207, 58] width 5 height 5
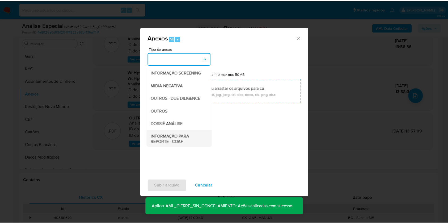
scroll to position [82, 0]
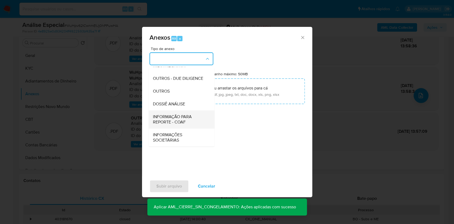
click at [192, 118] on span "INFORMAÇÃO PARA REPORTE - COAF" at bounding box center [180, 119] width 54 height 11
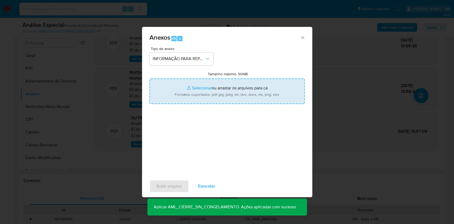
type input "C:\fakepath\3.º SAR WuHpv62ICwnmEtJj0hPPuwHA - CPF 41708969802 - GABRIELA ALVES…"
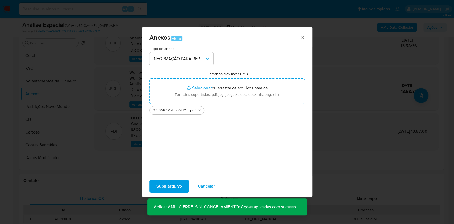
click at [183, 186] on button "Subir arquivo" at bounding box center [168, 186] width 39 height 13
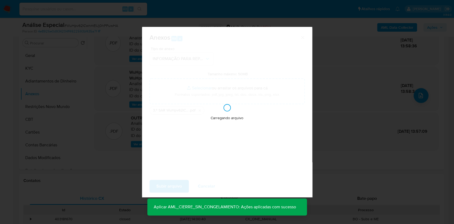
click at [325, 114] on div "Anexos Alt a Tipo de anexo INFORMAÇÃO PARA REPORTE - COAF Tamanho máximo: 50MB …" at bounding box center [227, 112] width 454 height 224
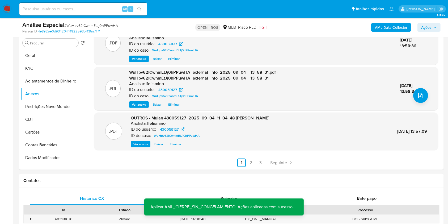
click at [428, 28] on span "Ações" at bounding box center [426, 27] width 10 height 9
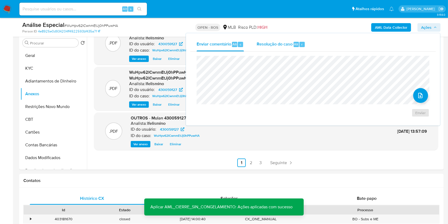
click at [288, 43] on span "Resolução do caso" at bounding box center [275, 44] width 36 height 6
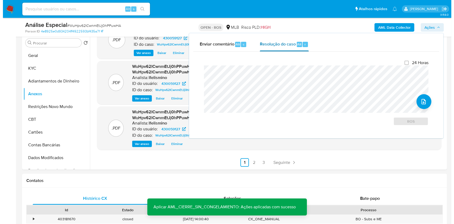
scroll to position [50, 0]
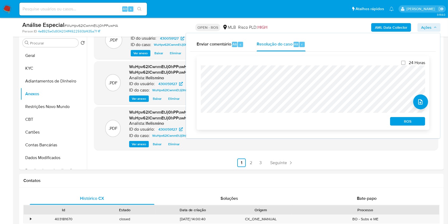
click at [420, 123] on span "ROS" at bounding box center [408, 121] width 28 height 7
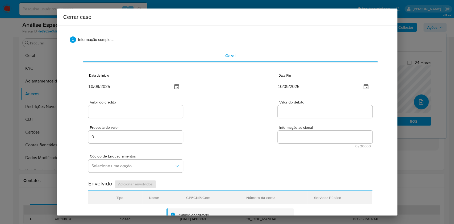
click at [144, 85] on input "10/09/2025" at bounding box center [128, 86] width 80 height 9
paste input "[DATE]"
click at [144, 85] on input "[DATE]" at bounding box center [128, 86] width 80 height 9
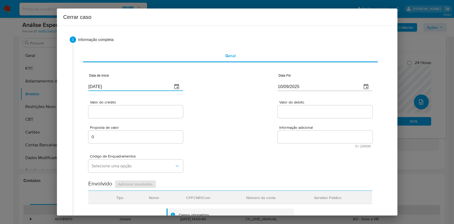
type input "[DATE]"
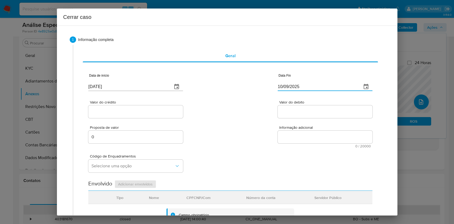
click at [291, 87] on input "10/09/2025" at bounding box center [318, 86] width 80 height 9
paste input "30/07"
click at [291, 87] on input "10/09/2025" at bounding box center [318, 86] width 80 height 9
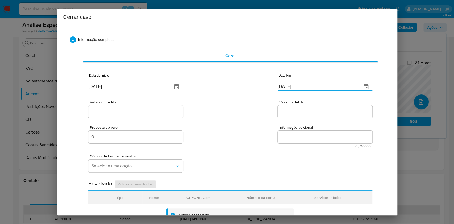
type input "30/07/2025"
drag, startPoint x: 148, startPoint y: 116, endPoint x: 146, endPoint y: 114, distance: 3.0
click at [146, 115] on div at bounding box center [135, 111] width 95 height 13
click at [146, 114] on input "Valor do crédito" at bounding box center [135, 111] width 95 height 7
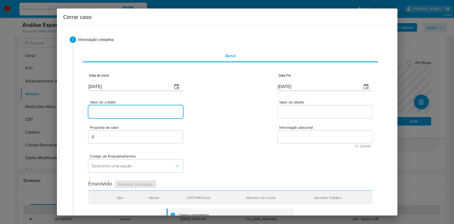
click at [146, 114] on input "Valor do crédito" at bounding box center [135, 111] width 95 height 7
paste input "R$3.160.123"
type input "R$3.160.123"
click at [304, 114] on input "Valor do debito" at bounding box center [325, 111] width 95 height 7
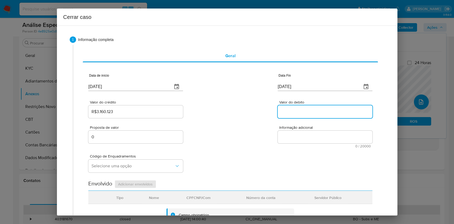
paste input "R$3.300.173"
type input "R$3.300.173"
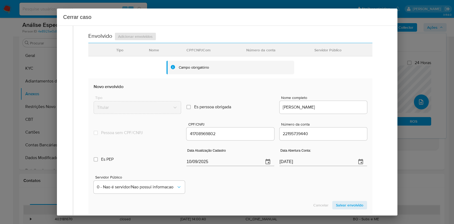
scroll to position [209, 0]
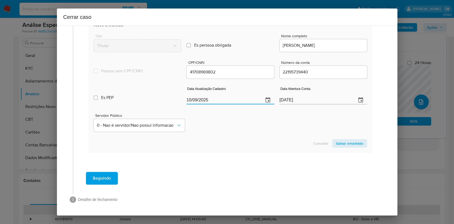
click at [230, 100] on input "10/09/2025" at bounding box center [222, 100] width 73 height 9
paste input "21/05"
click at [230, 100] on input "10/09/2025" at bounding box center [222, 100] width 73 height 9
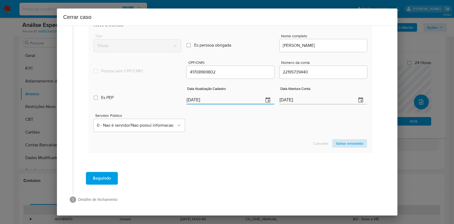
type input "21/05/2025"
click at [337, 141] on span "Salvar envolvido" at bounding box center [349, 143] width 27 height 7
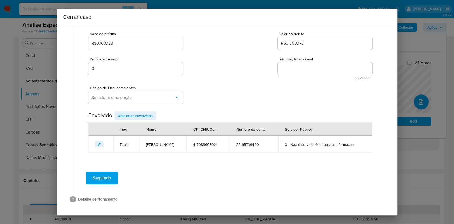
scroll to position [68, 0]
click at [147, 95] on span "Selecione uma opção" at bounding box center [132, 97] width 83 height 5
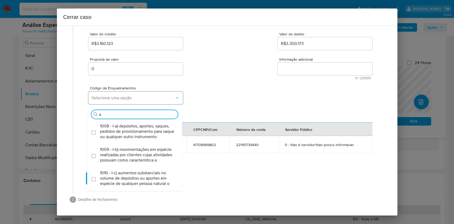
type input "45"
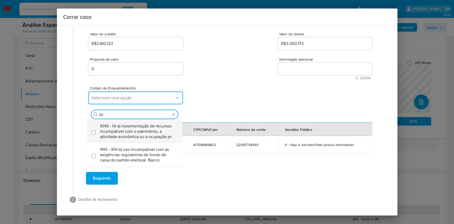
click at [163, 134] on span "1045 - IV-a) movimentação de recursos incompatível com o patrimônio, a atividad…" at bounding box center [137, 131] width 75 height 16
checkbox input "true"
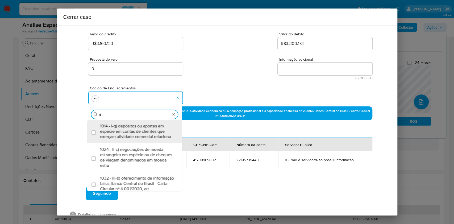
scroll to position [83, 0]
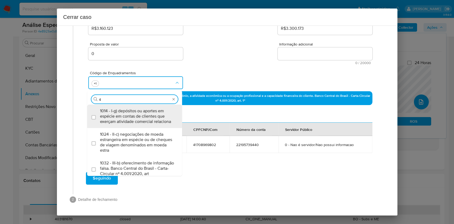
type input "47"
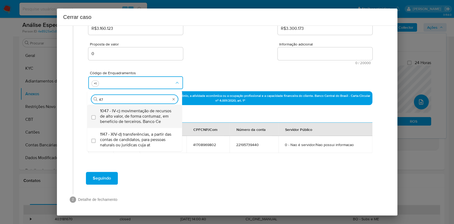
click at [162, 121] on span "1047 - IV-c) movimentação de recursos de alto valor, de forma contumaz, em bene…" at bounding box center [137, 116] width 75 height 16
checkbox input "true"
type input "47"
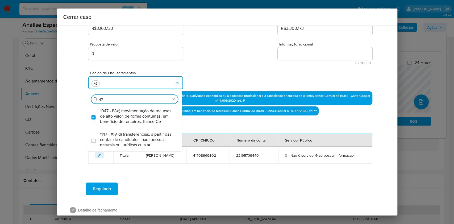
click at [309, 57] on textarea "Informação adicional" at bounding box center [325, 53] width 95 height 13
paste textarea "Gabriela Alves Barbosa, CPF 41708969802, 32 anos, residente no município de Ita…"
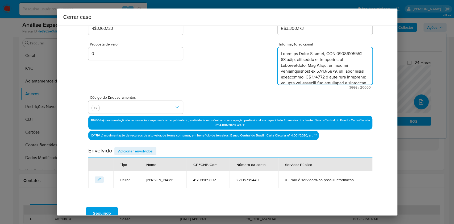
click at [309, 57] on textarea "Informação adicional" at bounding box center [325, 65] width 95 height 37
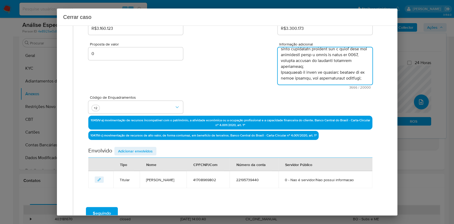
type textarea "Gabriela Alves Barbosa, CPF 41708969802, 32 anos, residente no município de Ita…"
click at [146, 148] on span "Adicionar envolvidos" at bounding box center [135, 150] width 35 height 7
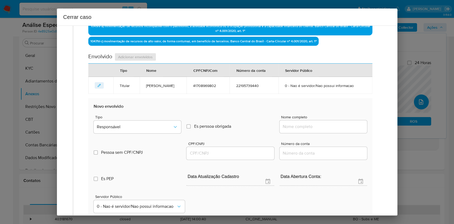
scroll to position [190, 0]
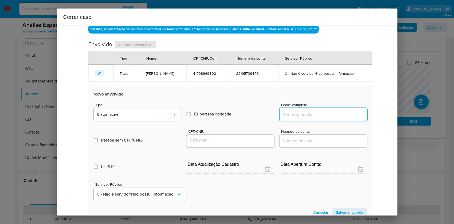
click at [328, 114] on input "Nome completo" at bounding box center [322, 114] width 87 height 7
paste input "Bankrow Instituição de Pagamento S.A. - CNPJ 34837066000152"
click at [333, 112] on input "Bankrow Instituição de Pagamento S.A. - CNPJ 34837066000152" at bounding box center [322, 114] width 87 height 7
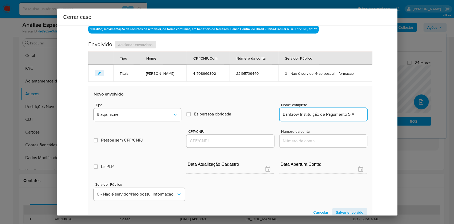
type input "Bankrow Instituição de Pagamento S.A."
drag, startPoint x: 207, startPoint y: 141, endPoint x: 215, endPoint y: 139, distance: 8.4
click at [208, 141] on input "CPF/CNPJ" at bounding box center [229, 140] width 87 height 7
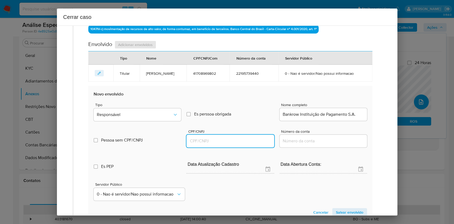
paste input "34837066000152"
type input "34837066000152"
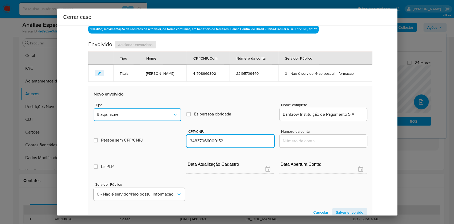
click at [161, 116] on span "Responsável" at bounding box center [135, 114] width 76 height 5
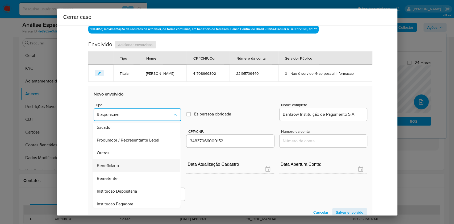
scroll to position [68, 0]
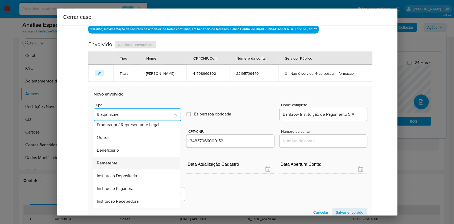
click at [120, 161] on div "Remetente" at bounding box center [135, 163] width 76 height 13
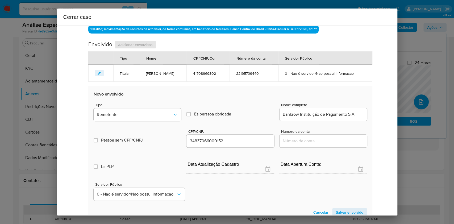
drag, startPoint x: 342, startPoint y: 210, endPoint x: 363, endPoint y: 194, distance: 26.0
click at [346, 209] on span "Salvar envolvido" at bounding box center [349, 211] width 27 height 7
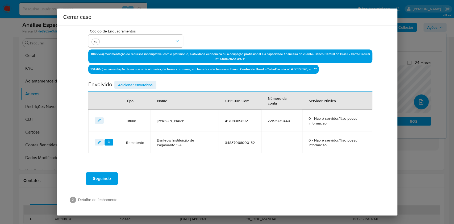
click at [145, 83] on span "Adicionar envolvidos" at bounding box center [135, 84] width 35 height 7
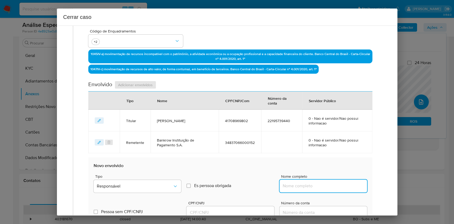
drag, startPoint x: 333, startPoint y: 184, endPoint x: 338, endPoint y: 186, distance: 5.1
click at [333, 184] on input "Nome completo" at bounding box center [322, 185] width 87 height 7
paste input "Rb Administração de Bens e Representação Comercial Ltda - CNPJ 53565912000177"
click at [338, 186] on input "Rb Administração de Bens e Representação Comercial Ltda - CNPJ 53565912000177" at bounding box center [322, 185] width 87 height 7
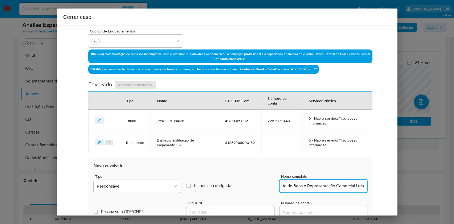
scroll to position [0, 31]
type input "Rb Administração de Bens e Representação Comercial Ltda"
click at [254, 210] on input "CPF/CNPJ" at bounding box center [229, 212] width 87 height 7
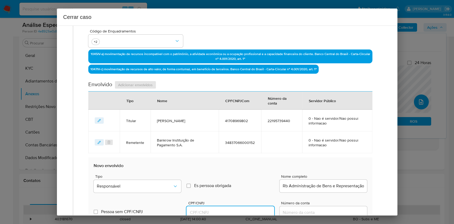
paste input "53565912000177"
type input "53565912000177"
click at [165, 186] on span "Responsável" at bounding box center [135, 185] width 76 height 5
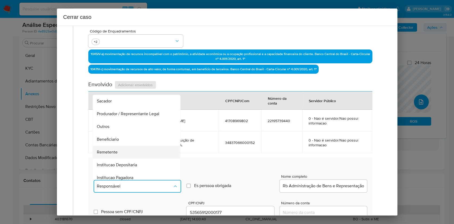
scroll to position [68, 0]
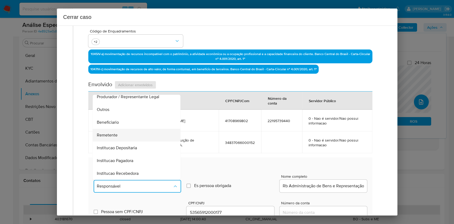
click at [120, 131] on div "Remetente" at bounding box center [135, 135] width 76 height 13
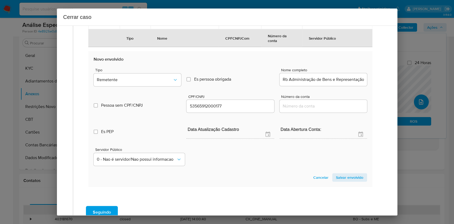
click at [349, 177] on span "Salvar envolvido" at bounding box center [349, 177] width 27 height 7
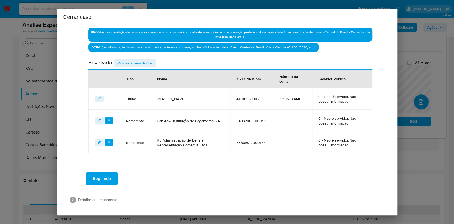
click at [142, 59] on span "Adicionar envolvidos" at bounding box center [135, 62] width 35 height 7
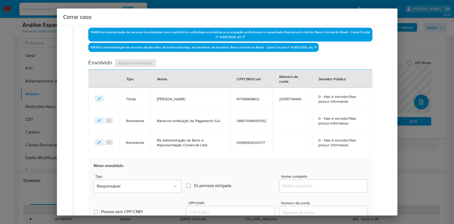
paste input "Guilherme Piazza Meireles Ribeiro - CPF 39587853873"
drag, startPoint x: 331, startPoint y: 186, endPoint x: 335, endPoint y: 187, distance: 4.1
click at [331, 186] on input "Nome completo" at bounding box center [322, 185] width 87 height 7
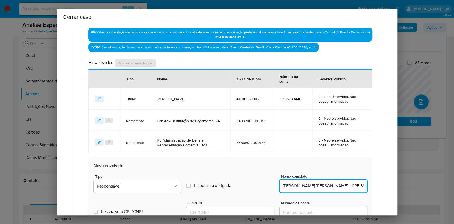
scroll to position [0, 23]
click at [335, 187] on input "Guilherme Piazza Meireles Ribeiro - CPF 39587853873" at bounding box center [322, 185] width 87 height 7
type input "Guilherme Piazza Meireles Ribeiro"
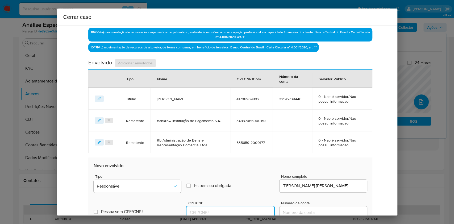
drag, startPoint x: 257, startPoint y: 212, endPoint x: 253, endPoint y: 208, distance: 5.7
click at [257, 212] on input "CPF/CNPJ" at bounding box center [229, 212] width 87 height 7
paste input "39587853873"
type input "39587853873"
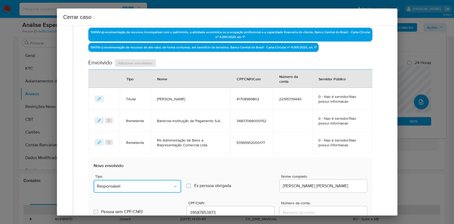
click at [136, 184] on span "Responsável" at bounding box center [135, 185] width 76 height 5
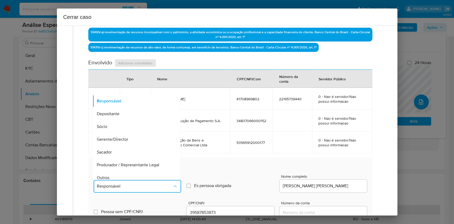
scroll to position [68, 0]
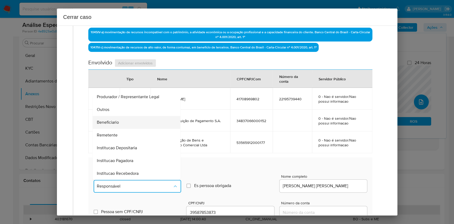
click at [111, 122] on span "Beneficiario" at bounding box center [108, 122] width 22 height 5
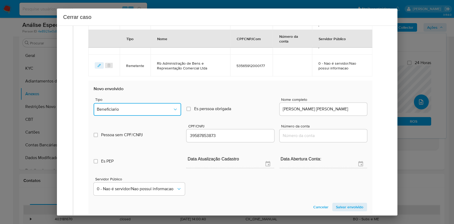
scroll to position [278, 0]
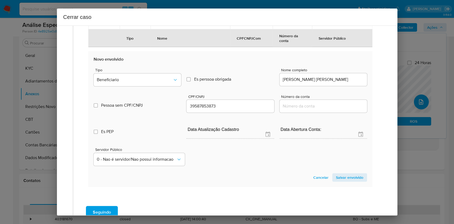
click at [346, 177] on span "Salvar envolvido" at bounding box center [349, 177] width 27 height 7
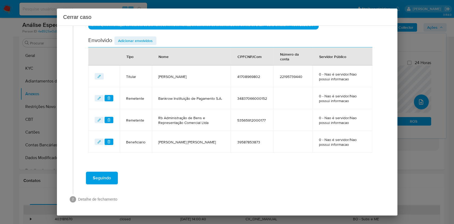
scroll to position [193, 0]
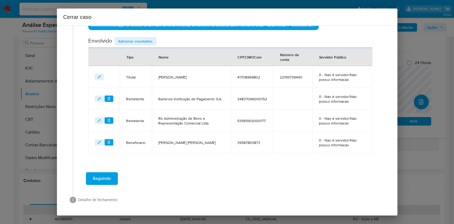
click at [107, 179] on span "Seguindo" at bounding box center [102, 179] width 18 height 12
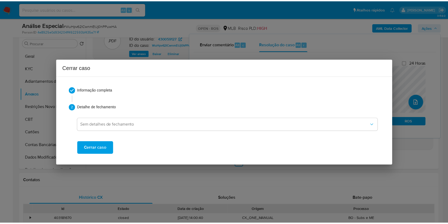
scroll to position [706, 0]
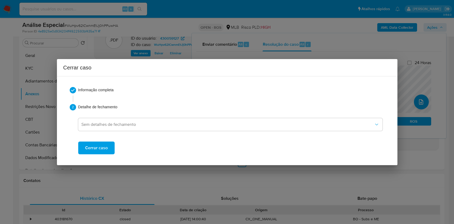
click at [95, 148] on span "Cerrar caso" at bounding box center [96, 148] width 23 height 12
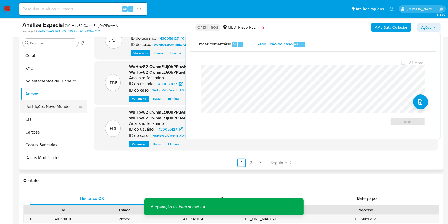
click at [56, 102] on button "Restrições Novo Mundo" at bounding box center [51, 106] width 62 height 13
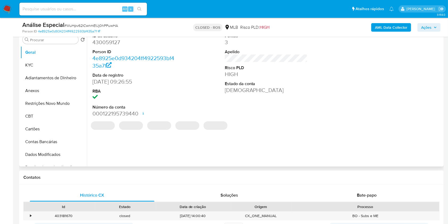
select select "10"
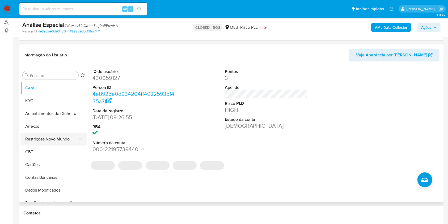
click at [52, 137] on button "Restrições Novo Mundo" at bounding box center [51, 139] width 62 height 13
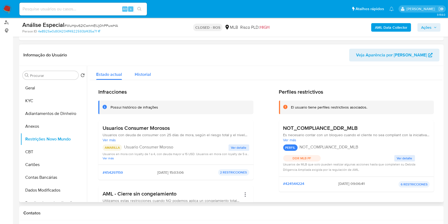
click at [149, 73] on span "Historial" at bounding box center [143, 74] width 16 height 6
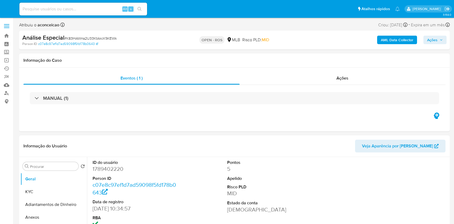
select select "10"
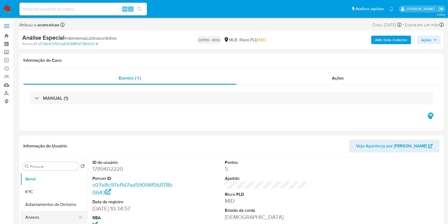
drag, startPoint x: 50, startPoint y: 214, endPoint x: 68, endPoint y: 211, distance: 18.3
click at [51, 214] on button "Anexos" at bounding box center [51, 217] width 62 height 13
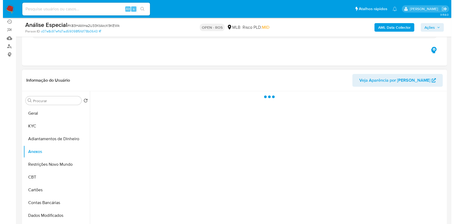
scroll to position [71, 0]
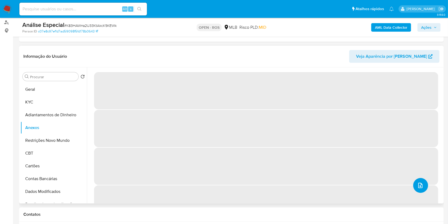
click at [423, 184] on button "upload-file" at bounding box center [420, 185] width 15 height 15
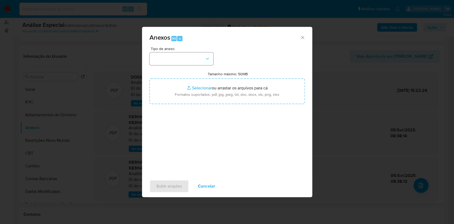
drag, startPoint x: 207, startPoint y: 51, endPoint x: 205, endPoint y: 59, distance: 8.5
click at [207, 52] on div "Tipo de anexo" at bounding box center [181, 56] width 64 height 18
click at [205, 61] on icon "button" at bounding box center [207, 58] width 5 height 5
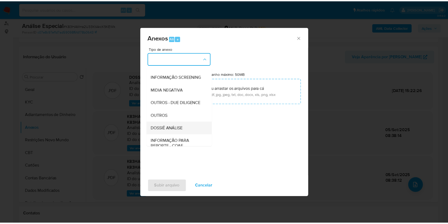
scroll to position [82, 0]
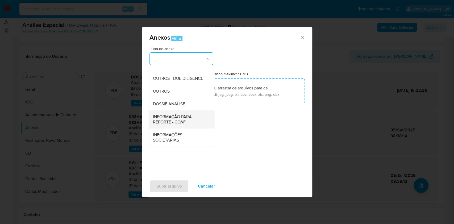
click at [182, 120] on span "INFORMAÇÃO PARA REPORTE - COAF" at bounding box center [180, 119] width 54 height 11
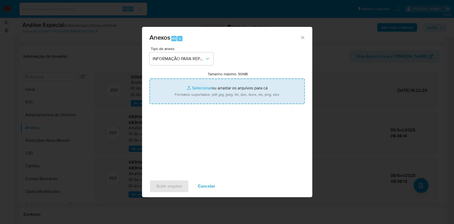
type input "C:\fakepath\SAR -K83HAWrra2U33KtAkcK9KEWk CPF 37739186821 - [PERSON_NAME].pdf"
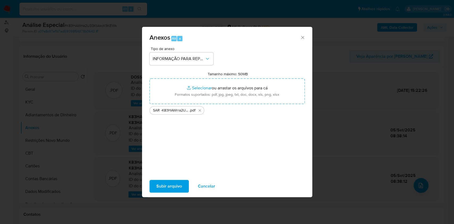
click at [176, 185] on span "Subir arquivo" at bounding box center [169, 186] width 26 height 12
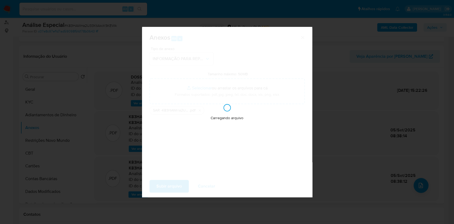
click at [54, 116] on div "Anexos Alt a Tipo de anexo INFORMAÇÃO PARA REPORTE - COAF Tamanho máximo: 50MB …" at bounding box center [227, 112] width 454 height 224
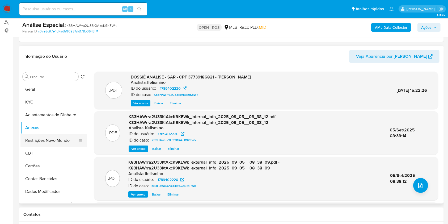
click at [62, 142] on button "Restrições Novo Mundo" at bounding box center [51, 140] width 62 height 13
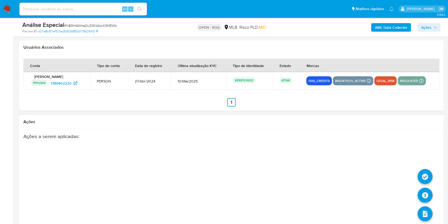
scroll to position [690, 0]
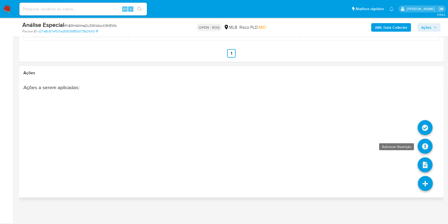
click at [423, 148] on icon at bounding box center [425, 146] width 15 height 15
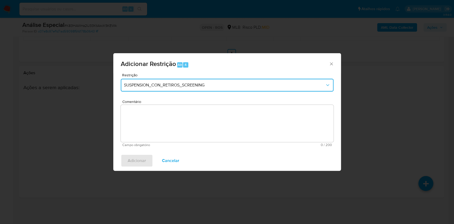
click at [194, 87] on span "SUSPENSION_CON_RETIROS_SCREENING" at bounding box center [224, 84] width 201 height 5
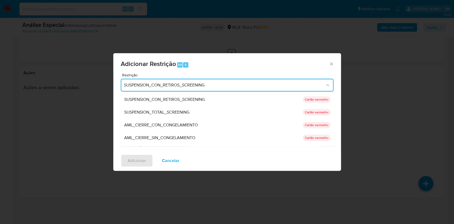
drag, startPoint x: 176, startPoint y: 141, endPoint x: 210, endPoint y: 149, distance: 35.3
click at [176, 141] on div "AML_CIERRE_SIN_CONGELAMIENTO" at bounding box center [211, 137] width 175 height 13
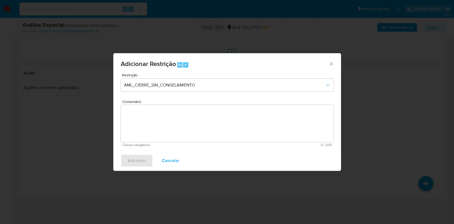
click at [254, 134] on textarea "Comentário" at bounding box center [227, 123] width 213 height 37
paste textarea "Deliberação para encerrar o relacionamento. NÃO INFORMAR AO USUÁRIO QUE SE TRAT…"
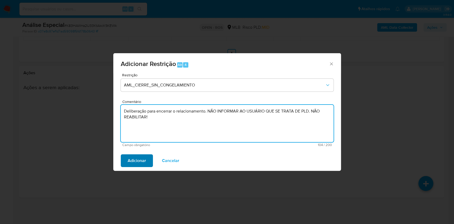
type textarea "Deliberação para encerrar o relacionamento. NÃO INFORMAR AO USUÁRIO QUE SE TRAT…"
click at [126, 162] on button "Adicionar" at bounding box center [137, 160] width 32 height 13
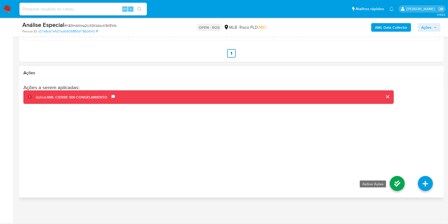
click at [400, 181] on icon at bounding box center [397, 183] width 15 height 15
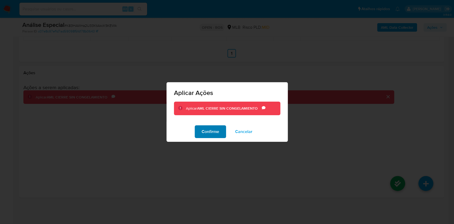
click at [208, 132] on span "Confirme" at bounding box center [211, 132] width 18 height 12
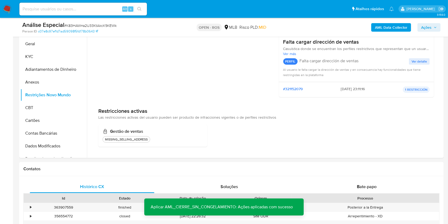
scroll to position [93, 0]
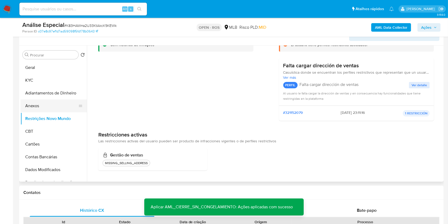
click at [45, 103] on button "Anexos" at bounding box center [51, 105] width 62 height 13
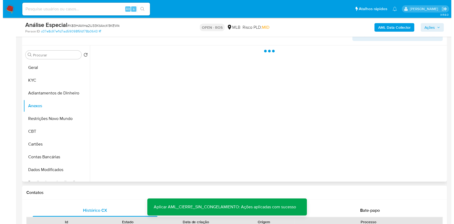
scroll to position [0, 0]
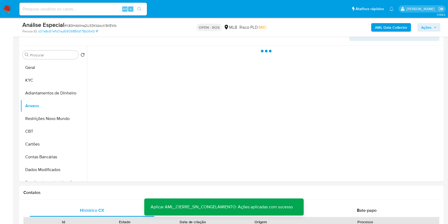
click at [432, 29] on span "Ações" at bounding box center [429, 27] width 16 height 7
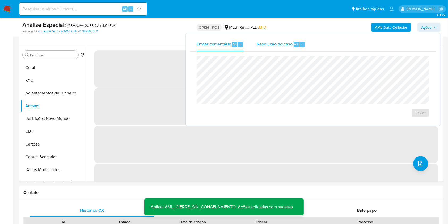
click at [294, 48] on div "Resolução do caso Alt r" at bounding box center [281, 44] width 49 height 14
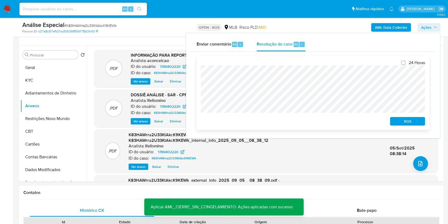
click at [403, 116] on div "ROS" at bounding box center [406, 120] width 37 height 11
click at [404, 118] on span "ROS" at bounding box center [408, 121] width 28 height 7
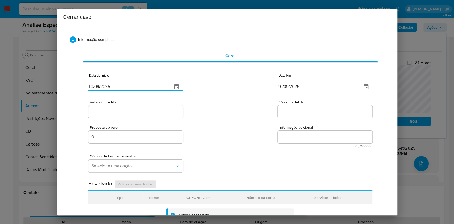
click at [136, 90] on input "10/09/2025" at bounding box center [128, 86] width 80 height 9
paste input "01/07/2024"
click at [136, 90] on input "10/09/2025" at bounding box center [128, 86] width 80 height 9
type input "01/07/2024"
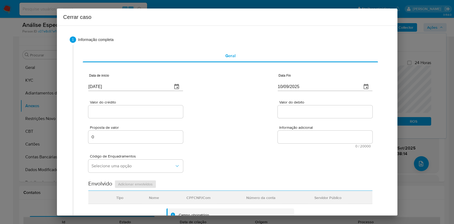
click at [309, 86] on input "10/09/2025" at bounding box center [318, 86] width 80 height 9
paste input "20/06"
type input "20/06/2025"
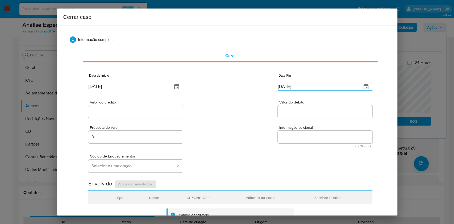
click at [127, 114] on input "Valor do crédito" at bounding box center [135, 111] width 95 height 7
paste input "R$922.647"
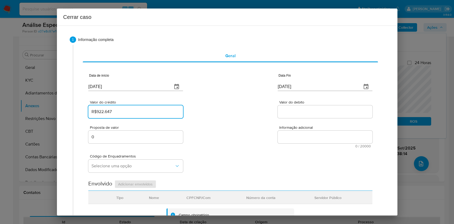
type input "R$922.647"
paste input "R$921.817"
drag, startPoint x: 309, startPoint y: 111, endPoint x: 311, endPoint y: 113, distance: 3.0
click at [309, 111] on input "Valor do debito" at bounding box center [325, 111] width 95 height 7
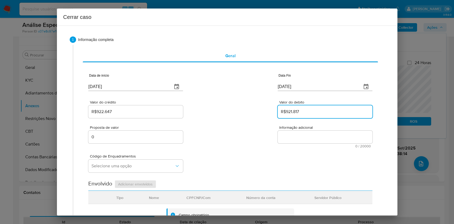
type input "R$921.817"
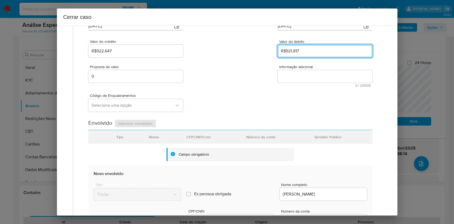
scroll to position [142, 0]
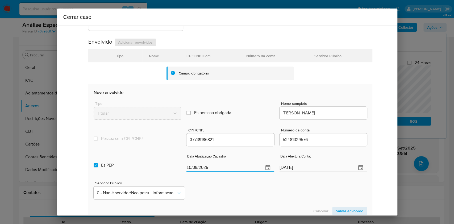
click at [240, 168] on input "10/09/2025" at bounding box center [222, 167] width 73 height 9
paste input "5"
click at [240, 168] on input "10/09/2025" at bounding box center [222, 167] width 73 height 9
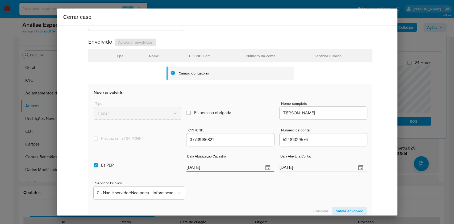
type input "10/05/2025"
click at [113, 156] on label "Es PEP isPEP" at bounding box center [137, 165] width 87 height 19
click at [98, 163] on input "Es PEP isPEP" at bounding box center [96, 165] width 4 height 4
checkbox input "false"
click at [351, 209] on span "Salvar envolvido" at bounding box center [349, 210] width 27 height 7
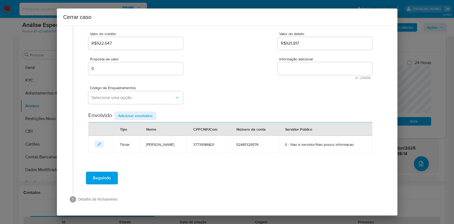
scroll to position [68, 0]
click at [133, 99] on span "Selecione uma opção" at bounding box center [132, 97] width 83 height 5
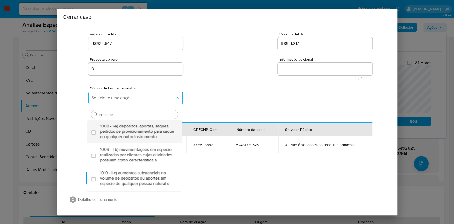
click at [140, 129] on span "1008 - I-a) depósitos, aportes, saques, pedidos de provisionamento para saque o…" at bounding box center [137, 131] width 75 height 16
checkbox input "true"
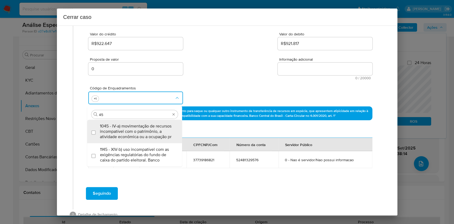
click at [140, 129] on span "1045 - IV-a) movimentação de recursos incompatível com o patrimônio, a atividad…" at bounding box center [137, 131] width 75 height 16
type input "45"
checkbox input "true"
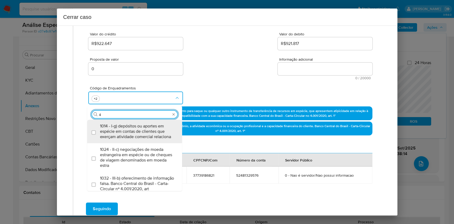
type input "47"
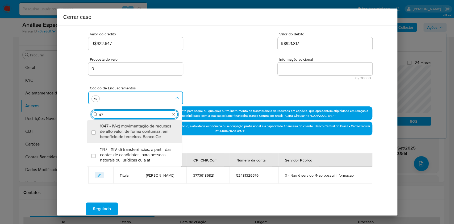
click at [140, 129] on span "1047 - IV-c) movimentação de recursos de alto valor, de forma contumaz, em bene…" at bounding box center [137, 131] width 75 height 16
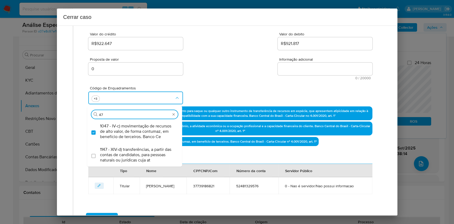
checkbox input "true"
click at [135, 112] on input "47" at bounding box center [135, 114] width 72 height 5
paste input "XVII-c"
type input "XVII-c"
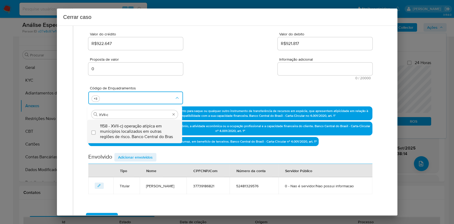
click at [133, 126] on span "1158 - XVII-c) operação atípica em municípios localizados em outras regiões de …" at bounding box center [137, 131] width 75 height 16
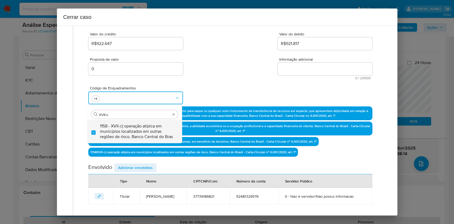
checkbox input "true"
type input "XVII-c"
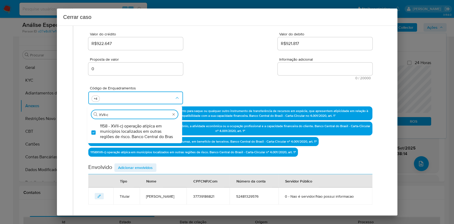
click at [338, 67] on textarea "Informação adicional" at bounding box center [325, 68] width 95 height 13
paste textarea "Gabriel dos Santos Tartarini, CPF 37739186821, 42 anos, residente no município …"
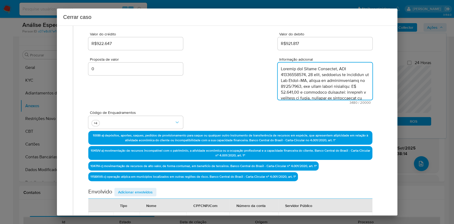
scroll to position [644, 0]
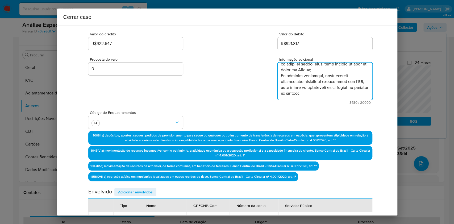
type textarea "Gabriel dos Santos Tartarini, CPF 37739186821, 42 anos, residente no município …"
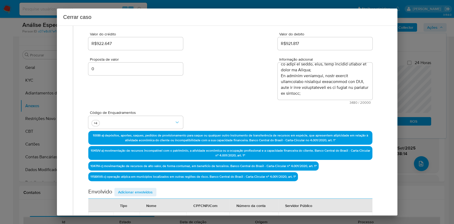
click at [142, 193] on span "Adicionar envolvidos" at bounding box center [135, 191] width 35 height 7
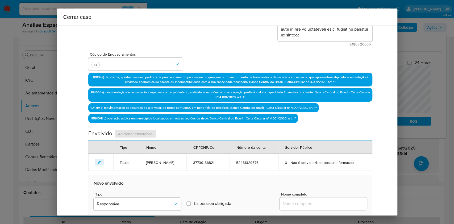
scroll to position [210, 0]
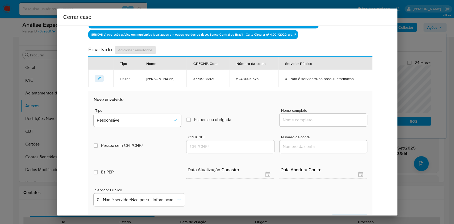
click at [322, 120] on input "Nome completo" at bounding box center [322, 119] width 87 height 7
drag, startPoint x: 323, startPoint y: 120, endPoint x: 343, endPoint y: 122, distance: 20.3
click at [323, 120] on input "Nome completo" at bounding box center [322, 119] width 87 height 7
paste input "Mc Zl Original Produção Musical Ltda - CNPJ 54950622000100"
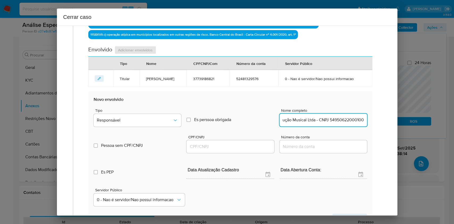
click at [345, 122] on input "Mc Zl Original Produção Musical Ltda - CNPJ 54950622000100" at bounding box center [322, 119] width 87 height 7
type input "Mc Zl Original Produção Musical Ltda"
click at [239, 146] on input "CPF/CNPJ" at bounding box center [229, 146] width 87 height 7
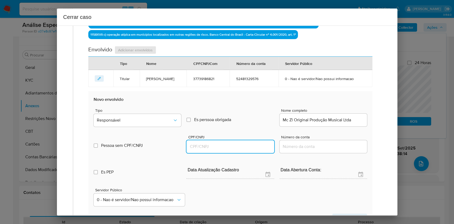
paste input "54950622000100"
type input "54950622000100"
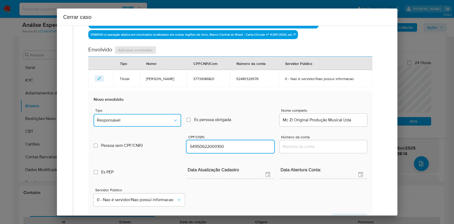
click at [173, 121] on icon "Tipo de envolvimento" at bounding box center [175, 120] width 5 height 5
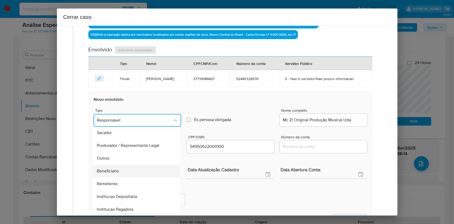
scroll to position [68, 0]
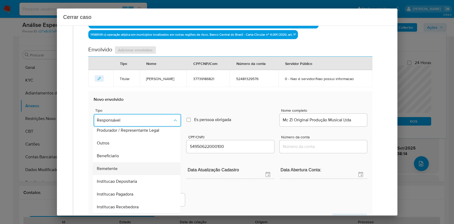
click at [117, 167] on span "Remetente" at bounding box center [107, 168] width 21 height 5
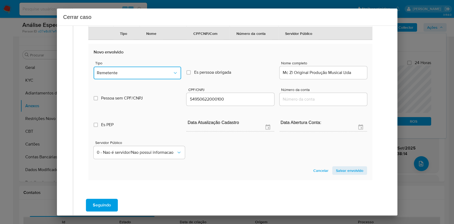
scroll to position [284, 0]
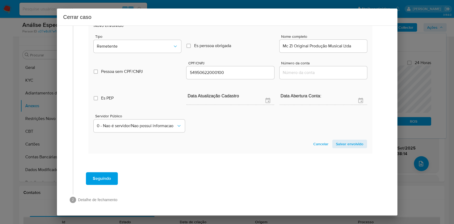
click at [346, 144] on span "Salvar envolvido" at bounding box center [349, 143] width 27 height 7
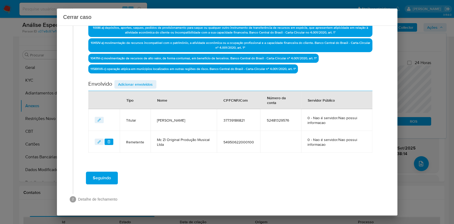
scroll to position [175, 0]
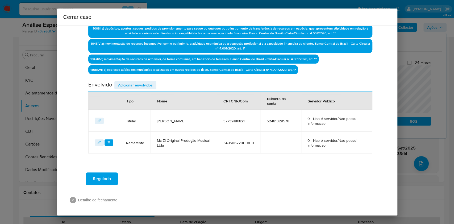
click at [135, 83] on span "Adicionar envolvidos" at bounding box center [135, 84] width 35 height 7
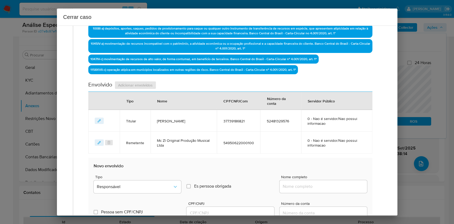
scroll to position [211, 0]
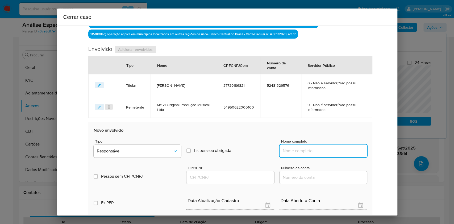
drag, startPoint x: 321, startPoint y: 150, endPoint x: 338, endPoint y: 150, distance: 17.6
click at [321, 150] on input "Nome completo" at bounding box center [322, 150] width 87 height 7
paste input "Flavio Gustavo Araujo Ferreira - CPF 51607167859"
click at [339, 151] on input "Flavio Gustavo Araujo Ferreira - CPF 51607167859" at bounding box center [322, 150] width 87 height 7
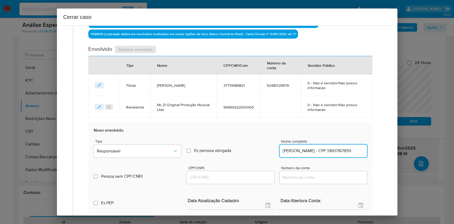
click at [339, 151] on input "Flavio Gustavo Araujo Ferreira - CPF 51607167859" at bounding box center [322, 150] width 87 height 7
type input "Flavio Gustavo Araujo Ferreira"
click at [232, 181] on div at bounding box center [229, 177] width 87 height 13
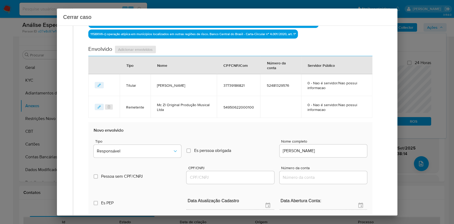
paste input "51607167859"
click at [234, 179] on input "51607167859" at bounding box center [229, 177] width 87 height 7
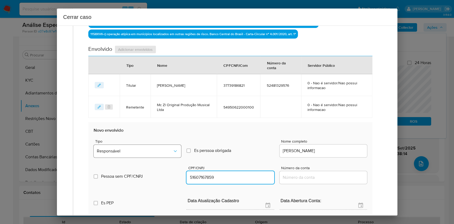
type input "51607167859"
click at [149, 150] on span "Responsável" at bounding box center [135, 150] width 76 height 5
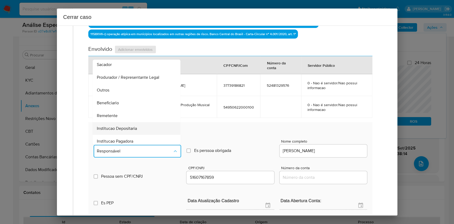
scroll to position [68, 0]
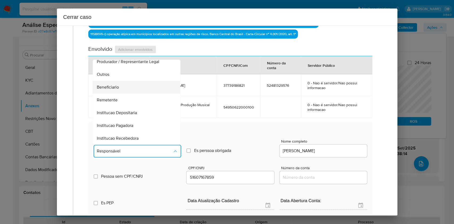
click at [117, 88] on span "Beneficiario" at bounding box center [108, 87] width 22 height 5
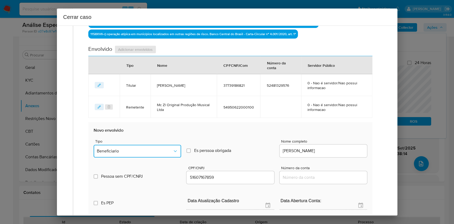
click at [136, 148] on span "Beneficiario" at bounding box center [135, 150] width 76 height 5
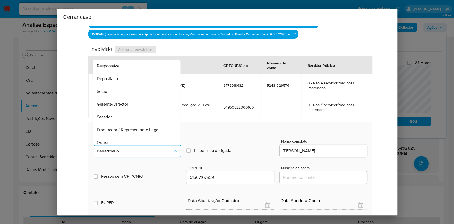
scroll to position [53, 0]
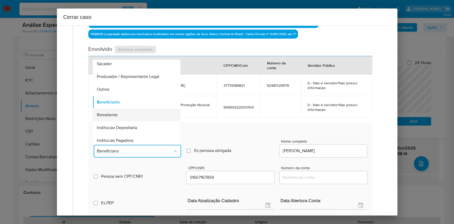
click at [122, 115] on div "Remetente" at bounding box center [135, 114] width 76 height 13
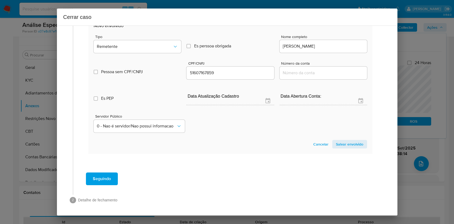
click at [345, 147] on span "Salvar envolvido" at bounding box center [349, 143] width 27 height 7
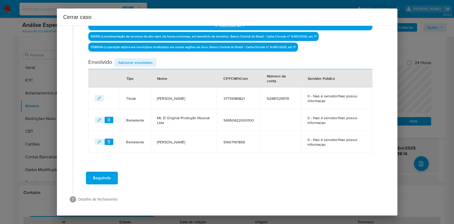
scroll to position [197, 0]
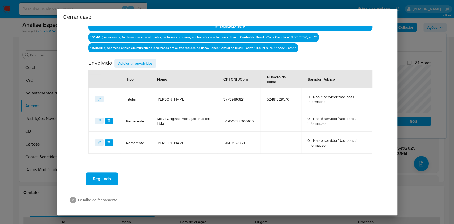
click at [132, 62] on span "Adicionar envolvidos" at bounding box center [135, 63] width 35 height 7
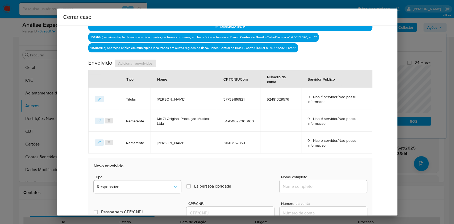
drag, startPoint x: 330, startPoint y: 184, endPoint x: 334, endPoint y: 184, distance: 3.2
click at [330, 184] on input "Nome completo" at bounding box center [322, 186] width 87 height 7
paste input "Alexsandro Geronimo Gonçalves - CPF 29479815885"
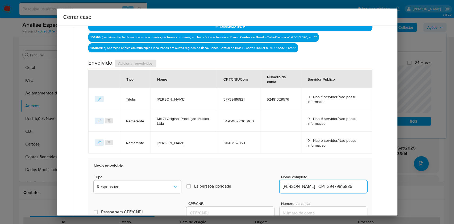
scroll to position [0, 20]
click at [334, 184] on input "Alexsandro Geronimo Gonçalves - CPF 29479815885" at bounding box center [322, 186] width 87 height 7
type input "Alexsandro Geronimo Gonçalves"
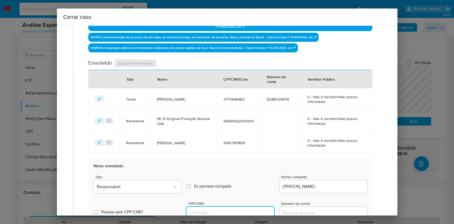
click at [229, 213] on input "CPF/CNPJ" at bounding box center [229, 212] width 87 height 7
paste input "29479815885"
type input "29479815885"
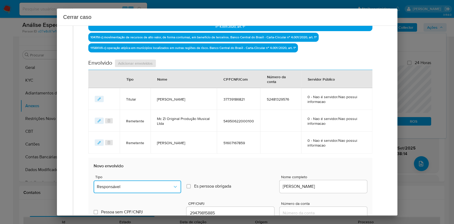
click at [158, 190] on button "Responsável" at bounding box center [137, 186] width 87 height 13
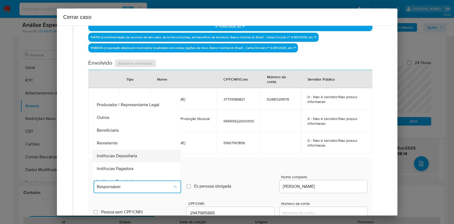
scroll to position [68, 0]
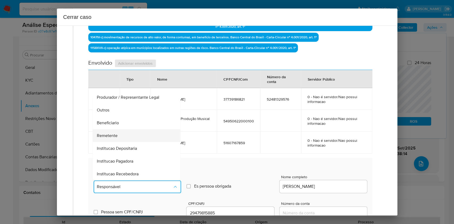
click at [123, 136] on div "Remetente" at bounding box center [135, 135] width 76 height 13
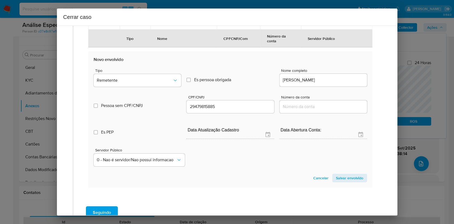
click at [343, 177] on span "Salvar envolvido" at bounding box center [349, 177] width 27 height 7
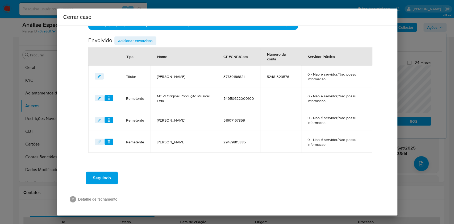
scroll to position [219, 0]
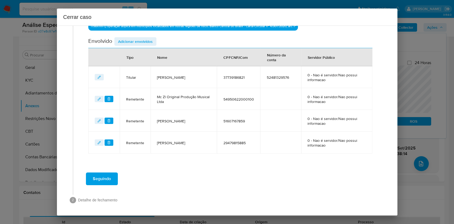
click at [137, 41] on span "Adicionar envolvidos" at bounding box center [135, 41] width 35 height 7
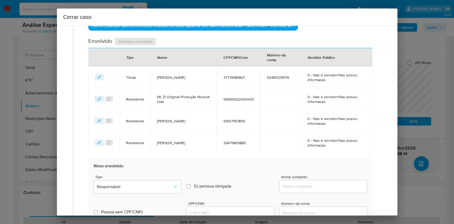
drag, startPoint x: 313, startPoint y: 183, endPoint x: 335, endPoint y: 186, distance: 22.3
click at [314, 183] on input "Nome completo" at bounding box center [322, 186] width 87 height 7
paste input "Shelby Holding Participação Societária Ltda - CNPJ 50603200000107"
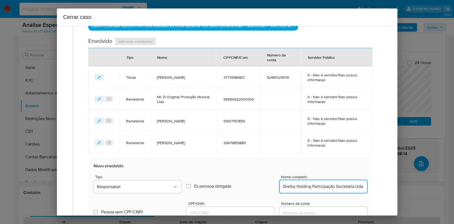
scroll to position [0, 50]
click at [335, 186] on input "Shelby Holding Participação Societária Ltda - CNPJ 50603200000107" at bounding box center [322, 186] width 87 height 7
click at [344, 185] on input "Shelby Holding Participação Societária Ltda - CNPJ 50603200000107" at bounding box center [322, 186] width 87 height 7
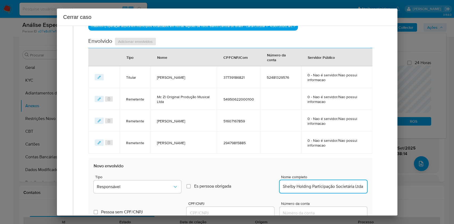
type input "Shelby Holding Participação Societária Ltda"
drag, startPoint x: 227, startPoint y: 209, endPoint x: 237, endPoint y: 208, distance: 9.6
click at [227, 209] on input "CPF/CNPJ" at bounding box center [229, 212] width 87 height 7
paste input "50603200000107"
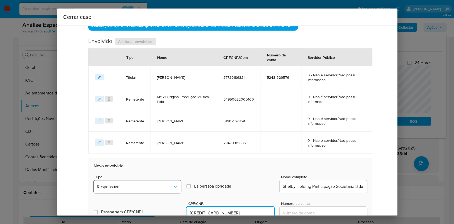
type input "50603200000107"
click at [173, 184] on icon "Tipo de envolvimento" at bounding box center [175, 186] width 5 height 5
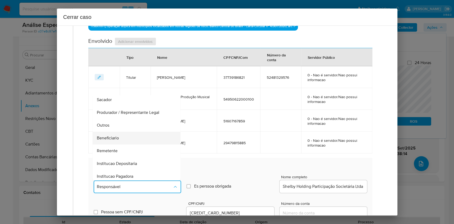
scroll to position [68, 0]
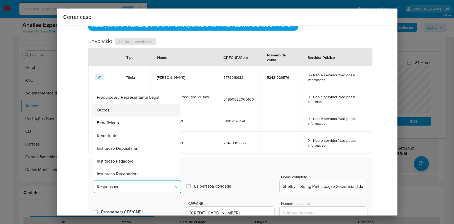
click at [128, 114] on div "Outros" at bounding box center [135, 110] width 76 height 13
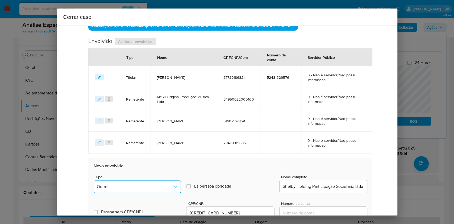
click at [150, 180] on button "Outros" at bounding box center [137, 186] width 87 height 13
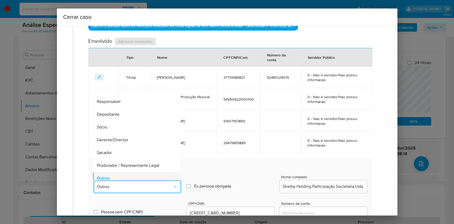
scroll to position [4, 0]
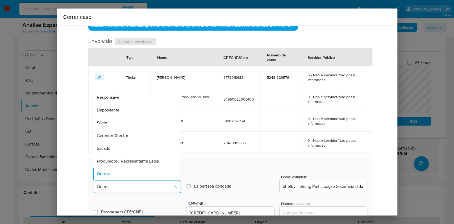
click at [156, 182] on button "Outros" at bounding box center [137, 186] width 87 height 13
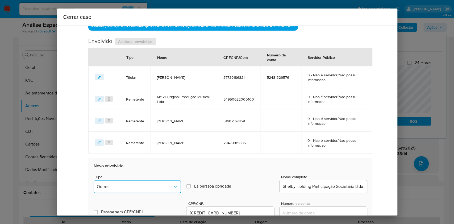
click at [141, 182] on button "Outros" at bounding box center [137, 186] width 87 height 13
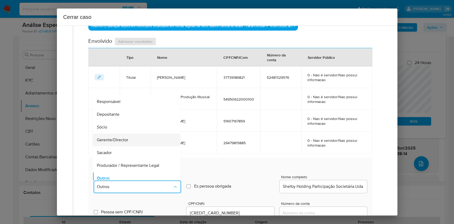
scroll to position [68, 0]
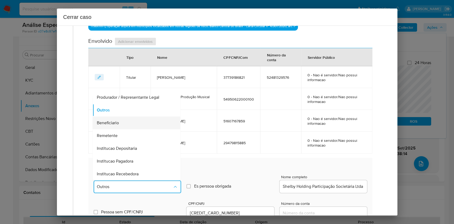
click at [120, 118] on div "Beneficiario" at bounding box center [135, 122] width 76 height 13
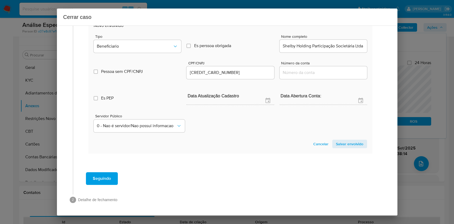
click at [345, 140] on span "Salvar envolvido" at bounding box center [349, 143] width 27 height 7
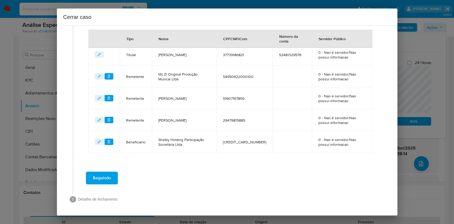
scroll to position [240, 0]
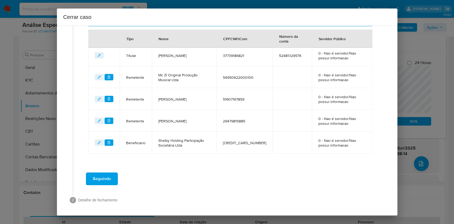
click at [104, 181] on span "Seguindo" at bounding box center [102, 179] width 18 height 12
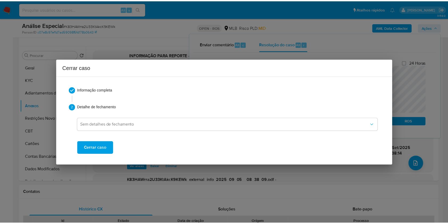
scroll to position [633, 0]
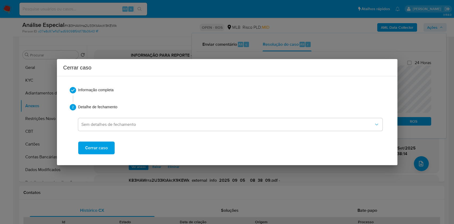
click at [98, 145] on span "Cerrar caso" at bounding box center [96, 148] width 23 height 12
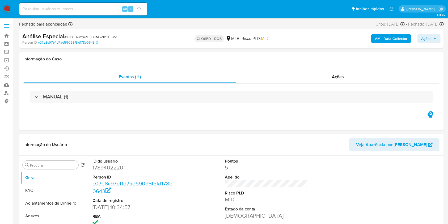
select select "10"
click at [109, 5] on div "Alt s" at bounding box center [83, 9] width 128 height 13
click at [112, 7] on input at bounding box center [83, 9] width 128 height 7
paste input "1bwoPveuMnSNJtQddo1lINdw"
type input "1bwoPveuMnSNJtQddo1lINdw"
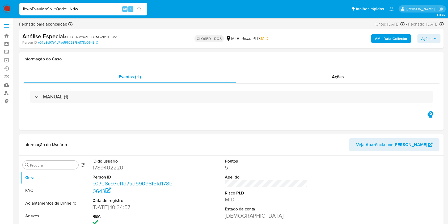
click at [140, 12] on button "search-icon" at bounding box center [139, 8] width 11 height 7
select select "10"
click at [47, 214] on button "Anexos" at bounding box center [51, 215] width 62 height 13
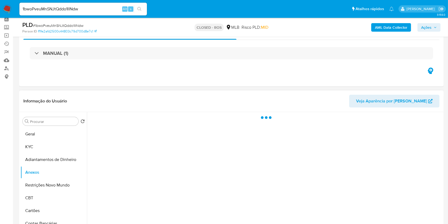
scroll to position [35, 0]
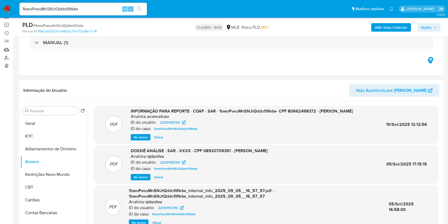
click at [141, 140] on span "Ver anexo" at bounding box center [140, 137] width 14 height 5
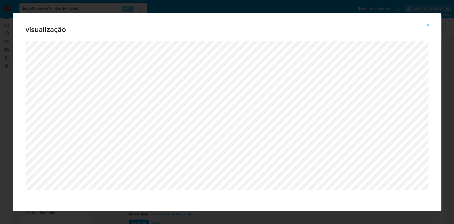
click at [426, 26] on icon "Attachment preview" at bounding box center [428, 25] width 4 height 4
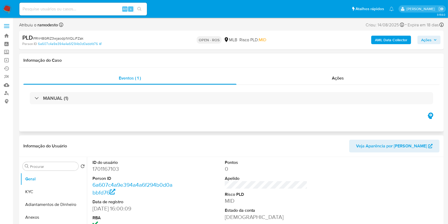
click at [331, 88] on div "MANUAL (1)" at bounding box center [231, 98] width 416 height 27
click at [335, 82] on div "Ações" at bounding box center [338, 78] width 203 height 13
select select "10"
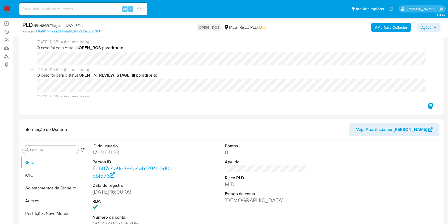
scroll to position [71, 0]
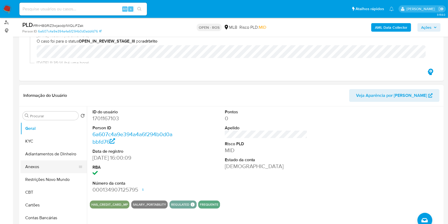
click at [43, 167] on button "Anexos" at bounding box center [51, 166] width 62 height 13
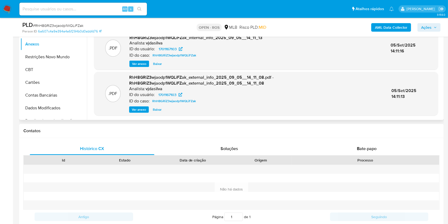
scroll to position [92, 0]
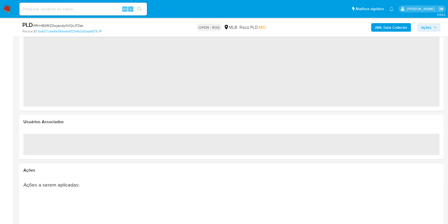
scroll to position [612, 0]
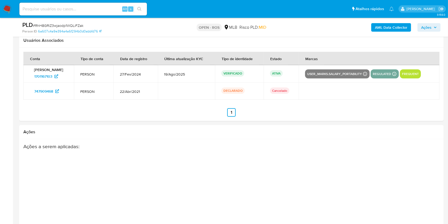
select select "10"
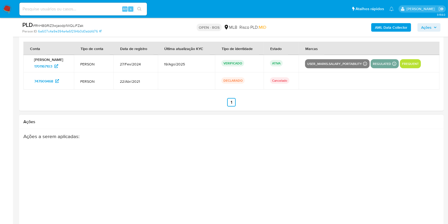
scroll to position [862, 0]
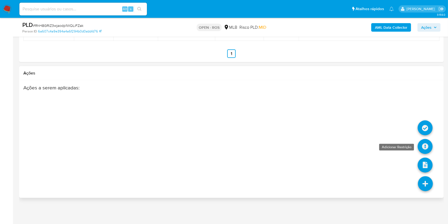
click at [422, 144] on icon at bounding box center [425, 146] width 15 height 15
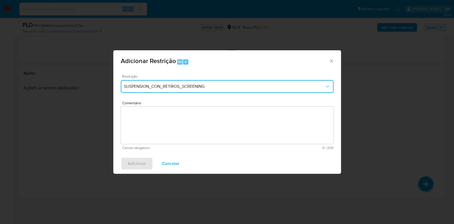
drag, startPoint x: 184, startPoint y: 86, endPoint x: 187, endPoint y: 90, distance: 4.2
click at [185, 87] on span "SUSPENSION_CON_RETIROS_SCREENING" at bounding box center [224, 86] width 201 height 5
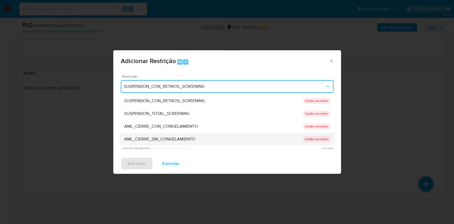
click at [173, 134] on div "AML_CIERRE_SIN_CONGELAMIENTO" at bounding box center [213, 139] width 178 height 13
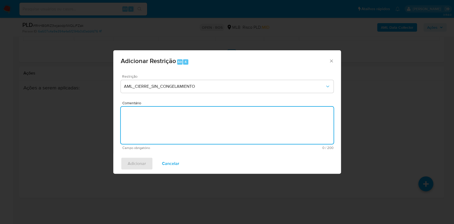
drag, startPoint x: 249, startPoint y: 131, endPoint x: 247, endPoint y: 127, distance: 4.4
click at [247, 128] on textarea "Comentário" at bounding box center [227, 125] width 213 height 37
paste textarea "[DATE]"
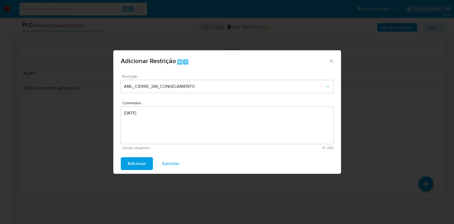
click at [225, 122] on textarea "[DATE]" at bounding box center [227, 125] width 213 height 37
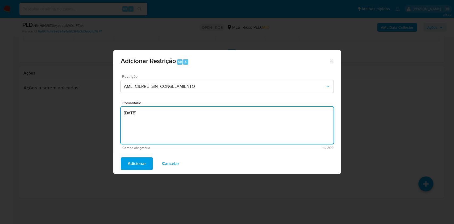
click at [225, 122] on textarea "[DATE]" at bounding box center [227, 125] width 213 height 37
click at [220, 119] on textarea "[DATE]" at bounding box center [227, 125] width 213 height 37
paste textarea "Deliberação para encerrar o relacionamento. NÃO INFORMAR AO USUÁRIO QUE SE TRAT…"
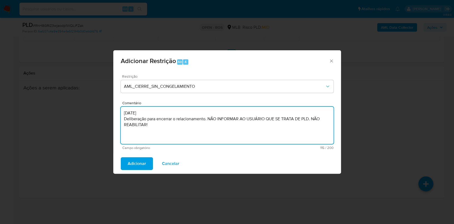
click at [203, 111] on textarea "[DATE] Deliberação para encerrar o relacionamento. NÃO INFORMAR AO USUÁRIO QUE …" at bounding box center [227, 125] width 213 height 37
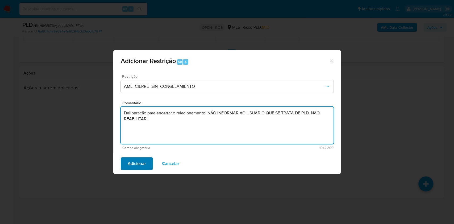
type textarea "Deliberação para encerrar o relacionamento. NÃO INFORMAR AO USUÁRIO QUE SE TRAT…"
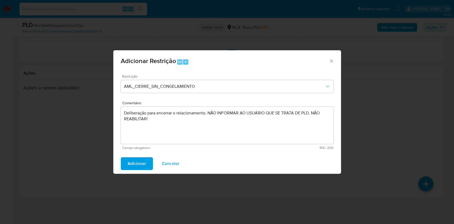
click at [141, 165] on span "Adicionar" at bounding box center [137, 164] width 18 height 12
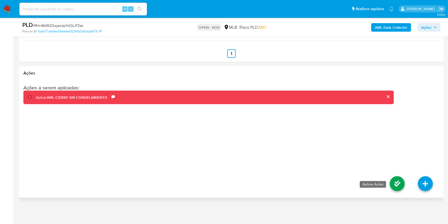
click at [401, 184] on icon at bounding box center [397, 183] width 15 height 15
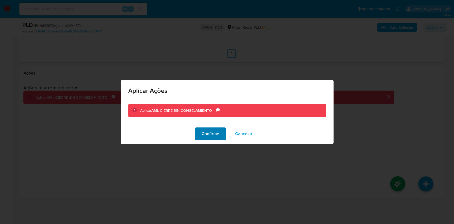
click at [212, 139] on span "Confirme" at bounding box center [211, 134] width 18 height 12
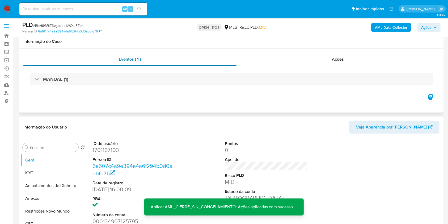
scroll to position [71, 0]
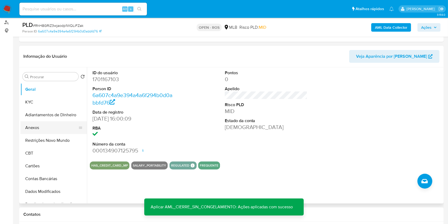
click at [45, 128] on button "Anexos" at bounding box center [51, 127] width 62 height 13
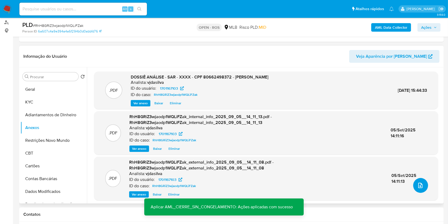
click at [421, 182] on span "upload-file" at bounding box center [420, 185] width 6 height 6
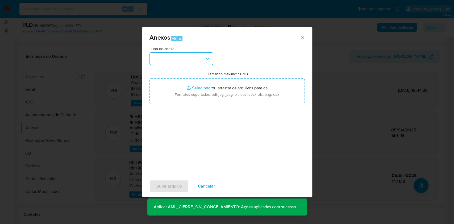
click at [202, 61] on button "button" at bounding box center [181, 58] width 64 height 13
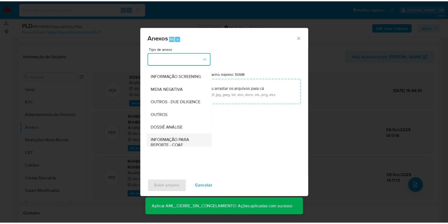
scroll to position [82, 0]
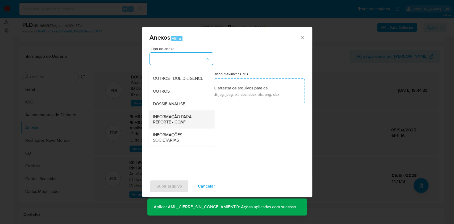
click at [184, 117] on span "INFORMAÇÃO PARA REPORTE - COAF" at bounding box center [180, 119] width 54 height 11
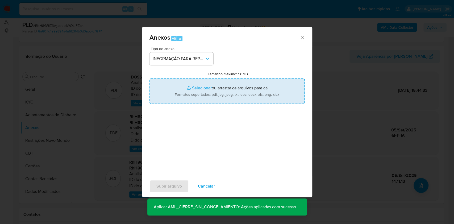
type input "C:\fakepath\SAR -K83HAWrra2U33KtAkcK9KEWk CPF 37739186821 - [PERSON_NAME].pdf"
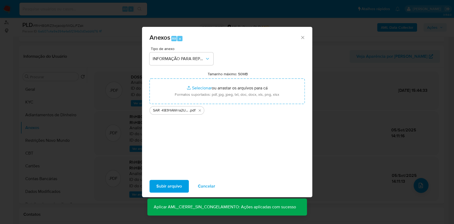
drag, startPoint x: 201, startPoint y: 185, endPoint x: 228, endPoint y: 180, distance: 27.6
click at [202, 185] on span "Cancelar" at bounding box center [206, 186] width 17 height 12
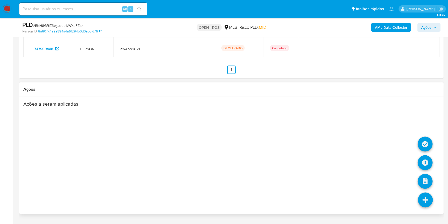
scroll to position [862, 0]
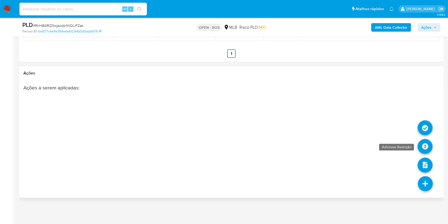
click at [425, 147] on icon at bounding box center [425, 146] width 15 height 15
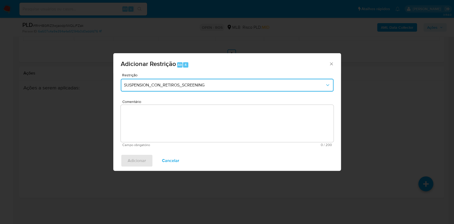
click at [296, 88] on button "SUSPENSION_CON_RETIROS_SCREENING" at bounding box center [227, 85] width 213 height 13
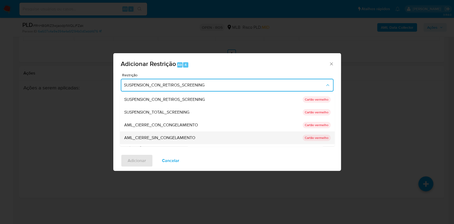
click at [181, 136] on span "AML_CIERRE_SIN_CONGELAMIENTO" at bounding box center [159, 137] width 71 height 5
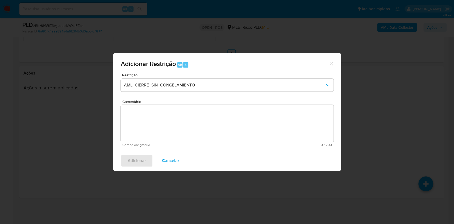
paste textarea "Deliberação para encerrar o relacionamento. NÃO INFORMAR AO USUÁRIO QUE SE TRAT…"
drag, startPoint x: 209, startPoint y: 125, endPoint x: 186, endPoint y: 140, distance: 27.2
click at [209, 125] on textarea "Comentário" at bounding box center [227, 123] width 213 height 37
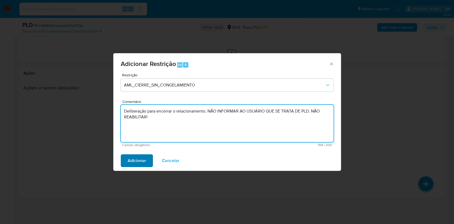
type textarea "Deliberação para encerrar o relacionamento. NÃO INFORMAR AO USUÁRIO QUE SE TRAT…"
click at [145, 161] on span "Adicionar" at bounding box center [137, 161] width 18 height 12
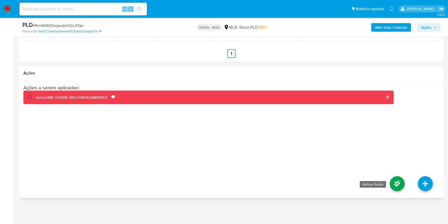
click at [393, 183] on icon at bounding box center [397, 183] width 15 height 15
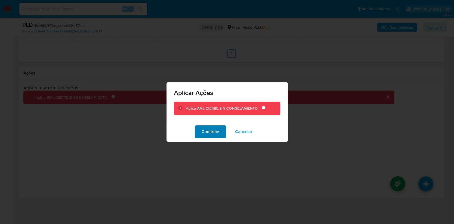
click at [215, 134] on span "Confirme" at bounding box center [211, 132] width 18 height 12
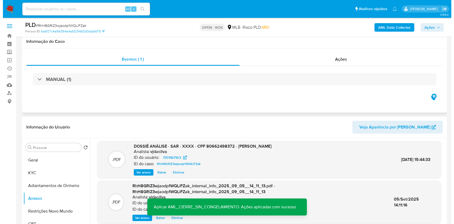
scroll to position [71, 0]
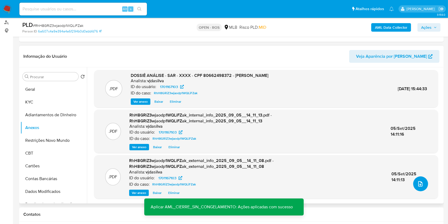
click at [420, 187] on button "upload-file" at bounding box center [420, 183] width 15 height 15
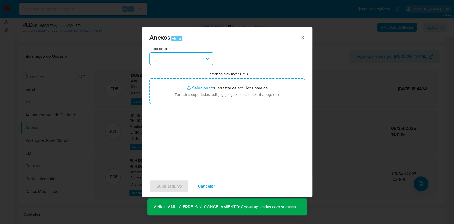
click at [168, 62] on button "button" at bounding box center [181, 58] width 64 height 13
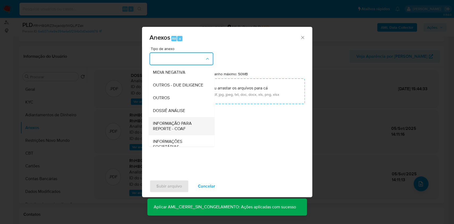
scroll to position [82, 0]
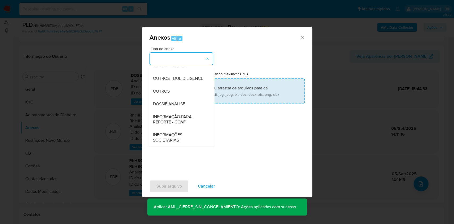
drag, startPoint x: 180, startPoint y: 121, endPoint x: 236, endPoint y: 86, distance: 66.2
click at [180, 121] on span "INFORMAÇÃO PARA REPORTE - COAF" at bounding box center [180, 119] width 54 height 11
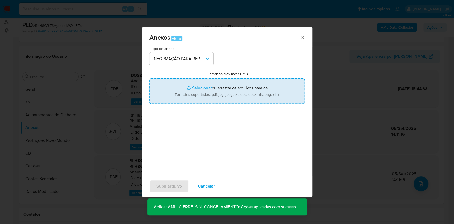
type input "C:\fakepath\SAR - RhH8GRiZ3wjaodp1WQLiFZak- CPF 80662498372 - [PERSON_NAME].pdf"
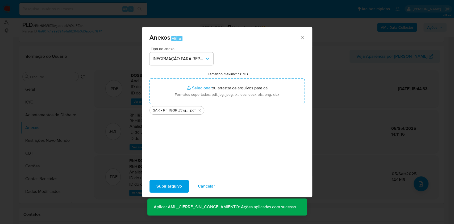
click at [178, 189] on span "Subir arquivo" at bounding box center [169, 186] width 26 height 12
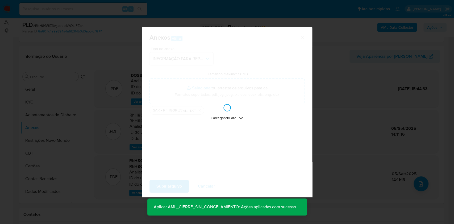
click at [401, 63] on div "Anexos Alt a Tipo de anexo INFORMAÇÃO PARA REPORTE - COAF Tamanho máximo: 50MB …" at bounding box center [227, 112] width 454 height 224
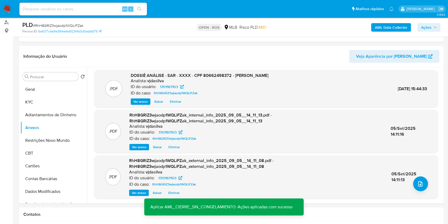
click at [427, 24] on span "Ações" at bounding box center [426, 27] width 10 height 9
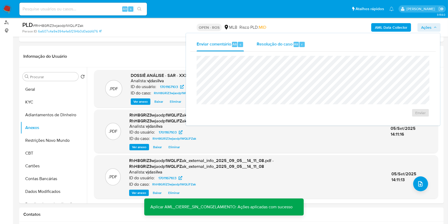
click at [281, 46] on span "Resolução do caso" at bounding box center [275, 44] width 36 height 6
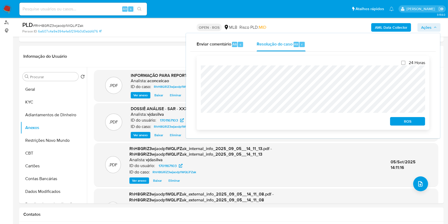
click at [410, 122] on span "ROS" at bounding box center [408, 121] width 28 height 7
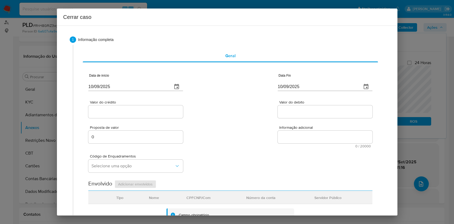
click at [146, 88] on input "10/09/2025" at bounding box center [128, 86] width 80 height 9
paste input "01/07"
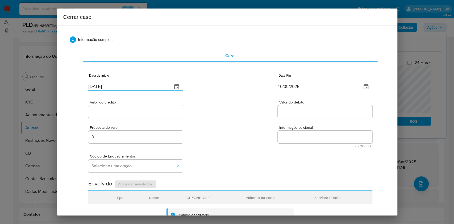
type input "[DATE]"
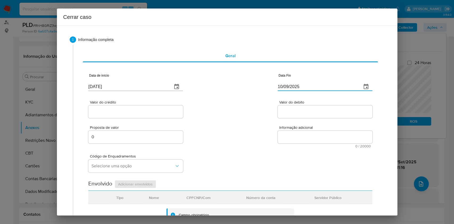
click at [292, 85] on input "10/09/2025" at bounding box center [318, 86] width 80 height 9
paste input "04"
type input "04/09/2025"
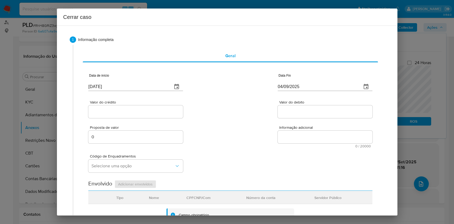
click at [141, 116] on div at bounding box center [135, 111] width 95 height 13
click at [139, 112] on input "Valor do crédito" at bounding box center [135, 111] width 95 height 7
paste input "R$45.102"
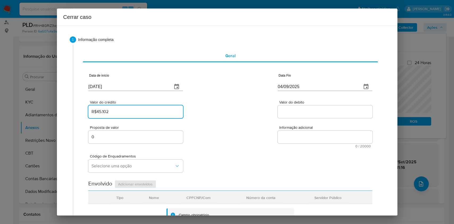
type input "R$45.102"
click at [286, 113] on input "Valor do debito" at bounding box center [325, 111] width 95 height 7
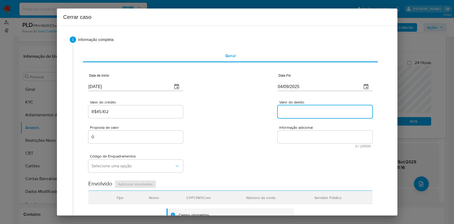
paste input "R$44.866"
type input "R$44.866"
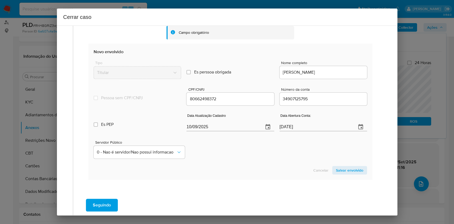
scroll to position [209, 0]
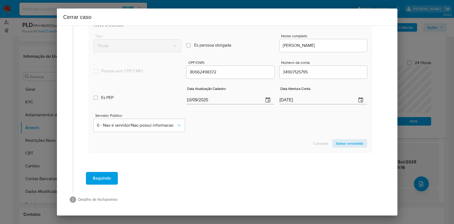
click at [235, 105] on div "Data Atualização Cadastro [DATE]" at bounding box center [229, 96] width 87 height 21
drag, startPoint x: 235, startPoint y: 105, endPoint x: 234, endPoint y: 101, distance: 4.3
click at [235, 104] on div "Data Atualização Cadastro [DATE]" at bounding box center [229, 96] width 87 height 21
click at [234, 101] on input "10/09/2025" at bounding box center [222, 100] width 73 height 9
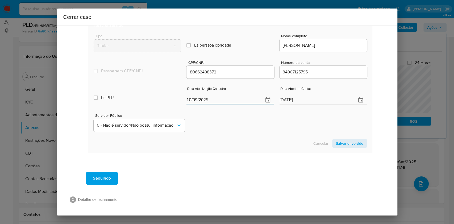
click at [234, 101] on input "10/09/2025" at bounding box center [222, 100] width 73 height 9
paste input "22/07"
click at [234, 101] on input "10/09/2025" at bounding box center [222, 100] width 73 height 9
type input "[DATE]"
click at [339, 142] on span "Salvar envolvido" at bounding box center [349, 143] width 27 height 7
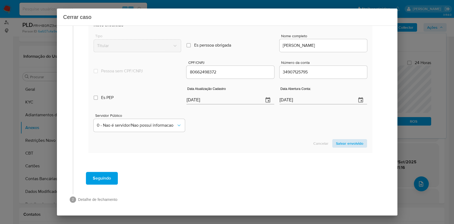
scroll to position [78, 0]
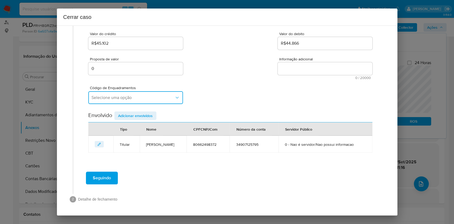
click at [134, 95] on span "Selecione uma opção" at bounding box center [132, 97] width 83 height 5
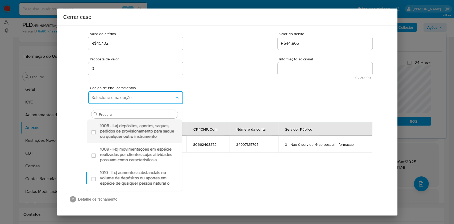
click at [133, 123] on span "1008 - I-a) depósitos, aportes, saques, pedidos de provisionamento para saque o…" at bounding box center [137, 131] width 75 height 16
checkbox input "true"
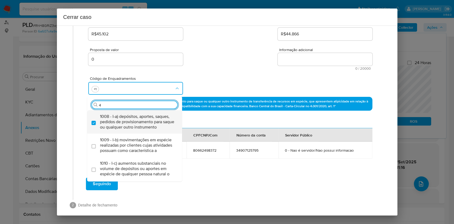
type input "45"
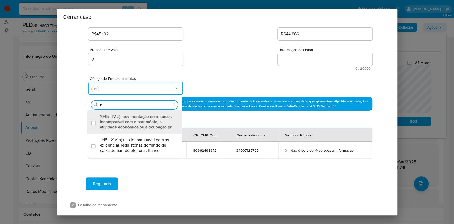
click at [133, 118] on span "1045 - IV-a) movimentação de recursos incompatível com o patrimônio, a atividad…" at bounding box center [137, 122] width 75 height 16
checkbox input "true"
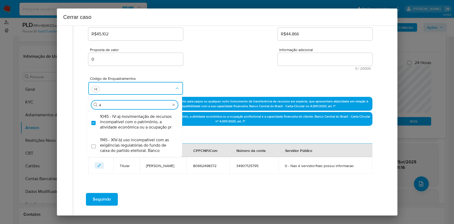
scroll to position [0, 0]
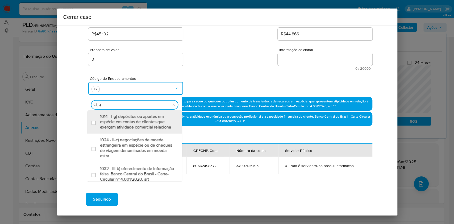
type input "47"
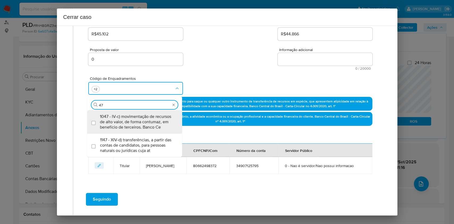
click at [133, 118] on span "1047 - IV-c) movimentação de recursos de alto valor, de forma contumaz, em bene…" at bounding box center [137, 122] width 75 height 16
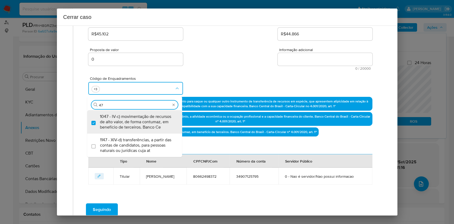
checkbox input "true"
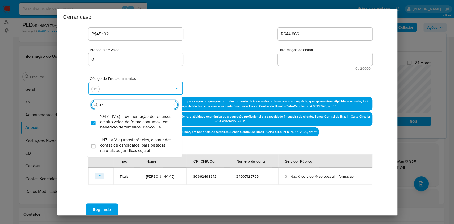
type input "4"
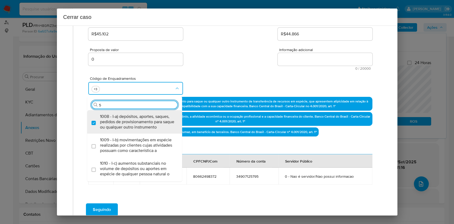
type input "56"
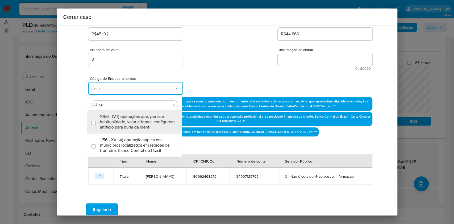
click at [133, 118] on span "1056 - IV-l) operações que, por sua habitualidade, valor e forma, configurem ar…" at bounding box center [137, 122] width 75 height 16
checkbox input "true"
type input "56"
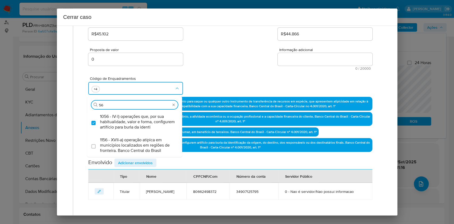
click at [313, 64] on textarea "Informação adicional" at bounding box center [325, 59] width 95 height 13
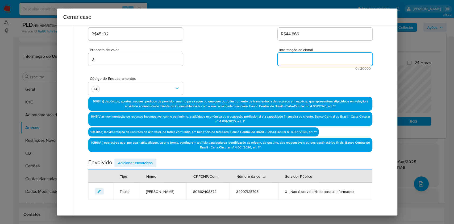
click at [313, 64] on textarea "Informação adicional" at bounding box center [325, 59] width 95 height 13
paste textarea "Claudio Roberto Miranda da Costa, CPF 80662498372, 46 anos, residente no municí…"
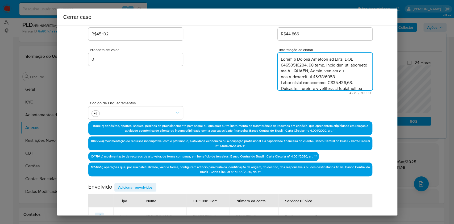
scroll to position [837, 0]
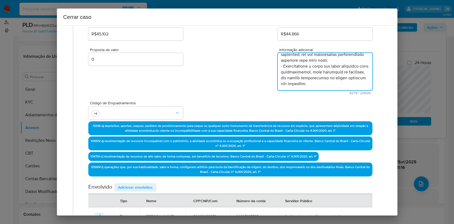
type textarea "Claudio Roberto Miranda da Costa, CPF 80662498372, 46 anos, residente no municí…"
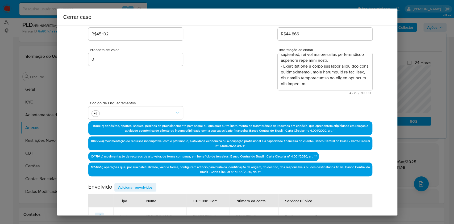
click at [144, 183] on span "Adicionar envolvidos" at bounding box center [135, 186] width 35 height 7
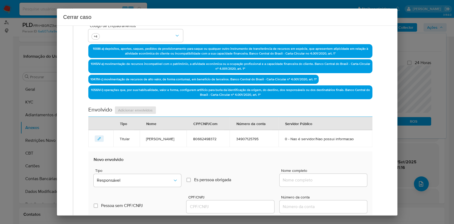
scroll to position [184, 0]
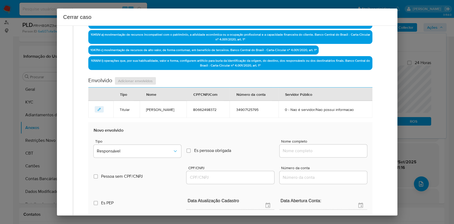
drag, startPoint x: 326, startPoint y: 154, endPoint x: 336, endPoint y: 158, distance: 10.6
click at [327, 155] on div at bounding box center [322, 150] width 87 height 13
click at [337, 154] on input "Nome completo" at bounding box center [322, 150] width 87 height 7
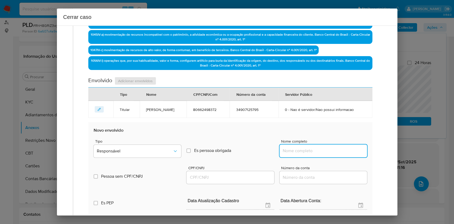
paste input "Casa Lotérica Globo Da Sorte Ltda, 04253440000101"
click at [340, 154] on input "Casa Lotérica Globo Da Sorte Ltda, 04253440000101" at bounding box center [322, 150] width 87 height 7
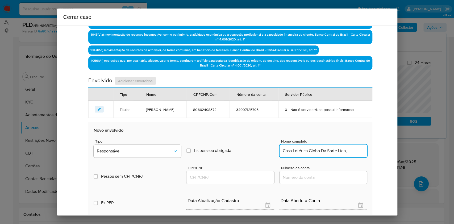
type input "Casa Lotérica Globo Da Sorte Ltda,"
drag, startPoint x: 249, startPoint y: 184, endPoint x: 251, endPoint y: 183, distance: 3.0
click at [249, 181] on input "CPF/CNPJ" at bounding box center [229, 177] width 87 height 7
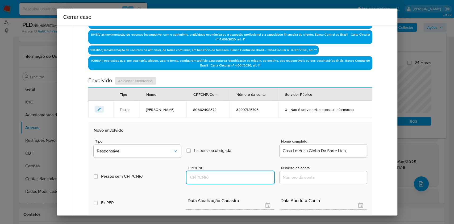
paste input "04253440000101"
click at [154, 154] on span "Responsável" at bounding box center [135, 150] width 76 height 5
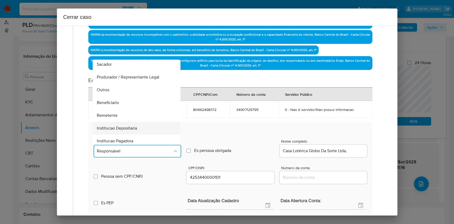
scroll to position [68, 0]
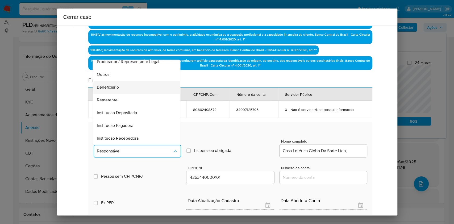
click at [117, 90] on span "Beneficiario" at bounding box center [108, 87] width 22 height 5
type input "04253440000101"
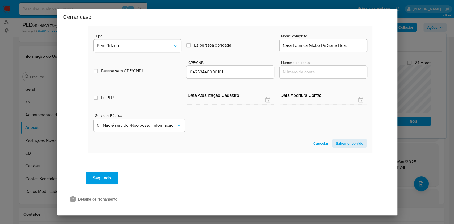
click at [343, 147] on span "Salvar envolvido" at bounding box center [349, 143] width 27 height 7
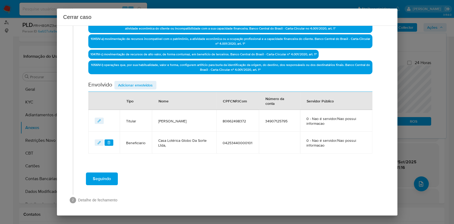
click at [136, 83] on span "Adicionar envolvidos" at bounding box center [135, 84] width 35 height 7
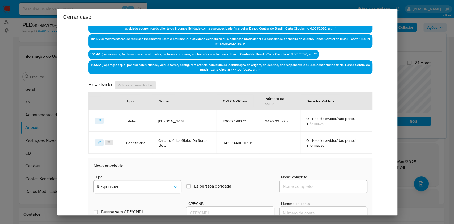
drag, startPoint x: 338, startPoint y: 187, endPoint x: 346, endPoint y: 187, distance: 8.2
click at [338, 187] on input "Nome completo" at bounding box center [322, 186] width 87 height 7
paste input "Anderson da Silva Soares CPF 79578934300"
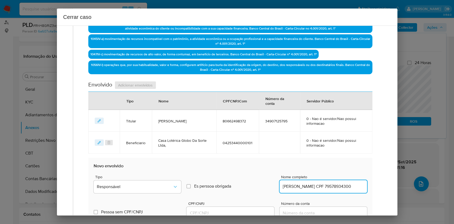
click at [346, 187] on input "Anderson da Silva Soares CPF 79578934300" at bounding box center [322, 186] width 87 height 7
type input "Anderson da Silva Soares CPF"
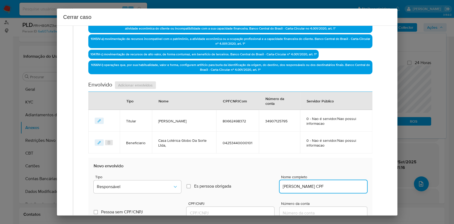
drag, startPoint x: 246, startPoint y: 211, endPoint x: 251, endPoint y: 208, distance: 6.3
click at [246, 211] on input "CPF/CNPJ" at bounding box center [229, 212] width 87 height 7
paste input "79578934300"
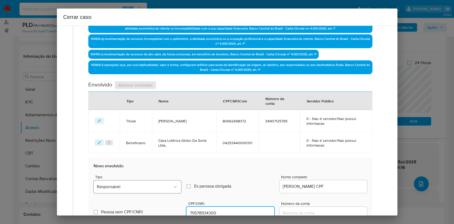
type input "79578934300"
click at [156, 188] on span "Responsável" at bounding box center [135, 186] width 76 height 5
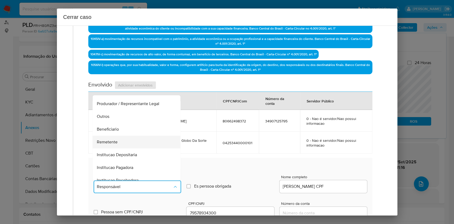
scroll to position [68, 0]
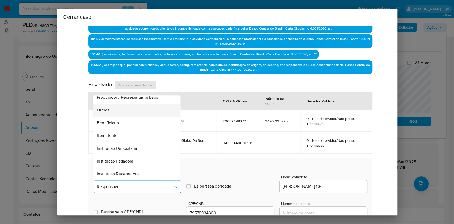
click at [120, 111] on div "Outros" at bounding box center [135, 110] width 76 height 13
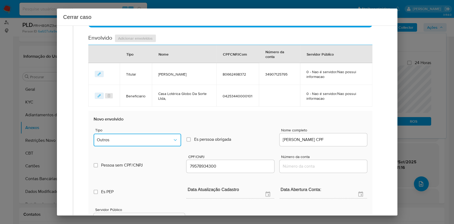
scroll to position [251, 0]
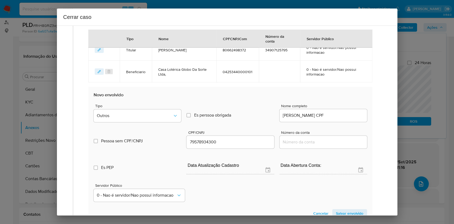
click at [342, 118] on div "Anderson da Silva Soares CPF" at bounding box center [322, 115] width 87 height 13
click at [342, 115] on input "Anderson da Silva Soares CPF" at bounding box center [322, 115] width 87 height 7
type input "Anderson da Silva Soares"
click at [349, 212] on span "Salvar envolvido" at bounding box center [349, 212] width 27 height 7
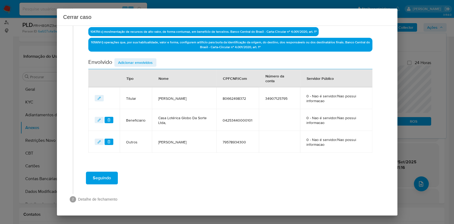
scroll to position [202, 0]
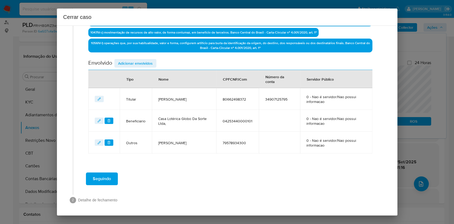
click at [137, 64] on span "Adicionar envolvidos" at bounding box center [135, 63] width 35 height 7
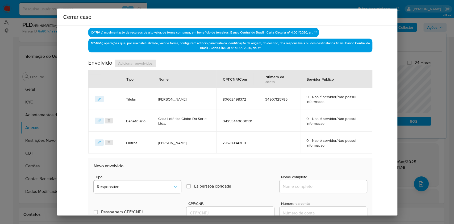
click at [317, 181] on div at bounding box center [322, 186] width 87 height 13
drag, startPoint x: 329, startPoint y: 183, endPoint x: 337, endPoint y: 188, distance: 9.7
click at [329, 183] on input "Nome completo" at bounding box center [322, 186] width 87 height 7
paste input "Francisco de Sousa Carvalho Filho CPF 03273668342"
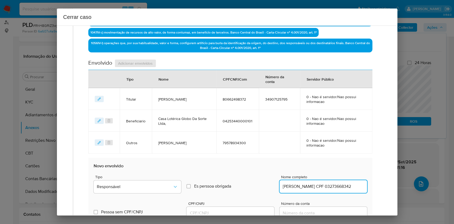
scroll to position [0, 21]
click at [338, 188] on input "Francisco de Sousa Carvalho Filho CPF 03273668342" at bounding box center [322, 186] width 87 height 7
type input "Francisco de Sousa Carvalho Filho"
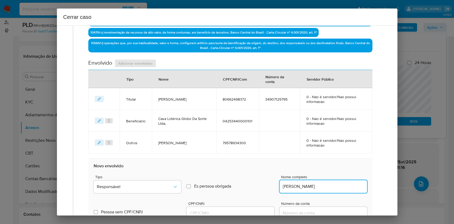
click at [239, 213] on input "CPF/CNPJ" at bounding box center [229, 212] width 87 height 7
paste input "03273668342"
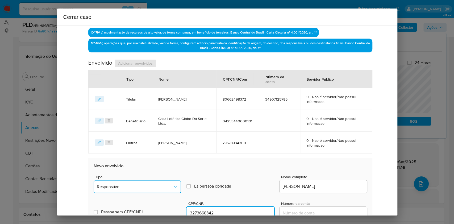
click at [167, 190] on button "Responsável" at bounding box center [137, 186] width 87 height 13
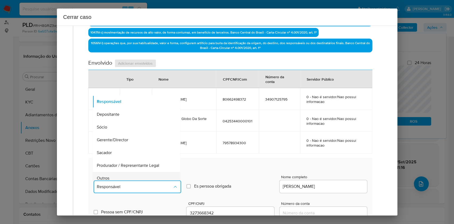
click at [138, 174] on div "Outros" at bounding box center [135, 178] width 76 height 13
type input "03273668342"
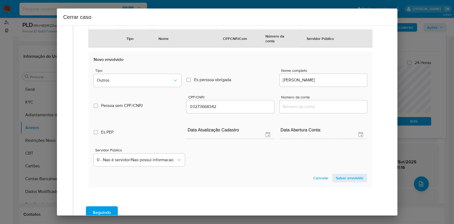
click at [343, 177] on span "Salvar envolvido" at bounding box center [349, 177] width 27 height 7
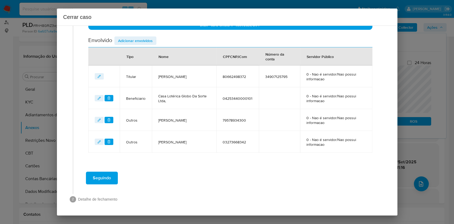
scroll to position [223, 0]
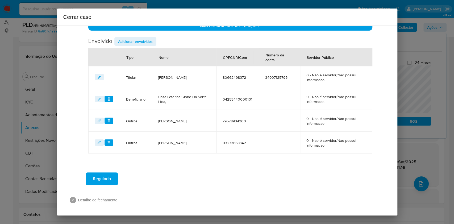
click at [132, 41] on span "Adicionar envolvidos" at bounding box center [135, 41] width 35 height 7
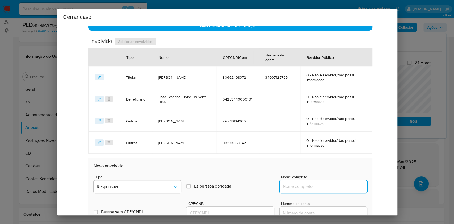
drag, startPoint x: 332, startPoint y: 187, endPoint x: 349, endPoint y: 186, distance: 17.9
click at [332, 187] on input "Nome completo" at bounding box center [322, 186] width 87 height 7
paste input "Carmosina Rodrigues da Costa Neta CPF 42133599304"
click at [349, 186] on input "Carmosina Rodrigues da Costa Neta CPF 42133599304" at bounding box center [322, 186] width 87 height 7
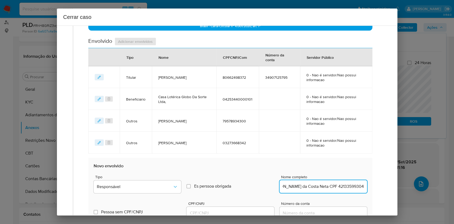
click at [349, 186] on input "Carmosina Rodrigues da Costa Neta CPF 42133599304" at bounding box center [322, 186] width 87 height 7
type input "Carmosina Rodrigues da Costa Neta"
click at [234, 210] on input "CPF/CNPJ" at bounding box center [229, 212] width 87 height 7
paste input "42133599304"
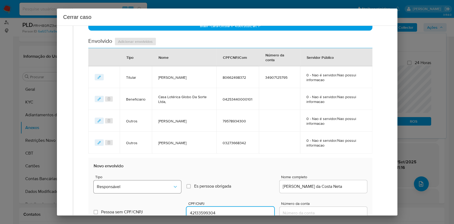
type input "42133599304"
click at [158, 183] on button "Responsável" at bounding box center [137, 186] width 87 height 13
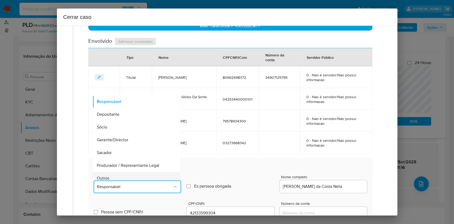
click at [138, 172] on div "Outros" at bounding box center [135, 178] width 76 height 13
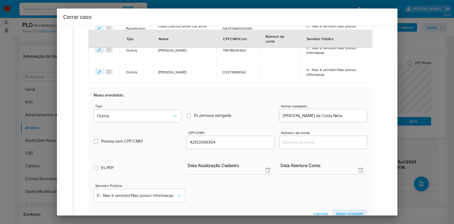
click at [345, 211] on span "Salvar envolvido" at bounding box center [349, 213] width 27 height 7
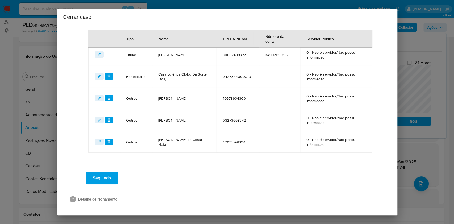
scroll to position [245, 0]
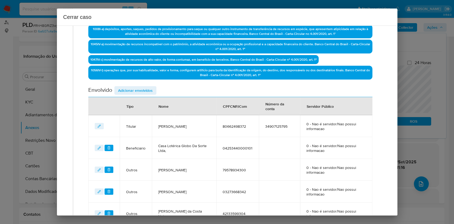
click at [146, 89] on span "Adicionar envolvidos" at bounding box center [135, 90] width 35 height 7
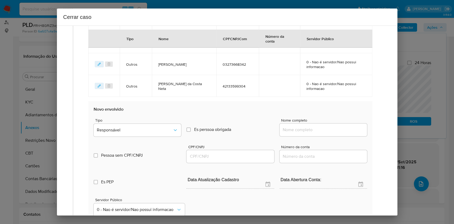
scroll to position [351, 0]
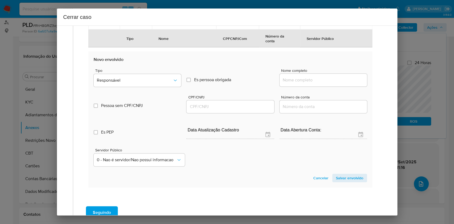
paste input "Suzana Sheron da Conceição CPF 02704385300"
drag, startPoint x: 311, startPoint y: 77, endPoint x: 330, endPoint y: 80, distance: 19.0
click at [312, 78] on input "Nome completo" at bounding box center [322, 80] width 87 height 7
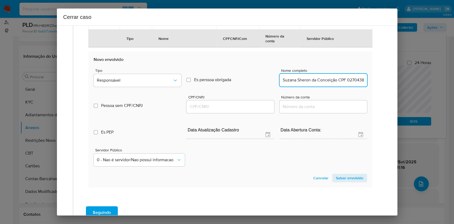
scroll to position [0, 13]
click at [330, 80] on input "Suzana Sheron da Conceição CPF 02704385300" at bounding box center [322, 80] width 87 height 7
drag, startPoint x: 330, startPoint y: 80, endPoint x: 326, endPoint y: 79, distance: 4.1
click at [330, 80] on input "Suzana Sheron da Conceição CPF 02704385300" at bounding box center [322, 80] width 87 height 7
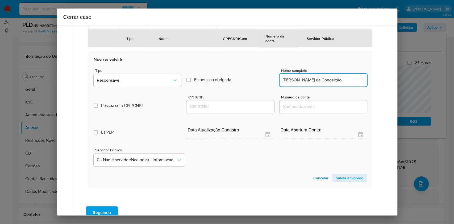
type input "Suzana Sheron da Conceição"
drag, startPoint x: 235, startPoint y: 108, endPoint x: 236, endPoint y: 102, distance: 6.3
click at [234, 108] on input "CPF/CNPJ" at bounding box center [229, 106] width 87 height 7
paste input "02704385300"
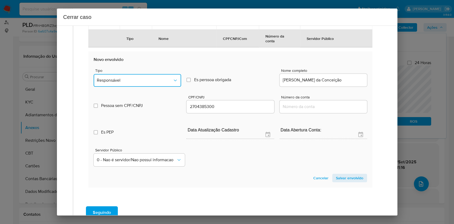
click at [155, 79] on span "Responsável" at bounding box center [135, 80] width 76 height 5
click at [115, 166] on div "Outros" at bounding box center [135, 171] width 76 height 13
type input "02704385300"
click at [340, 177] on span "Salvar envolvido" at bounding box center [349, 177] width 27 height 7
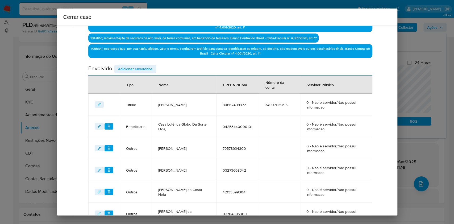
click at [139, 67] on span "Adicionar envolvidos" at bounding box center [135, 68] width 35 height 7
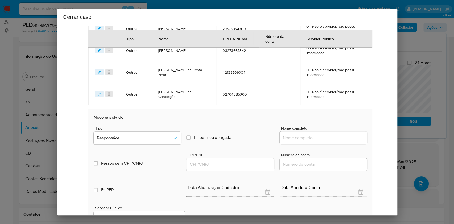
scroll to position [338, 0]
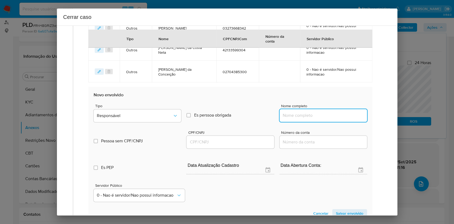
drag, startPoint x: 319, startPoint y: 118, endPoint x: 325, endPoint y: 118, distance: 6.1
click at [319, 117] on input "Nome completo" at bounding box center [322, 115] width 87 height 7
paste input "Krijan Kell Oliveira da Costa CPF 08920692360"
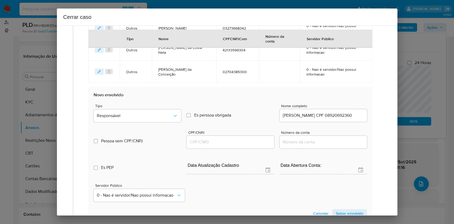
drag, startPoint x: 332, startPoint y: 121, endPoint x: 337, endPoint y: 119, distance: 5.4
click at [332, 121] on div "Nome completo Krijan Kell Oliveira da Costa CPF 08920692360" at bounding box center [322, 114] width 87 height 20
click at [339, 118] on div "Krijan Kell Oliveira da Costa CPF 08920692360" at bounding box center [322, 115] width 87 height 13
click at [343, 115] on input "Krijan Kell Oliveira da Costa CPF 08920692360" at bounding box center [322, 115] width 87 height 7
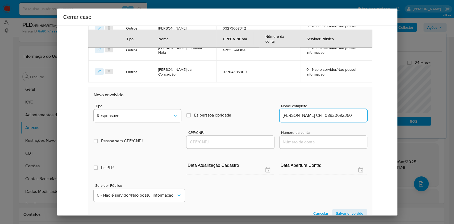
click at [343, 115] on input "Krijan Kell Oliveira da Costa CPF 08920692360" at bounding box center [322, 115] width 87 height 7
type input "Krijan Kell Oliveira da Costa"
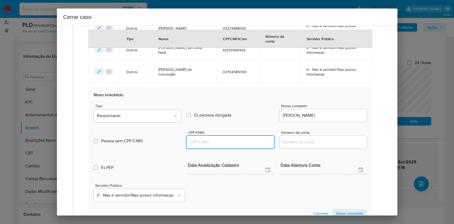
drag, startPoint x: 231, startPoint y: 144, endPoint x: 244, endPoint y: 137, distance: 14.9
click at [231, 144] on input "CPF/CNPJ" at bounding box center [229, 142] width 87 height 7
paste input "08920692360"
click at [164, 122] on div "Tipo Responsável" at bounding box center [137, 114] width 87 height 20
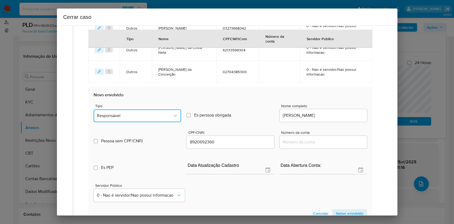
click at [139, 119] on button "Responsável" at bounding box center [137, 115] width 87 height 13
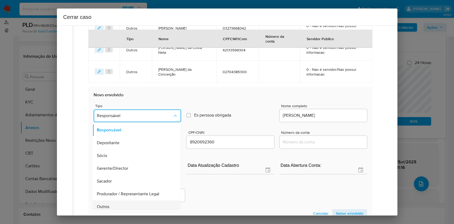
click at [120, 206] on div "Outros" at bounding box center [135, 206] width 76 height 13
type input "08920692360"
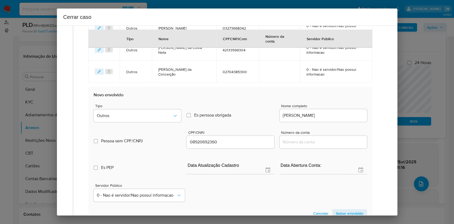
drag, startPoint x: 338, startPoint y: 214, endPoint x: 342, endPoint y: 211, distance: 4.4
click at [339, 214] on span "Salvar envolvido" at bounding box center [349, 212] width 27 height 7
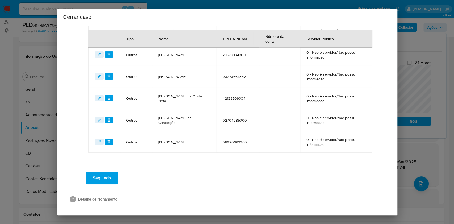
scroll to position [289, 0]
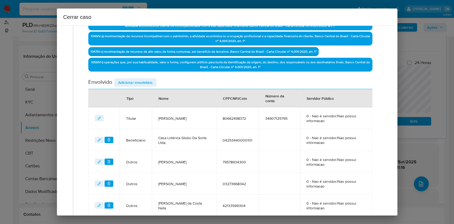
click at [137, 82] on span "Adicionar envolvidos" at bounding box center [135, 82] width 35 height 7
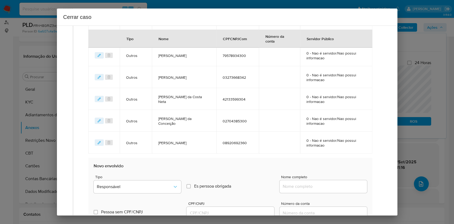
click at [332, 190] on div at bounding box center [322, 186] width 87 height 13
paste input "Suzan Sheron da Conceição CPF 03104127301"
drag, startPoint x: 334, startPoint y: 187, endPoint x: 343, endPoint y: 186, distance: 8.8
click at [334, 187] on input "Nome completo" at bounding box center [322, 186] width 87 height 7
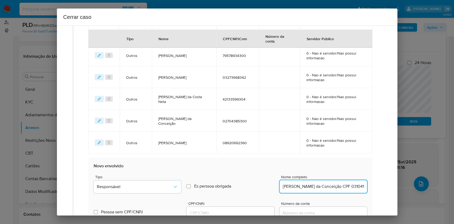
scroll to position [0, 7]
click at [343, 186] on input "Suzan Sheron da Conceição CPF 03104127301" at bounding box center [322, 186] width 87 height 7
type input "Suzan Sheron da Conceição"
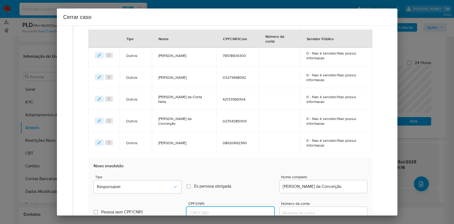
drag, startPoint x: 238, startPoint y: 211, endPoint x: 245, endPoint y: 208, distance: 7.1
click at [238, 211] on input "CPF/CNPJ" at bounding box center [229, 212] width 87 height 7
paste input "03104127301"
click at [157, 184] on span "Responsável" at bounding box center [135, 186] width 76 height 5
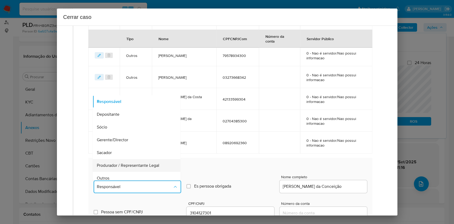
click at [125, 170] on div "Produrador / Representante Legal" at bounding box center [135, 165] width 76 height 13
type input "03104127301"
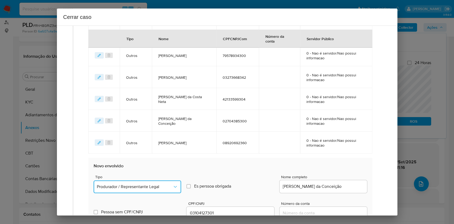
click at [132, 190] on button "Produrador / Representante Legal" at bounding box center [137, 186] width 87 height 13
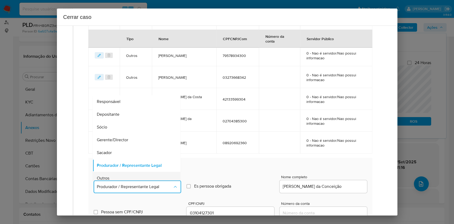
click at [122, 178] on div "Outros" at bounding box center [135, 178] width 76 height 13
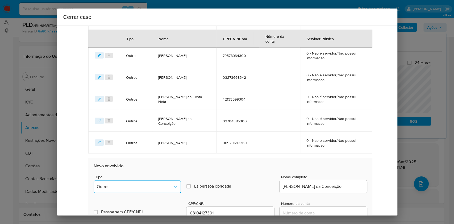
scroll to position [429, 0]
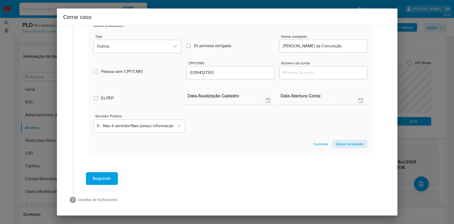
click at [345, 148] on section "Novo envolvido Tipo Outros Es perssoa obrigada Is PObrigada Nome completo Suzan…" at bounding box center [230, 85] width 284 height 136
click at [347, 143] on span "Salvar envolvido" at bounding box center [349, 143] width 27 height 7
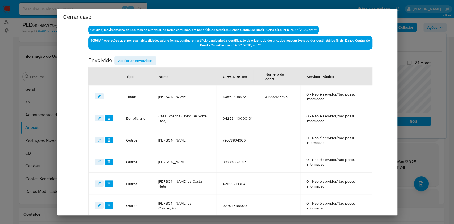
click at [141, 57] on span "Adicionar envolvidos" at bounding box center [135, 60] width 35 height 7
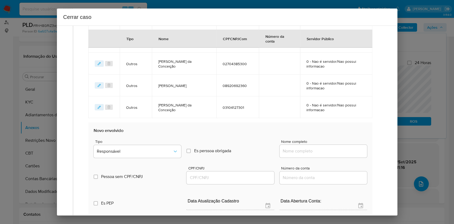
click at [340, 154] on div at bounding box center [322, 151] width 87 height 13
click at [343, 149] on input "Nome completo" at bounding box center [322, 151] width 87 height 7
paste input "Otaviana de Sousa Nasario CPF 08642542373"
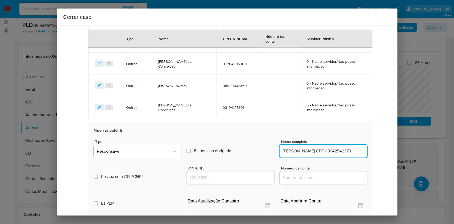
scroll to position [0, 8]
click at [347, 150] on input "Otaviana de Sousa Nasario CPF 08642542373" at bounding box center [322, 151] width 87 height 7
type input "Otaviana de Sousa Nasario"
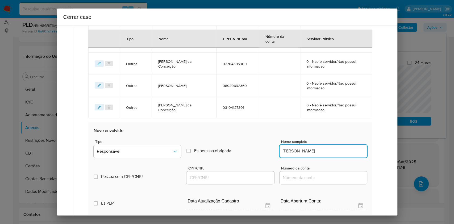
click at [247, 177] on input "CPF/CNPJ" at bounding box center [229, 177] width 87 height 7
paste input "08642542373"
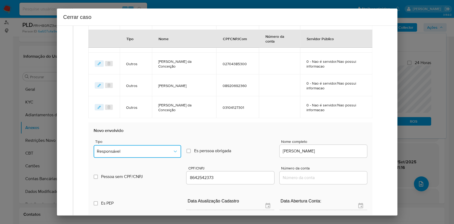
click at [170, 150] on span "Responsável" at bounding box center [135, 151] width 76 height 5
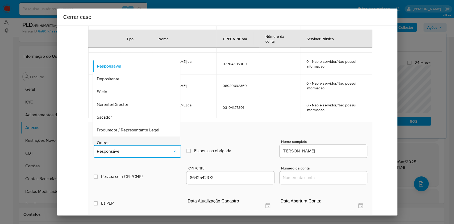
click at [142, 138] on div "Outros" at bounding box center [135, 142] width 76 height 13
type input "08642542373"
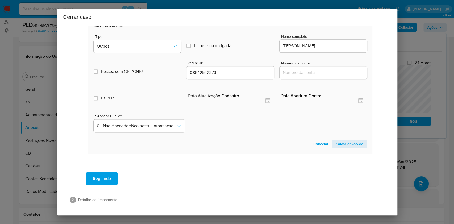
click at [344, 146] on span "Salvar envolvido" at bounding box center [349, 143] width 27 height 7
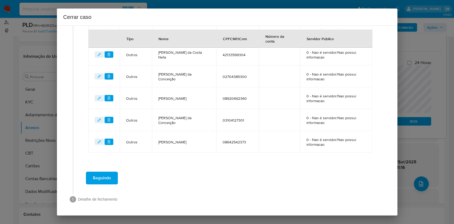
scroll to position [332, 0]
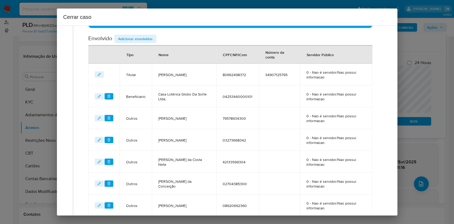
click at [136, 35] on span "Adicionar envolvidos" at bounding box center [135, 38] width 35 height 7
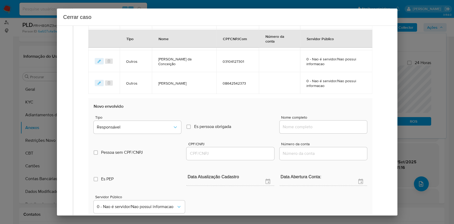
scroll to position [403, 0]
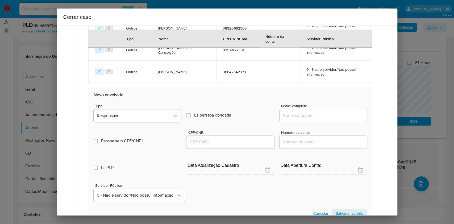
drag, startPoint x: 342, startPoint y: 115, endPoint x: 345, endPoint y: 114, distance: 3.5
click at [342, 115] on input "Nome completo" at bounding box center [322, 115] width 87 height 7
paste input "Diego Lamartine Soares Teixeira CPF 01252722354"
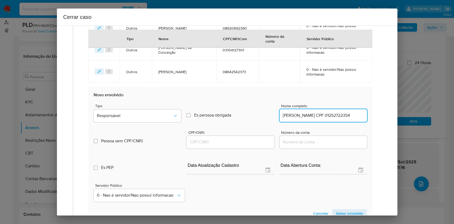
click at [345, 114] on input "Diego Lamartine Soares Teixeira CPF 01252722354" at bounding box center [322, 115] width 87 height 7
type input "Diego Lamartine Soares Teixeira CPF"
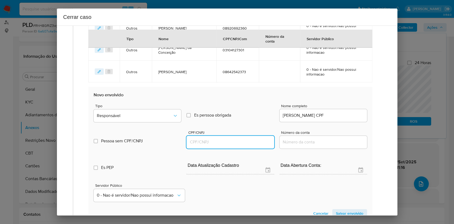
click at [250, 140] on input "CPF/CNPJ" at bounding box center [229, 142] width 87 height 7
paste input "01252722354"
click at [160, 122] on div "Tipo Responsável" at bounding box center [137, 114] width 87 height 20
drag, startPoint x: 132, startPoint y: 123, endPoint x: 126, endPoint y: 117, distance: 8.1
click at [131, 122] on div "Tipo Responsável" at bounding box center [137, 114] width 87 height 20
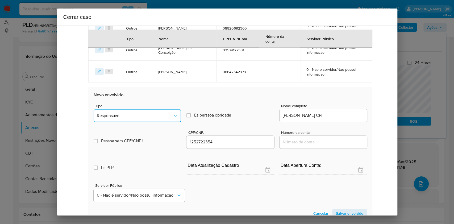
click at [126, 115] on span "Responsável" at bounding box center [135, 115] width 76 height 5
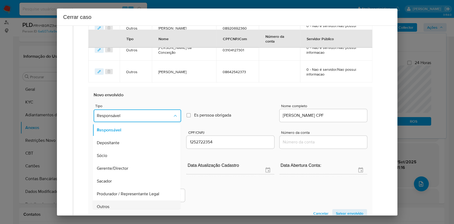
click at [132, 204] on div "Outros" at bounding box center [135, 206] width 76 height 13
type input "01252722354"
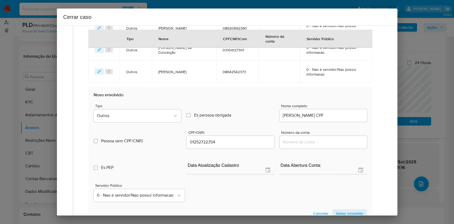
click at [348, 214] on span "Salvar envolvido" at bounding box center [349, 212] width 27 height 7
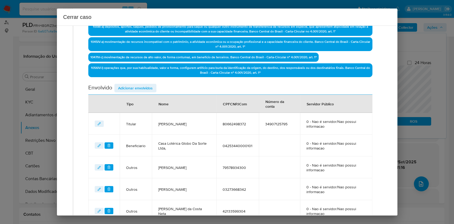
click at [145, 88] on span "Adicionar envolvidos" at bounding box center [135, 87] width 35 height 7
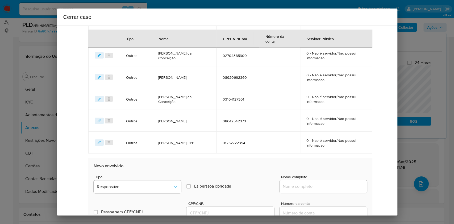
click at [328, 187] on input "Nome completo" at bounding box center [322, 186] width 87 height 7
paste input "Ana Paula da Silva CPF 03399917392"
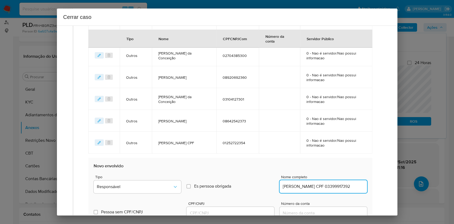
click at [333, 186] on input "Ana Paula da Silva CPF 03399917392" at bounding box center [322, 186] width 87 height 7
type input "Ana Paula da Silva"
click at [254, 211] on input "CPF/CNPJ" at bounding box center [229, 212] width 87 height 7
paste input "03399917392"
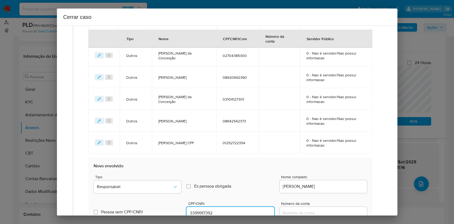
click at [164, 179] on div "Tipo Responsável" at bounding box center [137, 185] width 87 height 20
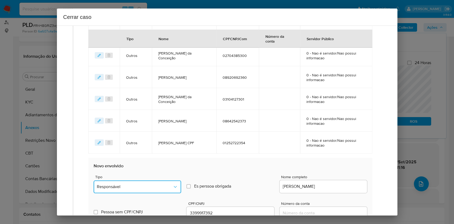
click at [148, 182] on button "Responsável" at bounding box center [137, 186] width 87 height 13
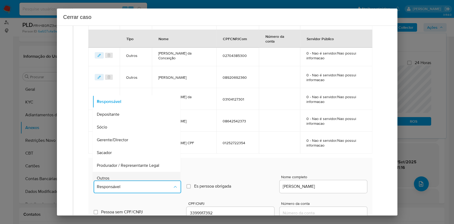
click at [140, 175] on div "Outros" at bounding box center [135, 178] width 76 height 13
type input "03399917392"
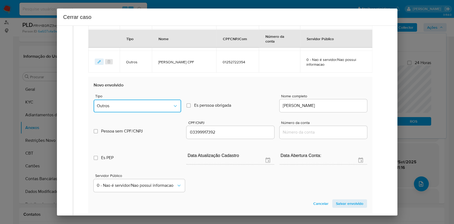
scroll to position [494, 0]
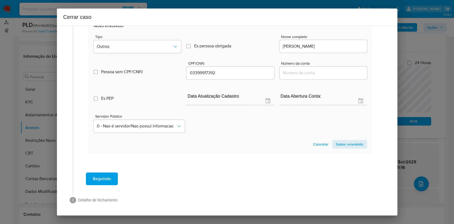
click at [342, 138] on section "Novo envolvido Tipo Outros Es perssoa obrigada Is PObrigada Nome completo Ana P…" at bounding box center [230, 86] width 284 height 136
click at [344, 140] on span "Salvar envolvido" at bounding box center [349, 143] width 27 height 7
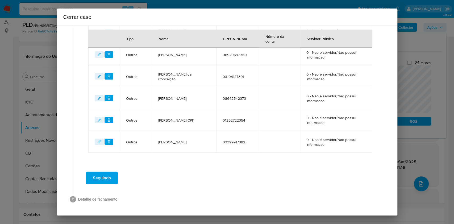
scroll to position [376, 0]
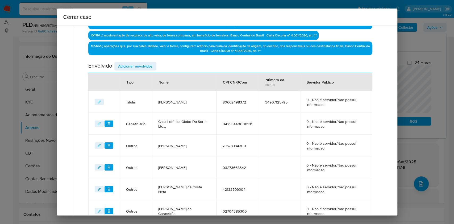
click at [145, 65] on span "Adicionar envolvidos" at bounding box center [135, 65] width 35 height 7
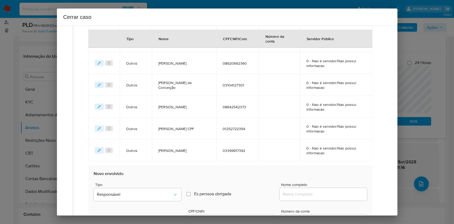
scroll to position [411, 0]
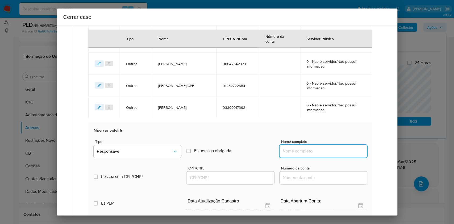
click at [344, 151] on input "Nome completo" at bounding box center [322, 151] width 87 height 7
paste input "Marcos Aurelio da Silva Oliveira CPF 00801251311"
click at [344, 151] on input "Marcos Aurelio da Silva Oliveira CPF 00801251311" at bounding box center [322, 151] width 87 height 7
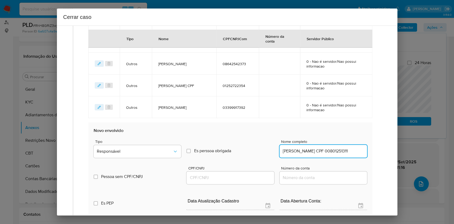
click at [348, 151] on input "Marcos Aurelio da Silva Oliveira CPF 00801251311" at bounding box center [322, 151] width 87 height 7
type input "Marcos Aurelio da Silva Oliveira"
click at [248, 181] on div at bounding box center [229, 177] width 87 height 13
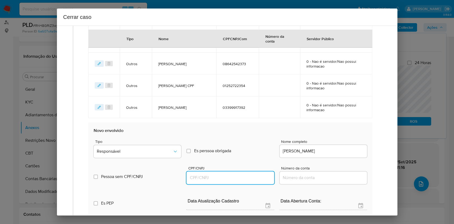
click at [258, 175] on input "CPF/CNPJ" at bounding box center [229, 177] width 87 height 7
paste input "00801251311"
click at [166, 147] on button "Responsável" at bounding box center [137, 151] width 87 height 13
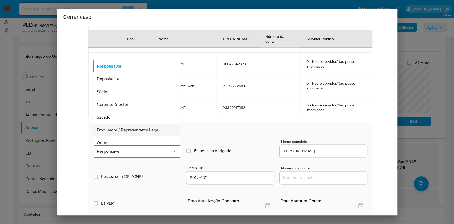
click at [136, 133] on div "Produrador / Representante Legal" at bounding box center [135, 130] width 76 height 13
type input "00801251311"
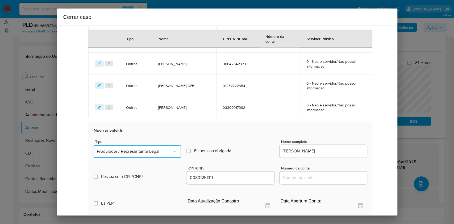
click at [133, 146] on button "Produrador / Representante Legal" at bounding box center [137, 151] width 87 height 13
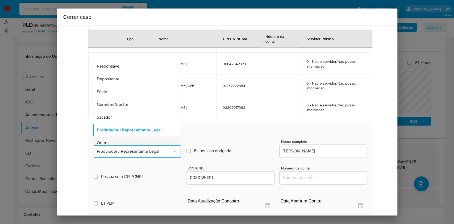
click at [120, 135] on div "Produrador / Representante Legal" at bounding box center [135, 130] width 76 height 13
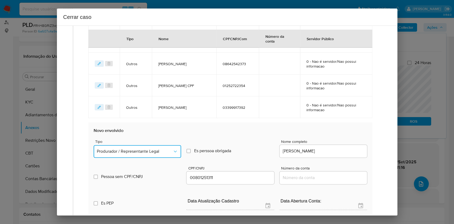
drag, startPoint x: 158, startPoint y: 151, endPoint x: 140, endPoint y: 145, distance: 19.0
click at [158, 151] on span "Produrador / Representante Legal" at bounding box center [135, 151] width 76 height 5
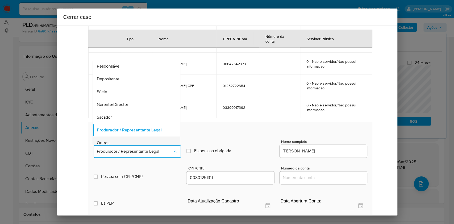
click at [126, 137] on div "Outros" at bounding box center [135, 142] width 76 height 13
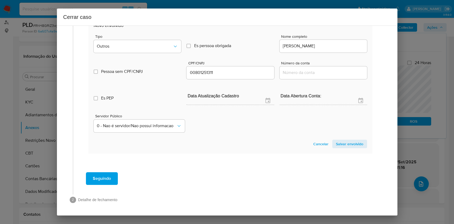
click at [342, 142] on span "Salvar envolvido" at bounding box center [349, 143] width 27 height 7
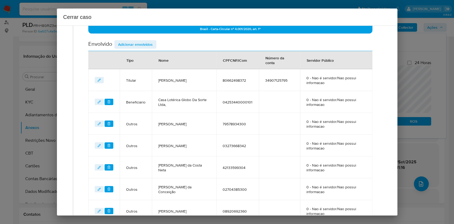
click at [136, 41] on span "Adicionar envolvidos" at bounding box center [135, 44] width 35 height 7
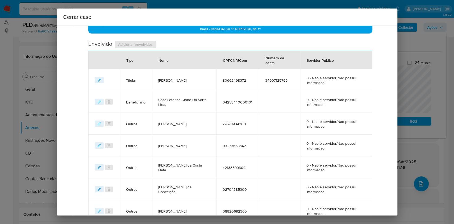
scroll to position [433, 0]
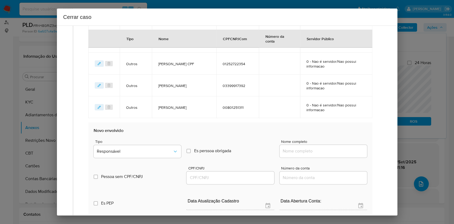
click at [332, 152] on input "Nome completo" at bounding box center [322, 151] width 87 height 7
paste input "Antonia Marcia Lopes e Silva CPF 03388945780"
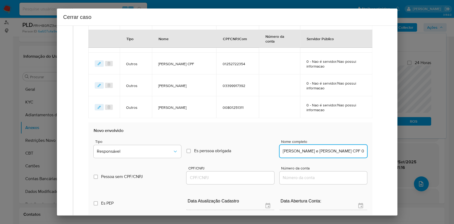
click at [336, 152] on input "Antonia Marcia Lopes e Silva CPF 03388945780" at bounding box center [322, 151] width 87 height 7
type input "Antonia Marcia Lopes e Silva"
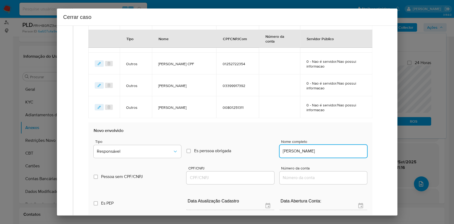
click at [254, 178] on input "CPF/CNPJ" at bounding box center [229, 177] width 87 height 7
paste input "03388945780"
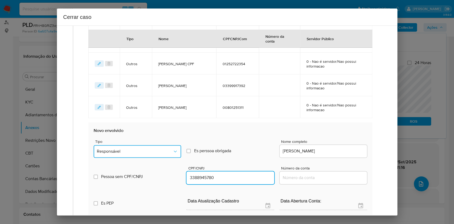
click at [162, 152] on span "Responsável" at bounding box center [135, 151] width 76 height 5
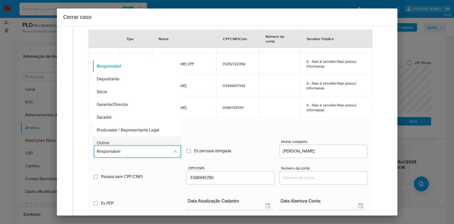
click at [136, 138] on div "Outros" at bounding box center [135, 142] width 76 height 13
type input "03388945780"
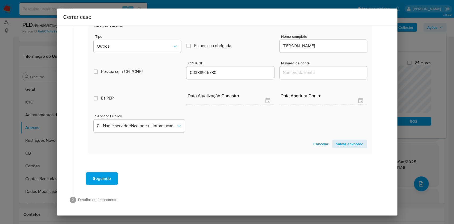
click at [339, 145] on span "Salvar envolvido" at bounding box center [349, 143] width 27 height 7
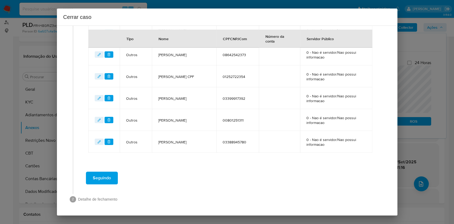
scroll to position [419, 0]
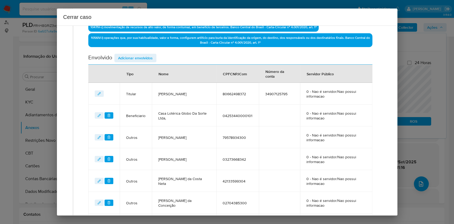
click at [133, 57] on span "Adicionar envolvidos" at bounding box center [135, 57] width 35 height 7
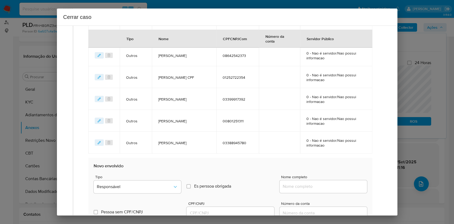
click at [314, 189] on div at bounding box center [322, 186] width 87 height 13
paste input "Lucidio Alves de Sousa CPF 66798850359"
drag, startPoint x: 317, startPoint y: 188, endPoint x: 325, endPoint y: 188, distance: 8.2
click at [317, 188] on input "Nome completo" at bounding box center [322, 186] width 87 height 7
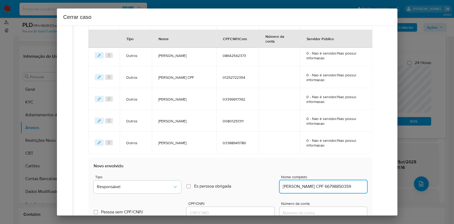
scroll to position [0, 1]
click at [330, 188] on input "Lucidio Alves de Sousa CPF 66798850359" at bounding box center [322, 186] width 87 height 7
click at [336, 186] on input "Lucidio Alves de Sousa CPF 66798850359" at bounding box center [322, 186] width 87 height 7
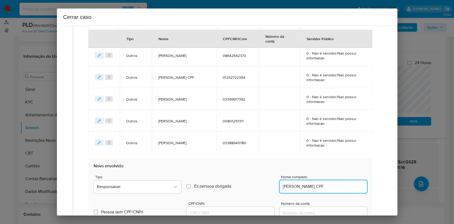
scroll to position [0, 0]
type input "Lucidio Alves de Sousa"
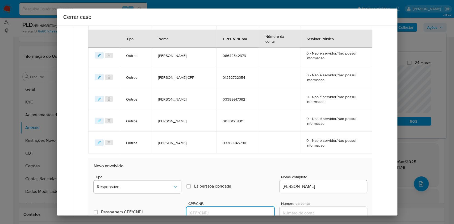
click at [245, 211] on input "CPF/CNPJ" at bounding box center [229, 212] width 87 height 7
paste input "66798850359"
type input "66798850359"
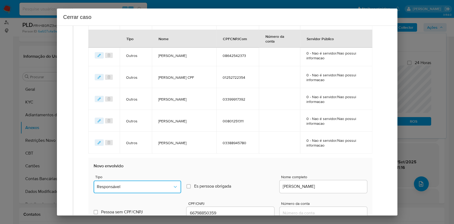
click at [157, 185] on span "Responsável" at bounding box center [135, 186] width 76 height 5
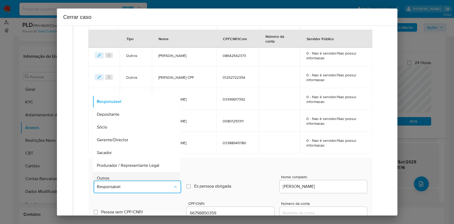
click at [140, 173] on div "Outros" at bounding box center [135, 178] width 76 height 13
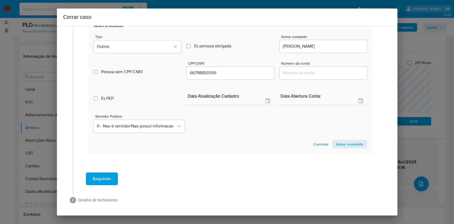
click at [341, 144] on span "Salvar envolvido" at bounding box center [349, 143] width 27 height 7
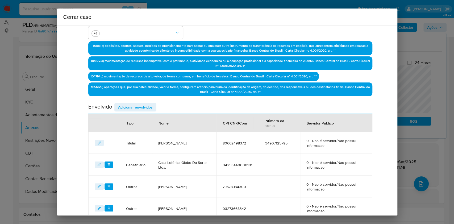
click at [147, 111] on div "Envolvido Adicionar envolvidos" at bounding box center [230, 108] width 284 height 11
click at [147, 106] on span "Adicionar envolvidos" at bounding box center [135, 106] width 35 height 7
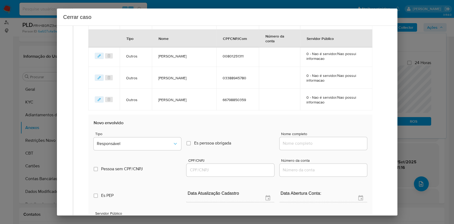
scroll to position [512, 0]
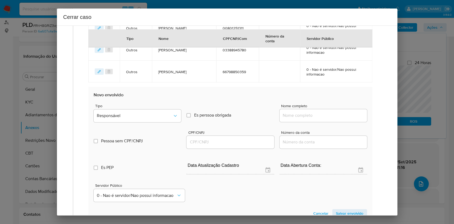
drag, startPoint x: 326, startPoint y: 123, endPoint x: 326, endPoint y: 119, distance: 4.3
click at [325, 122] on div "Nome completo" at bounding box center [322, 114] width 87 height 20
click at [326, 117] on input "Nome completo" at bounding box center [322, 115] width 87 height 7
paste input "Lusia Oliveira da Silva CPF 39822575300"
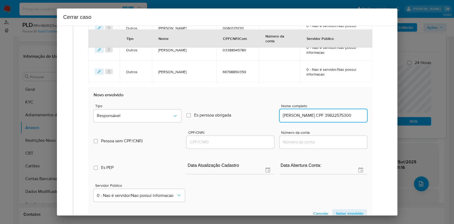
click at [336, 116] on input "Lusia Oliveira da Silva CPF 39822575300" at bounding box center [322, 115] width 87 height 7
type input "Lusia Oliveira da Silva"
click at [236, 144] on input "CPF/CNPJ" at bounding box center [229, 142] width 87 height 7
paste input "39822575300"
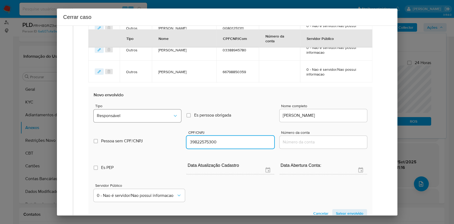
type input "39822575300"
click at [137, 117] on span "Responsável" at bounding box center [135, 115] width 76 height 5
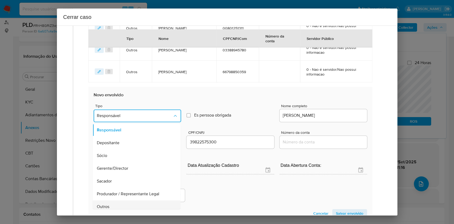
click at [121, 205] on div "Outros" at bounding box center [135, 206] width 76 height 13
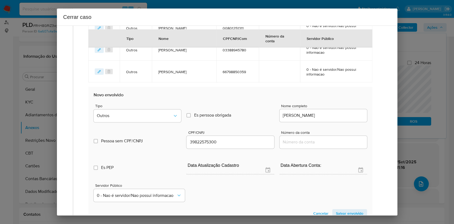
click at [337, 212] on span "Salvar envolvido" at bounding box center [349, 212] width 27 height 7
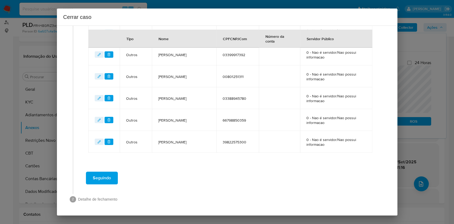
scroll to position [463, 0]
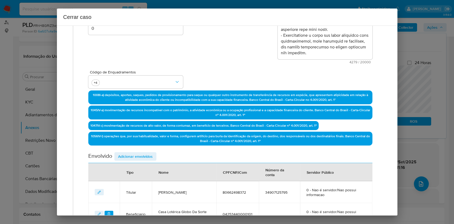
drag, startPoint x: 148, startPoint y: 155, endPoint x: 208, endPoint y: 145, distance: 61.4
click at [149, 155] on span "Adicionar envolvidos" at bounding box center [135, 156] width 35 height 7
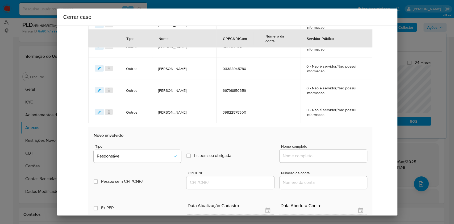
scroll to position [569, 0]
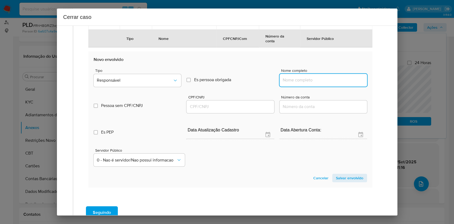
drag, startPoint x: 314, startPoint y: 78, endPoint x: 339, endPoint y: 77, distance: 25.3
click at [314, 78] on input "Nome completo" at bounding box center [322, 80] width 87 height 7
paste input "Olgarina Maria da Conceição CPF 97800236315"
click at [340, 77] on input "Olgarina Maria da Conceição CPF 97800236315" at bounding box center [322, 80] width 87 height 7
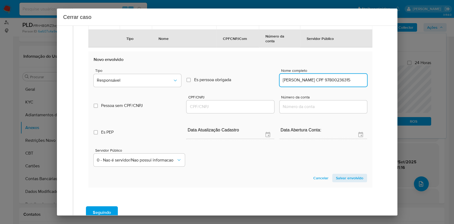
click at [340, 77] on input "Olgarina Maria da Conceição CPF 97800236315" at bounding box center [322, 80] width 87 height 7
type input "Olgarina Maria da Conceição"
click at [240, 107] on input "CPF/CNPJ" at bounding box center [229, 106] width 87 height 7
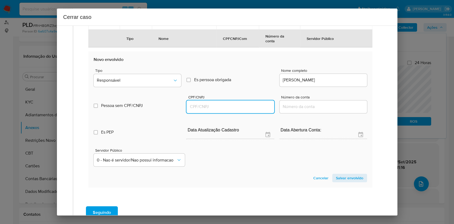
paste input "97800236315"
type input "97800236315"
click at [154, 80] on span "Responsável" at bounding box center [135, 80] width 76 height 5
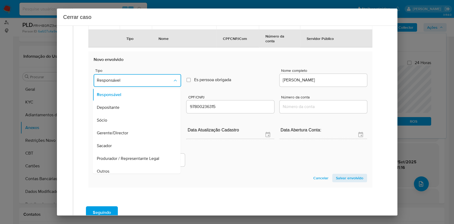
drag, startPoint x: 120, startPoint y: 167, endPoint x: 137, endPoint y: 165, distance: 16.6
click at [121, 167] on div "Outros" at bounding box center [135, 171] width 76 height 13
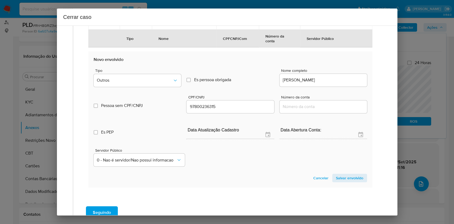
click at [349, 177] on span "Salvar envolvido" at bounding box center [349, 177] width 27 height 7
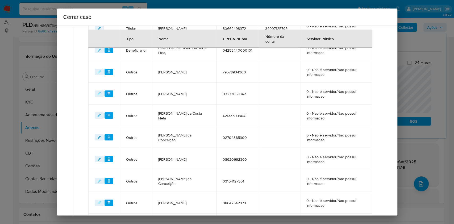
scroll to position [130, 0]
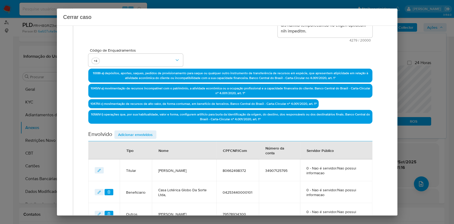
click at [138, 134] on span "Adicionar envolvidos" at bounding box center [135, 134] width 35 height 7
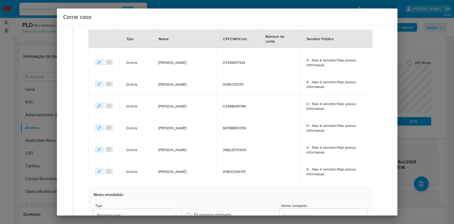
scroll to position [520, 0]
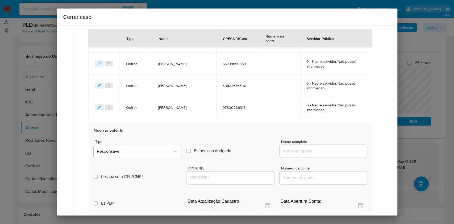
drag, startPoint x: 327, startPoint y: 150, endPoint x: 351, endPoint y: 148, distance: 24.3
click at [327, 150] on input "Nome completo" at bounding box center [322, 151] width 87 height 7
paste input "Ketley Keyla Oliveira da Costa CPF 08920709351"
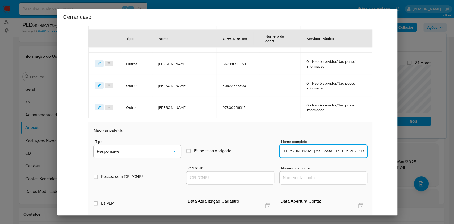
scroll to position [0, 12]
click at [351, 148] on input "Ketley Keyla Oliveira da Costa CPF 08920709351" at bounding box center [322, 151] width 87 height 7
type input "Ketley Keyla Oliveira da Costa"
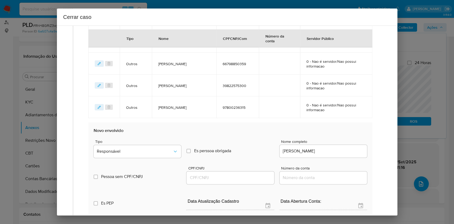
drag, startPoint x: 251, startPoint y: 170, endPoint x: 250, endPoint y: 174, distance: 3.6
click at [250, 171] on div at bounding box center [229, 177] width 87 height 13
click at [250, 174] on input "CPF/CNPJ" at bounding box center [229, 177] width 87 height 7
paste input "08920709351"
click at [167, 156] on button "Responsável" at bounding box center [137, 151] width 87 height 13
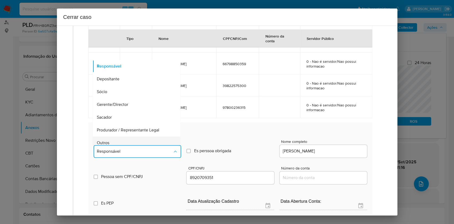
click at [123, 142] on div "Outros" at bounding box center [135, 142] width 76 height 13
type input "08920709351"
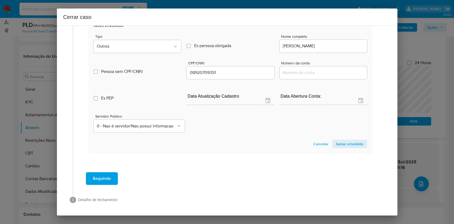
click at [353, 140] on span "Salvar envolvido" at bounding box center [349, 143] width 27 height 7
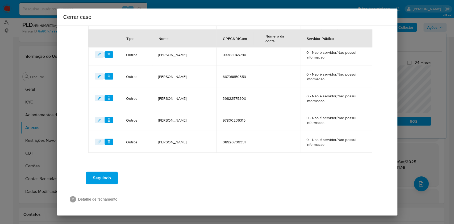
scroll to position [507, 0]
click at [115, 177] on button "Seguindo" at bounding box center [102, 178] width 32 height 13
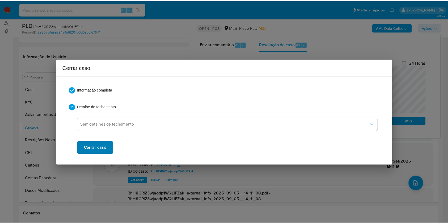
scroll to position [823, 0]
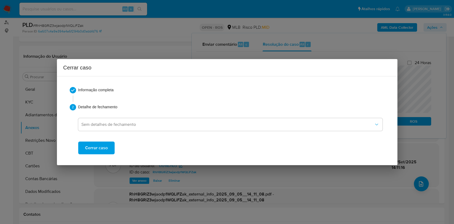
drag, startPoint x: 104, startPoint y: 144, endPoint x: 265, endPoint y: 56, distance: 183.3
click at [104, 144] on span "Cerrar caso" at bounding box center [96, 148] width 23 height 12
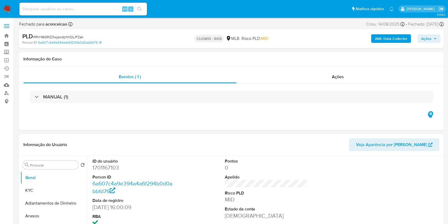
select select "10"
click at [76, 35] on span "# RhH8GRiZ3wjaodp1WQLiFZak" at bounding box center [58, 36] width 51 height 5
copy span "RhH8GRiZ3wjaodp1WQLiFZak"
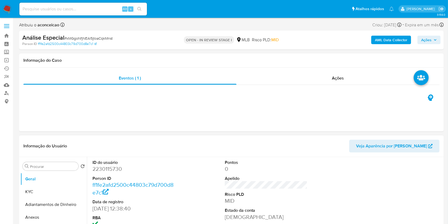
select select "10"
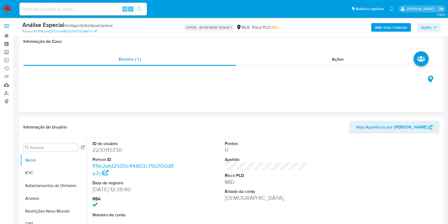
scroll to position [35, 0]
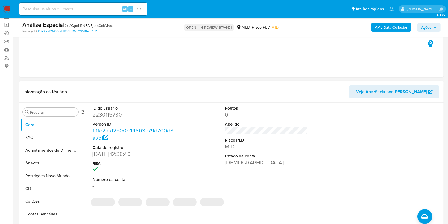
drag, startPoint x: 47, startPoint y: 163, endPoint x: 162, endPoint y: 131, distance: 119.8
click at [47, 163] on button "Anexos" at bounding box center [53, 163] width 66 height 13
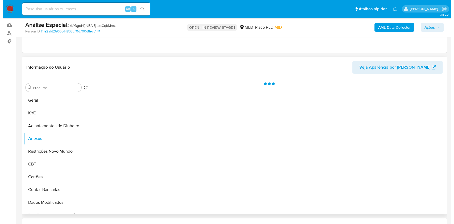
scroll to position [71, 0]
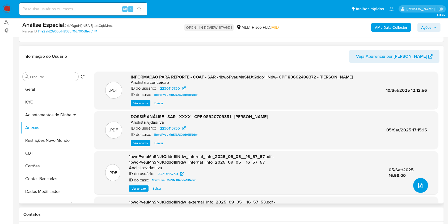
click at [422, 189] on button "upload-file" at bounding box center [420, 185] width 15 height 15
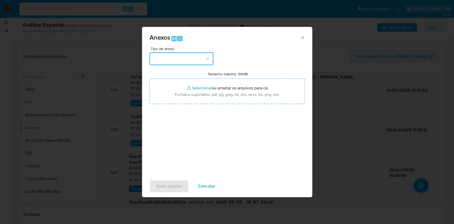
click at [197, 60] on button "button" at bounding box center [181, 58] width 64 height 13
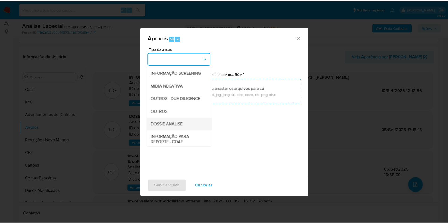
scroll to position [82, 0]
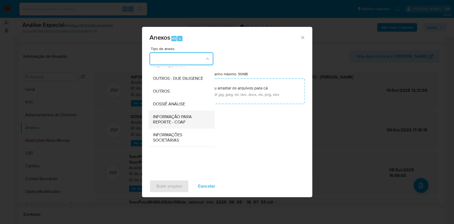
click at [181, 121] on span "INFORMAÇÃO PARA REPORTE - COAF" at bounding box center [180, 119] width 54 height 11
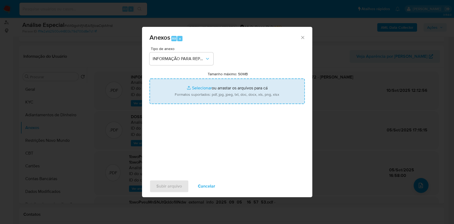
type input "C:\fakepath\SAR - 1bwoPveuMnSNJtQddo1lINdw- CPF 08920709351 - [PERSON_NAME] (1)…"
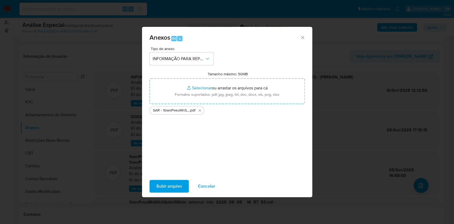
click at [173, 188] on span "Subir arquivo" at bounding box center [169, 186] width 26 height 12
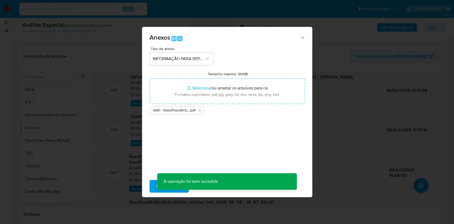
click at [351, 44] on div "Anexos Alt a Tipo de anexo INFORMAÇÃO PARA REPORTE - COAF Tamanho máximo: 50MB …" at bounding box center [227, 112] width 454 height 224
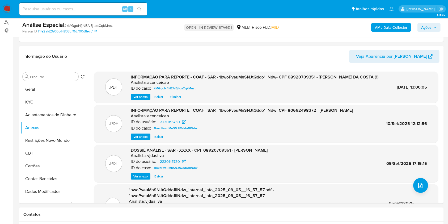
click at [421, 27] on button "Ações" at bounding box center [429, 27] width 23 height 9
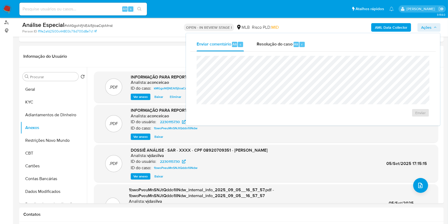
click at [274, 51] on div "Enviar comentário Alt c Resolução do caso Alt r Enviar" at bounding box center [313, 79] width 246 height 84
click at [274, 44] on span "Resolução do caso" at bounding box center [275, 44] width 36 height 6
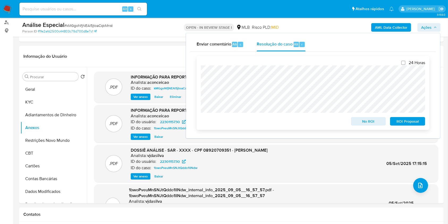
click at [375, 122] on span "No ROI" at bounding box center [369, 121] width 28 height 7
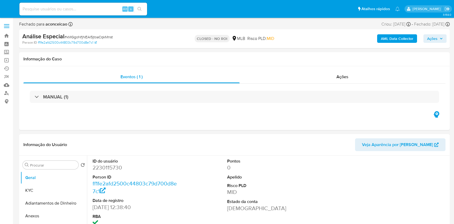
select select "10"
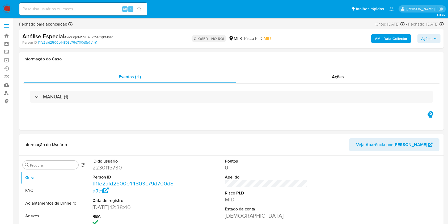
click at [79, 10] on input at bounding box center [83, 9] width 128 height 7
paste input "dwTpIhQq7zPKwW4LjJOBrTLk"
type input "dwTpIhQq7zPKwW4LjJOBrTLk"
click at [139, 11] on icon "search-icon" at bounding box center [139, 9] width 4 height 4
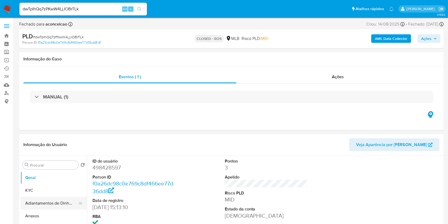
select select "10"
click at [42, 197] on button "Adiantamentos de Dinheiro" at bounding box center [51, 203] width 62 height 13
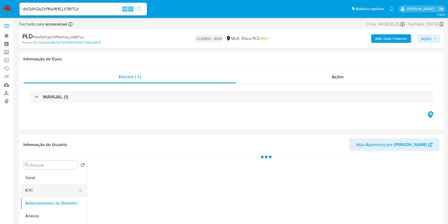
click at [45, 190] on button "KYC" at bounding box center [51, 190] width 62 height 13
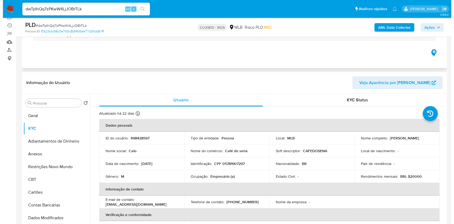
scroll to position [71, 0]
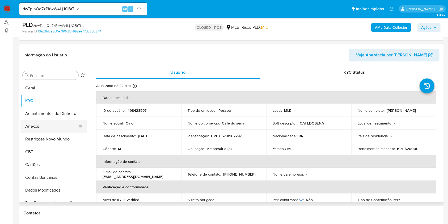
click at [54, 124] on button "Anexos" at bounding box center [51, 126] width 62 height 13
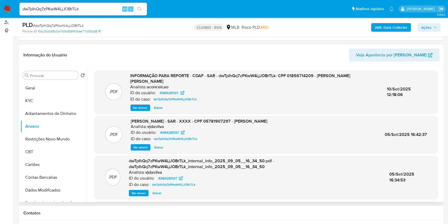
click at [136, 107] on span "Ver anexo" at bounding box center [140, 107] width 14 height 5
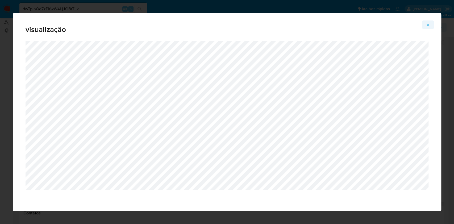
click at [426, 25] on icon "Attachment preview" at bounding box center [428, 25] width 4 height 4
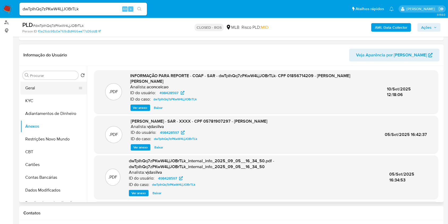
drag, startPoint x: 44, startPoint y: 90, endPoint x: 57, endPoint y: 89, distance: 13.1
click at [44, 90] on button "Geral" at bounding box center [51, 88] width 62 height 13
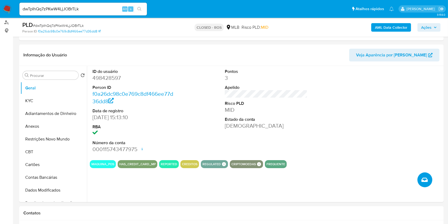
click at [431, 181] on button "Criar caso manual" at bounding box center [425, 179] width 15 height 15
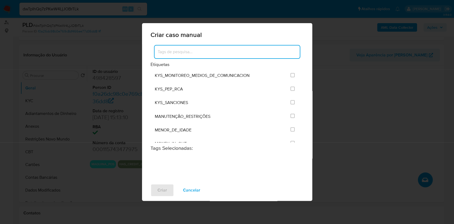
scroll to position [673, 0]
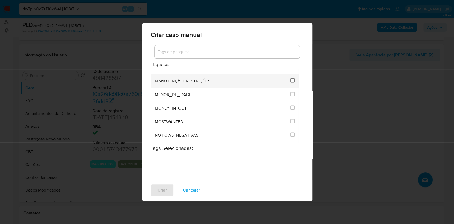
click at [290, 78] on input "2407" at bounding box center [292, 80] width 4 height 4
checkbox input "true"
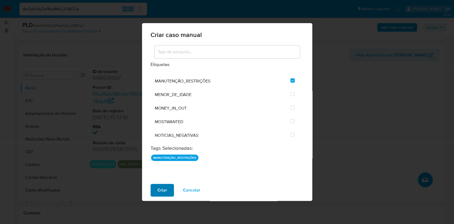
click at [168, 188] on button "Criar" at bounding box center [161, 190] width 23 height 13
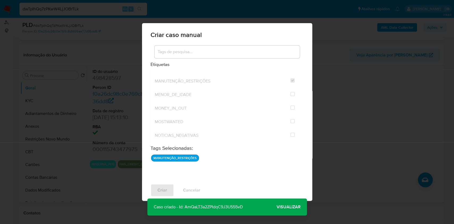
click at [284, 207] on span "Visualizar" at bounding box center [288, 207] width 24 height 0
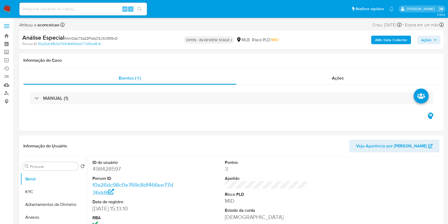
select select "10"
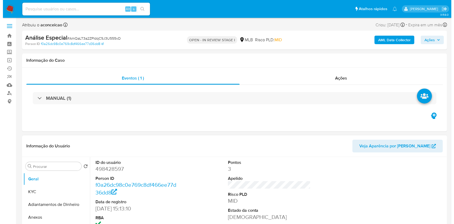
scroll to position [71, 0]
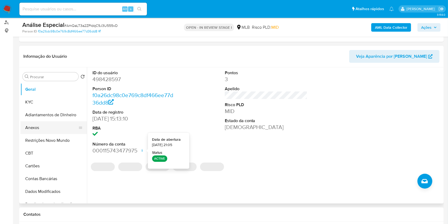
click at [53, 130] on button "Anexos" at bounding box center [51, 127] width 62 height 13
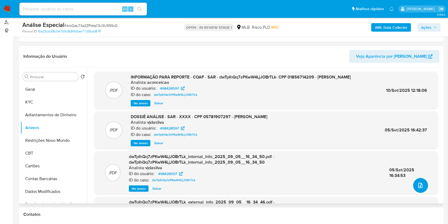
click at [425, 187] on button "upload-file" at bounding box center [420, 185] width 15 height 15
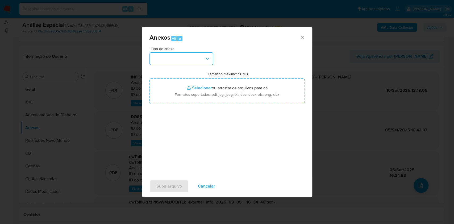
click at [190, 58] on button "button" at bounding box center [181, 58] width 64 height 13
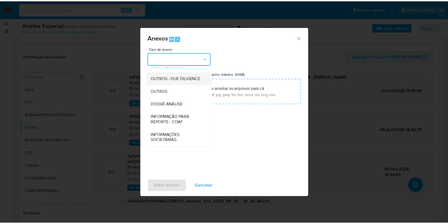
scroll to position [82, 0]
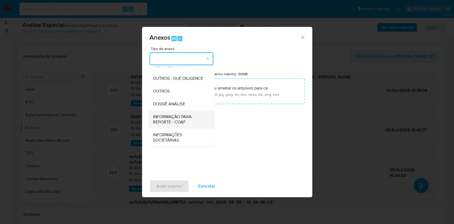
click at [182, 122] on span "INFORMAÇÃO PARA REPORTE - COAF" at bounding box center [180, 119] width 54 height 11
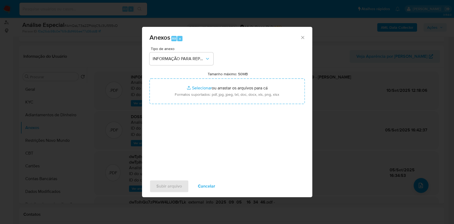
click at [304, 40] on div "Anexos Alt a" at bounding box center [227, 37] width 170 height 20
click at [299, 38] on div "Anexos Alt a" at bounding box center [227, 37] width 170 height 20
click at [302, 39] on icon "Fechar" at bounding box center [302, 37] width 5 height 5
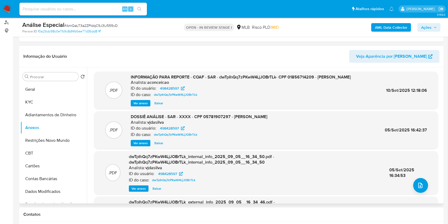
click at [240, 75] on span "INFORMAÇÃO PARA REPORTE - COAF - SAR - dwTpIhQq7zPKwW4LjJOBrTLk- CPF 0185671420…" at bounding box center [241, 77] width 220 height 6
copy span "dwTpIhQq7zPKwW4LjJOBrTLk"
click at [110, 11] on input at bounding box center [83, 9] width 128 height 7
paste input "dwTpIhQq7zPKwW4LjJOBrTLk"
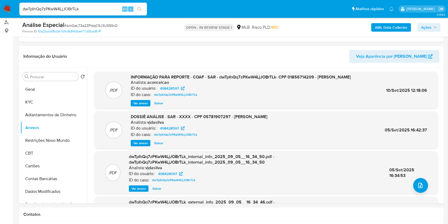
type input "dwTpIhQq7zPKwW4LjJOBrTLk"
click at [137, 10] on icon "search-icon" at bounding box center [139, 9] width 4 height 4
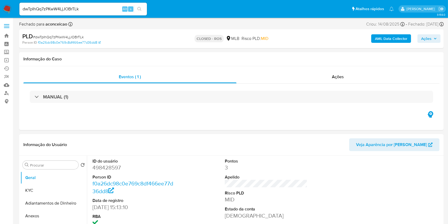
select select "10"
click at [433, 38] on span "Ações" at bounding box center [429, 38] width 16 height 7
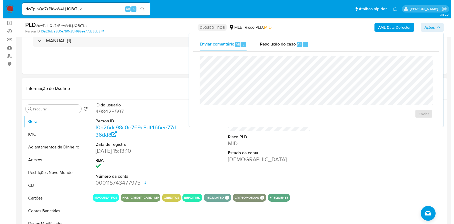
scroll to position [71, 0]
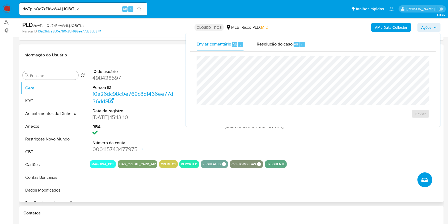
click at [425, 177] on icon "Criar caso manual" at bounding box center [425, 180] width 6 height 6
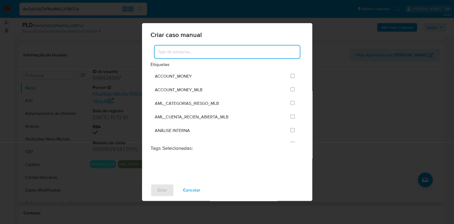
click at [351, 124] on div "Criar caso manual Etiquetas ACCOUNT_MONEY ACCOUNT_MONEY_MLB AML_CATEGORIAS_RIES…" at bounding box center [227, 112] width 454 height 224
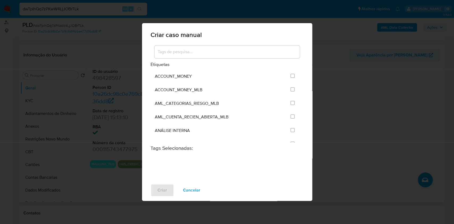
click at [195, 188] on span "Cancelar" at bounding box center [191, 190] width 17 height 12
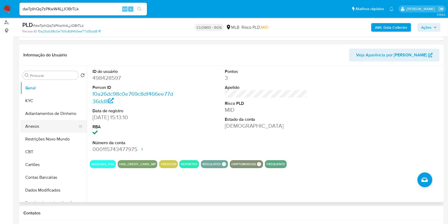
click at [60, 131] on button "Anexos" at bounding box center [51, 126] width 62 height 13
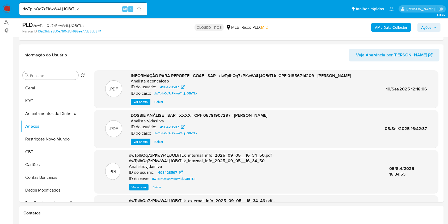
click at [140, 104] on span "Ver anexo" at bounding box center [140, 101] width 14 height 5
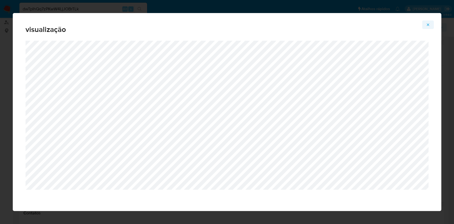
click at [425, 22] on button "Attachment preview" at bounding box center [428, 24] width 12 height 9
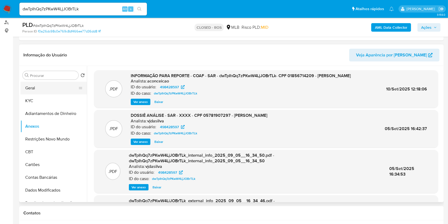
click at [48, 90] on button "Geral" at bounding box center [51, 88] width 62 height 13
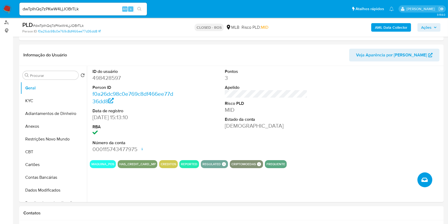
click at [422, 180] on icon "Criar caso manual" at bounding box center [425, 180] width 6 height 6
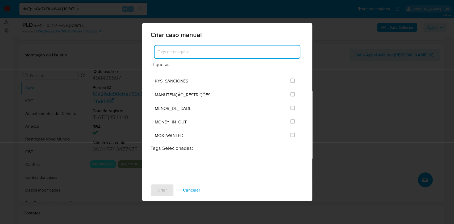
scroll to position [673, 0]
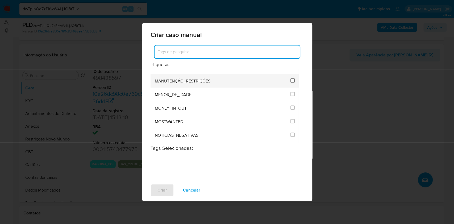
click at [290, 78] on input "2407" at bounding box center [292, 80] width 4 height 4
checkbox input "true"
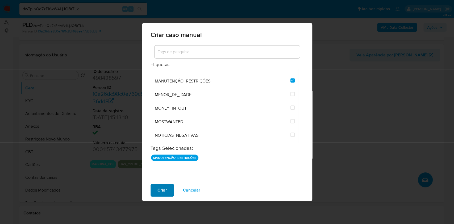
click at [171, 190] on button "Criar" at bounding box center [161, 190] width 23 height 13
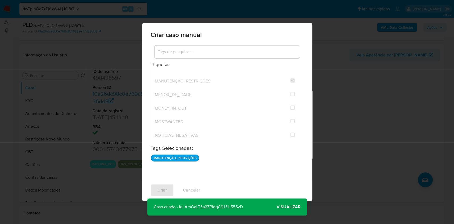
click at [285, 207] on span "Visualizar" at bounding box center [288, 207] width 24 height 0
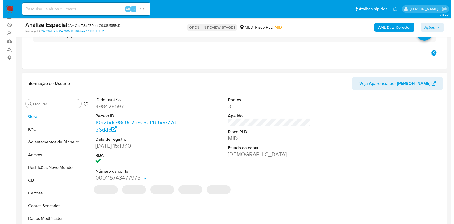
scroll to position [35, 0]
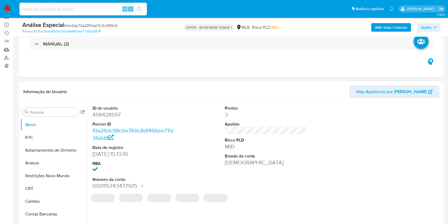
select select "10"
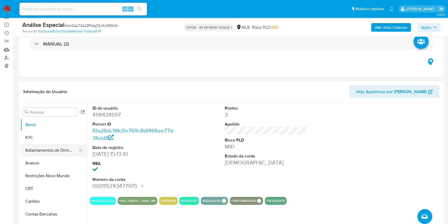
drag, startPoint x: 45, startPoint y: 158, endPoint x: 70, endPoint y: 152, distance: 25.6
click at [45, 158] on button "Anexos" at bounding box center [53, 163] width 66 height 13
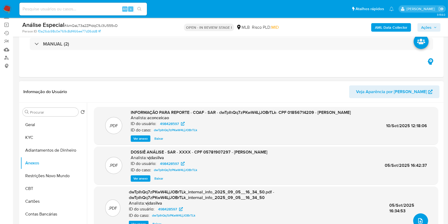
click at [417, 221] on icon "upload-file" at bounding box center [420, 220] width 6 height 6
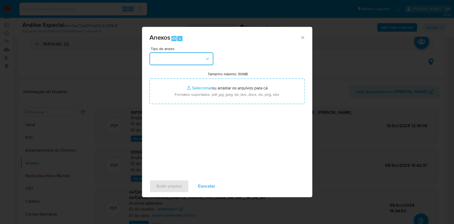
click at [180, 58] on button "button" at bounding box center [181, 58] width 64 height 13
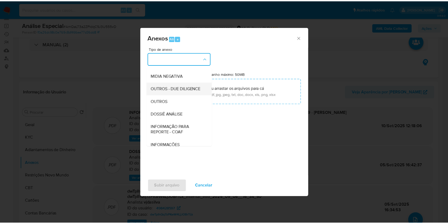
scroll to position [82, 0]
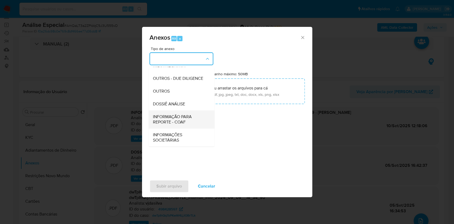
click at [181, 115] on span "INFORMAÇÃO PARA REPORTE - COAF" at bounding box center [180, 119] width 54 height 11
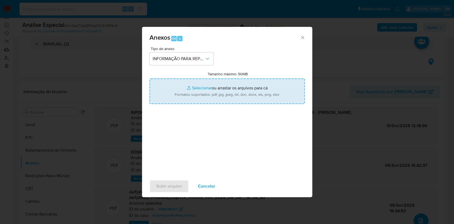
type input "C:\fakepath\SAR - dwTpIhQq7zPKwW4LjJOBrTLk- CPF 05781907297 - [PERSON_NAME].pdf"
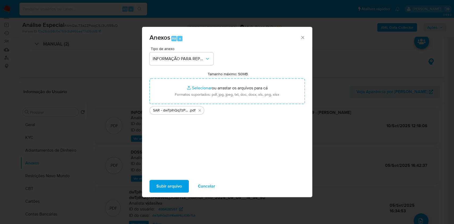
click at [176, 186] on span "Subir arquivo" at bounding box center [169, 186] width 26 height 12
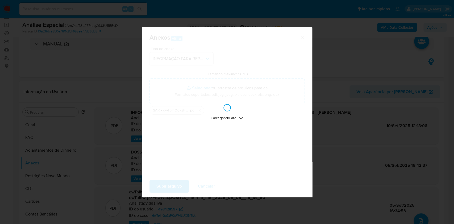
click at [426, 31] on div "Anexos Alt a Tipo de anexo INFORMAÇÃO PARA REPORTE - COAF Tamanho máximo: 50MB …" at bounding box center [227, 112] width 454 height 224
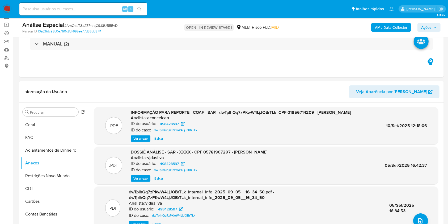
click at [432, 24] on span "Ações" at bounding box center [429, 27] width 16 height 7
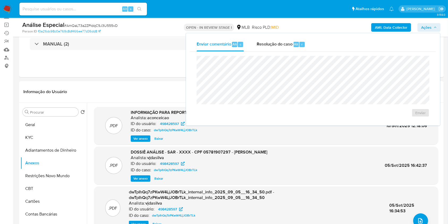
click at [258, 47] on span "Resolução do caso" at bounding box center [275, 44] width 36 height 6
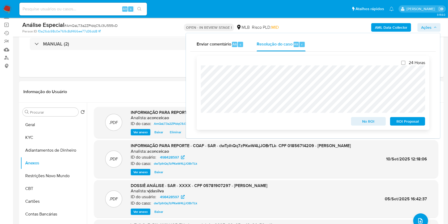
click at [363, 121] on span "No ROI" at bounding box center [369, 121] width 28 height 7
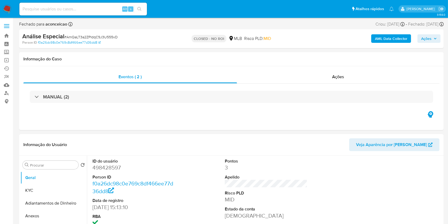
select select "10"
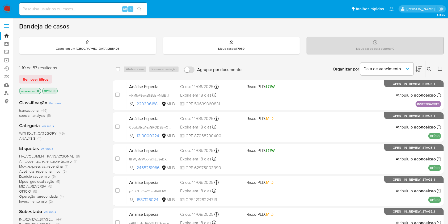
click at [40, 92] on p "aconceicao" at bounding box center [30, 91] width 22 height 6
click at [37, 90] on icon "close-filter" at bounding box center [37, 90] width 3 height 3
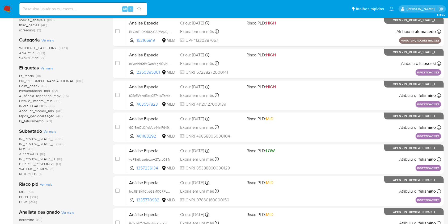
scroll to position [106, 0]
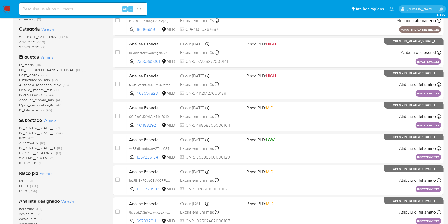
click at [25, 138] on span "ROS" at bounding box center [22, 137] width 7 height 5
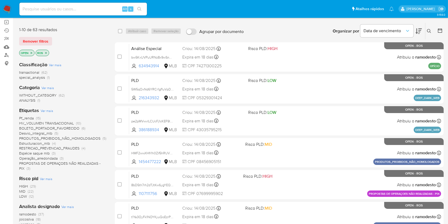
scroll to position [71, 0]
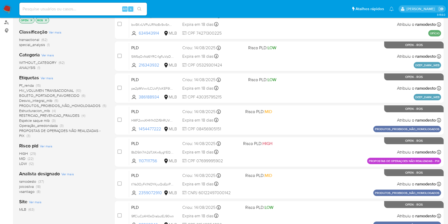
click at [40, 181] on span "(37)" at bounding box center [41, 181] width 6 height 5
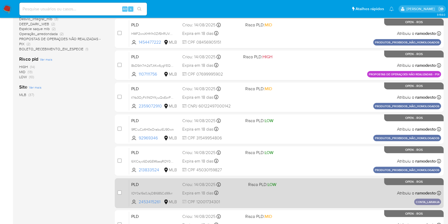
scroll to position [215, 0]
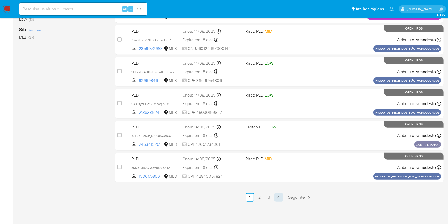
click at [276, 197] on link "4" at bounding box center [279, 197] width 9 height 9
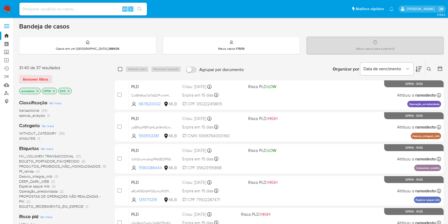
click at [121, 69] on input "checkbox" at bounding box center [120, 69] width 4 height 4
checkbox input "true"
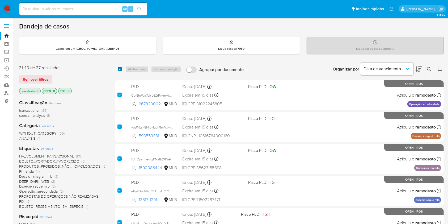
checkbox input "true"
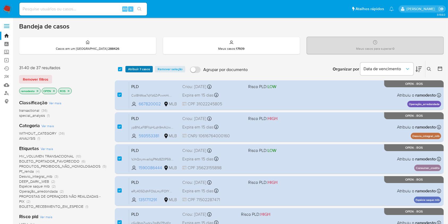
click at [133, 70] on span "Atribuir 7 casos" at bounding box center [139, 68] width 22 height 5
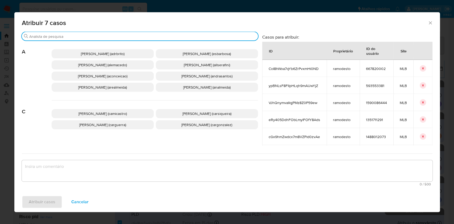
click at [123, 37] on input "Procurar" at bounding box center [142, 36] width 226 height 5
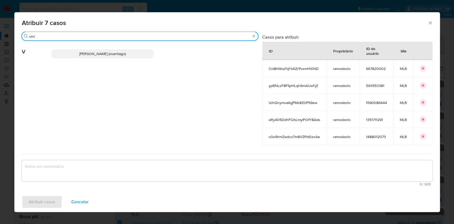
type input "vini"
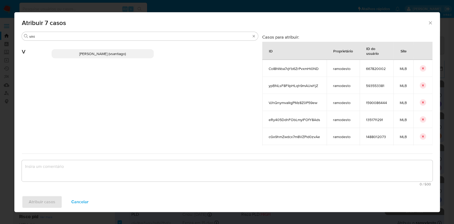
click at [126, 52] on span "[PERSON_NAME] (vsantiago)" at bounding box center [102, 53] width 47 height 5
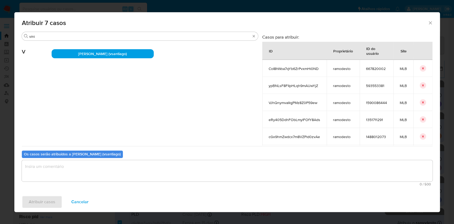
click at [152, 166] on textarea "assign-modal" at bounding box center [227, 170] width 410 height 21
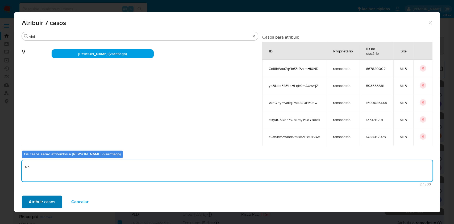
type textarea "ok"
click at [43, 200] on span "Atribuir casos" at bounding box center [42, 202] width 27 height 12
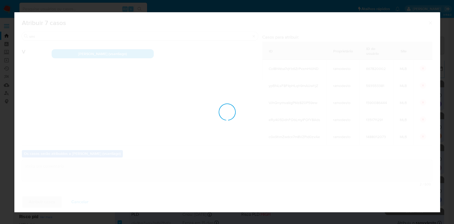
checkbox input "false"
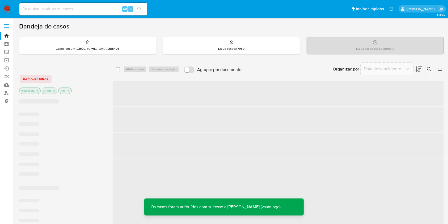
click at [38, 91] on icon "close-filter" at bounding box center [38, 91] width 2 height 2
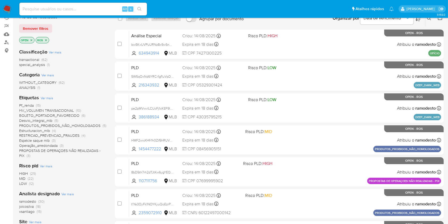
scroll to position [106, 0]
